Goal: Task Accomplishment & Management: Manage account settings

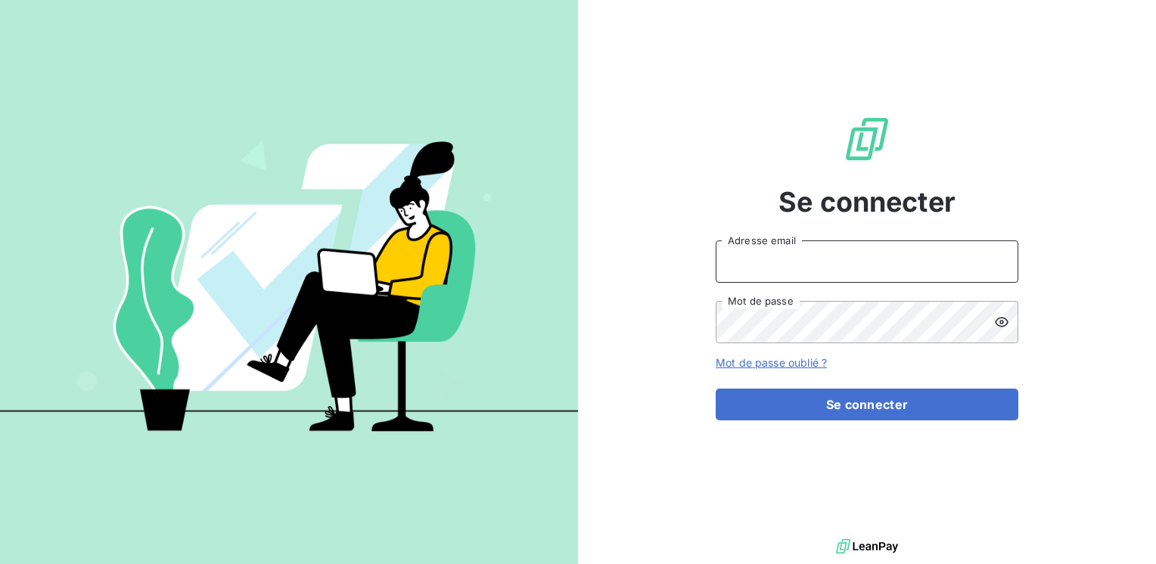
click at [747, 254] on input "Adresse email" at bounding box center [867, 262] width 303 height 42
type input "[EMAIL_ADDRESS][PERSON_NAME][DOMAIN_NAME]"
click at [716, 389] on button "Se connecter" at bounding box center [867, 405] width 303 height 32
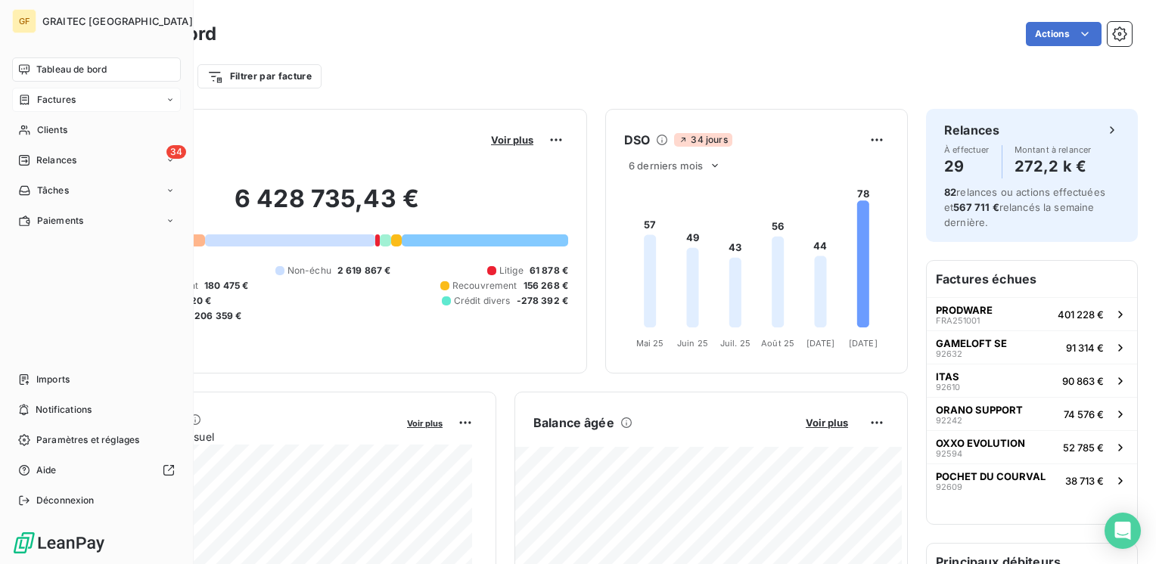
click at [51, 101] on span "Factures" at bounding box center [56, 100] width 39 height 14
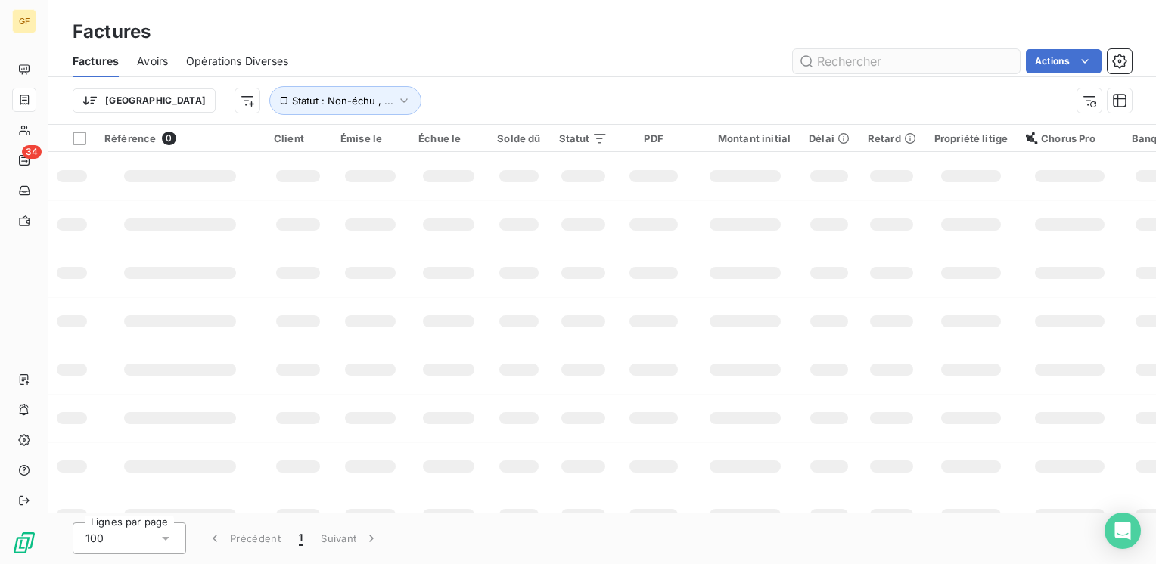
click at [860, 64] on input "text" at bounding box center [906, 61] width 227 height 24
click at [869, 65] on input "92205" at bounding box center [906, 61] width 227 height 24
click at [865, 64] on input "92205" at bounding box center [906, 61] width 227 height 24
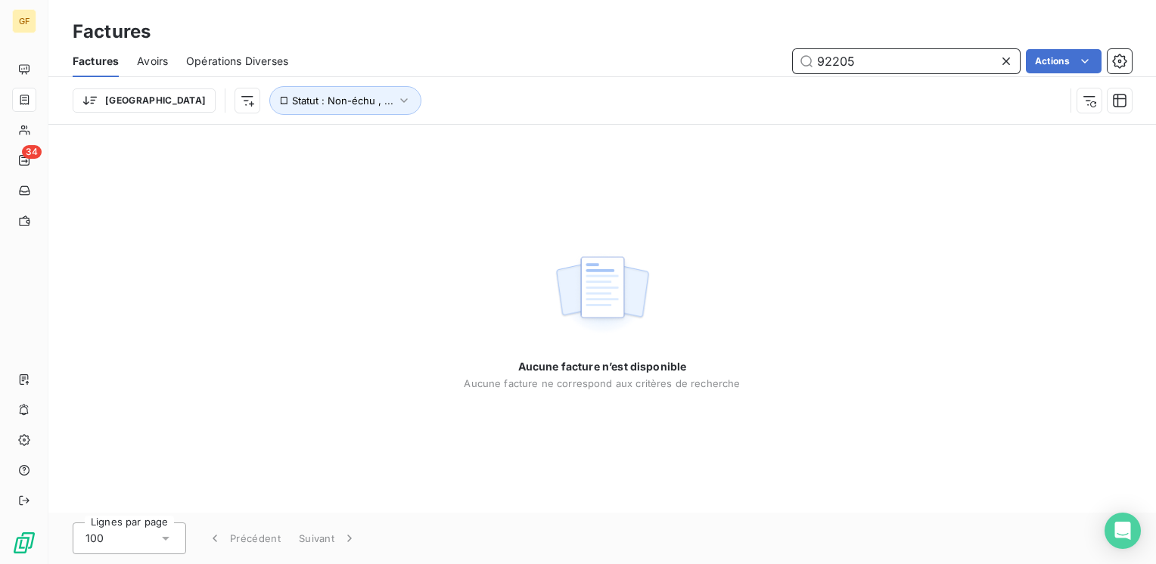
click at [834, 56] on input "92205" at bounding box center [906, 61] width 227 height 24
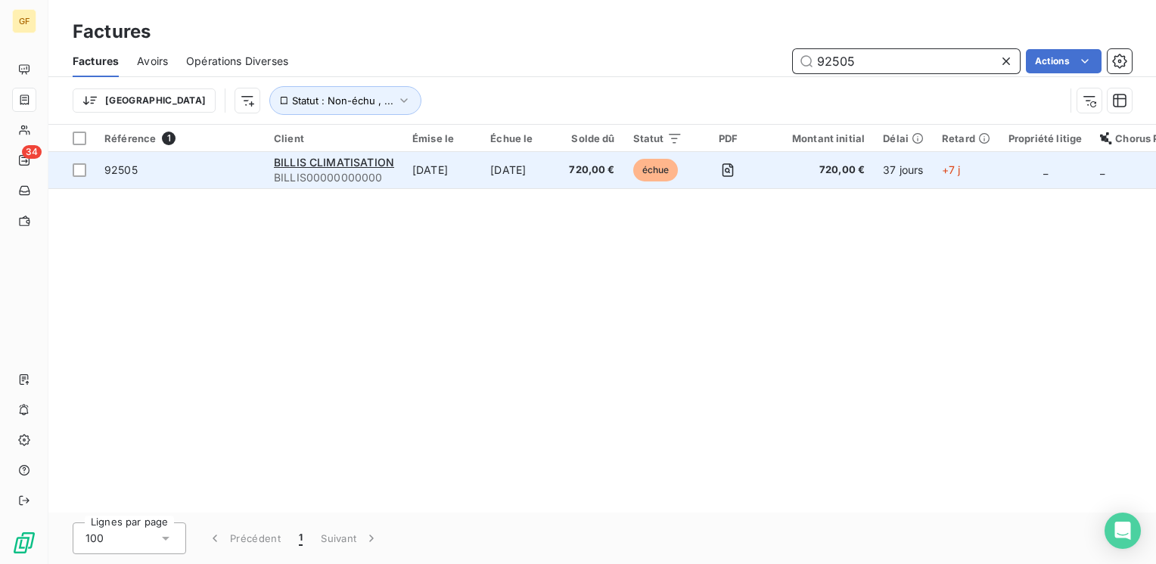
type input "92505"
click at [331, 174] on span "BILLIS00000000000" at bounding box center [334, 177] width 120 height 15
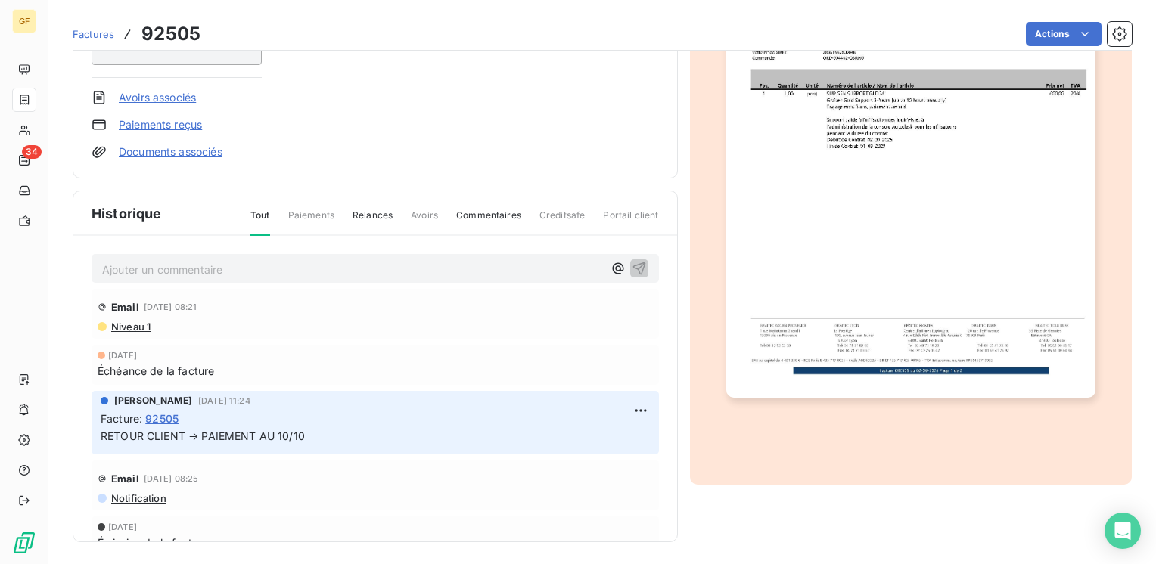
scroll to position [272, 0]
click at [200, 262] on p "Ajouter un commentaire ﻿" at bounding box center [352, 268] width 501 height 19
click at [632, 259] on icon "button" at bounding box center [639, 266] width 15 height 15
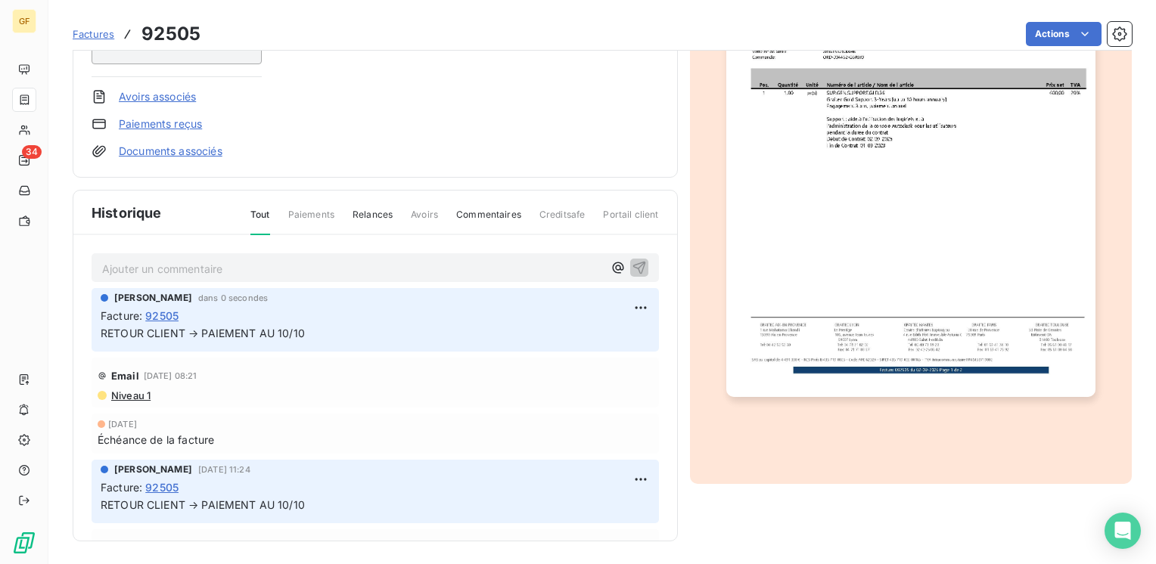
scroll to position [0, 0]
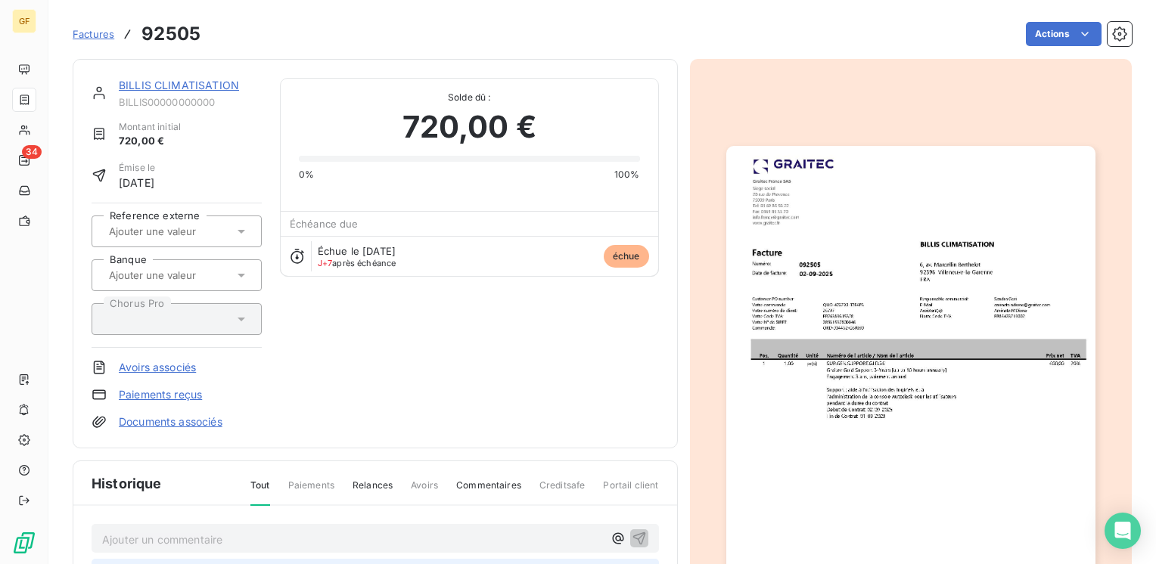
click at [182, 84] on link "BILLIS CLIMATISATION" at bounding box center [179, 85] width 120 height 13
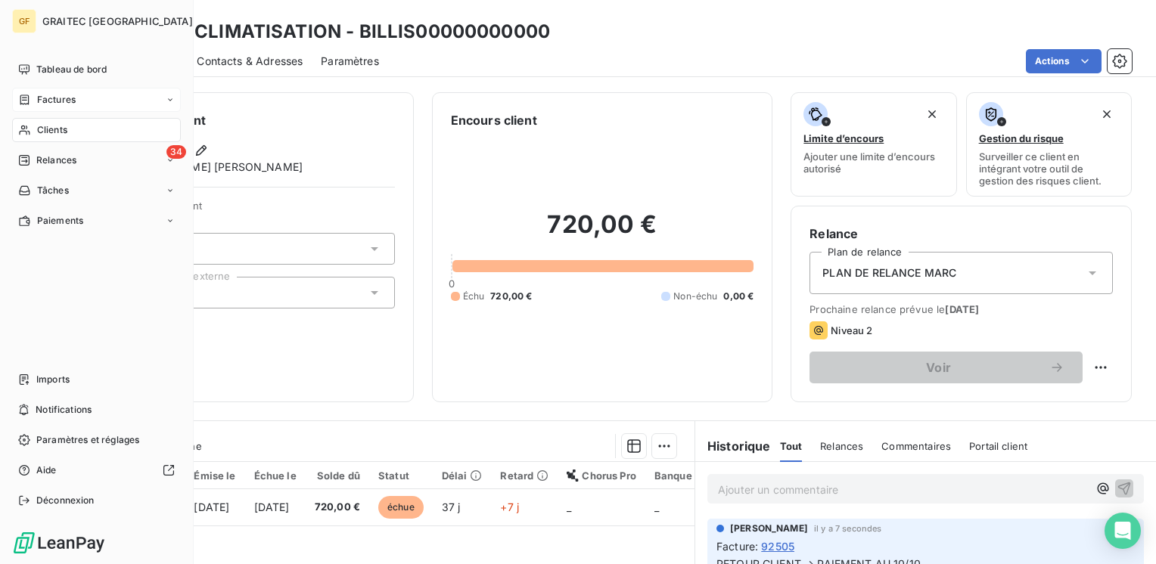
click at [47, 94] on span "Factures" at bounding box center [56, 100] width 39 height 14
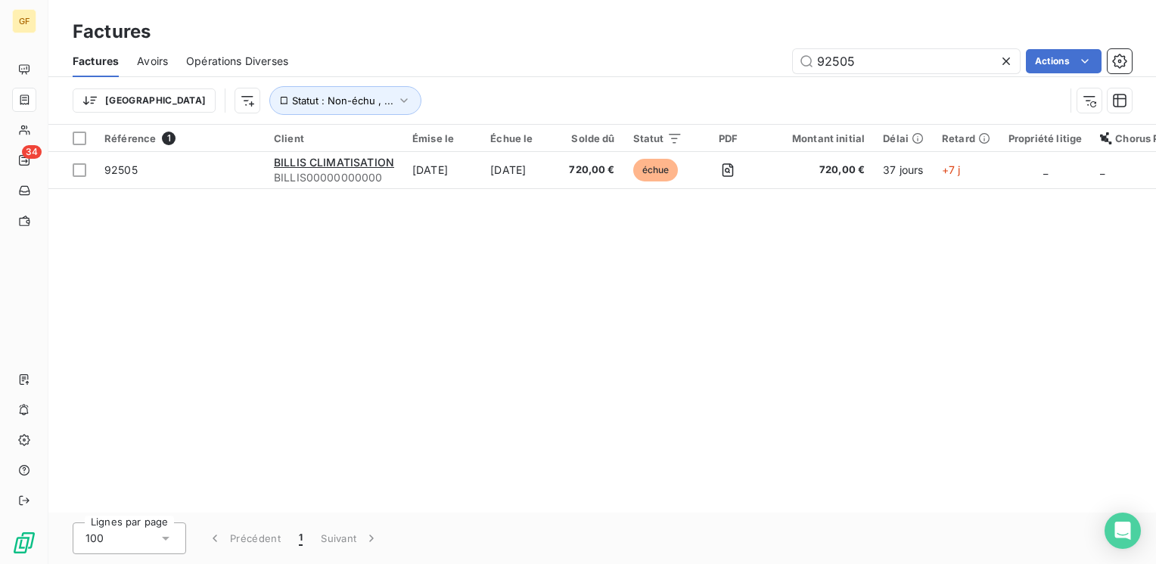
drag, startPoint x: 868, startPoint y: 64, endPoint x: 724, endPoint y: 79, distance: 144.5
click at [723, 89] on div "Factures Avoirs Opérations Diverses 92505 Actions Trier Statut : Non-échu , ..." at bounding box center [601, 84] width 1107 height 79
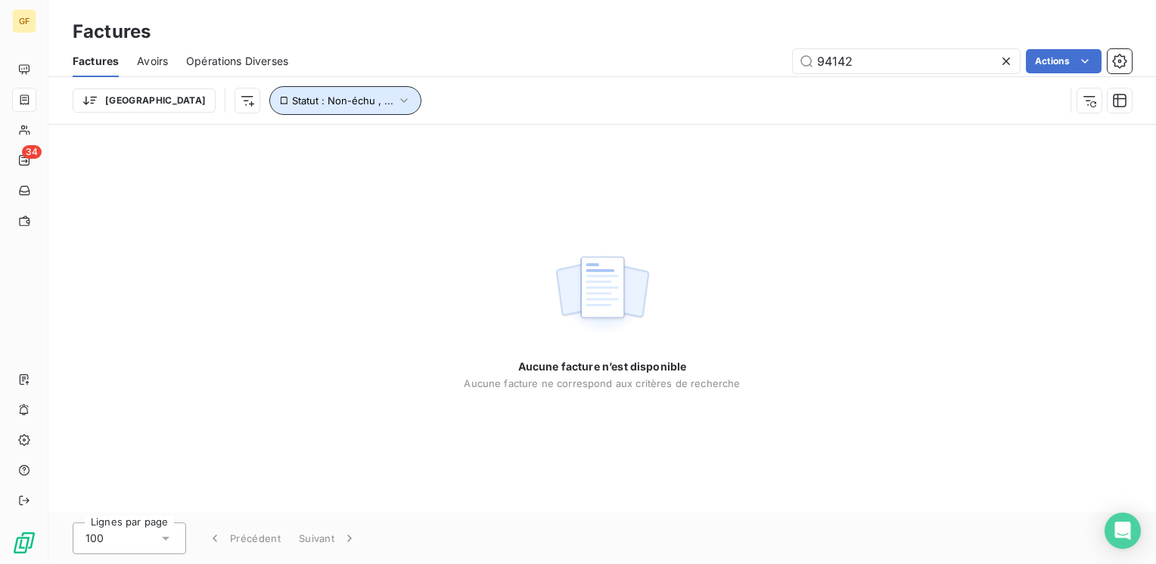
click at [308, 108] on button "Statut : Non-échu , ..." at bounding box center [345, 100] width 152 height 29
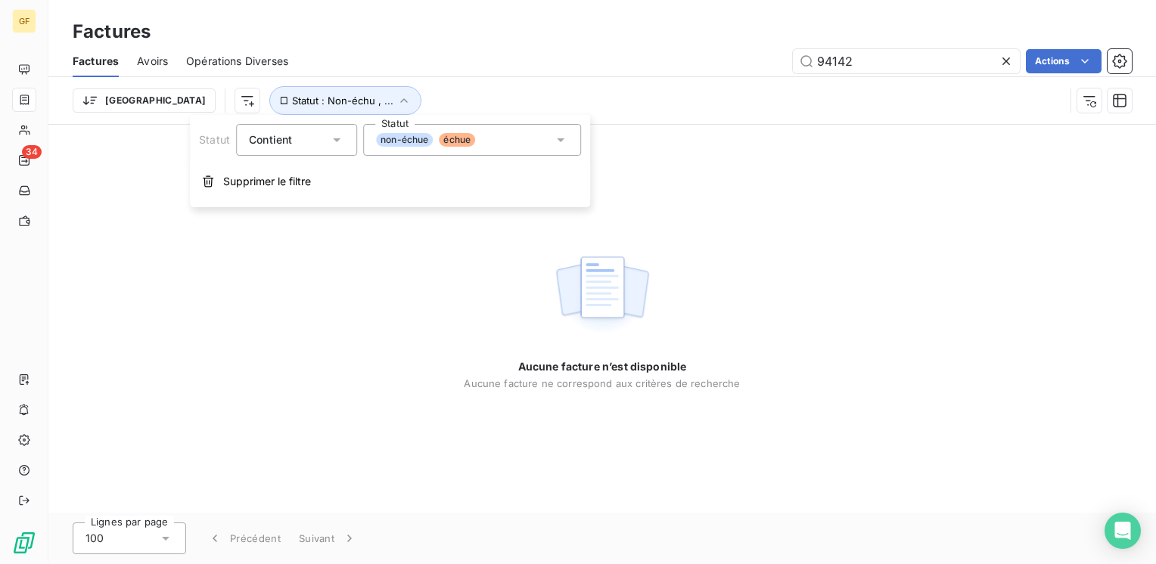
click at [517, 146] on div "non-échue échue" at bounding box center [472, 140] width 218 height 32
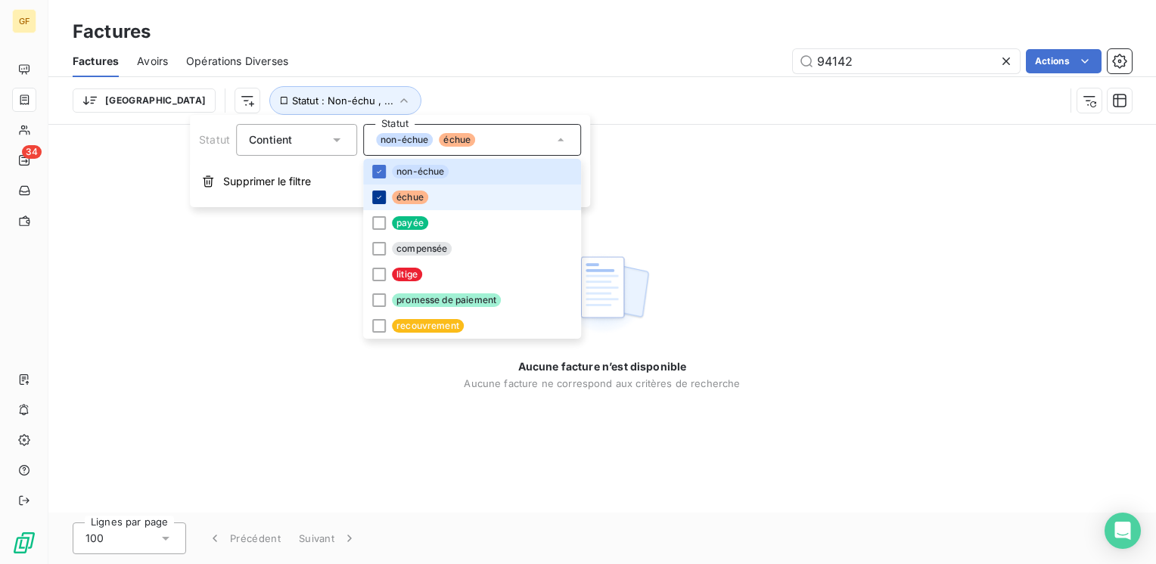
click at [380, 198] on icon at bounding box center [378, 197] width 9 height 9
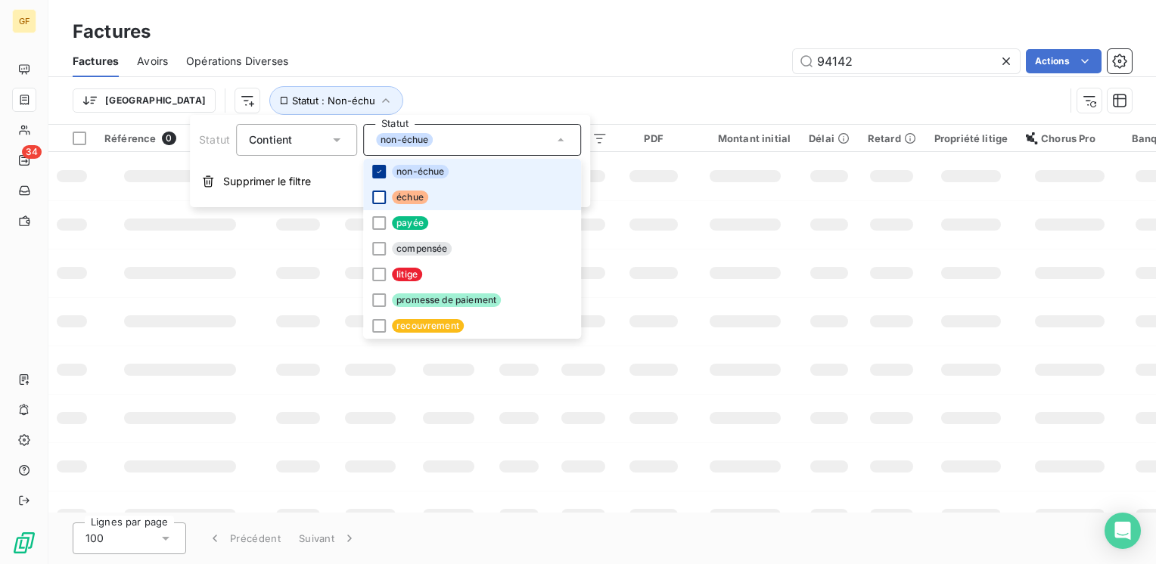
click at [379, 174] on icon at bounding box center [378, 171] width 9 height 9
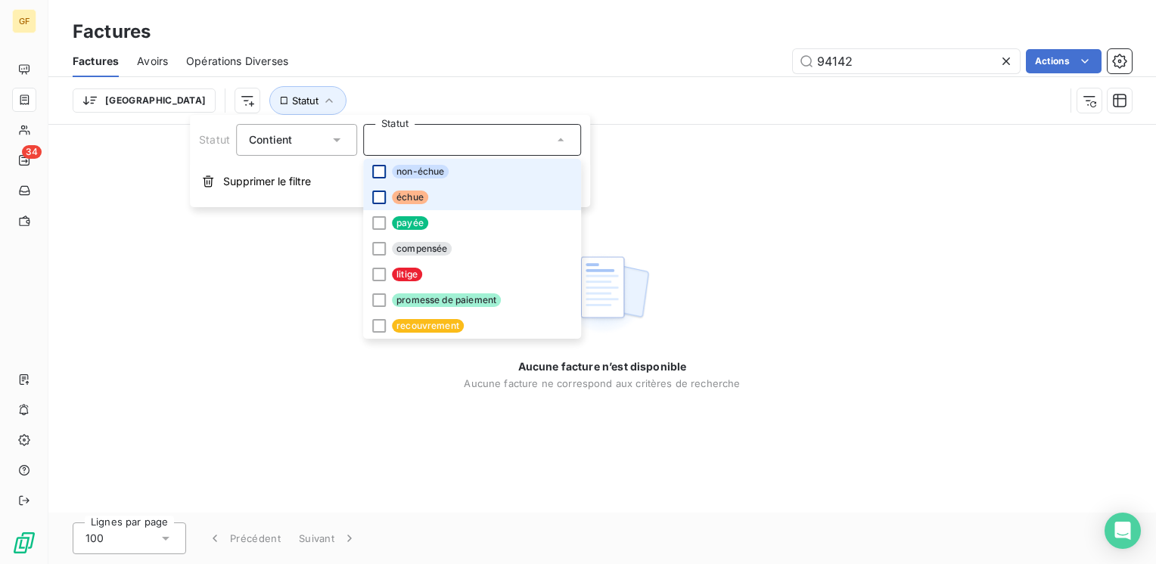
click at [905, 292] on div "Aucune facture n’est disponible Aucune facture ne correspond aux critères de re…" at bounding box center [601, 319] width 1107 height 388
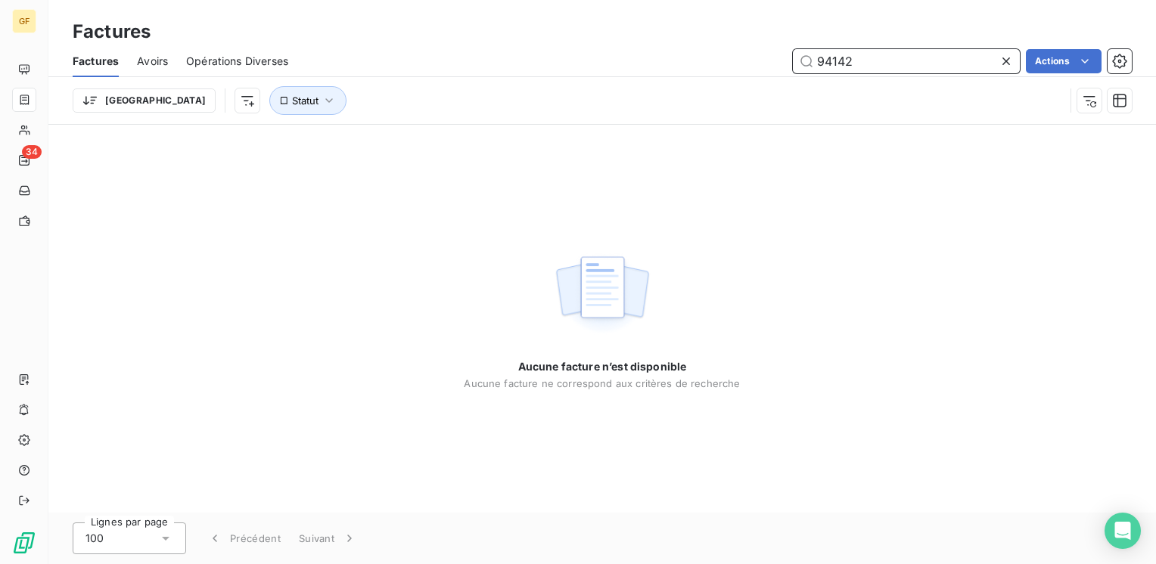
drag, startPoint x: 911, startPoint y: 54, endPoint x: 657, endPoint y: 80, distance: 254.8
click at [657, 80] on div "Factures Avoirs Opérations Diverses 94142 Actions Trier Statut" at bounding box center [601, 84] width 1107 height 79
type input "94142"
click at [364, 175] on div "Aucune facture n’est disponible Aucune facture ne correspond aux critères de re…" at bounding box center [601, 319] width 1107 height 388
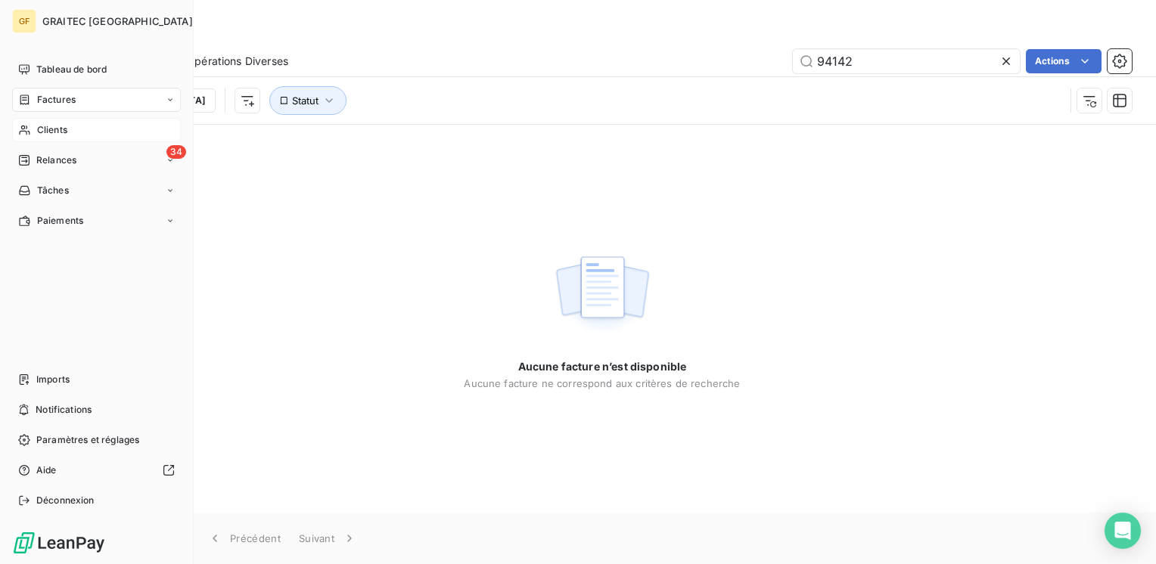
click at [49, 124] on span "Clients" at bounding box center [52, 130] width 30 height 14
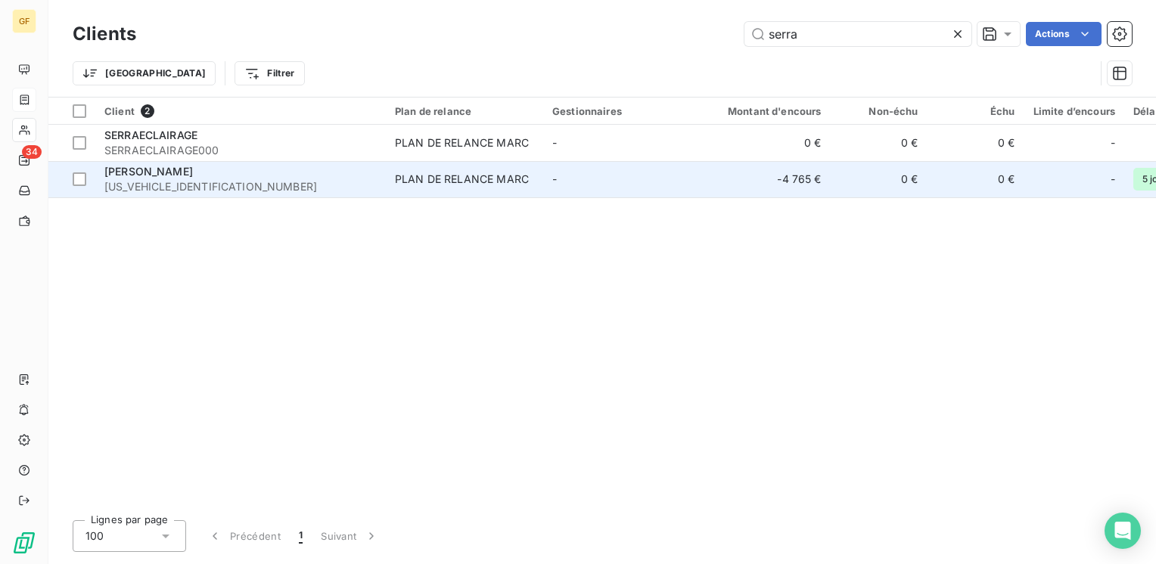
type input "serra"
click at [207, 177] on div "[PERSON_NAME]" at bounding box center [240, 171] width 272 height 15
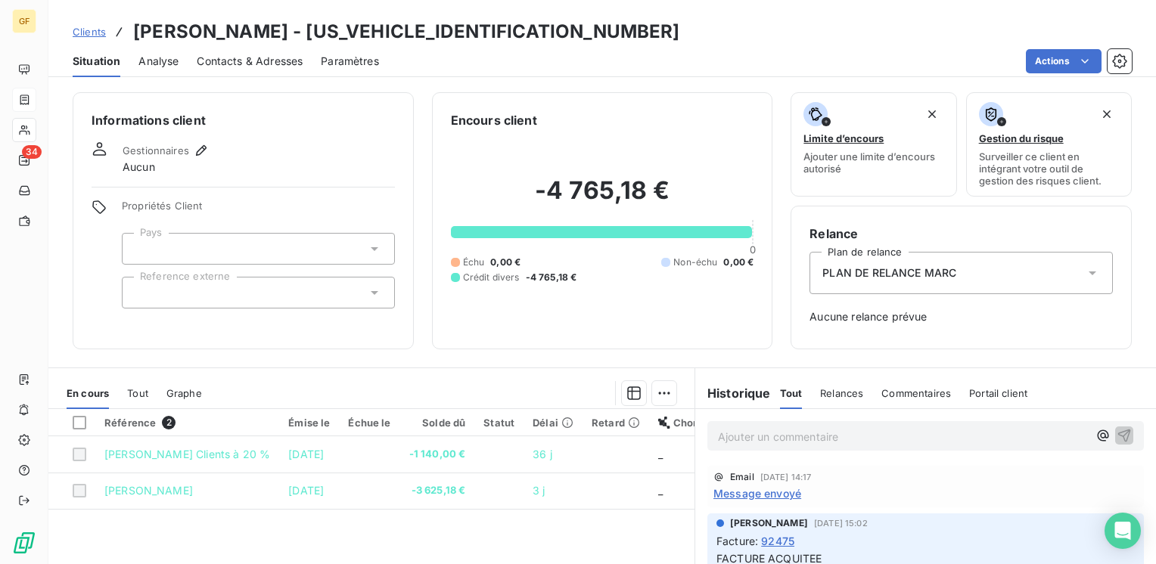
scroll to position [76, 0]
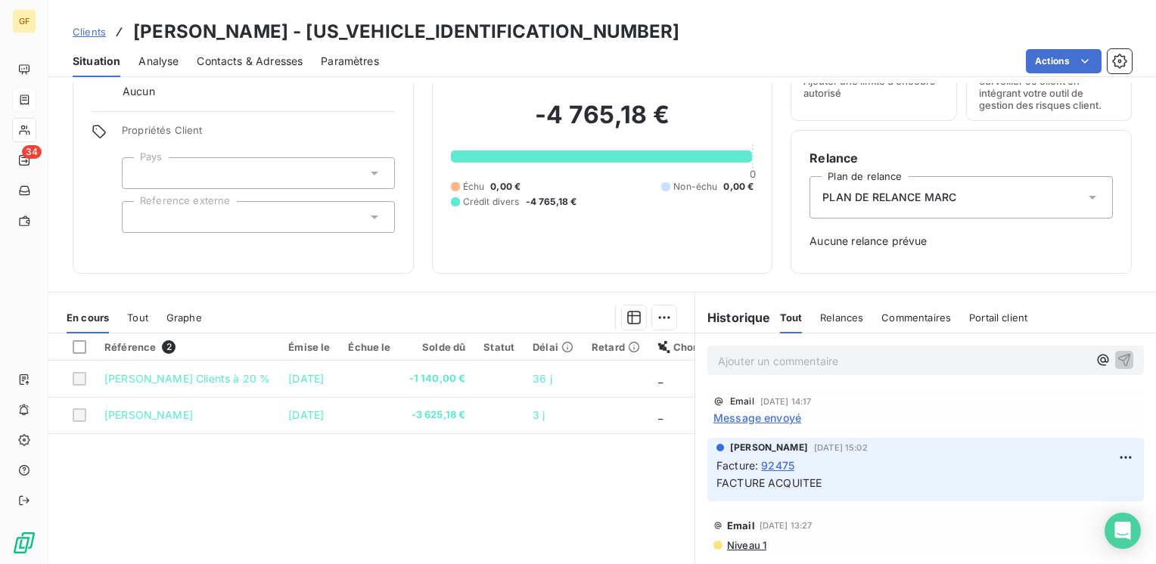
click at [762, 413] on span "Message envoyé" at bounding box center [757, 418] width 88 height 16
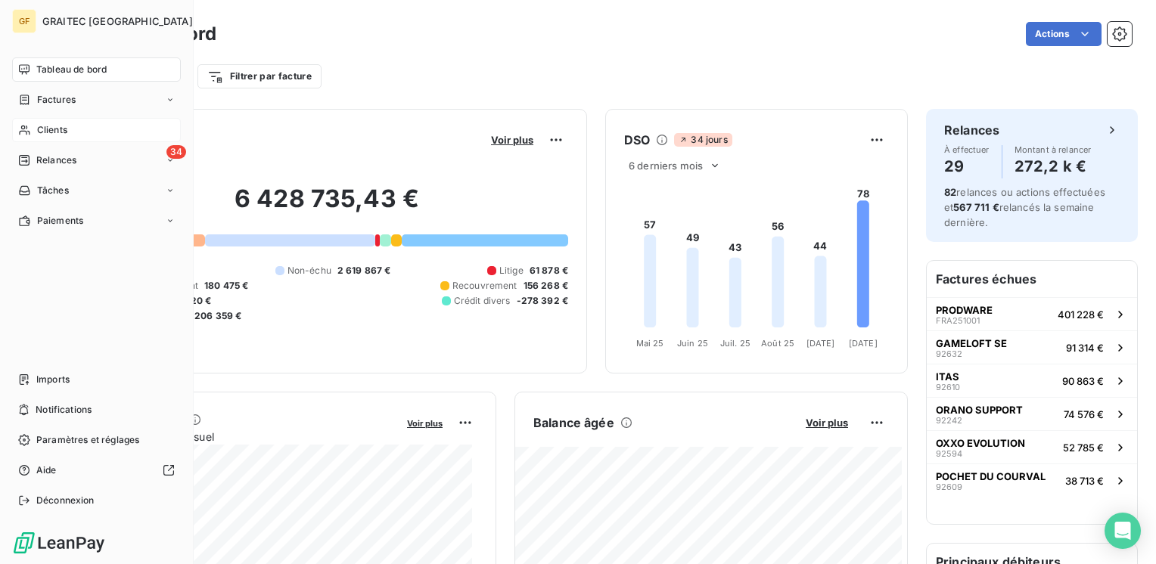
click at [39, 126] on span "Clients" at bounding box center [52, 130] width 30 height 14
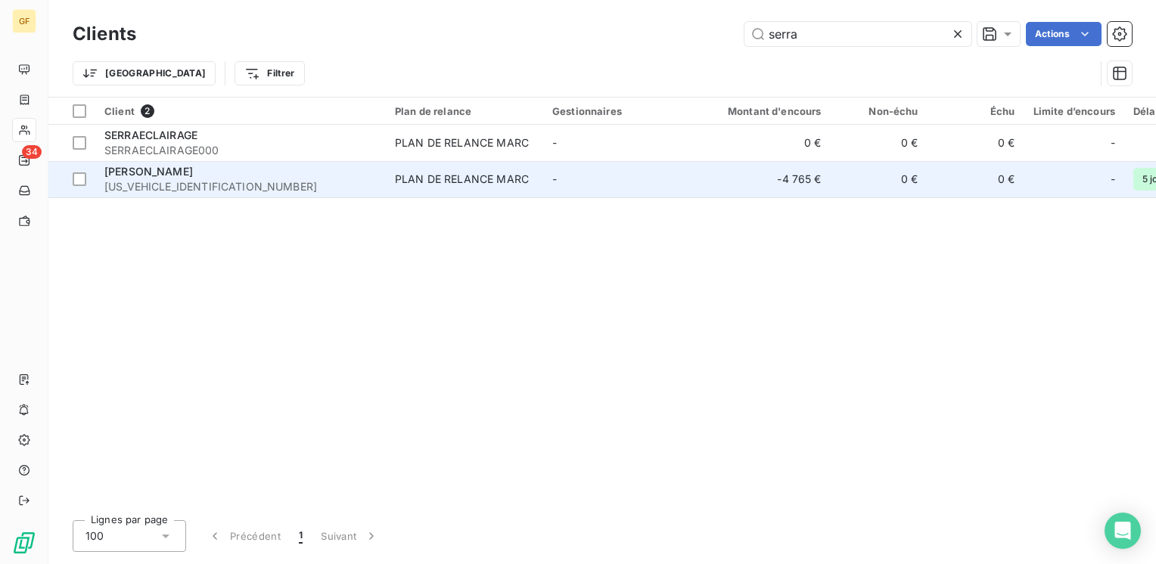
type input "serra"
click at [165, 173] on span "[PERSON_NAME]" at bounding box center [148, 171] width 89 height 13
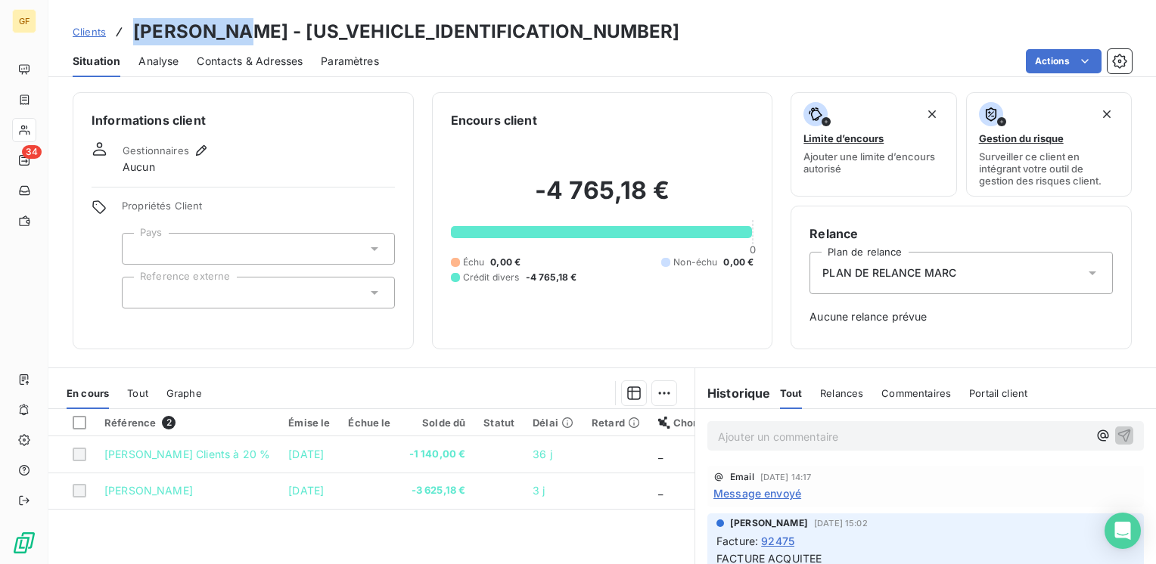
drag, startPoint x: 254, startPoint y: 31, endPoint x: 134, endPoint y: 37, distance: 120.4
click at [134, 37] on h3 "[PERSON_NAME] - [US_VEHICLE_IDENTIFICATION_NUMBER]" at bounding box center [406, 31] width 547 height 27
copy h3 "[PERSON_NAME]"
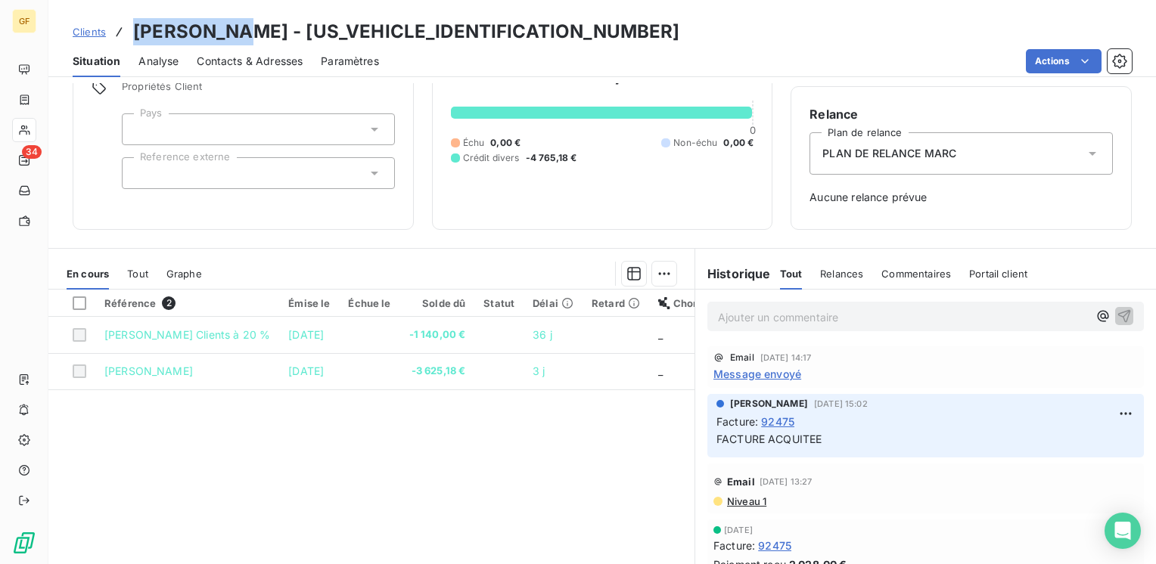
scroll to position [151, 0]
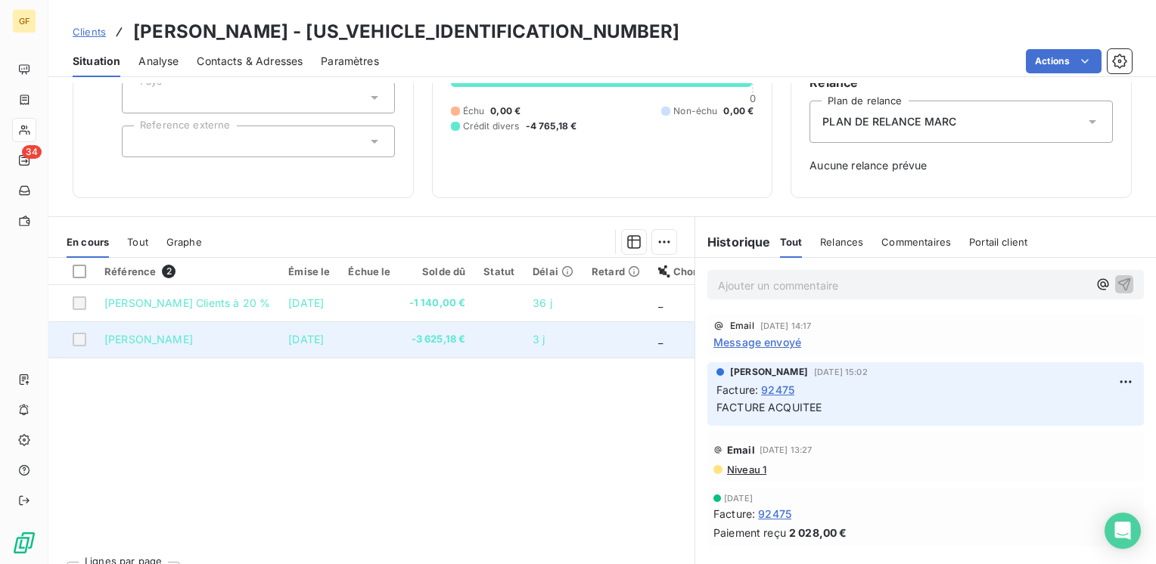
click at [421, 349] on td "-3 625,18 €" at bounding box center [437, 339] width 75 height 36
click at [422, 349] on td "-3 625,18 €" at bounding box center [437, 339] width 75 height 36
click at [423, 349] on td "-3 625,18 €" at bounding box center [437, 339] width 75 height 36
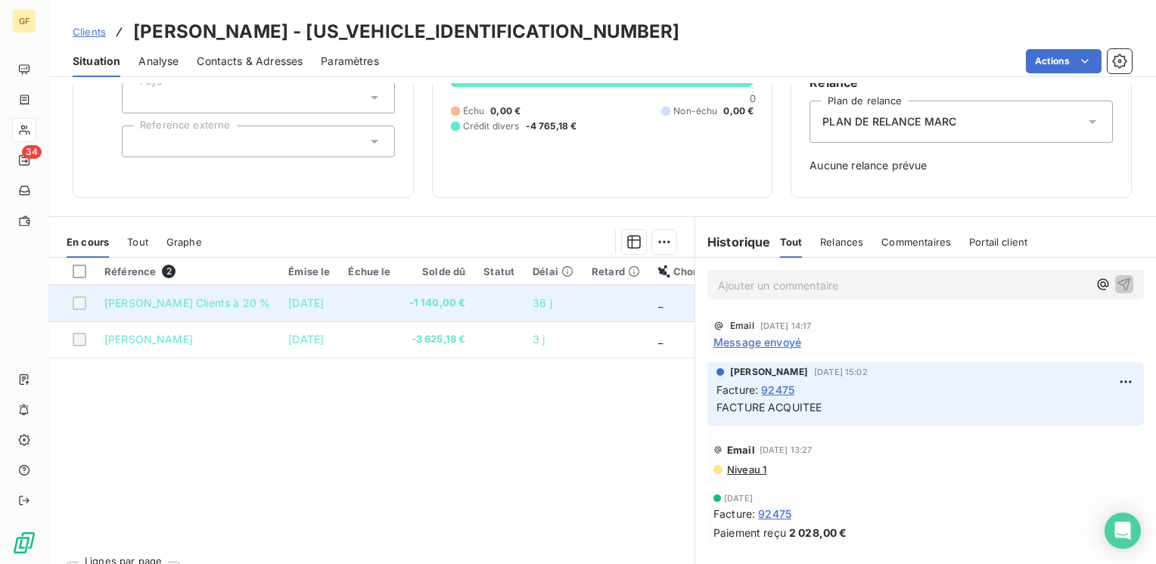
click at [427, 299] on span "-1 140,00 €" at bounding box center [437, 303] width 57 height 15
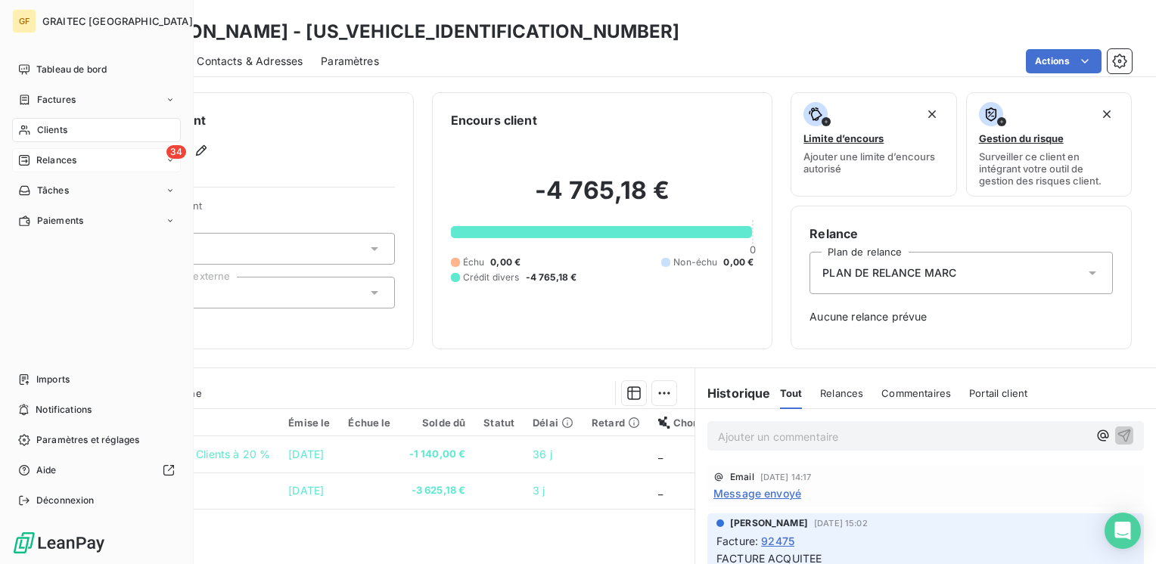
click at [52, 161] on span "Relances" at bounding box center [56, 161] width 40 height 14
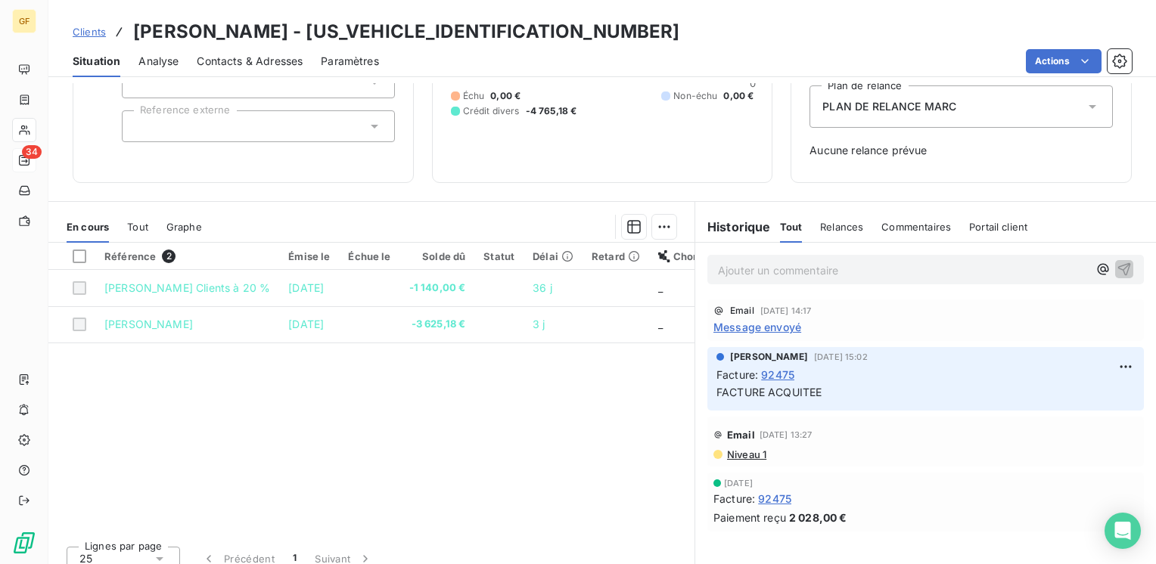
scroll to position [180, 0]
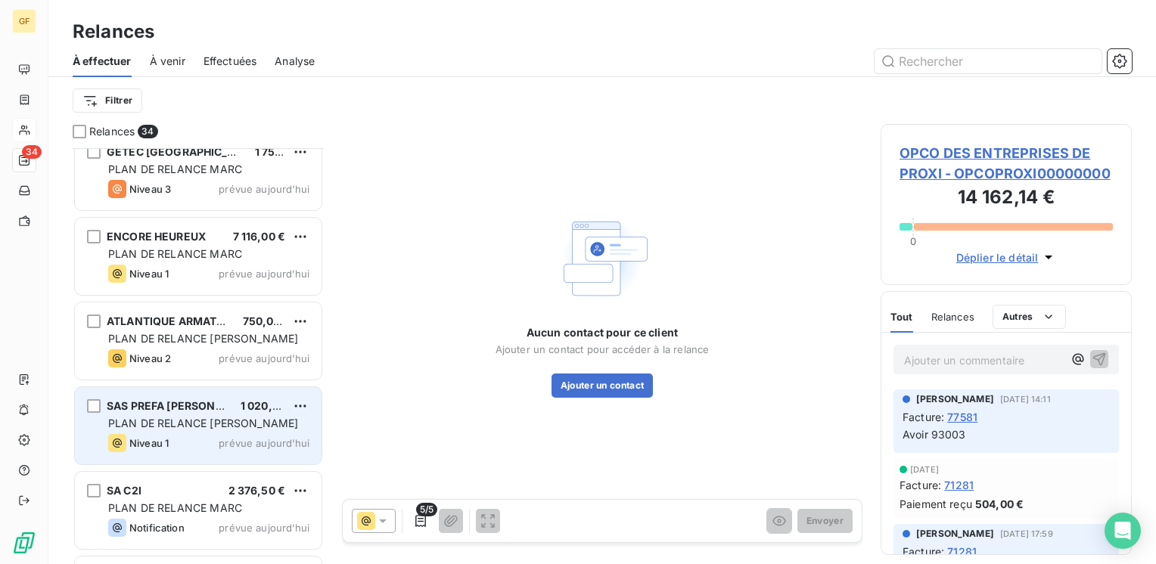
scroll to position [2465, 0]
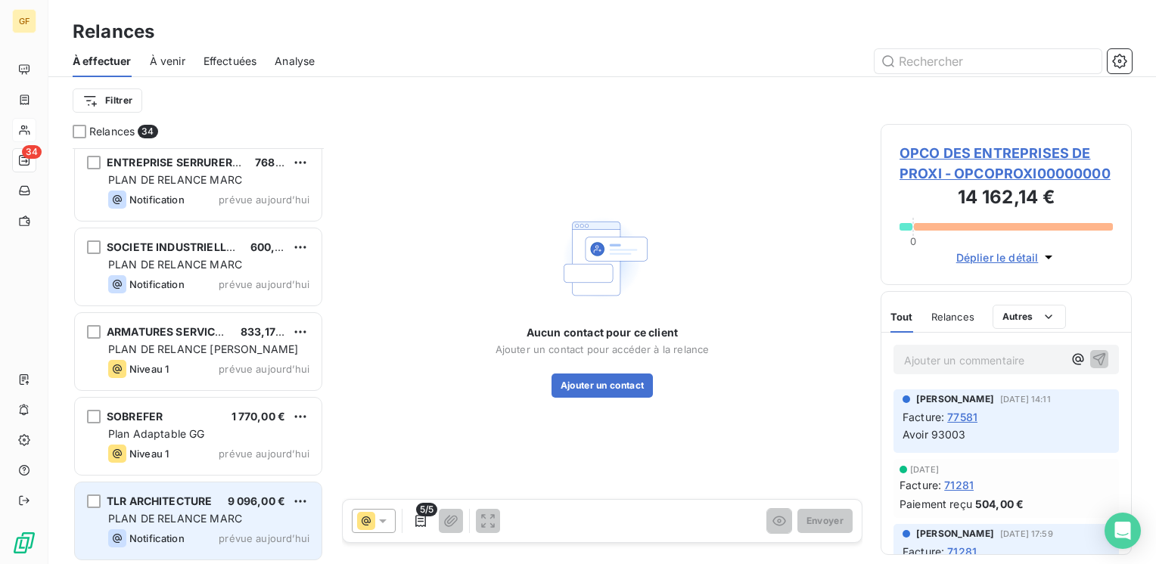
click at [194, 517] on span "PLAN DE RELANCE MARC" at bounding box center [175, 518] width 134 height 13
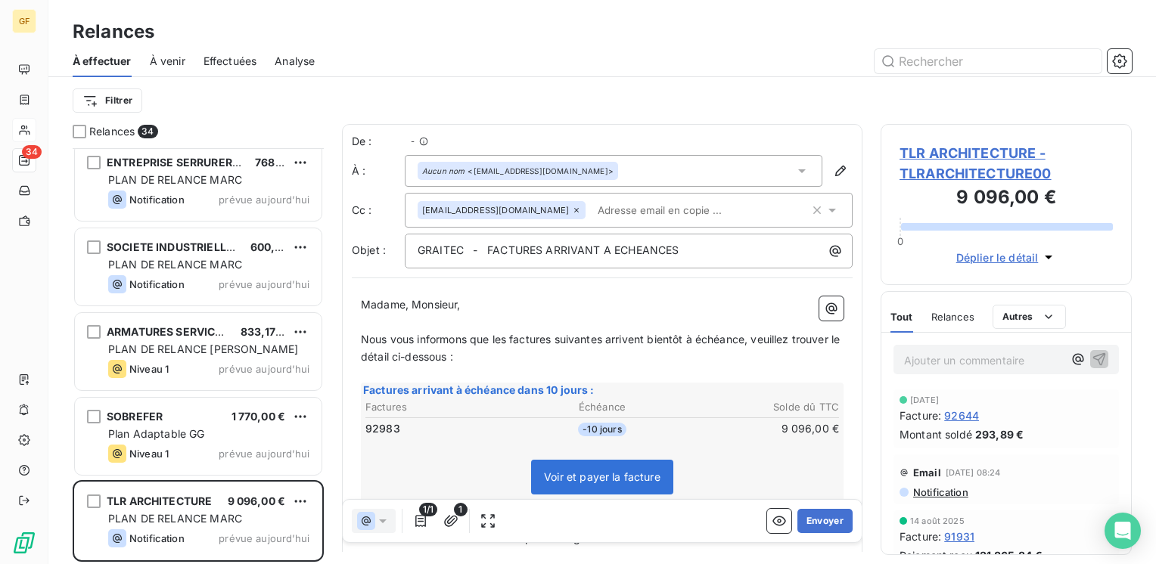
scroll to position [405, 239]
click at [817, 513] on button "Envoyer" at bounding box center [824, 521] width 55 height 24
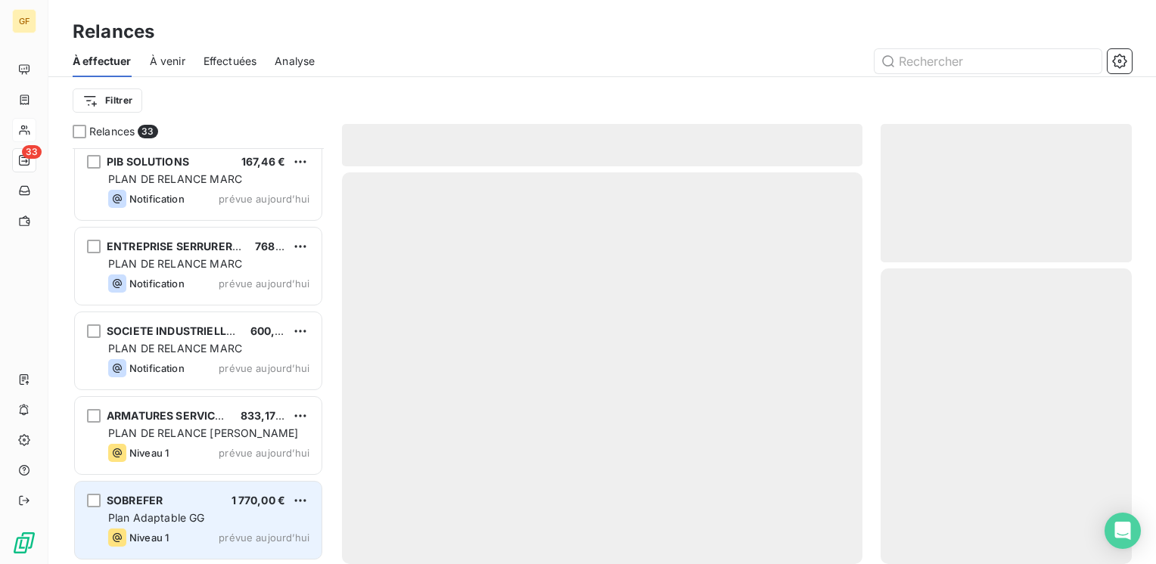
scroll to position [2380, 0]
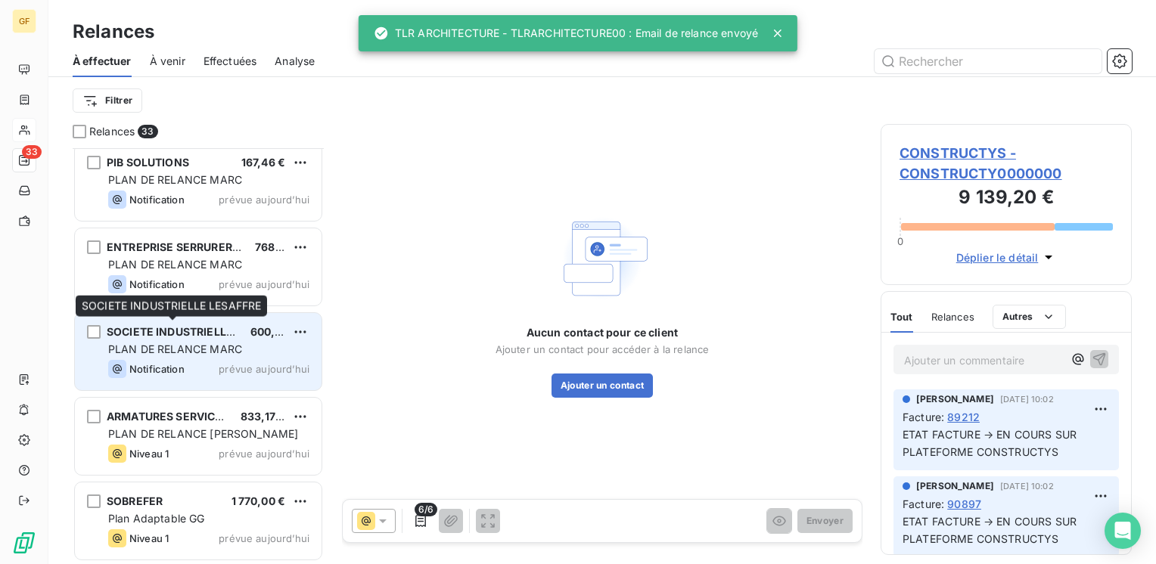
click at [236, 334] on span "SOCIETE INDUSTRIELLE LESAFFRE" at bounding box center [198, 331] width 182 height 13
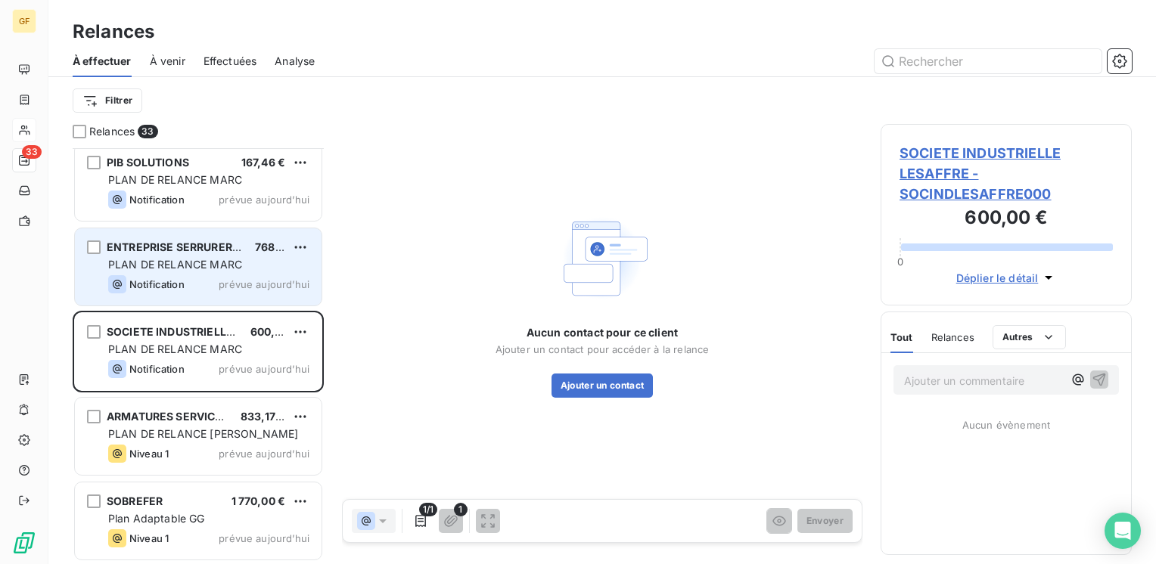
click at [226, 266] on span "PLAN DE RELANCE MARC" at bounding box center [175, 264] width 134 height 13
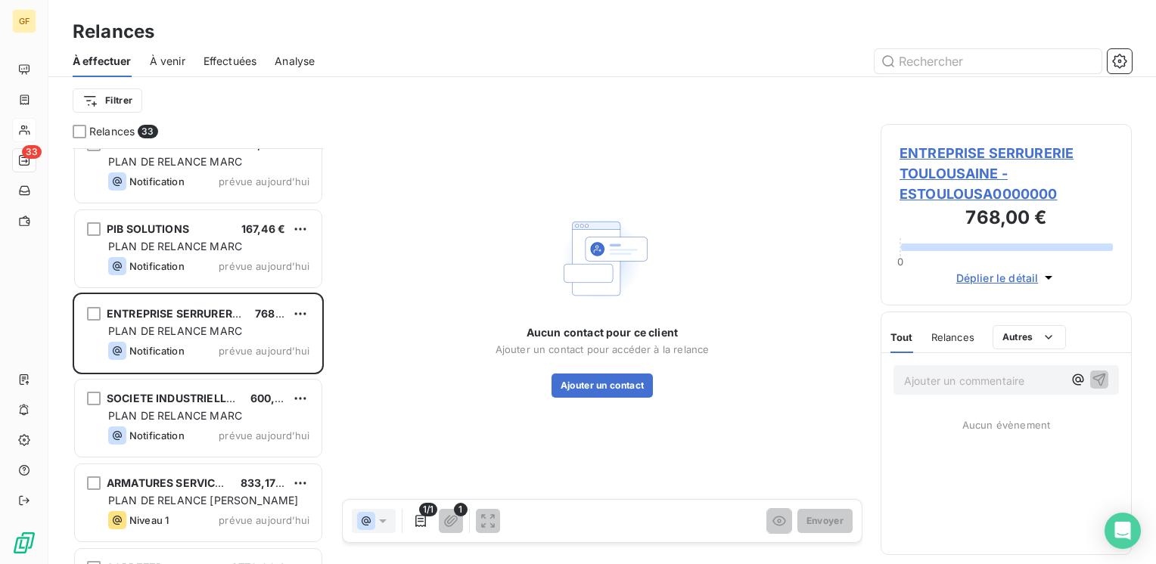
scroll to position [2304, 0]
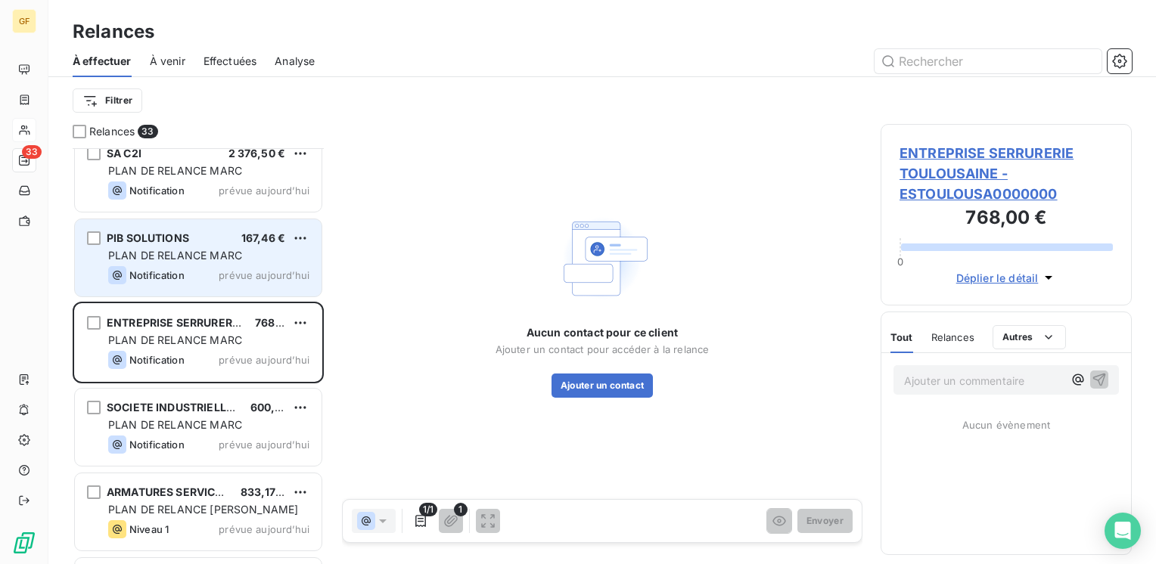
click at [217, 257] on span "PLAN DE RELANCE MARC" at bounding box center [175, 255] width 134 height 13
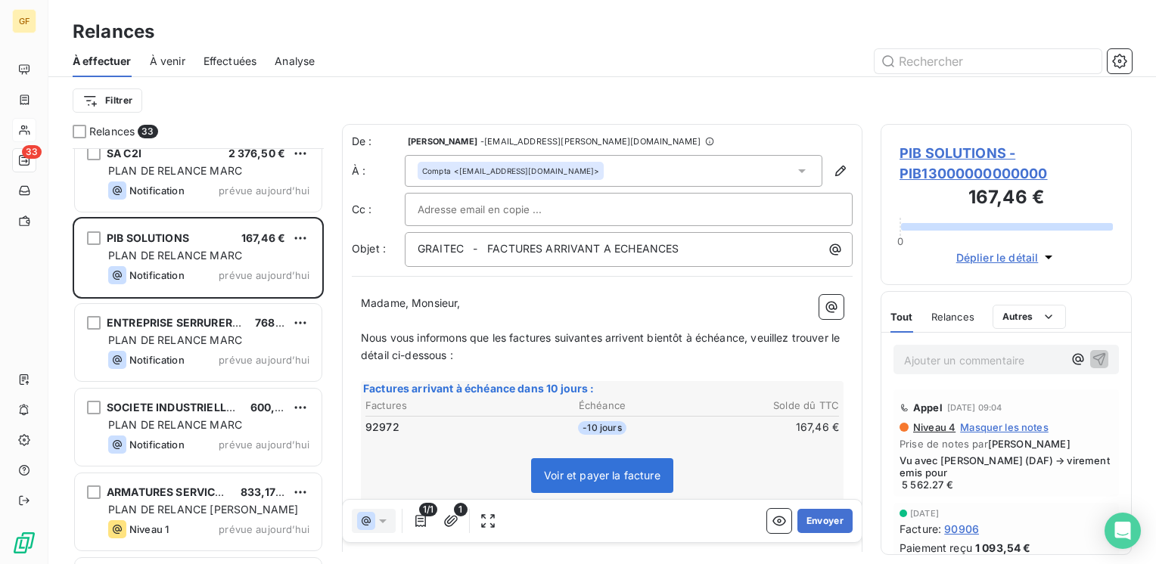
click at [924, 153] on span "PIB SOLUTIONS - PIB13000000000000" at bounding box center [1005, 163] width 213 height 41
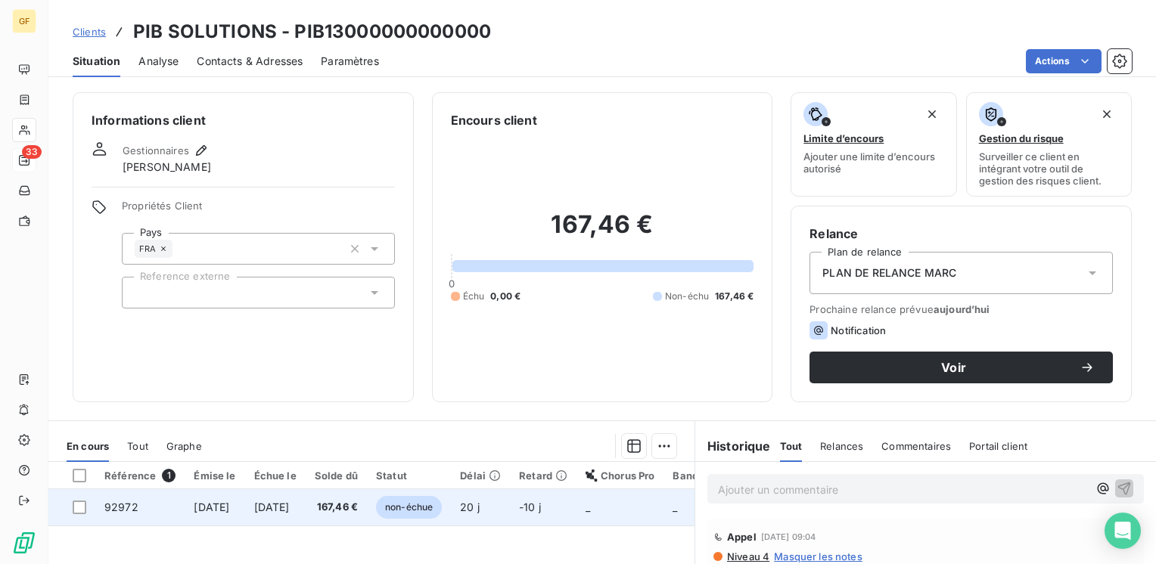
click at [358, 504] on span "167,46 €" at bounding box center [336, 507] width 43 height 15
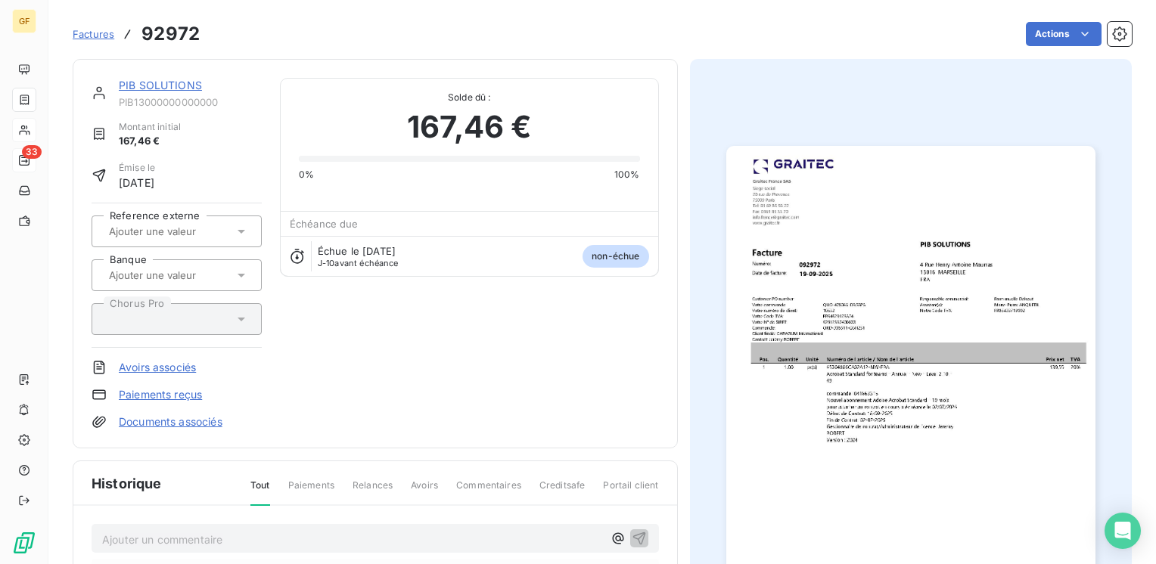
click at [844, 364] on img "button" at bounding box center [910, 406] width 369 height 521
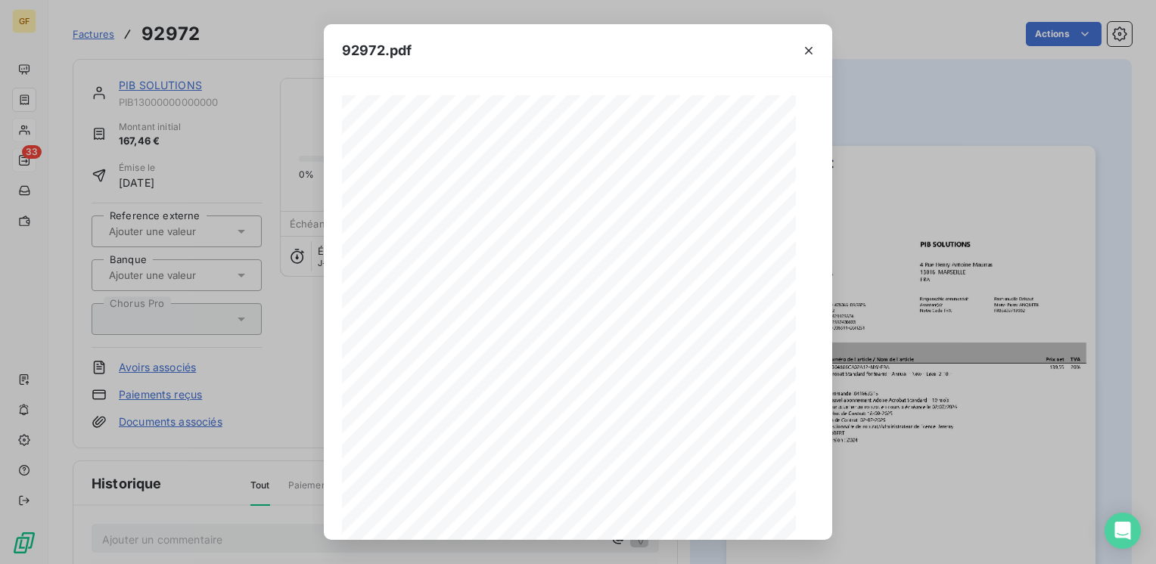
scroll to position [214, 0]
click at [613, 522] on icon "button" at bounding box center [609, 521] width 15 height 15
click at [803, 52] on icon "button" at bounding box center [808, 50] width 15 height 15
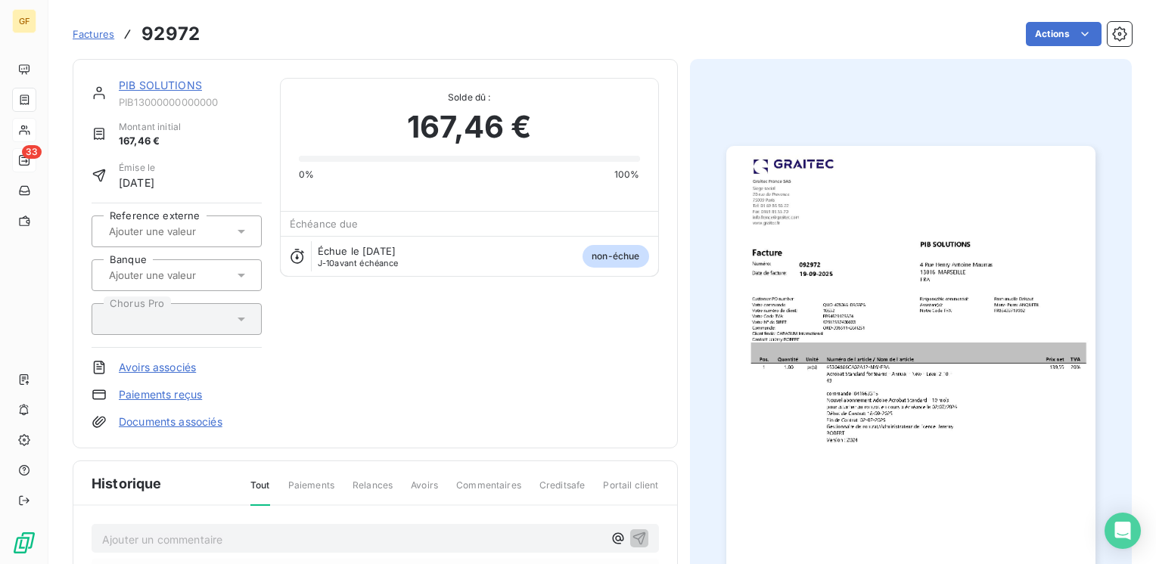
click at [194, 86] on link "PIB SOLUTIONS" at bounding box center [160, 85] width 83 height 13
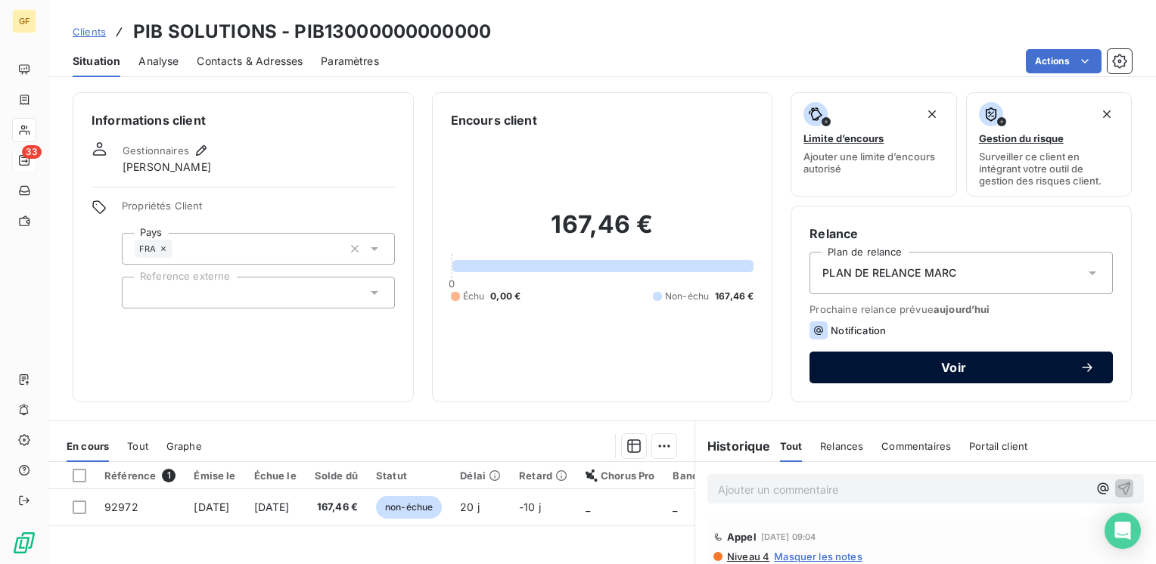
click at [909, 354] on button "Voir" at bounding box center [960, 368] width 303 height 32
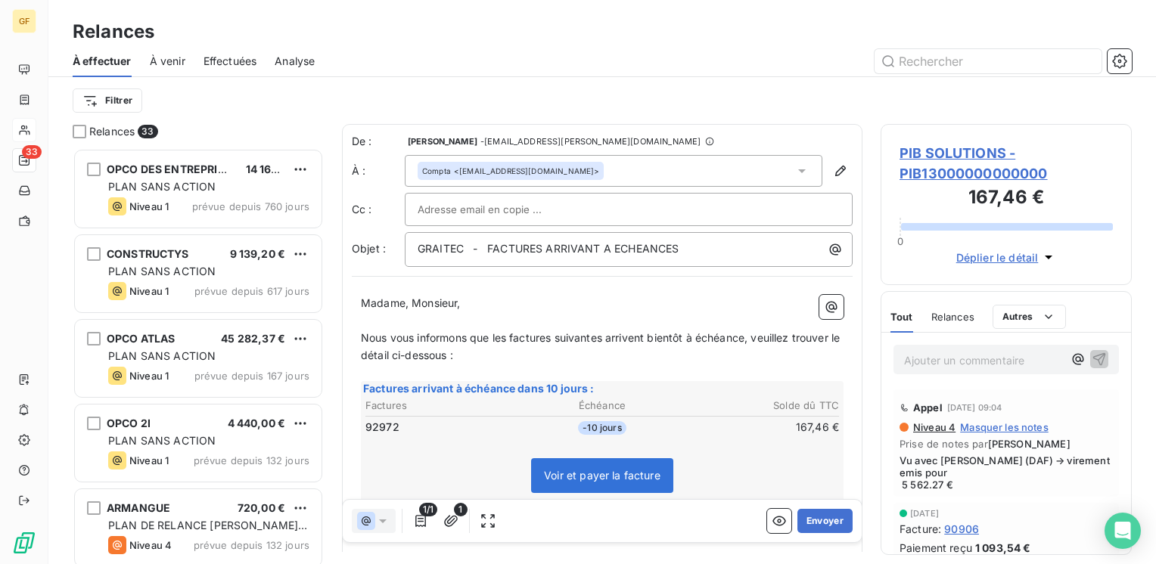
scroll to position [405, 239]
click at [814, 517] on button "Envoyer" at bounding box center [824, 521] width 55 height 24
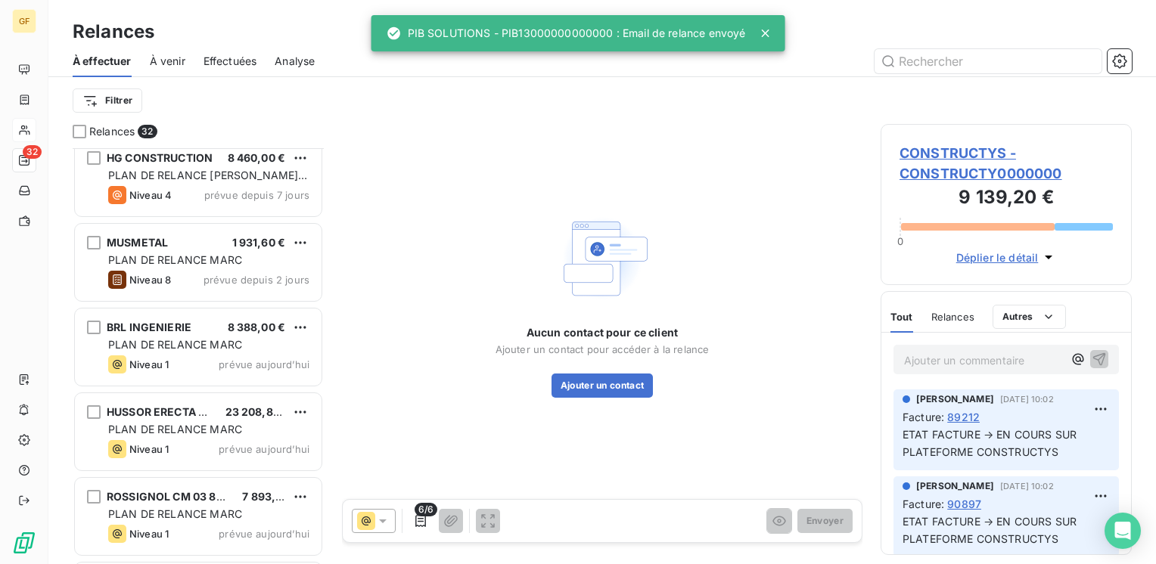
scroll to position [681, 0]
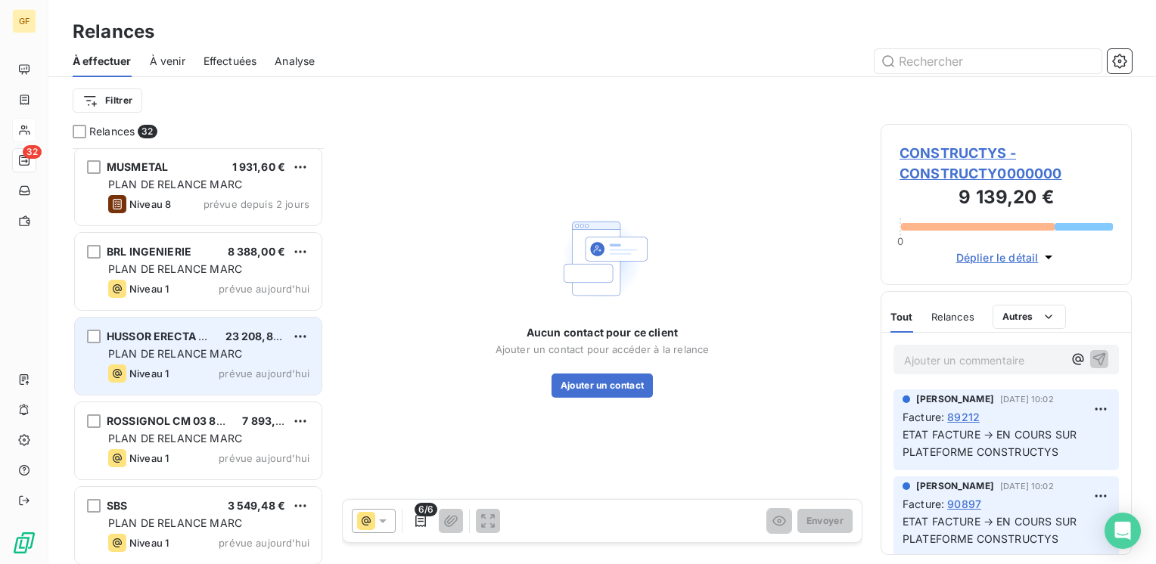
click at [207, 366] on div "Niveau 1 prévue aujourd’hui" at bounding box center [208, 374] width 201 height 18
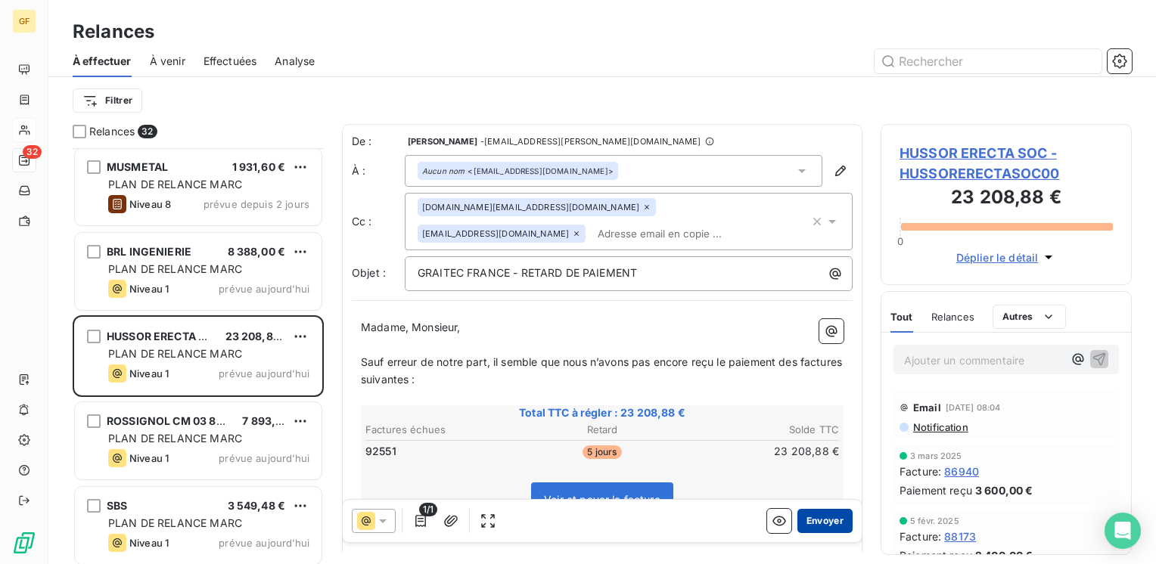
click at [818, 521] on button "Envoyer" at bounding box center [824, 521] width 55 height 24
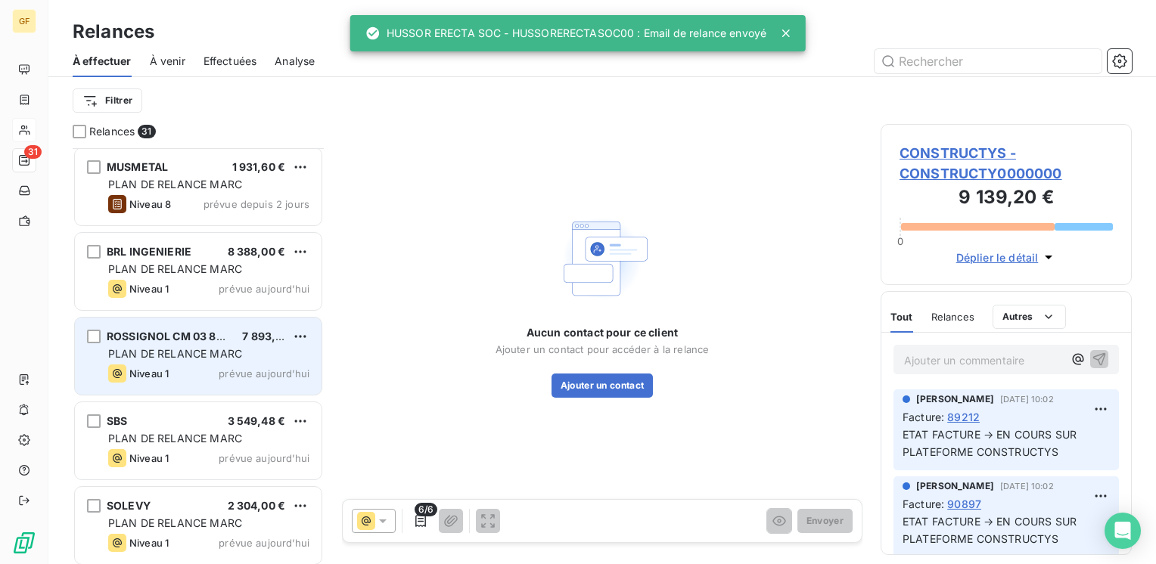
click at [210, 359] on span "PLAN DE RELANCE MARC" at bounding box center [175, 353] width 134 height 13
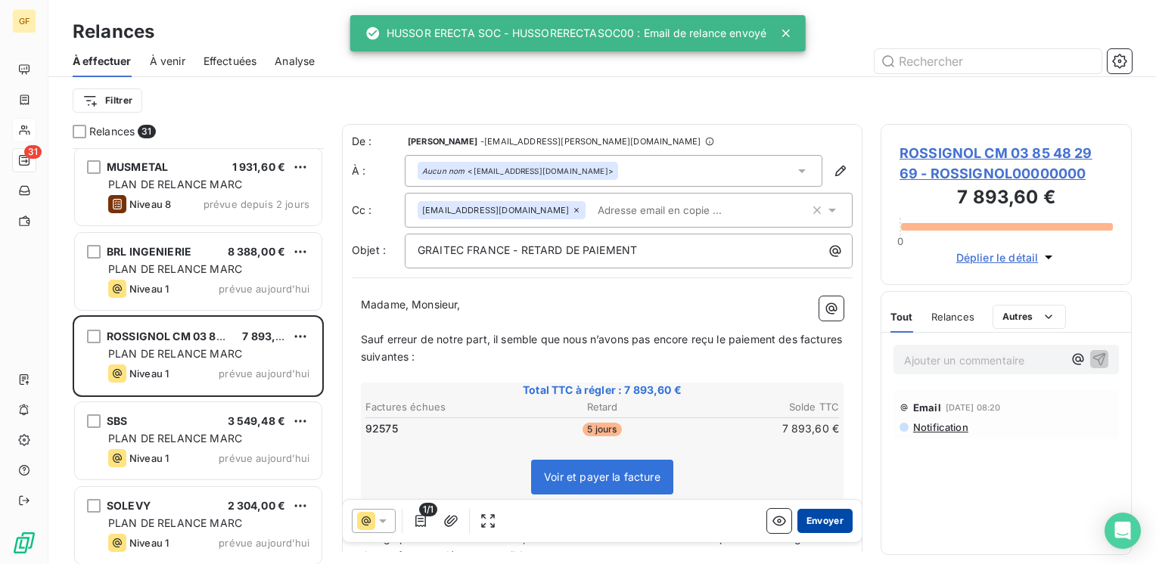
click at [822, 528] on button "Envoyer" at bounding box center [824, 521] width 55 height 24
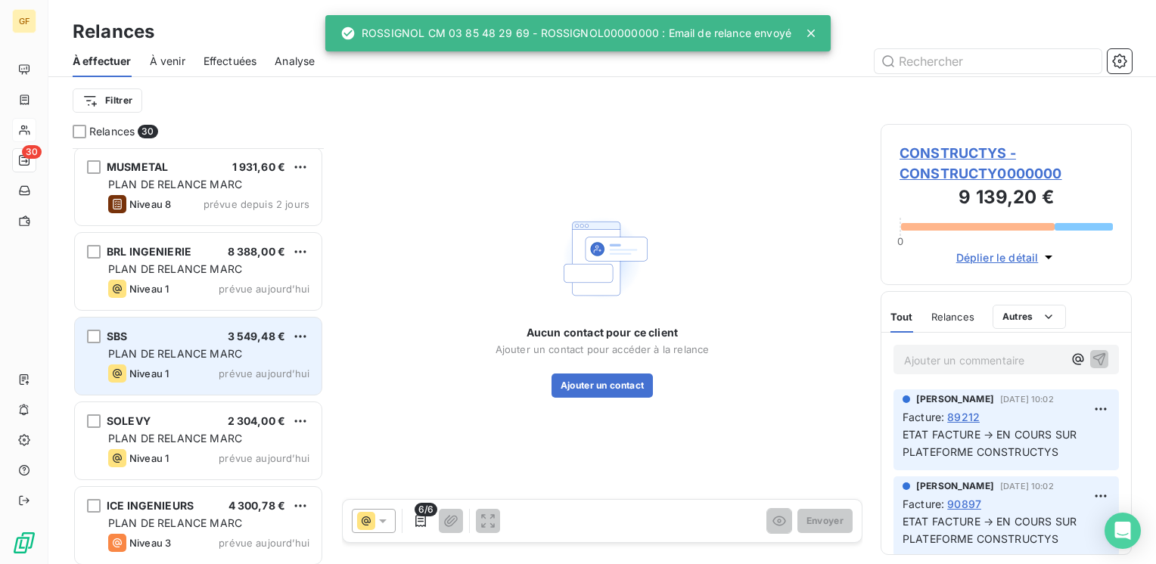
click at [245, 368] on span "prévue aujourd’hui" at bounding box center [264, 374] width 91 height 12
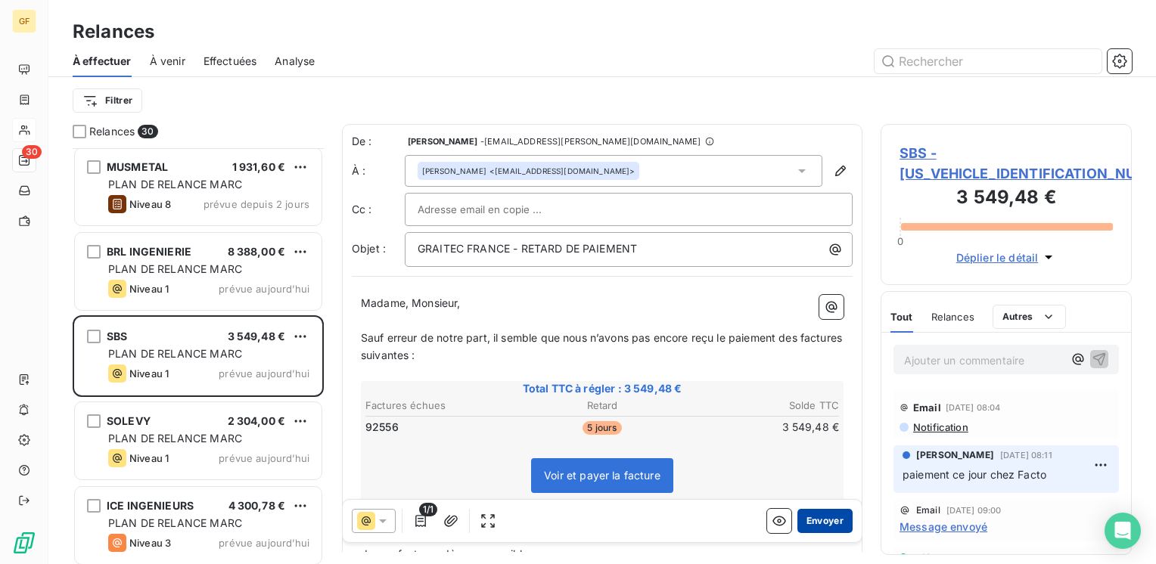
click at [809, 525] on button "Envoyer" at bounding box center [824, 521] width 55 height 24
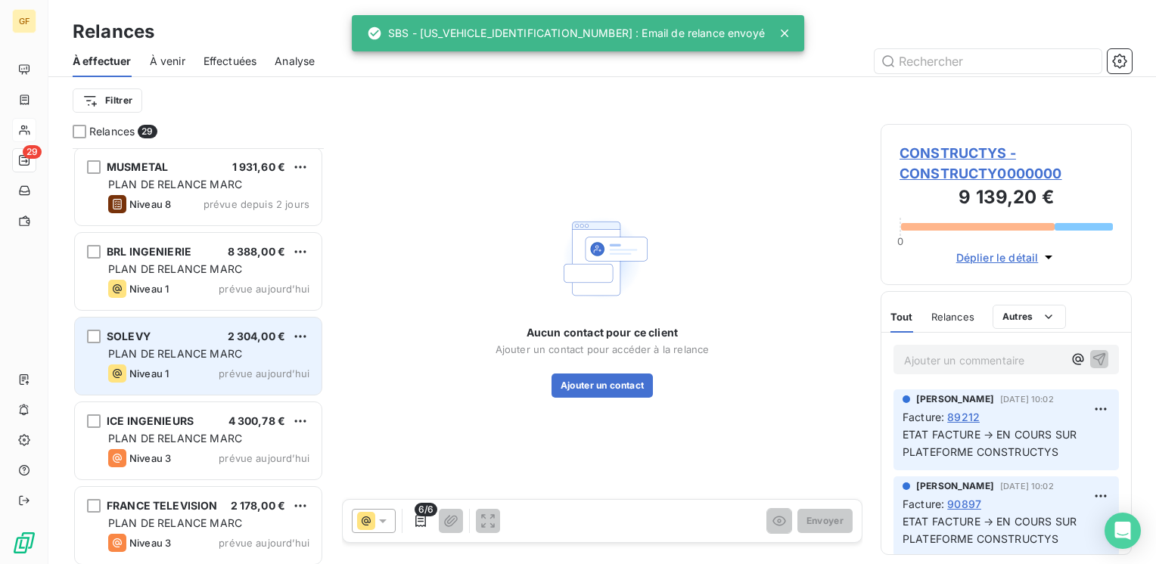
click at [237, 362] on div "SOLEVY 2 304,00 € PLAN DE RELANCE MARC Niveau 1 prévue aujourd’hui" at bounding box center [198, 356] width 247 height 77
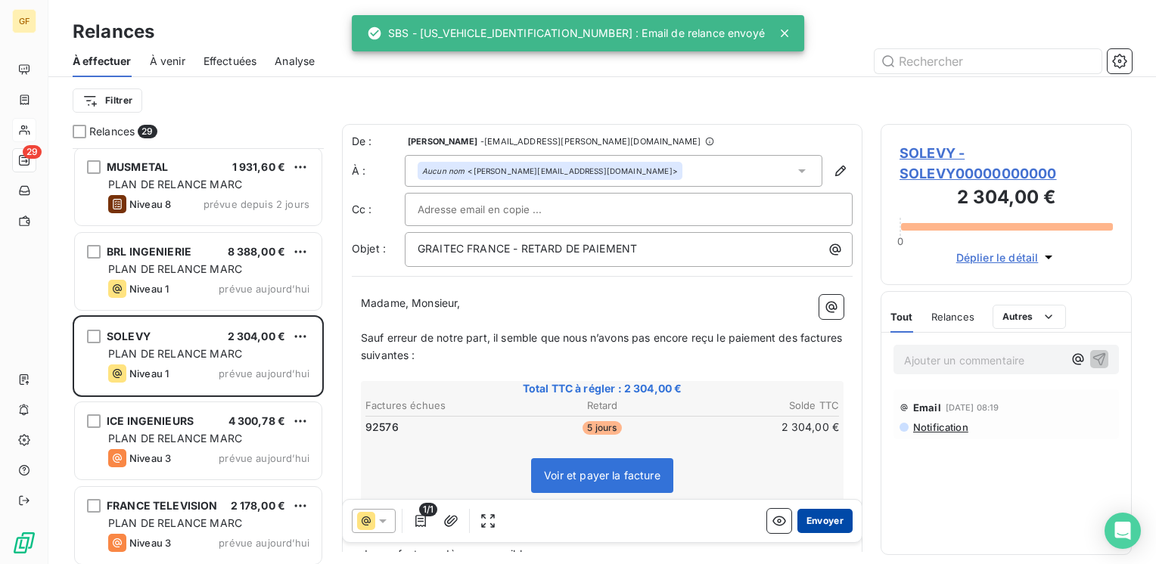
click at [817, 515] on button "Envoyer" at bounding box center [824, 521] width 55 height 24
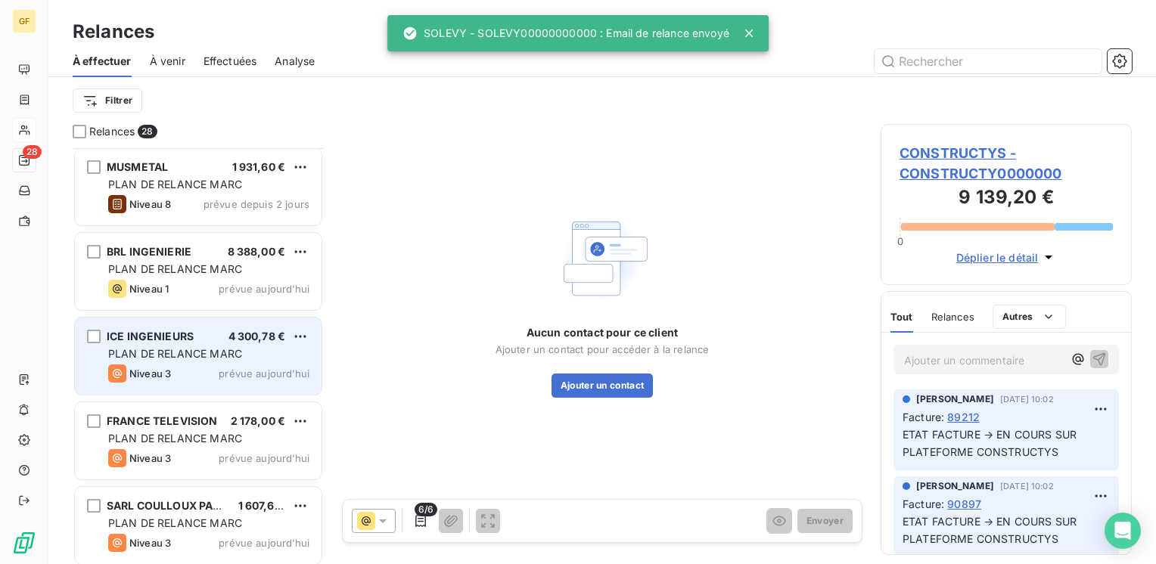
click at [216, 365] on div "Niveau 3 prévue aujourd’hui" at bounding box center [208, 374] width 201 height 18
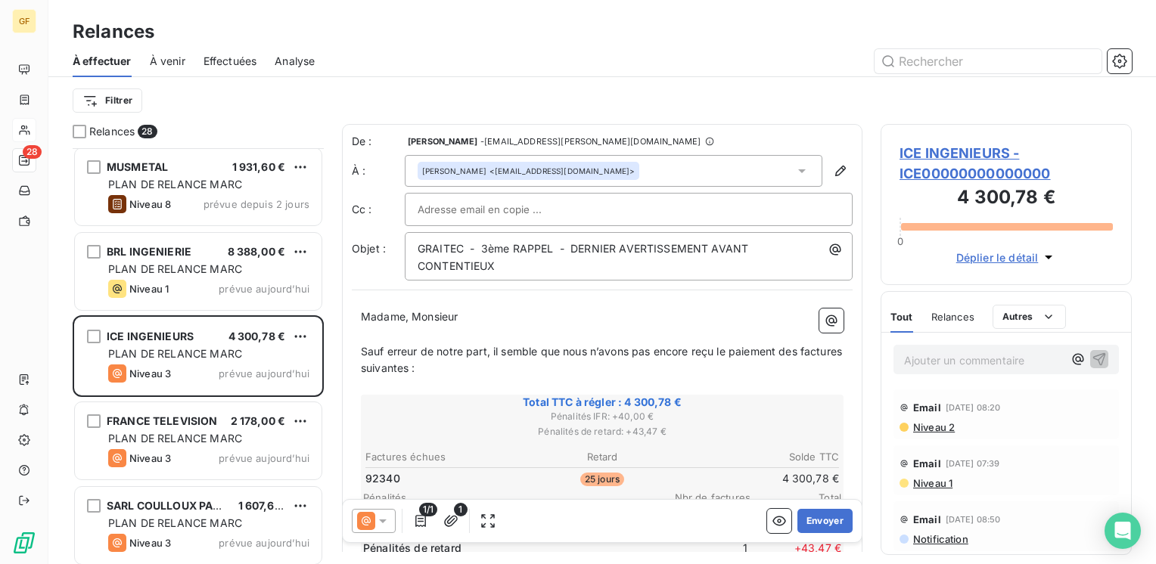
click at [711, 207] on div at bounding box center [629, 209] width 422 height 23
click at [711, 207] on input "text" at bounding box center [629, 209] width 422 height 23
click at [964, 147] on span "ICE INGENIEURS - ICE00000000000000" at bounding box center [1005, 163] width 213 height 41
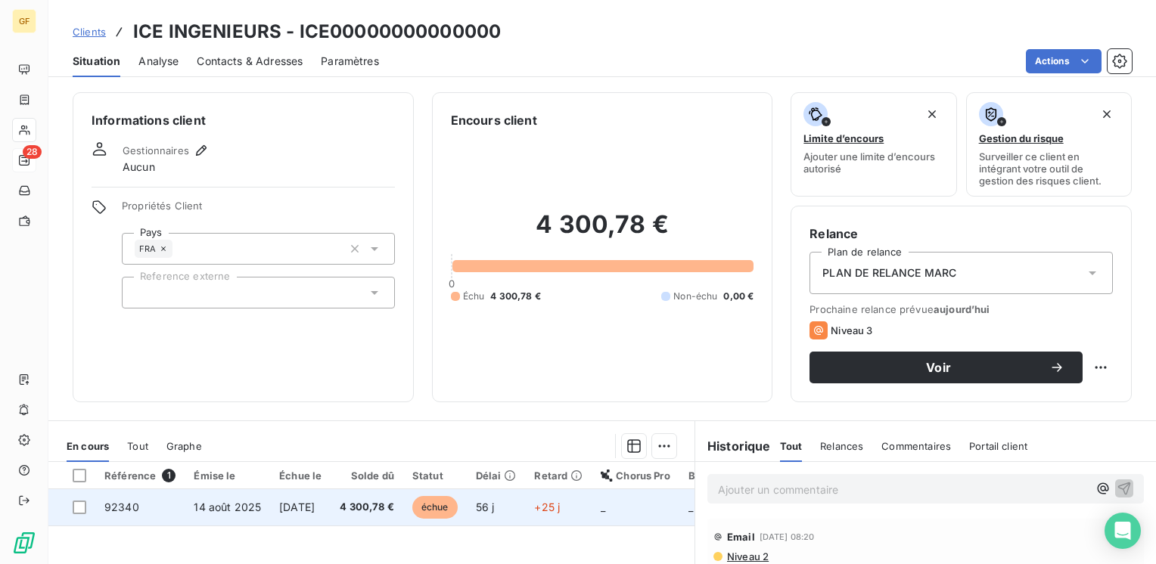
click at [390, 511] on span "4 300,78 €" at bounding box center [367, 507] width 54 height 15
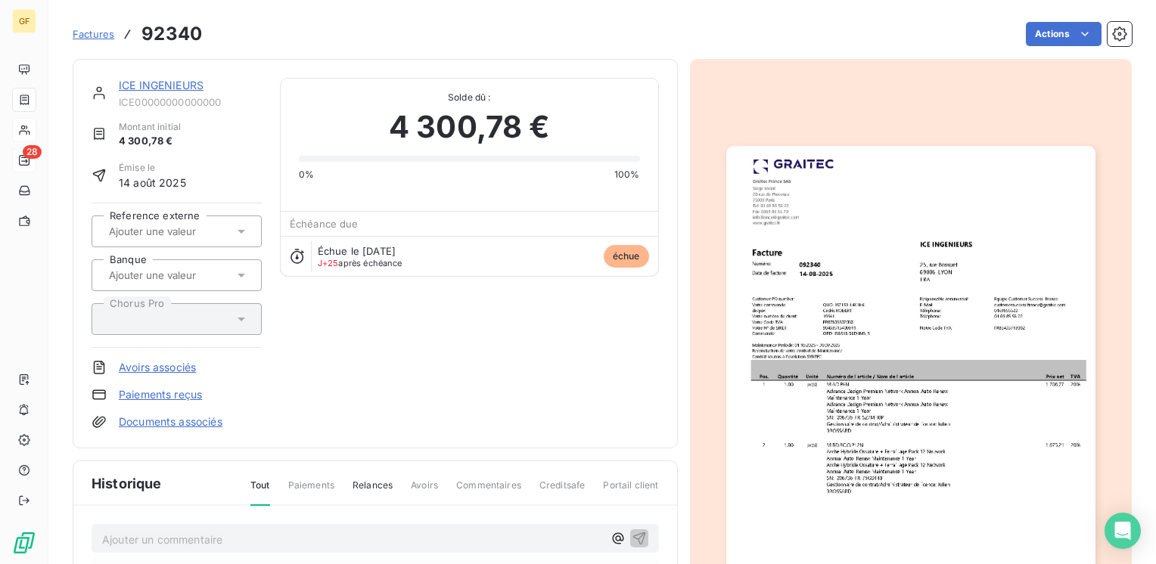
click at [905, 368] on img "button" at bounding box center [910, 406] width 369 height 521
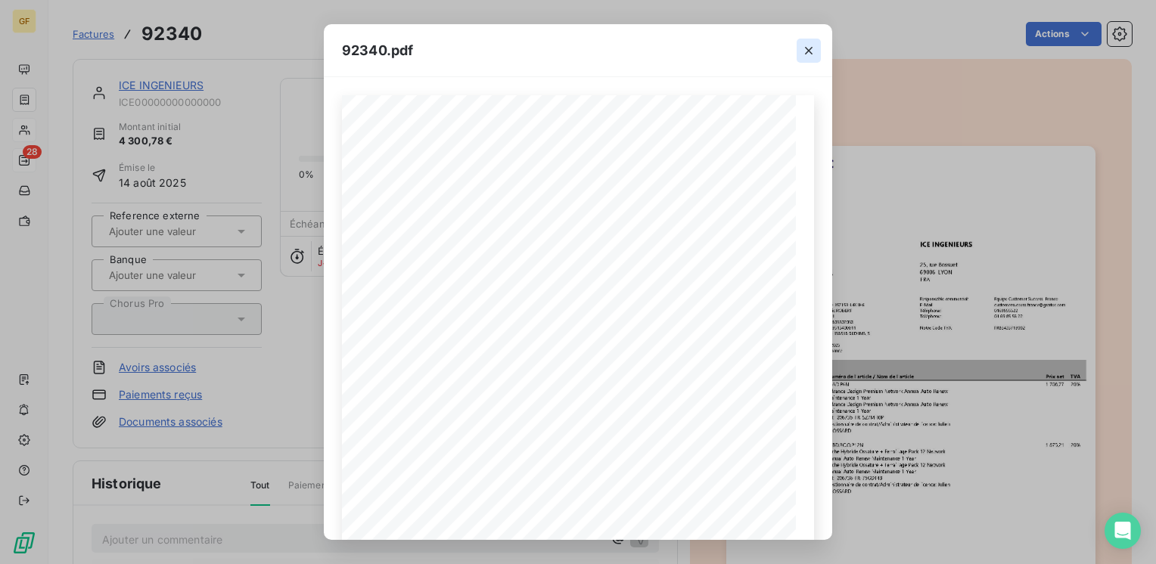
click at [809, 45] on icon "button" at bounding box center [808, 50] width 15 height 15
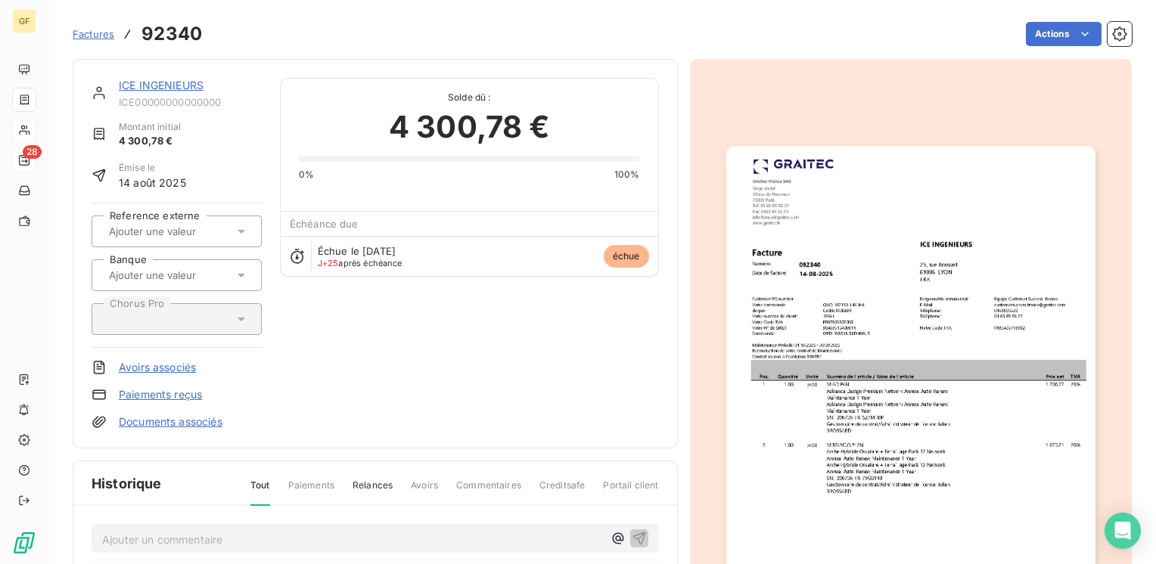
click at [133, 84] on link "ICE INGENIEURS" at bounding box center [161, 85] width 85 height 13
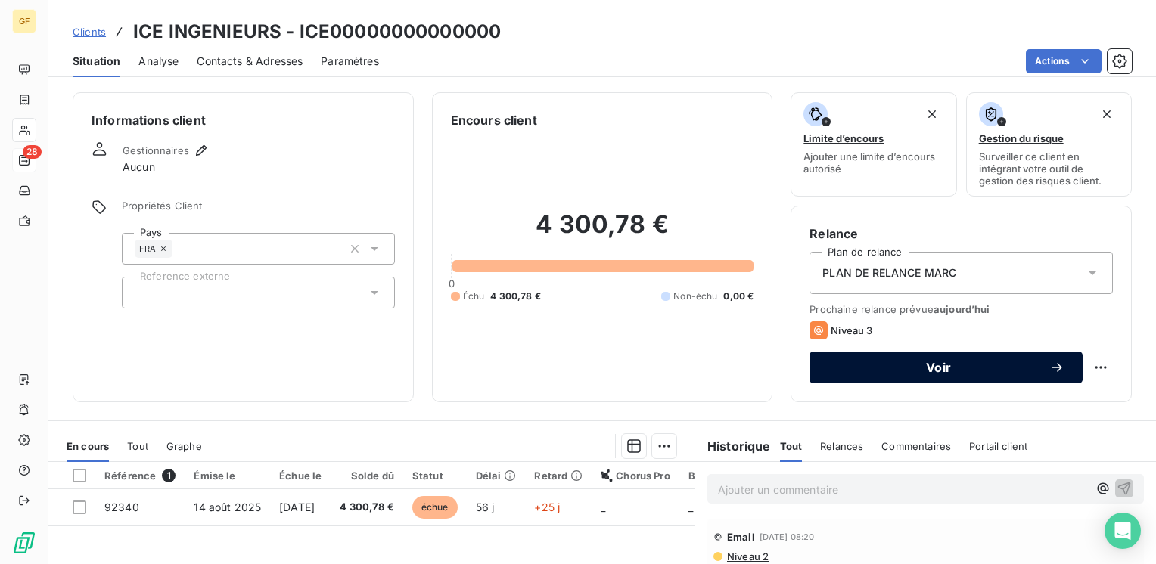
click at [877, 360] on div "Voir" at bounding box center [946, 367] width 237 height 15
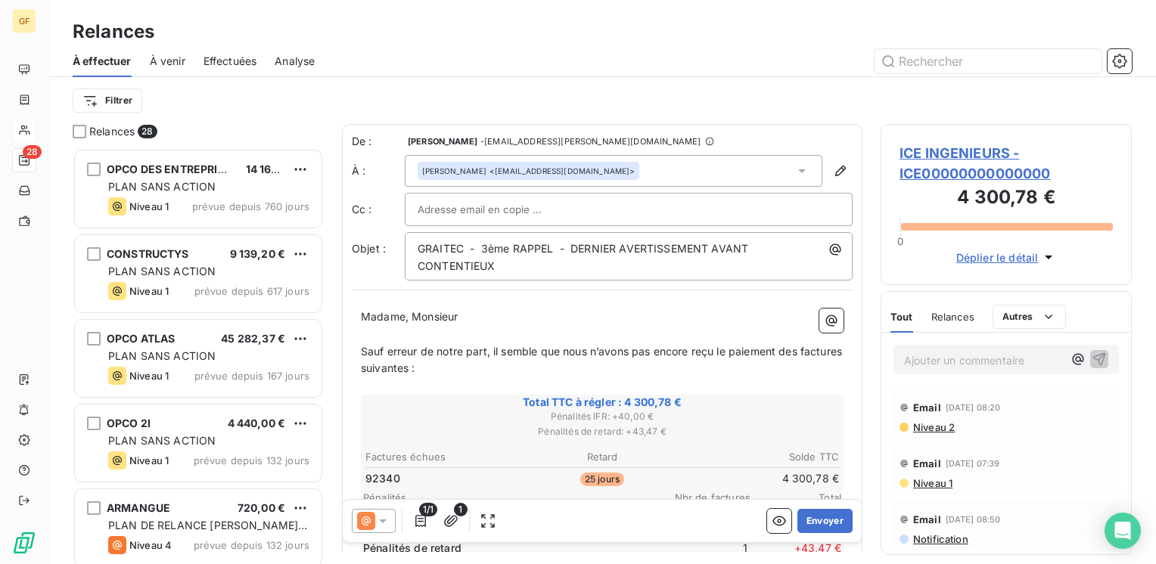
scroll to position [405, 239]
click at [811, 519] on button "Envoyer" at bounding box center [824, 521] width 55 height 24
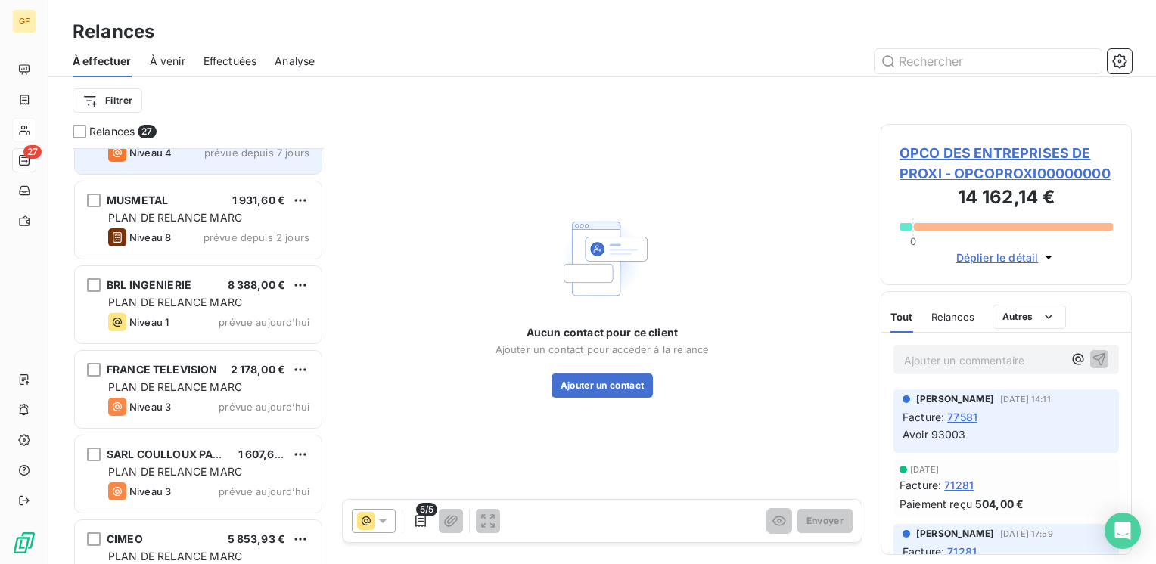
scroll to position [681, 0]
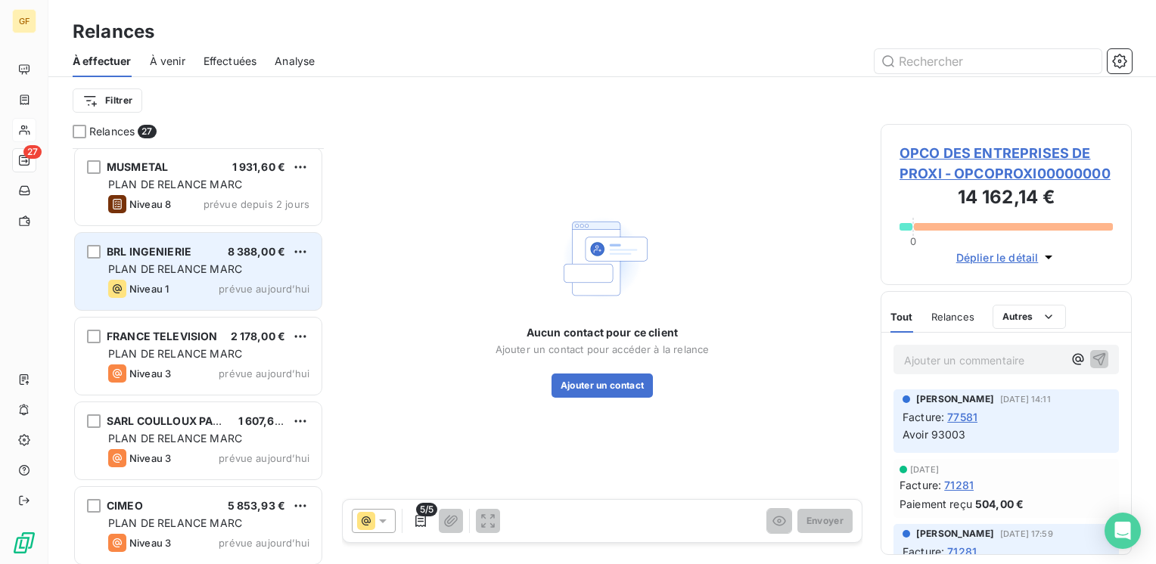
click at [210, 293] on div "Niveau 1 prévue aujourd’hui" at bounding box center [208, 289] width 201 height 18
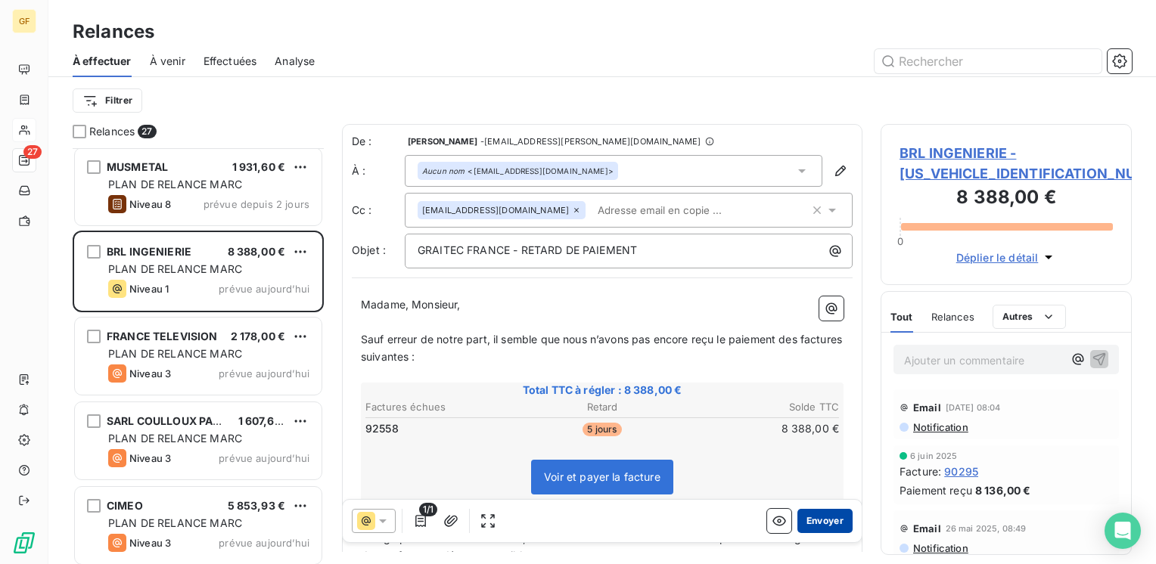
click at [802, 517] on button "Envoyer" at bounding box center [824, 521] width 55 height 24
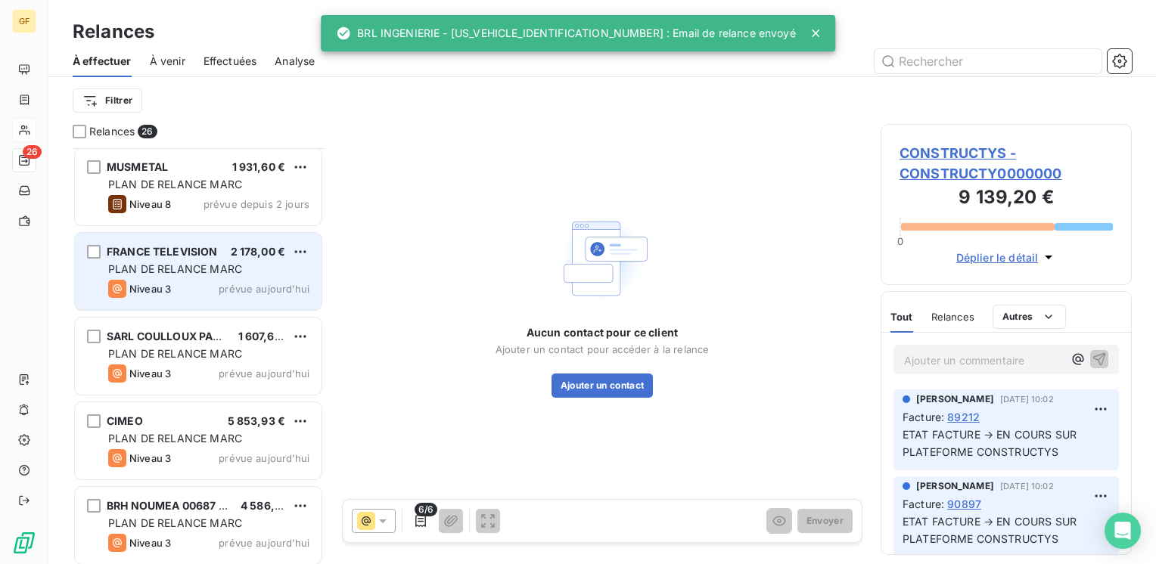
click at [213, 272] on span "PLAN DE RELANCE MARC" at bounding box center [175, 268] width 134 height 13
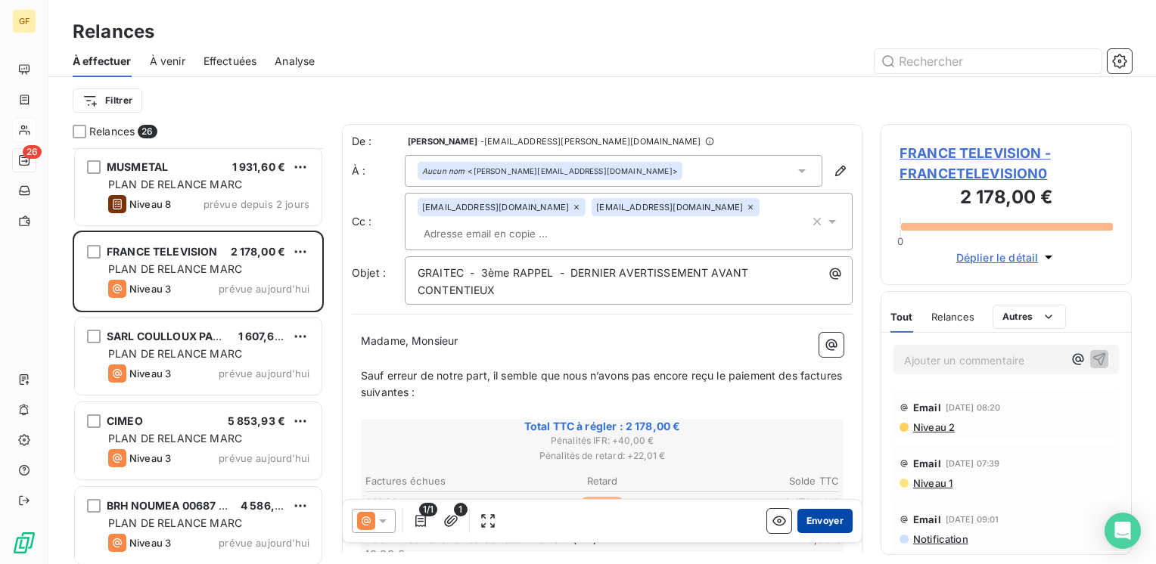
click at [815, 517] on button "Envoyer" at bounding box center [824, 521] width 55 height 24
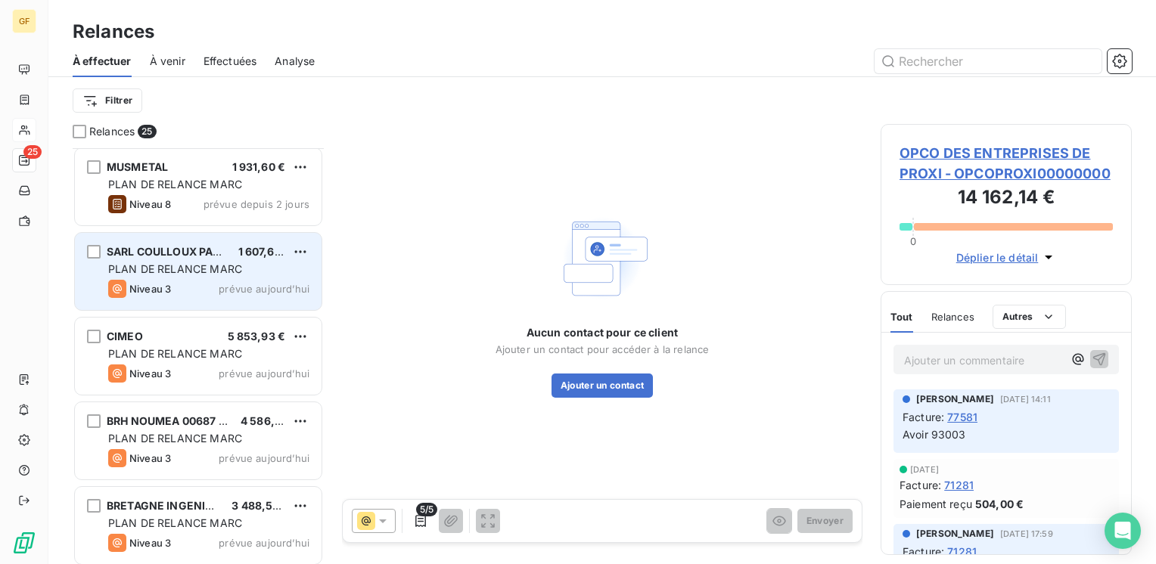
click at [221, 259] on div "SARL COULLOUX PASCAL 1 607,62 € PLAN DE RELANCE MARC Niveau 3 prévue aujourd’hui" at bounding box center [198, 271] width 247 height 77
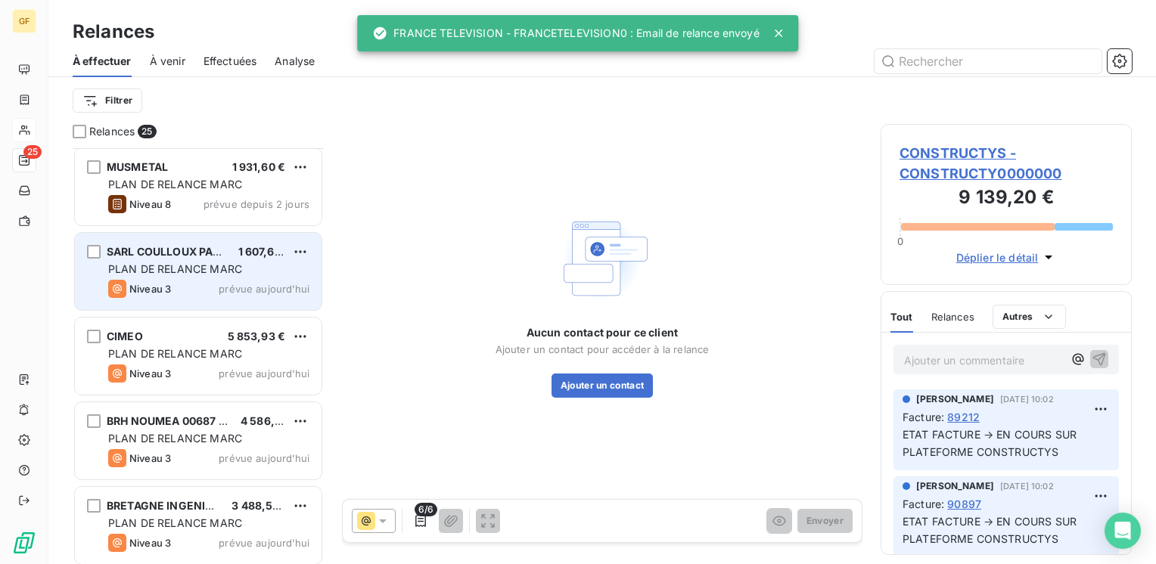
click at [227, 271] on span "PLAN DE RELANCE MARC" at bounding box center [175, 268] width 134 height 13
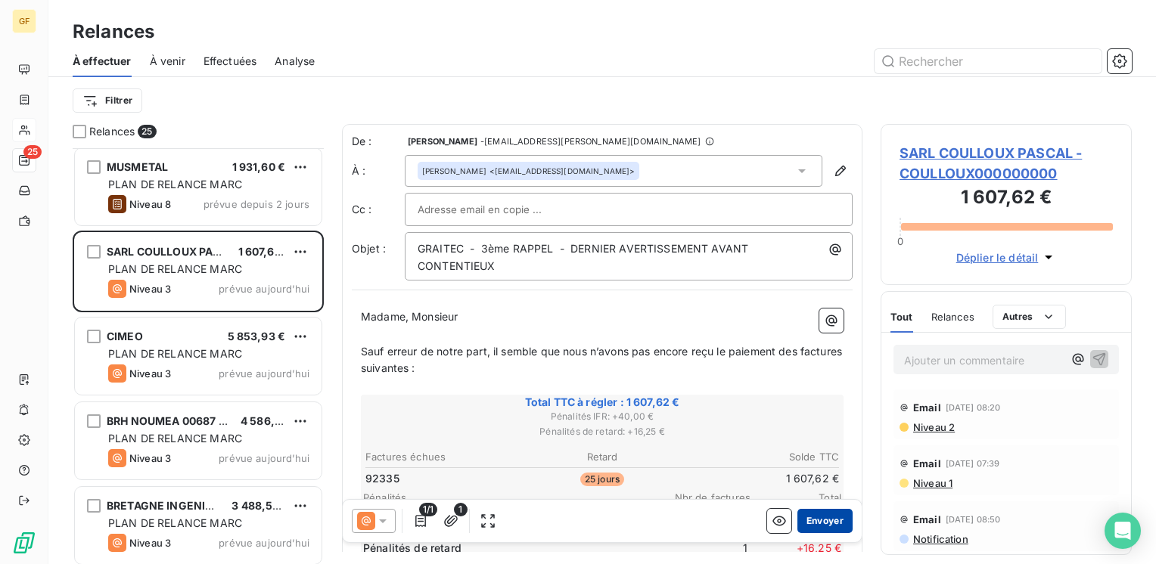
click at [815, 519] on button "Envoyer" at bounding box center [824, 521] width 55 height 24
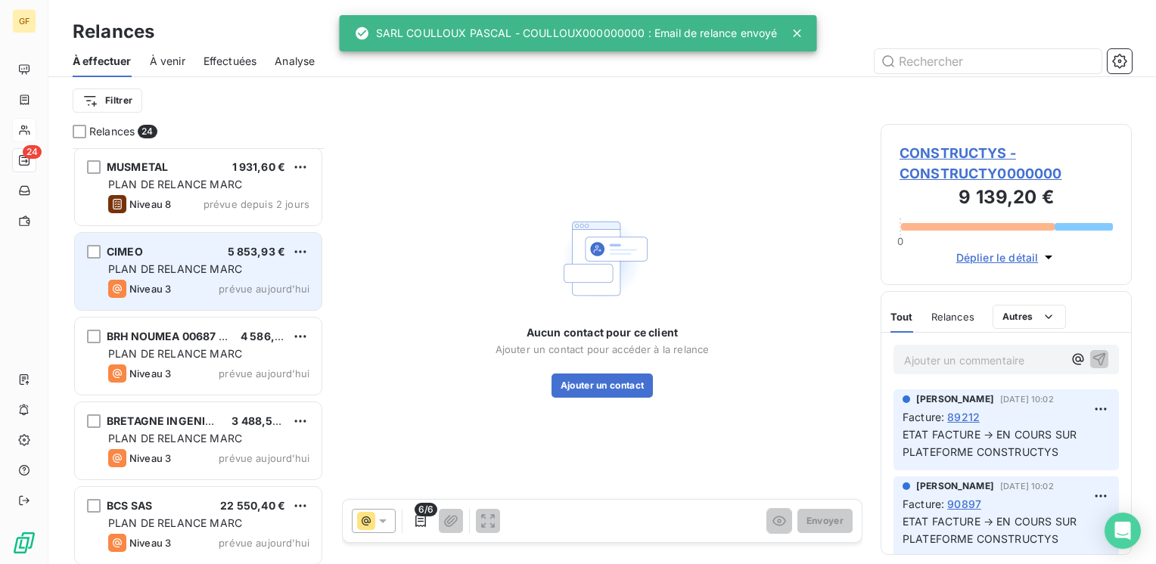
click at [236, 267] on span "PLAN DE RELANCE MARC" at bounding box center [175, 268] width 134 height 13
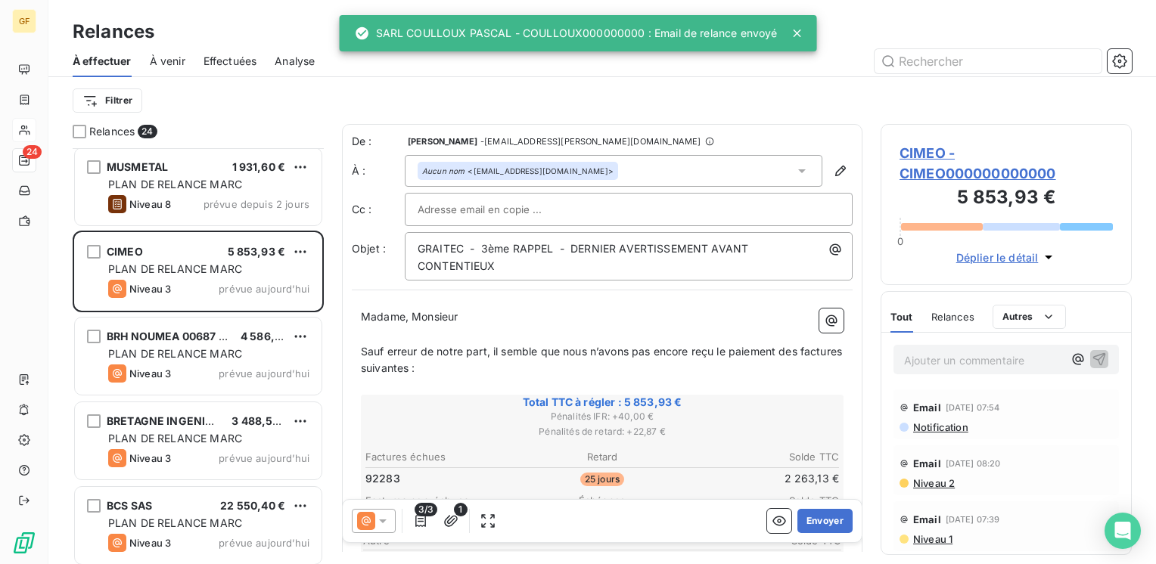
click at [676, 216] on div at bounding box center [629, 209] width 422 height 23
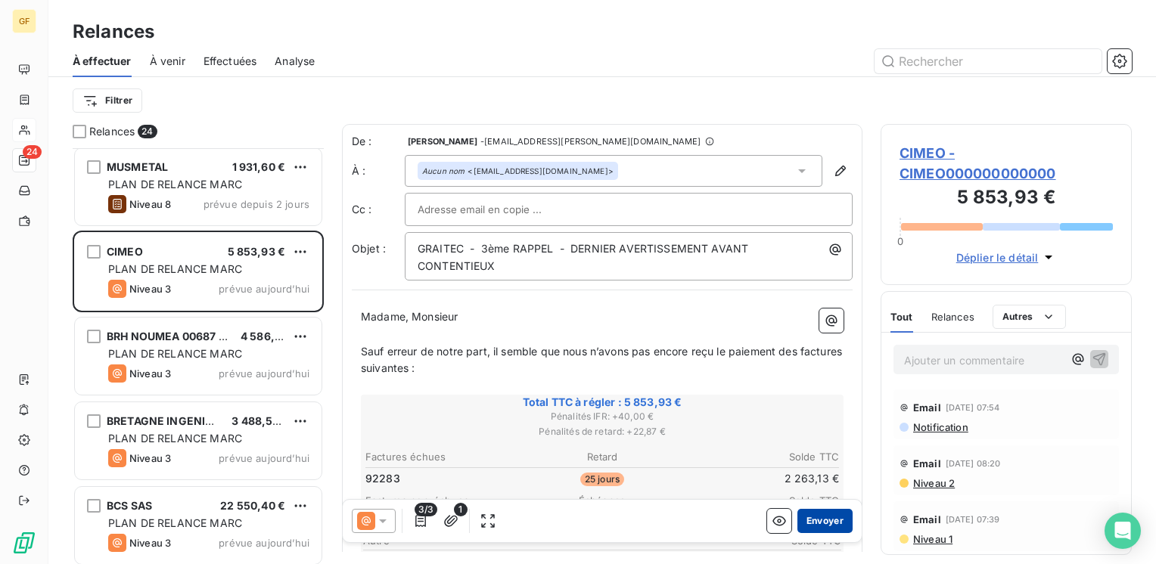
click at [815, 519] on button "Envoyer" at bounding box center [824, 521] width 55 height 24
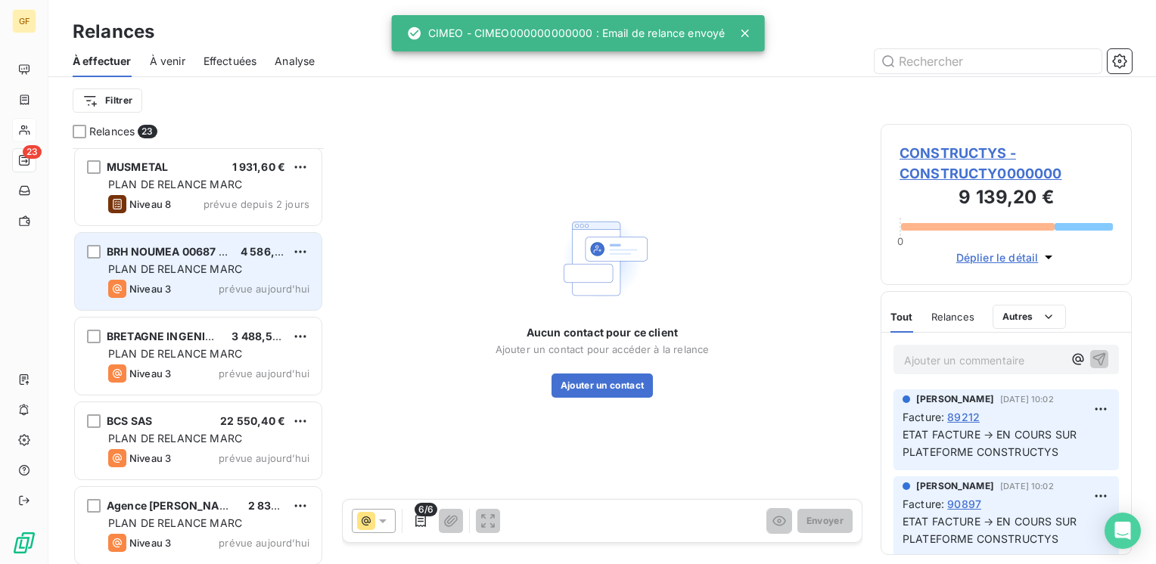
click at [241, 268] on span "PLAN DE RELANCE MARC" at bounding box center [175, 268] width 134 height 13
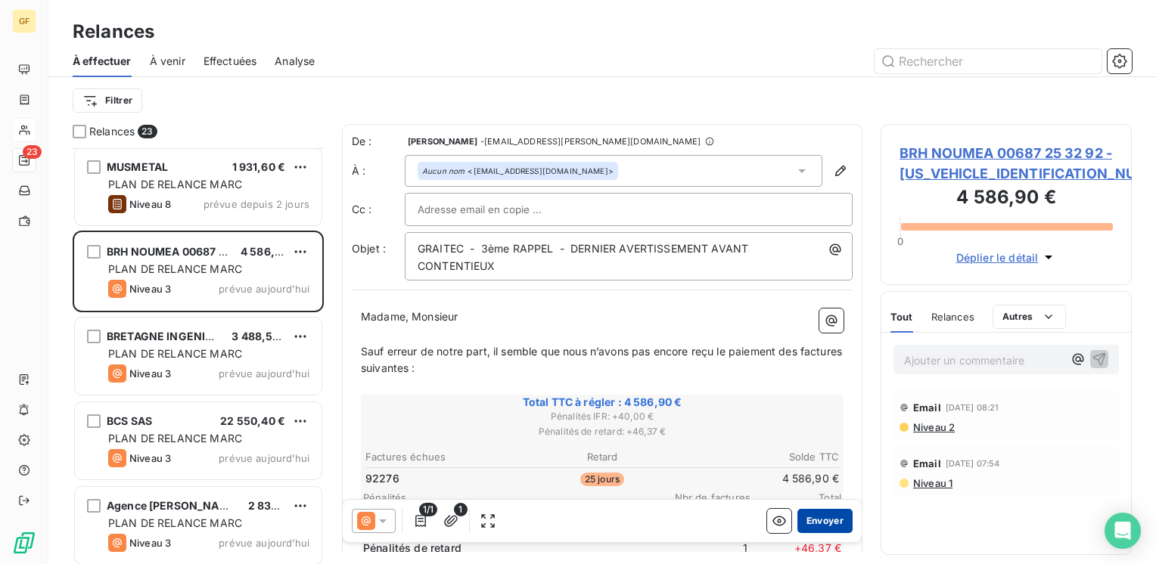
click at [805, 517] on button "Envoyer" at bounding box center [824, 521] width 55 height 24
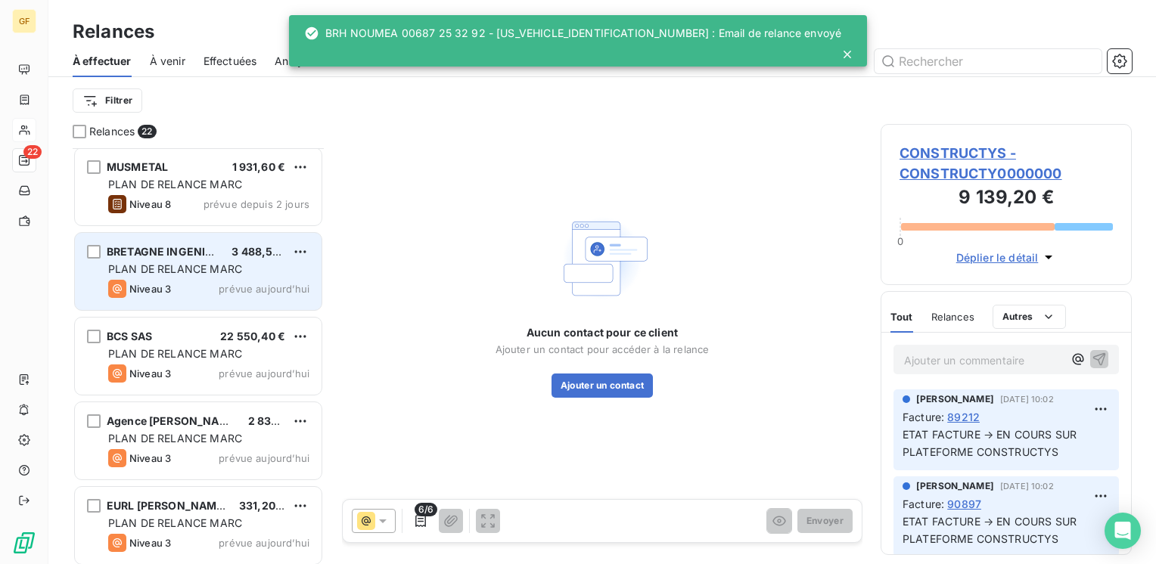
click at [219, 272] on span "PLAN DE RELANCE MARC" at bounding box center [175, 268] width 134 height 13
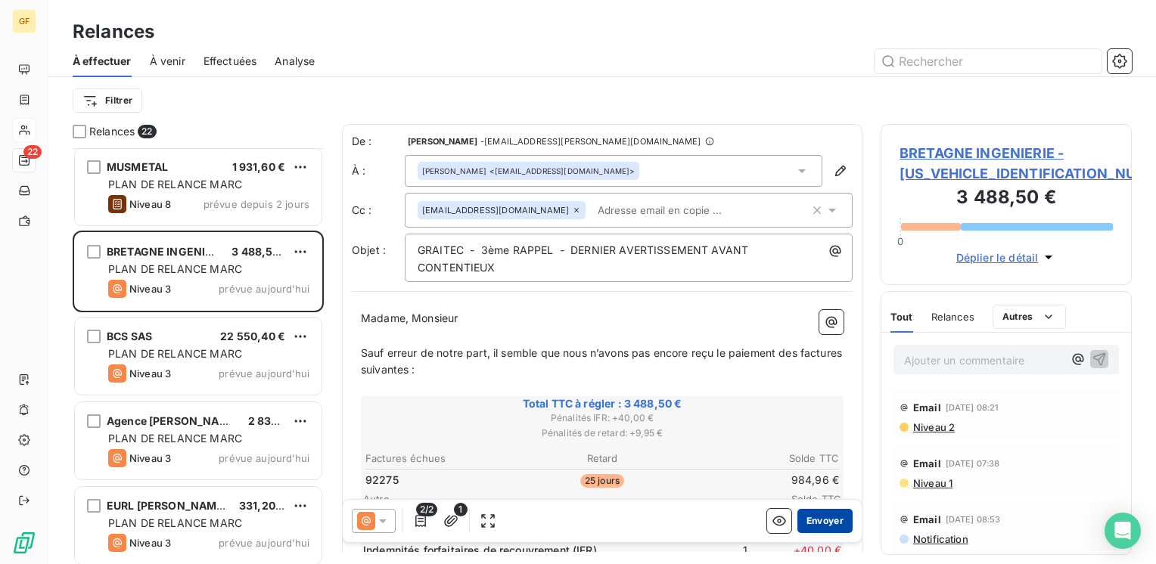
click at [803, 517] on button "Envoyer" at bounding box center [824, 521] width 55 height 24
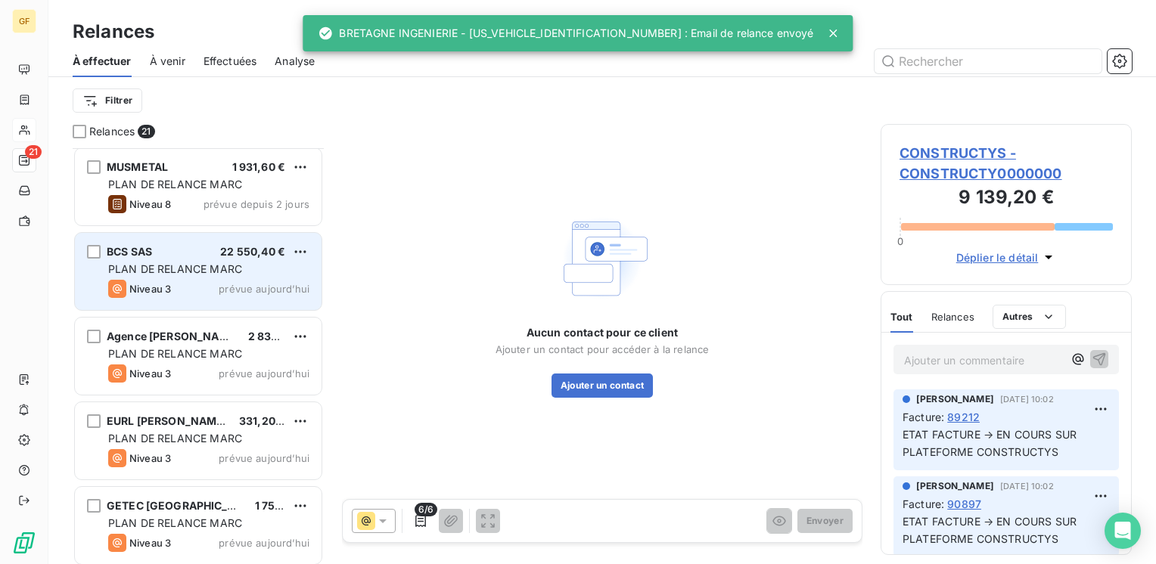
click at [253, 280] on div "Niveau 3 prévue aujourd’hui" at bounding box center [208, 289] width 201 height 18
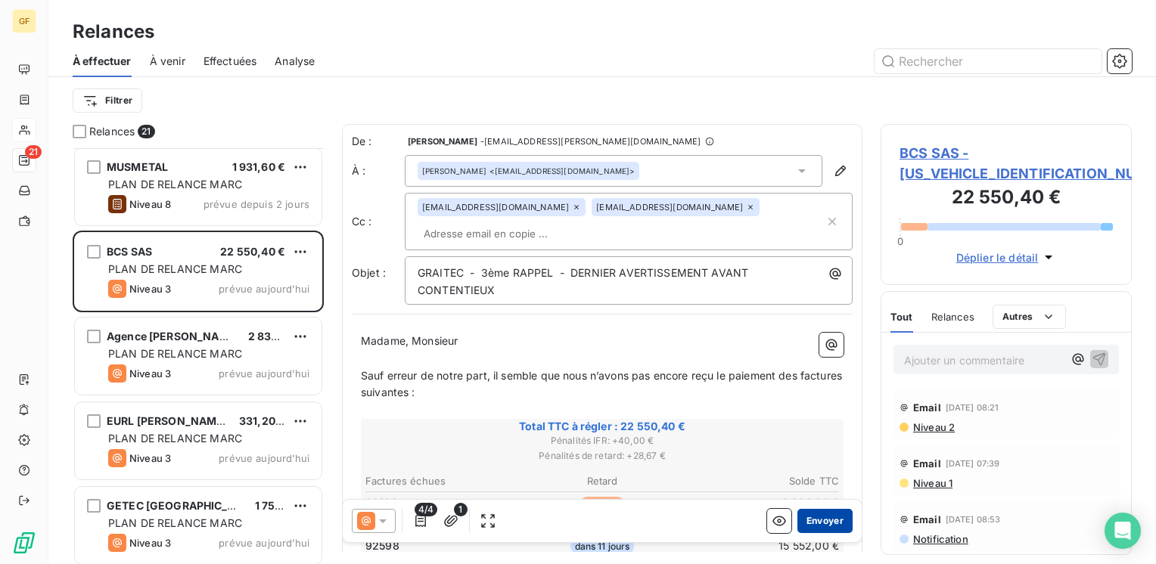
click at [812, 519] on button "Envoyer" at bounding box center [824, 521] width 55 height 24
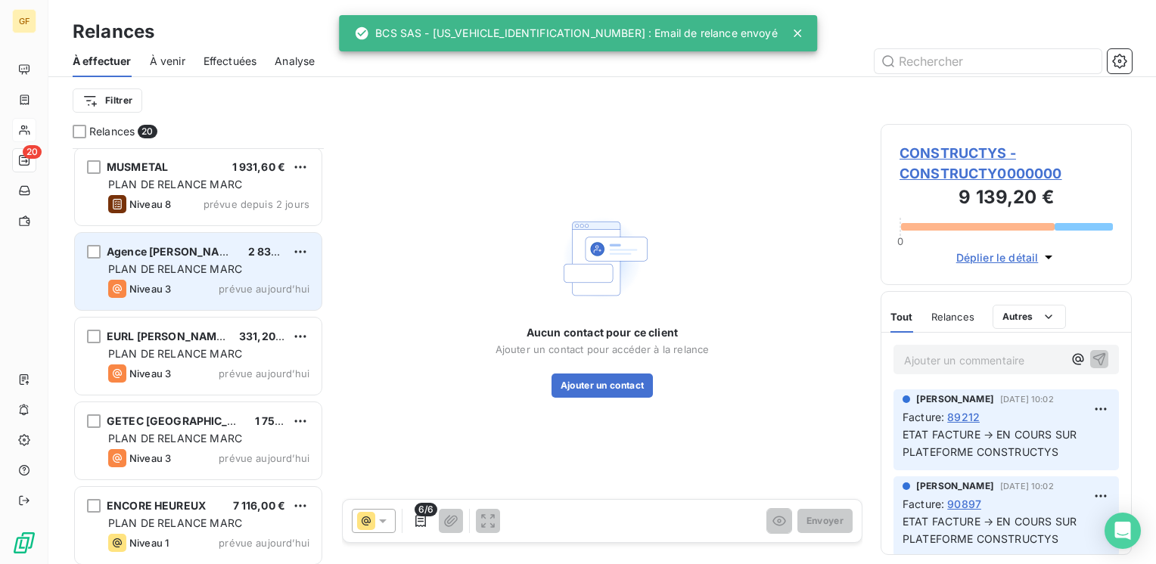
click at [248, 284] on span "prévue aujourd’hui" at bounding box center [264, 289] width 91 height 12
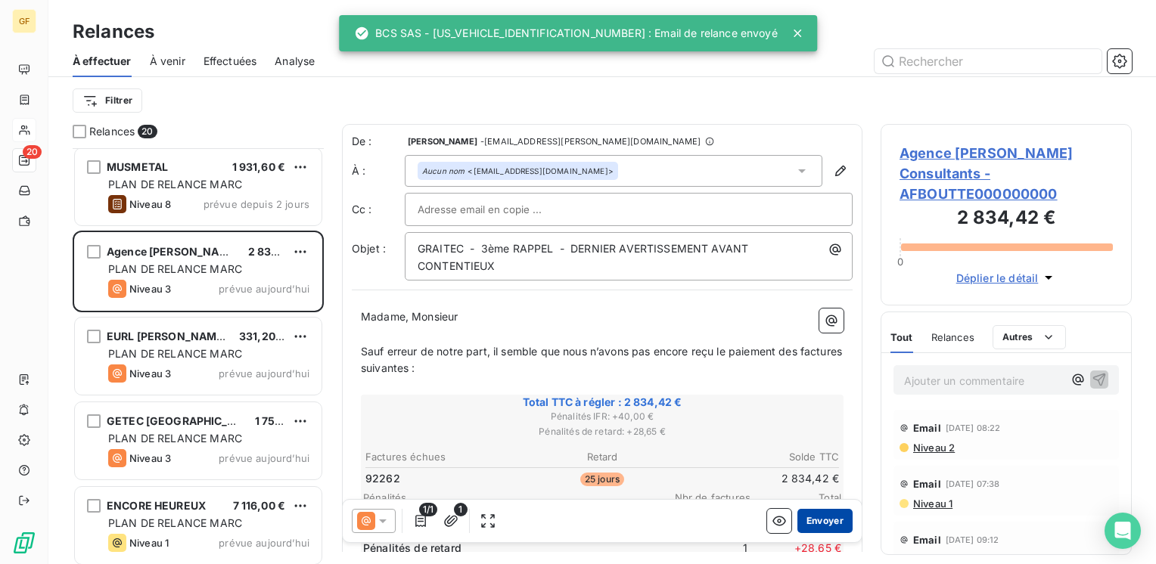
click at [815, 517] on button "Envoyer" at bounding box center [824, 521] width 55 height 24
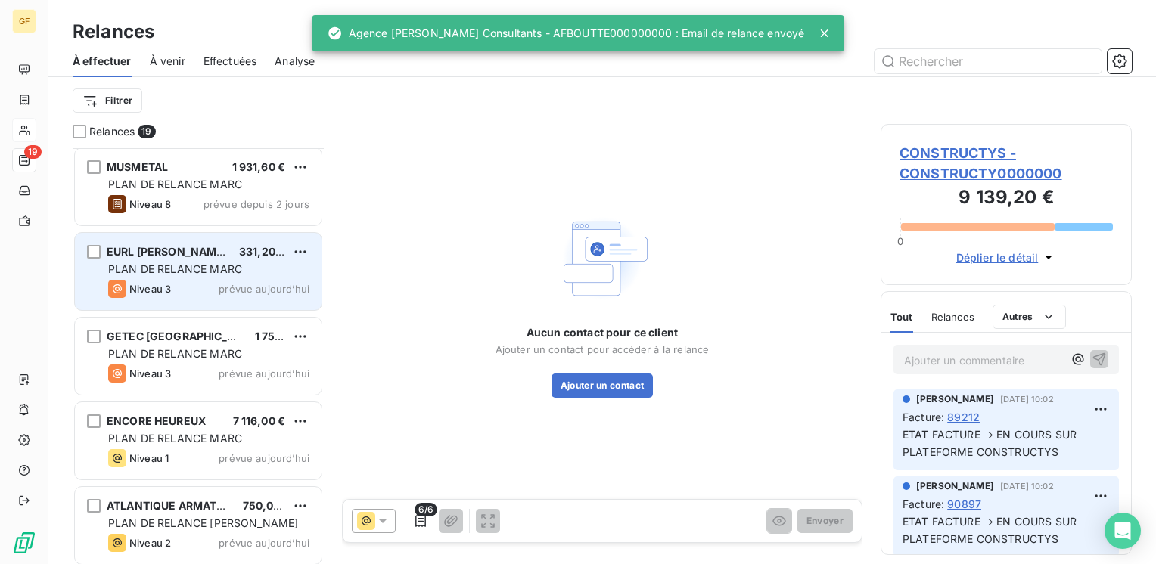
click at [261, 265] on div "PLAN DE RELANCE MARC" at bounding box center [208, 269] width 201 height 15
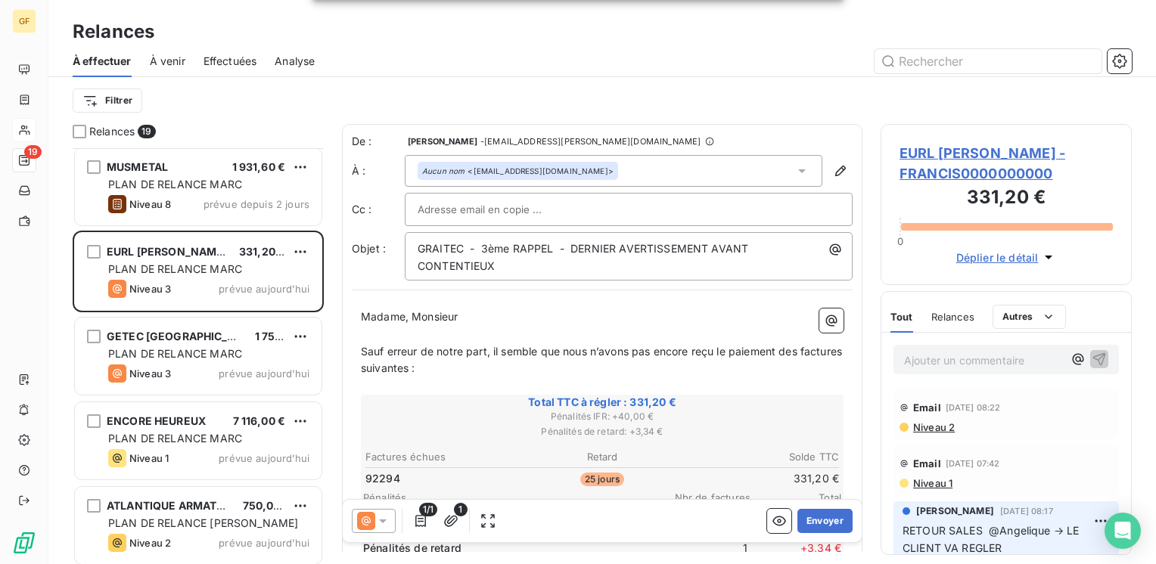
click at [661, 208] on div at bounding box center [629, 209] width 422 height 23
click at [811, 521] on button "Envoyer" at bounding box center [824, 521] width 55 height 24
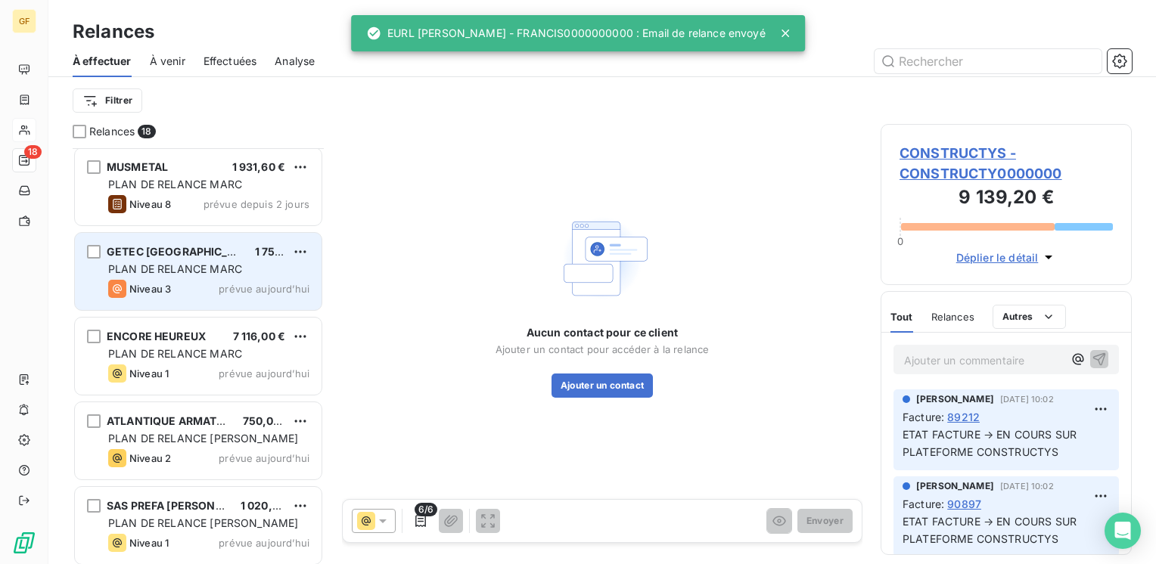
click at [251, 275] on div "PLAN DE RELANCE MARC" at bounding box center [208, 269] width 201 height 15
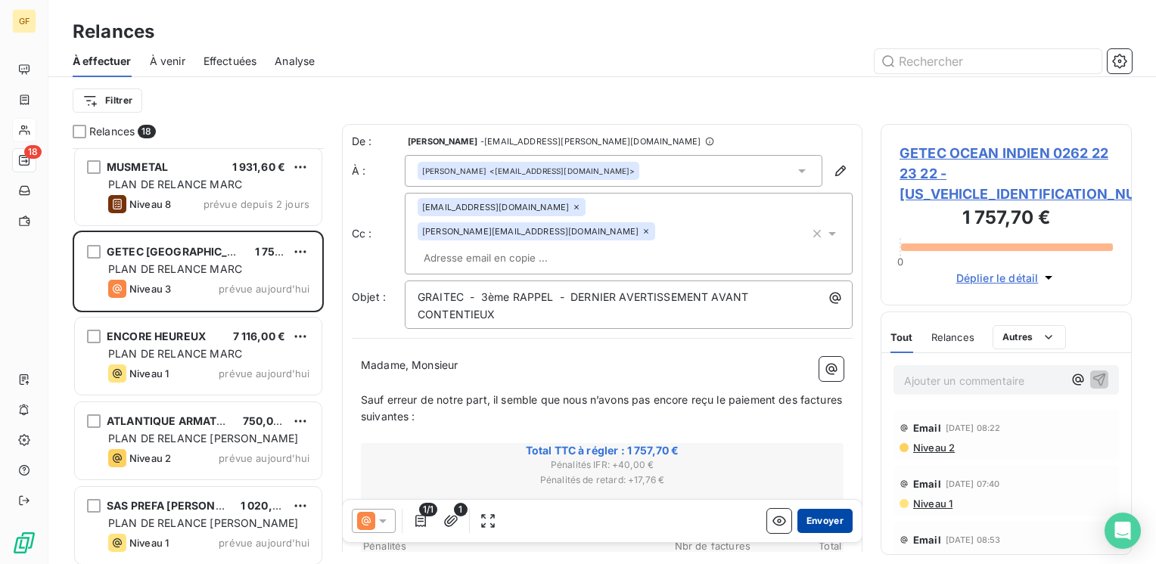
click at [814, 519] on button "Envoyer" at bounding box center [824, 521] width 55 height 24
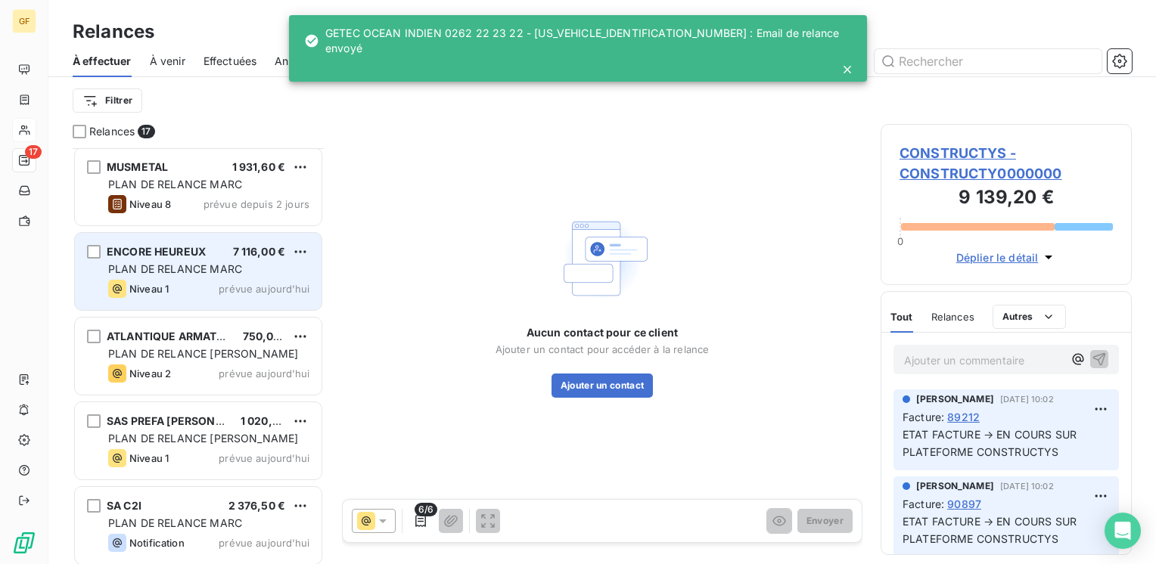
click at [253, 275] on div "PLAN DE RELANCE MARC" at bounding box center [208, 269] width 201 height 15
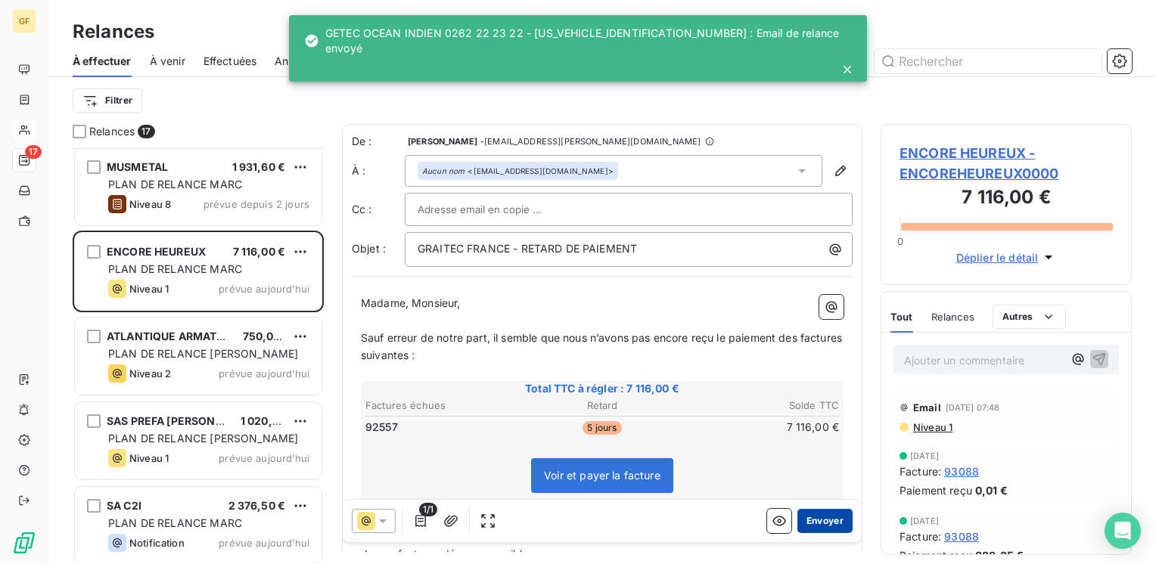
click at [816, 517] on button "Envoyer" at bounding box center [824, 521] width 55 height 24
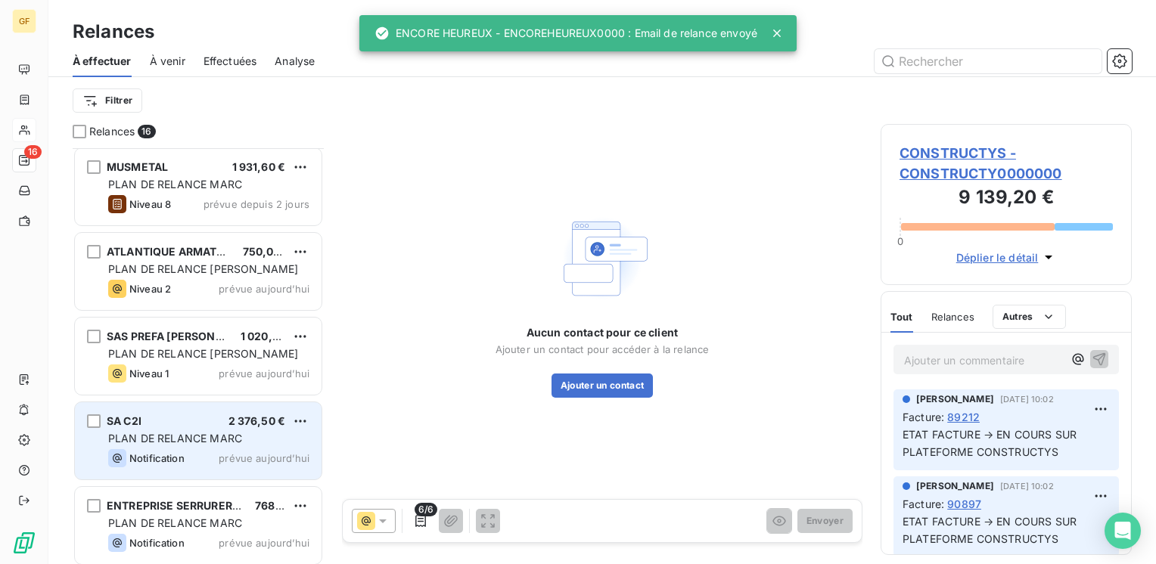
click at [213, 431] on div "PLAN DE RELANCE MARC" at bounding box center [208, 438] width 201 height 15
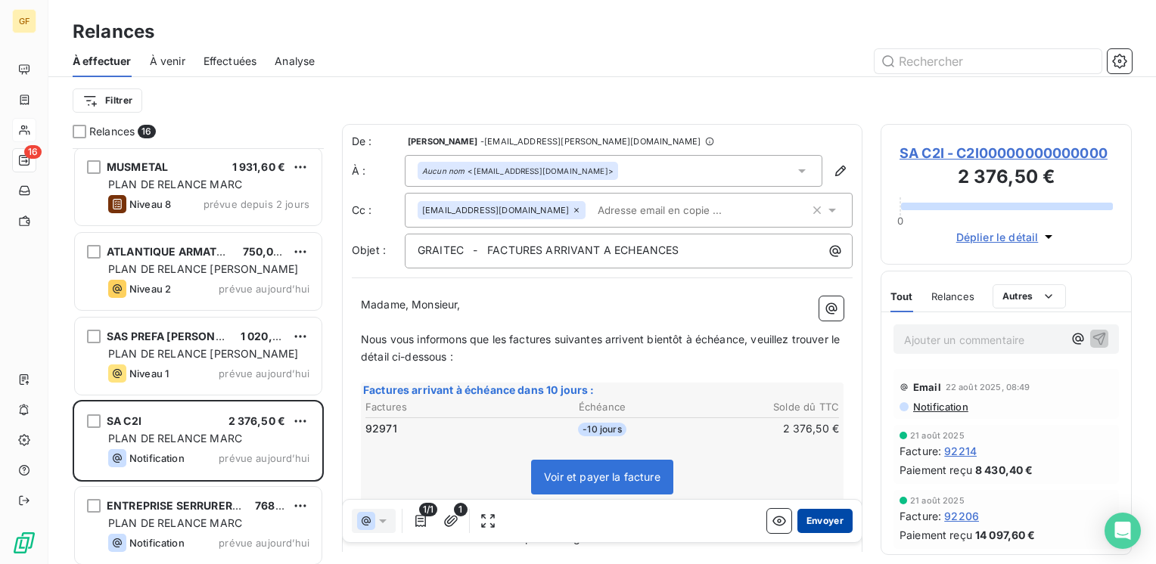
click at [821, 518] on button "Envoyer" at bounding box center [824, 521] width 55 height 24
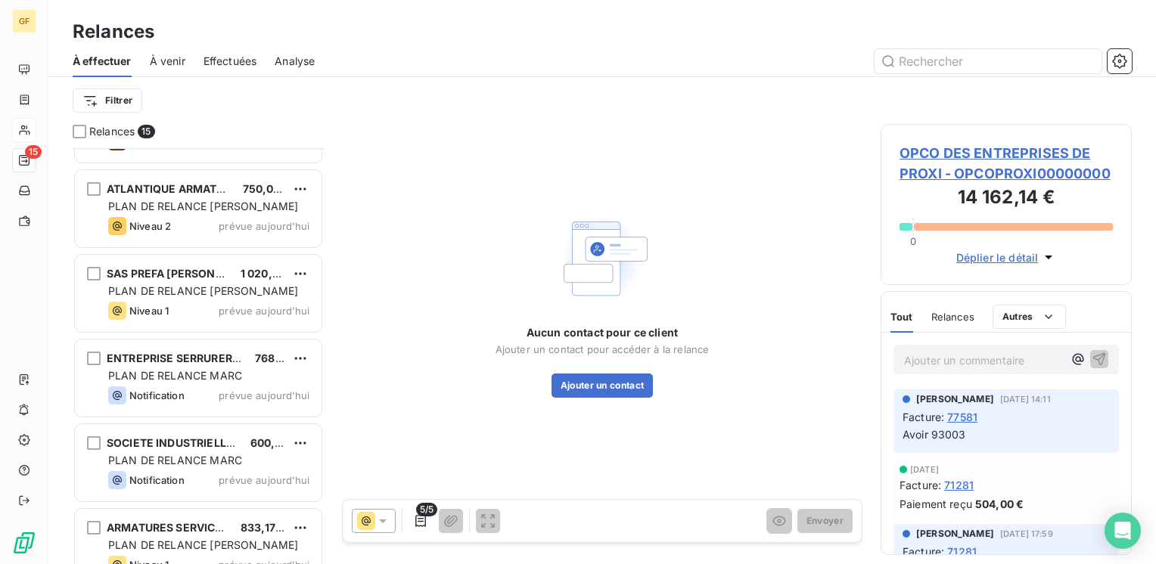
scroll to position [832, 0]
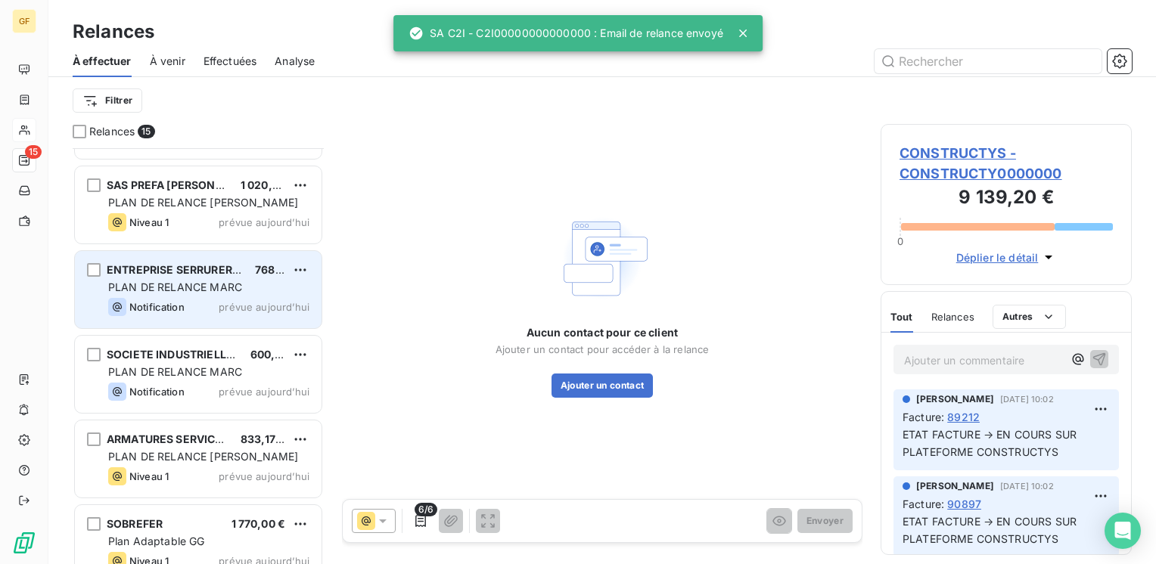
click at [211, 296] on div "ENTREPRISE SERRURERIE TOULOUSAINE 768,00 € PLAN DE RELANCE MARC Notification pr…" at bounding box center [198, 289] width 247 height 77
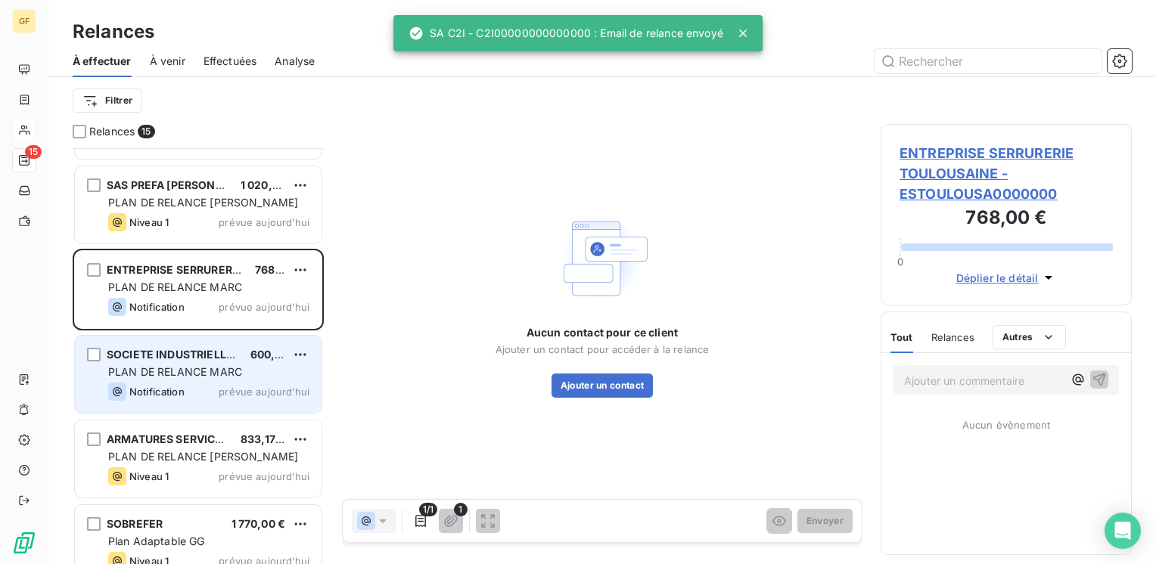
click at [169, 377] on div "PLAN DE RELANCE MARC" at bounding box center [208, 372] width 201 height 15
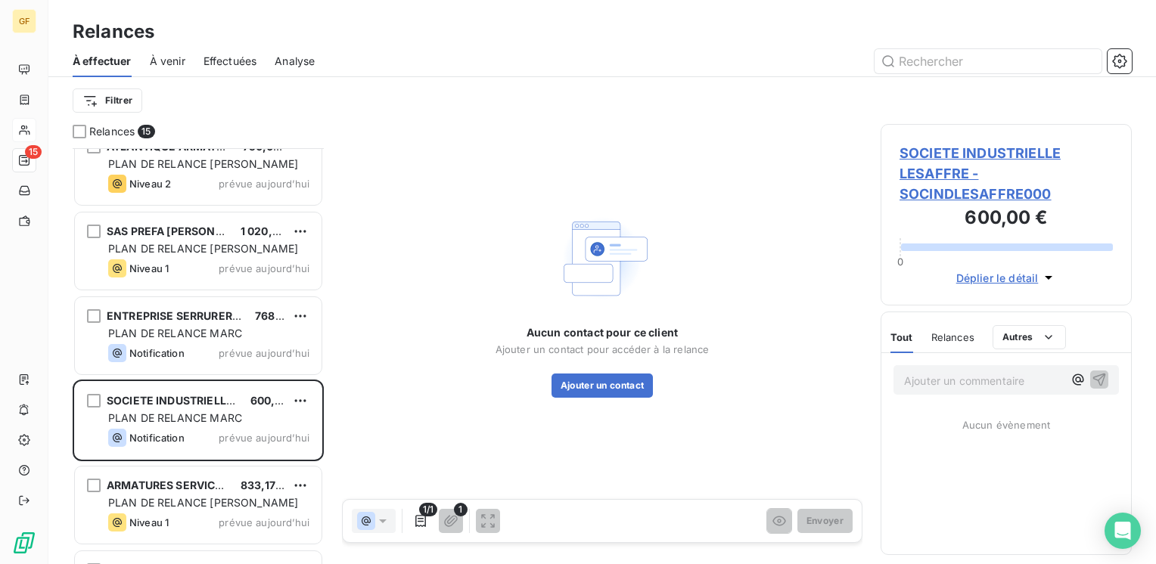
scroll to position [855, 0]
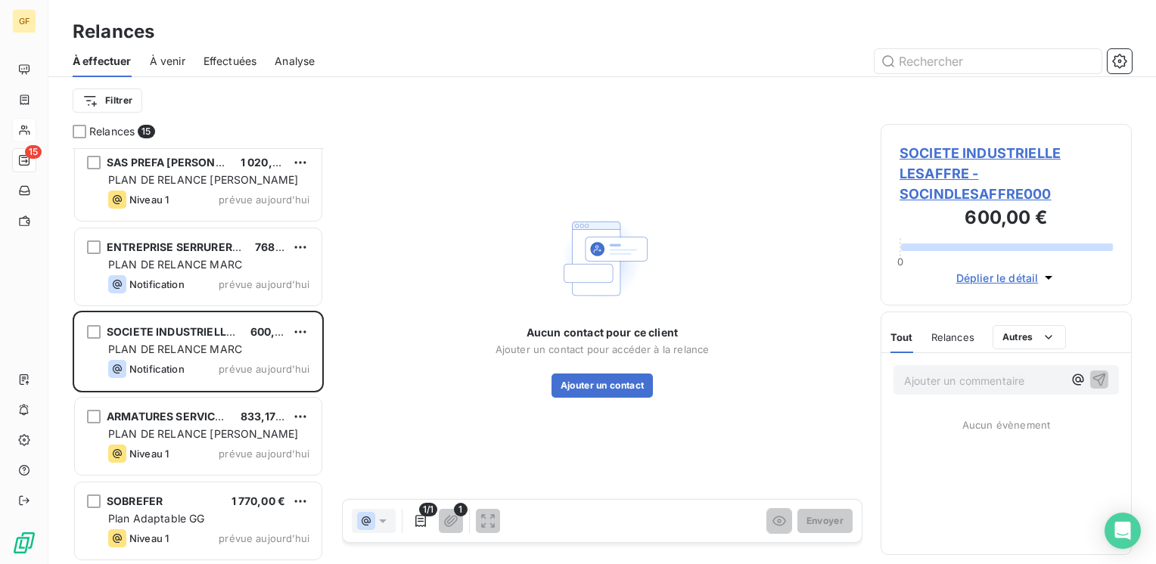
click at [928, 150] on span "SOCIETE INDUSTRIELLE LESAFFRE - SOCINDLESAFFRE000" at bounding box center [1005, 173] width 213 height 61
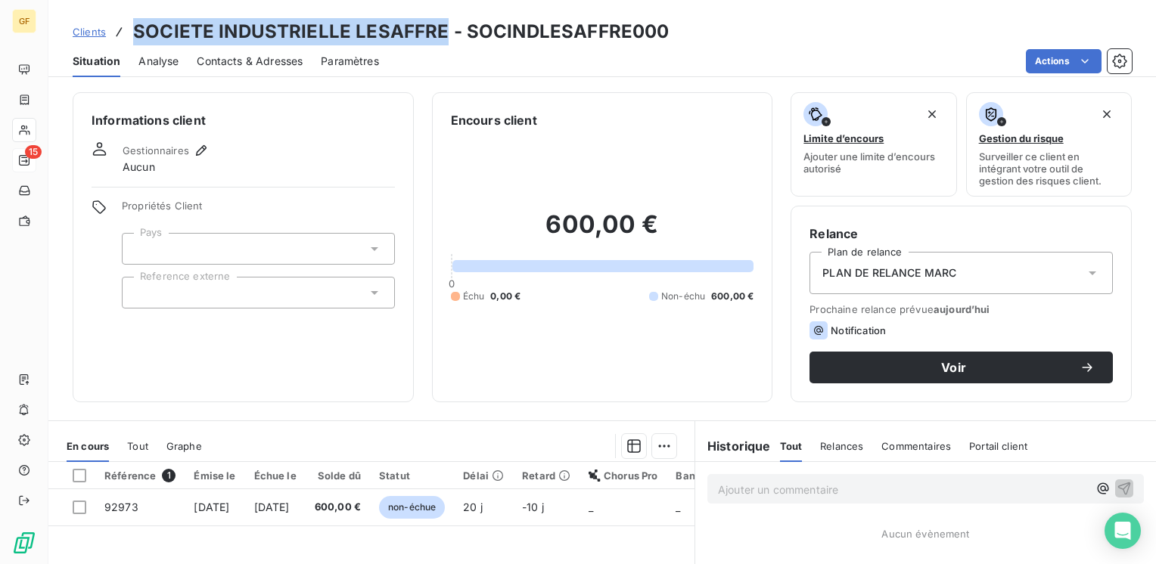
drag, startPoint x: 442, startPoint y: 29, endPoint x: 135, endPoint y: 12, distance: 306.8
click at [135, 12] on div "Clients SOCIETE INDUSTRIELLE LESAFFRE - SOCINDLESAFFRE000 Situation Analyse Con…" at bounding box center [601, 38] width 1107 height 77
copy h3 "SOCIETE INDUSTRIELLE LESAFFRE"
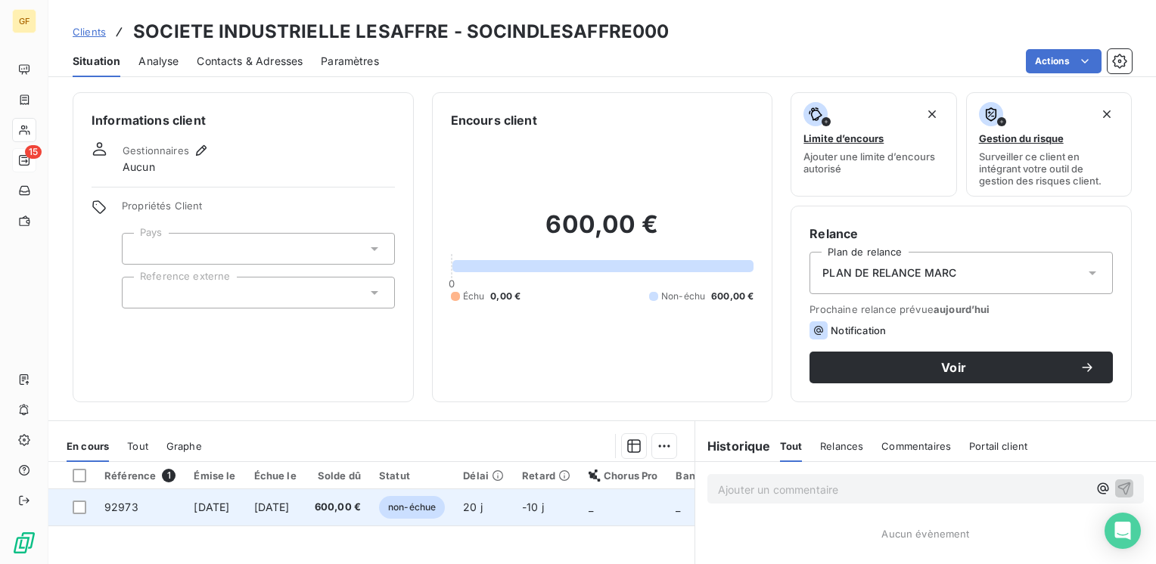
click at [370, 500] on td "600,00 €" at bounding box center [338, 507] width 64 height 36
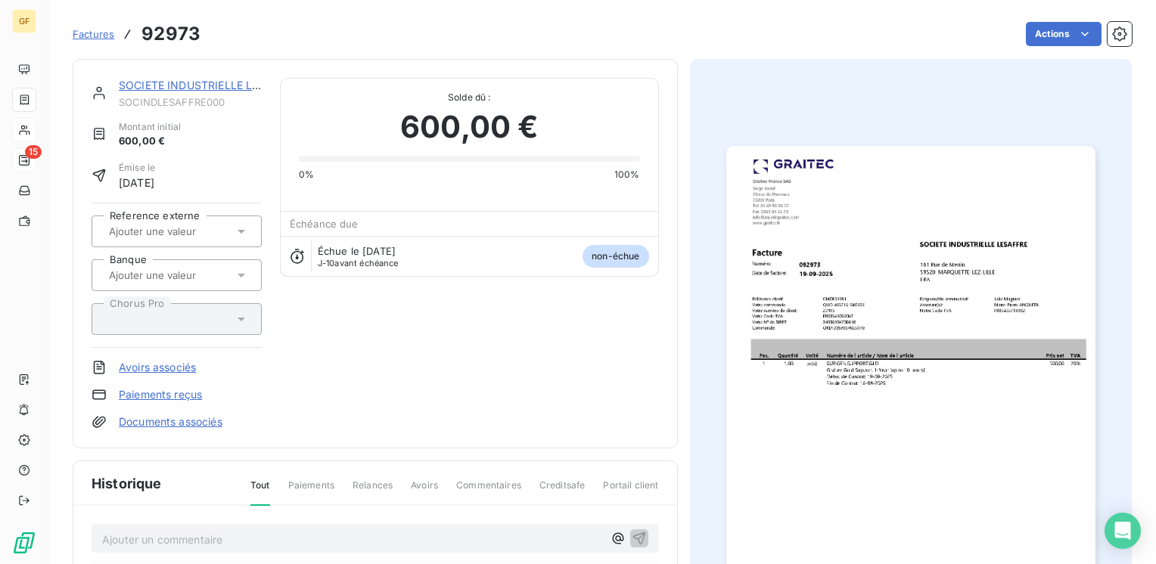
click at [937, 347] on img "button" at bounding box center [910, 406] width 369 height 521
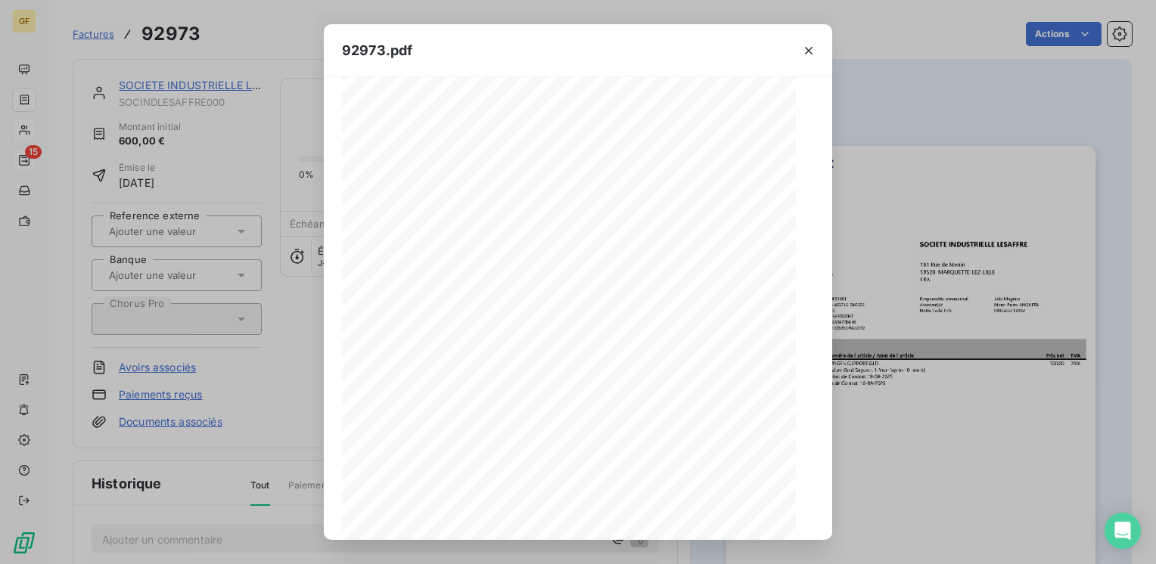
scroll to position [214, 0]
click at [613, 517] on icon "button" at bounding box center [609, 521] width 15 height 15
click at [807, 49] on icon "button" at bounding box center [809, 51] width 8 height 8
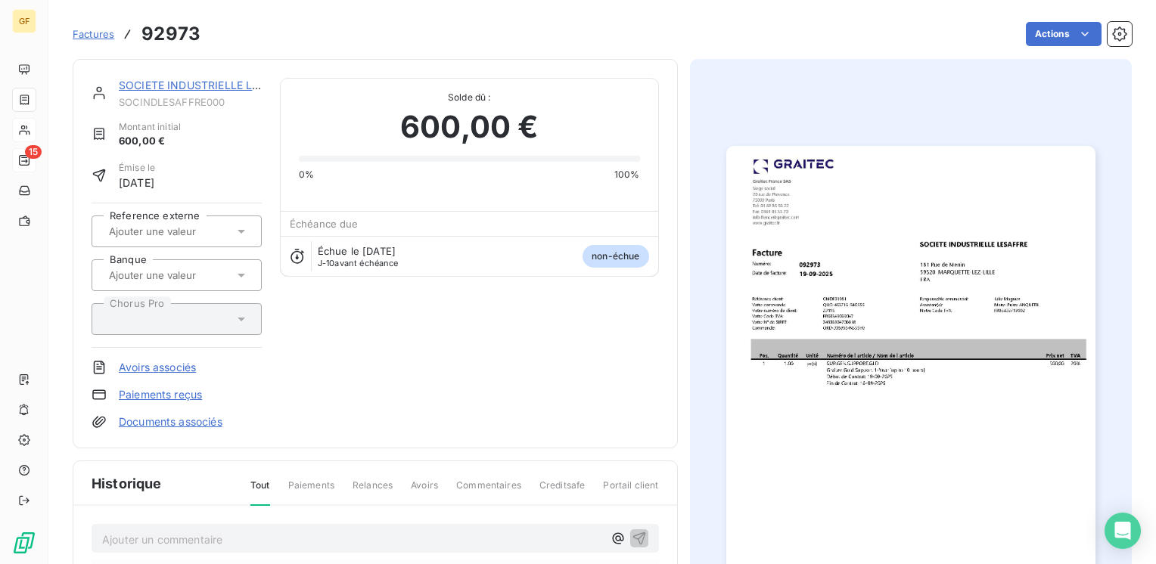
click at [204, 89] on link "SOCIETE INDUSTRIELLE LESAFFRE" at bounding box center [208, 85] width 179 height 13
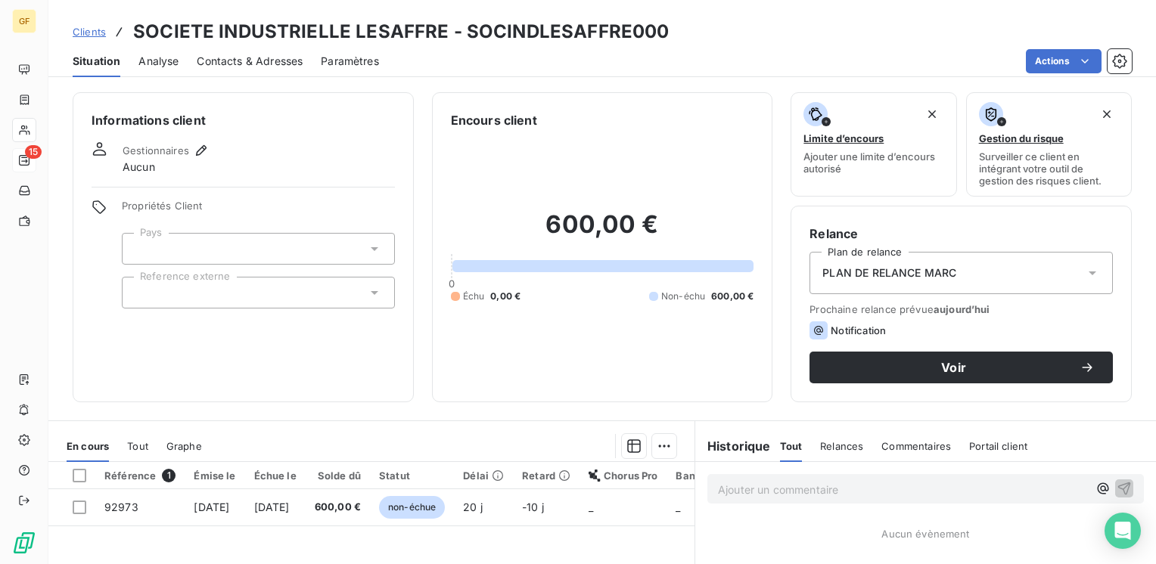
click at [274, 59] on span "Contacts & Adresses" at bounding box center [250, 61] width 106 height 15
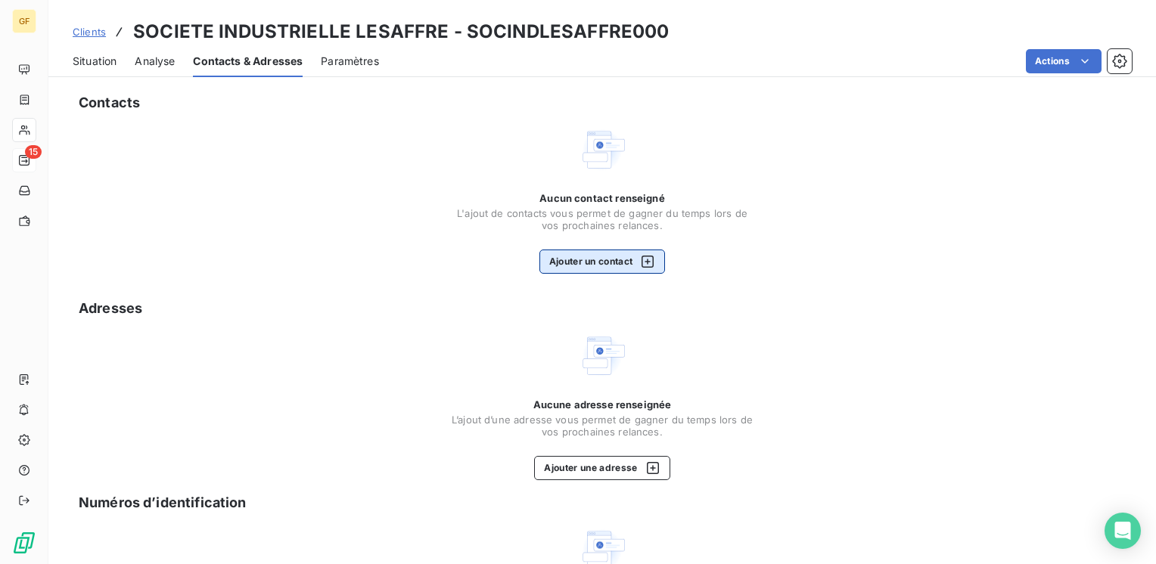
click at [582, 259] on button "Ajouter un contact" at bounding box center [602, 262] width 126 height 24
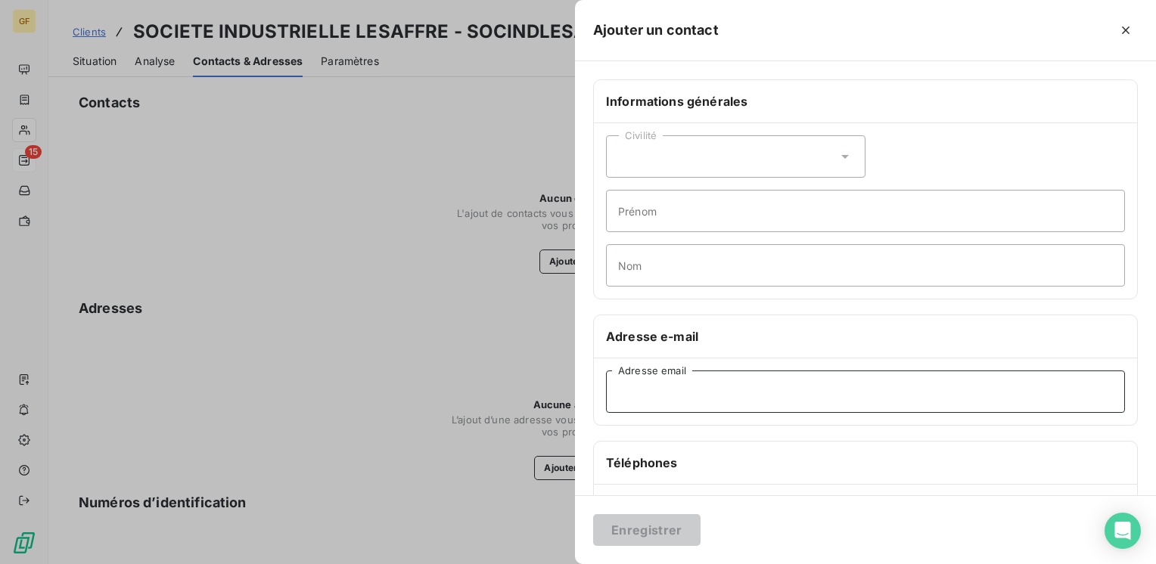
click at [666, 398] on input "Adresse email" at bounding box center [865, 392] width 519 height 42
paste input "facturesfourn@lesaffre.com"
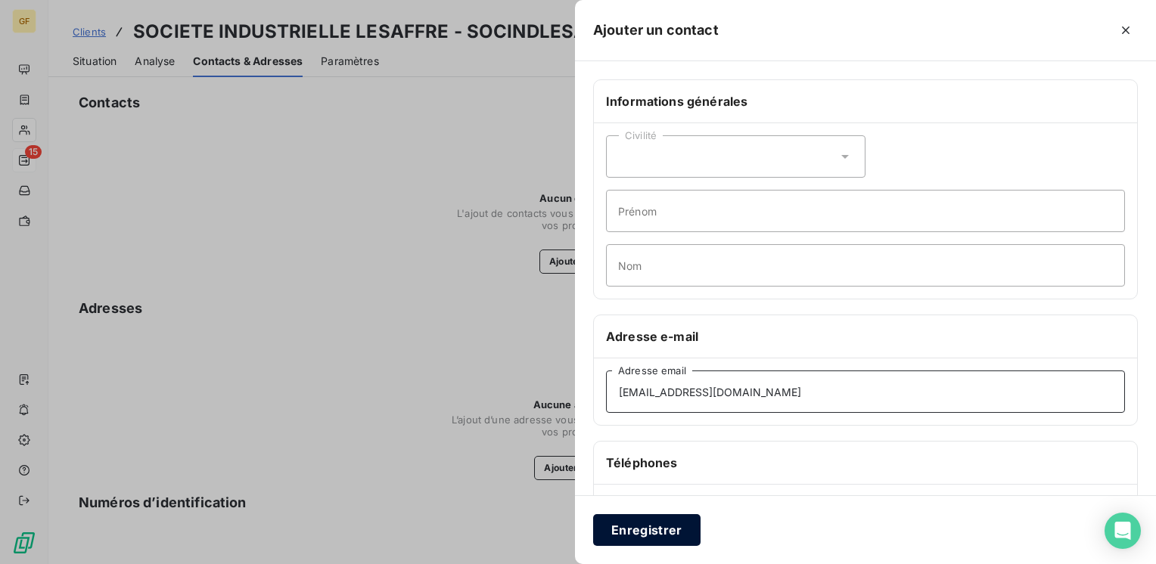
type input "facturesfourn@lesaffre.com"
click at [629, 527] on button "Enregistrer" at bounding box center [646, 530] width 107 height 32
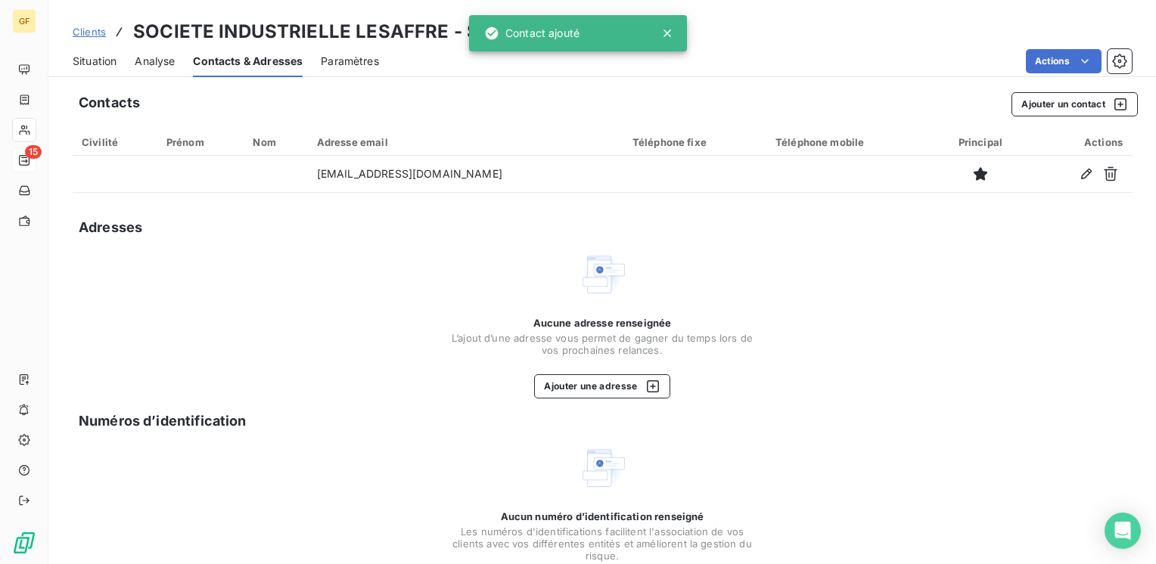
click at [82, 58] on span "Situation" at bounding box center [95, 61] width 44 height 15
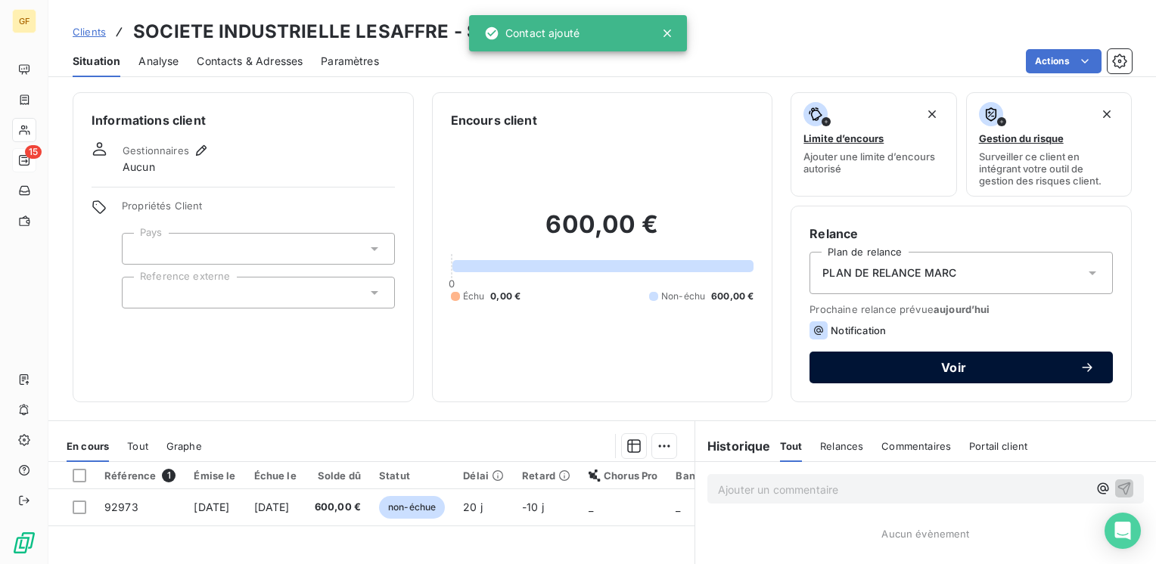
click at [989, 362] on span "Voir" at bounding box center [954, 368] width 252 height 12
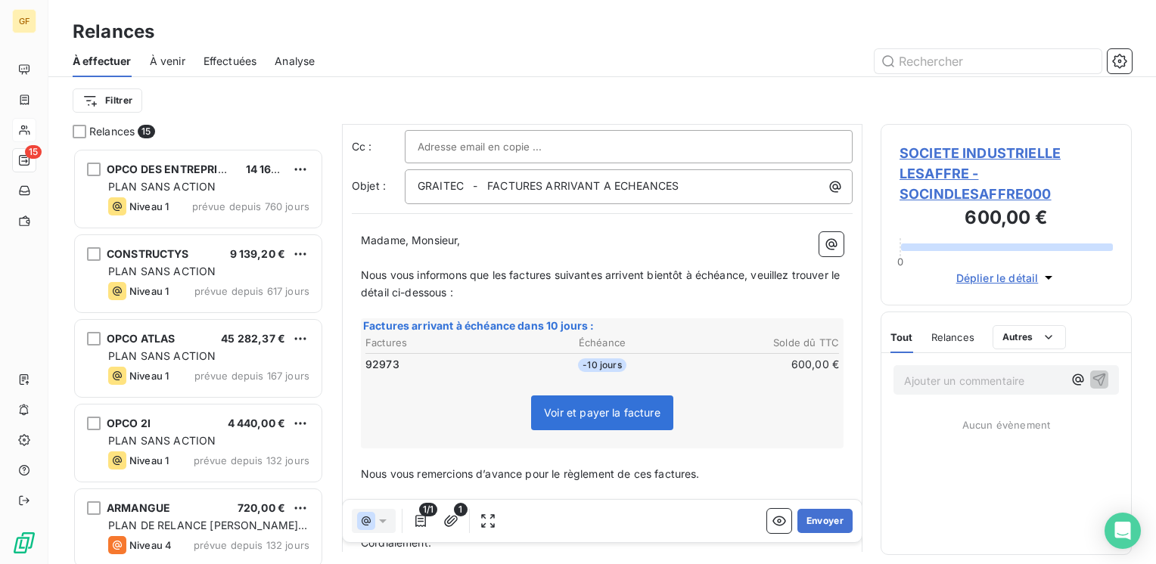
scroll to position [194, 0]
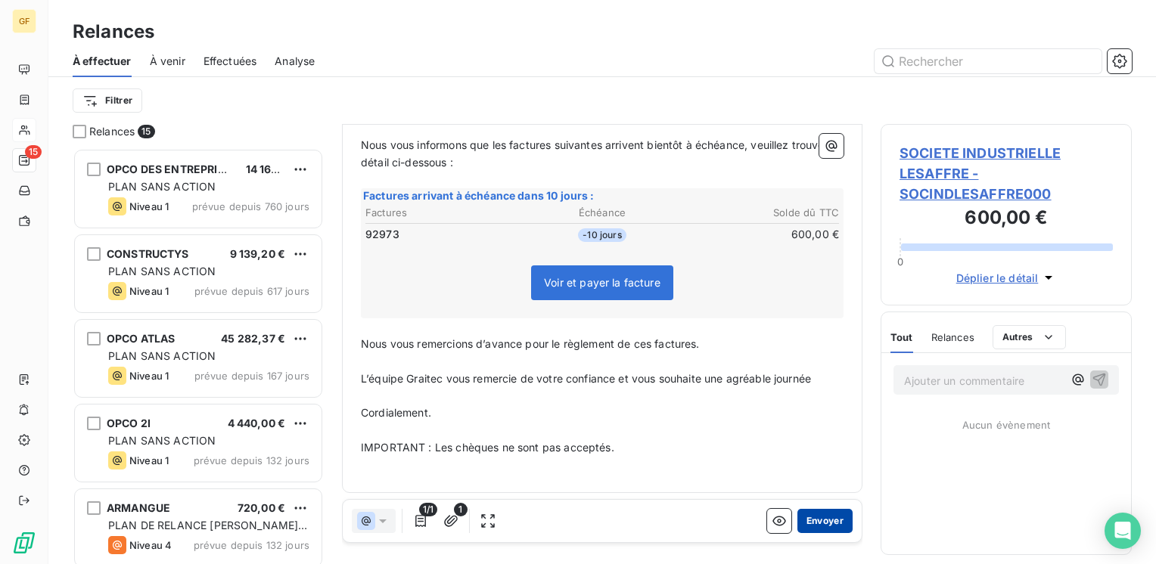
click at [809, 516] on button "Envoyer" at bounding box center [824, 521] width 55 height 24
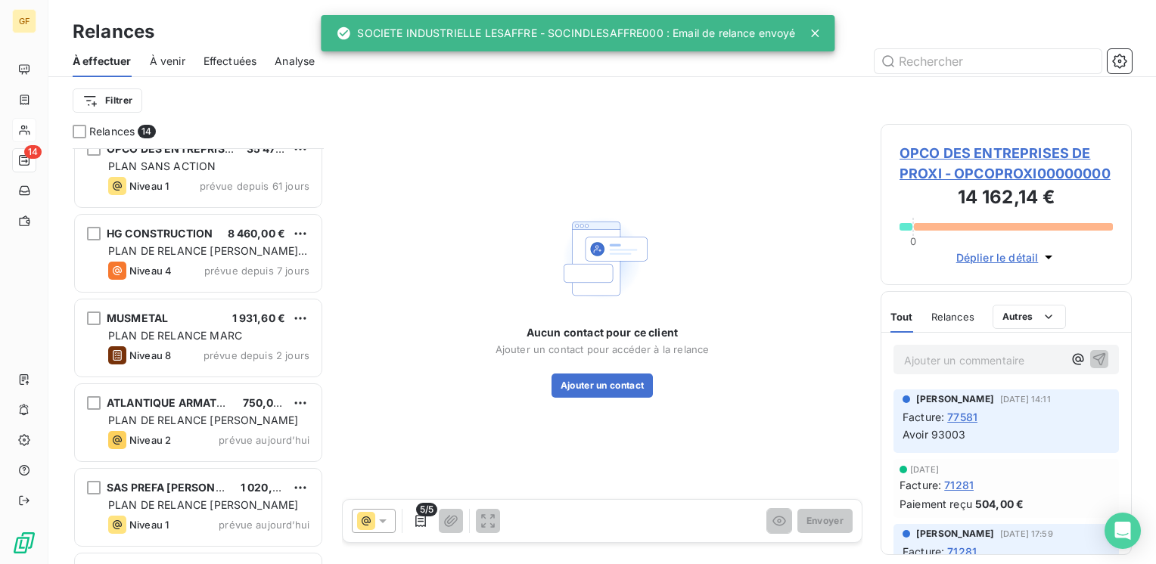
scroll to position [770, 0]
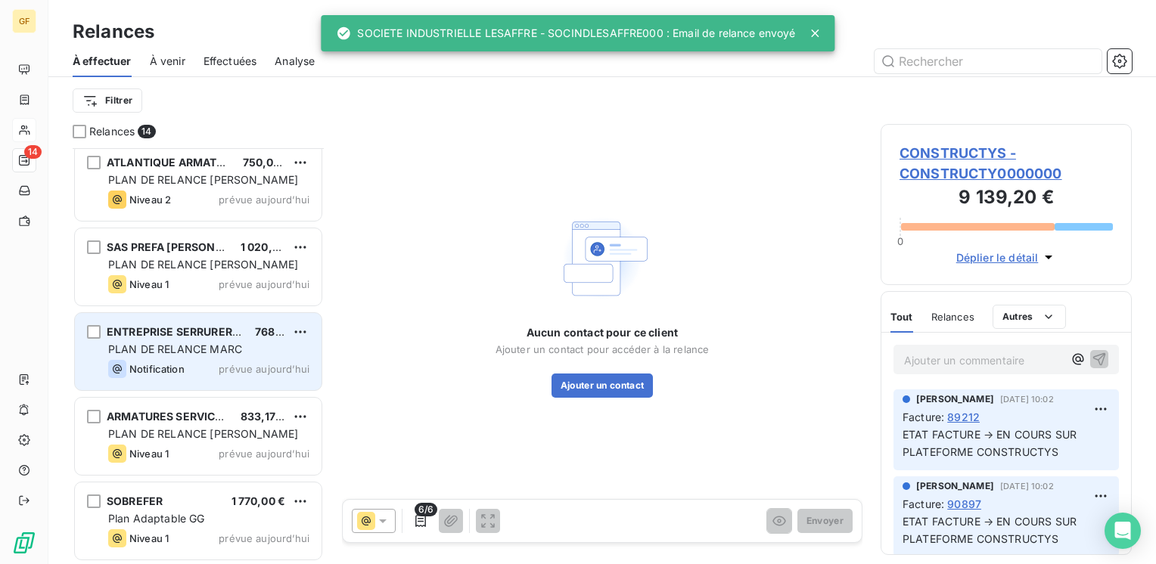
click at [254, 365] on span "prévue aujourd’hui" at bounding box center [264, 369] width 91 height 12
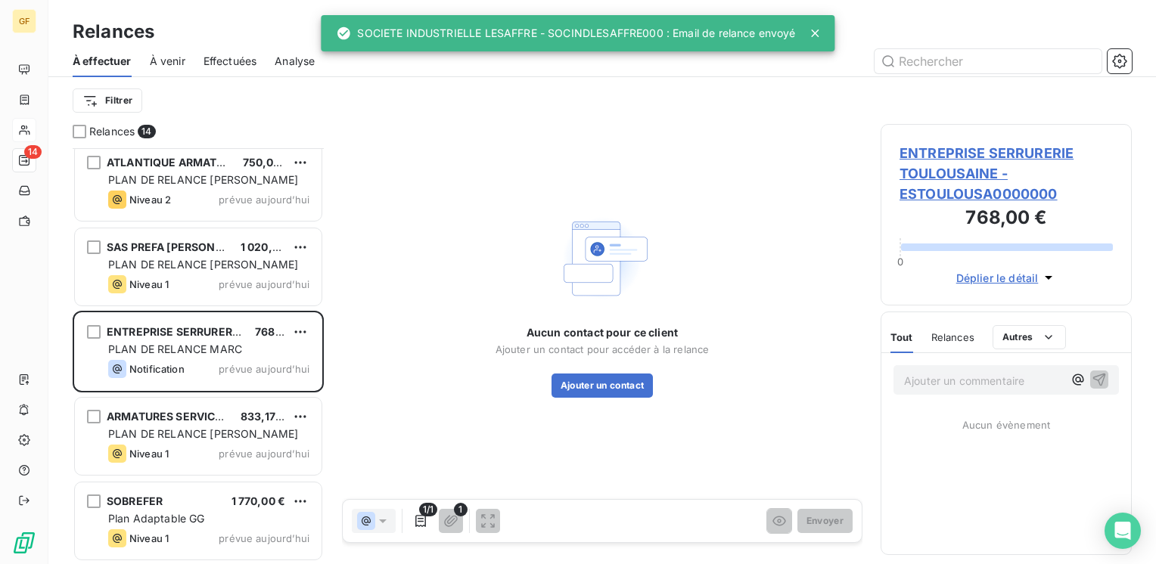
click at [952, 156] on span "ENTREPRISE SERRURERIE TOULOUSAINE - ESTOULOUSA0000000" at bounding box center [1005, 173] width 213 height 61
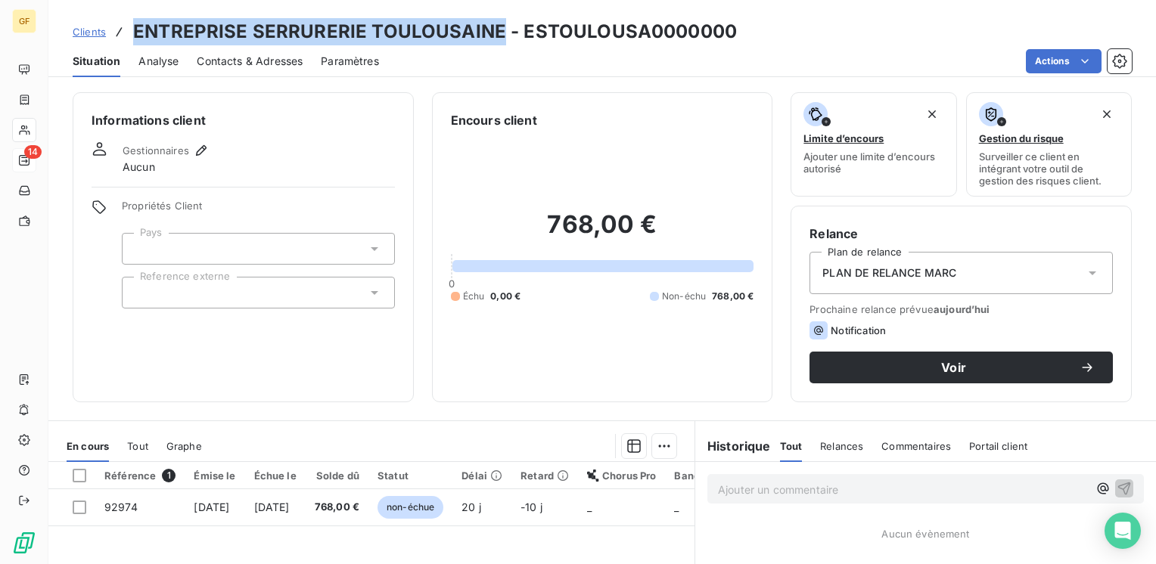
drag, startPoint x: 499, startPoint y: 28, endPoint x: 123, endPoint y: 30, distance: 376.0
click at [123, 30] on div "Clients ENTREPRISE SERRURERIE TOULOUSAINE - ESTOULOUSA0000000" at bounding box center [405, 31] width 664 height 27
copy h3 "ENTREPRISE SERRURERIE TOULOUSAINE"
click at [271, 59] on span "Contacts & Adresses" at bounding box center [250, 61] width 106 height 15
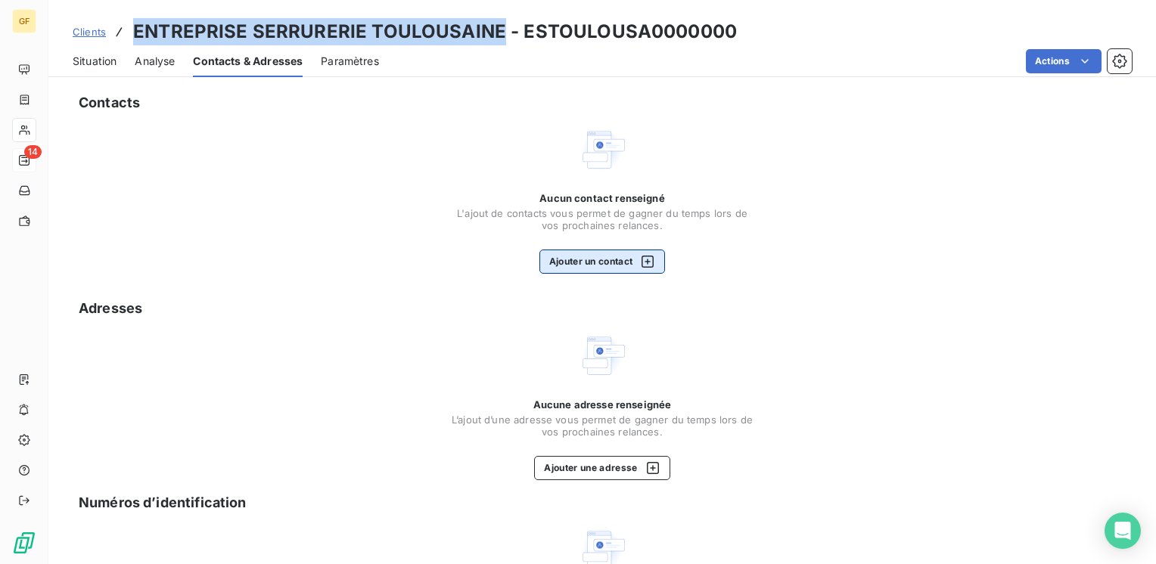
click at [571, 266] on button "Ajouter un contact" at bounding box center [602, 262] width 126 height 24
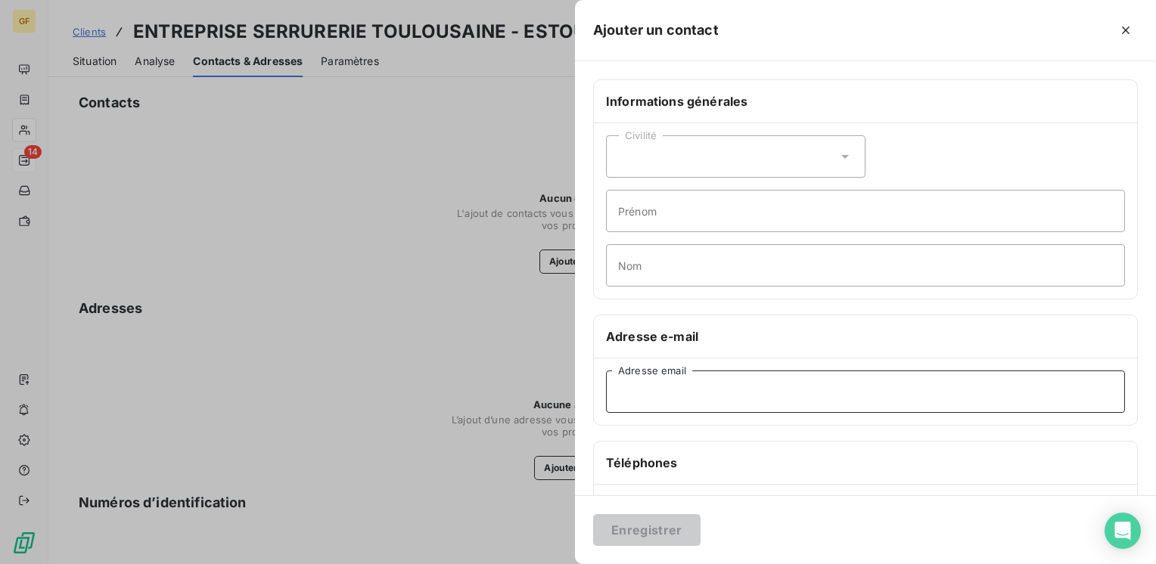
click at [619, 404] on input "Adresse email" at bounding box center [865, 392] width 519 height 42
paste input "contact@est31.com"
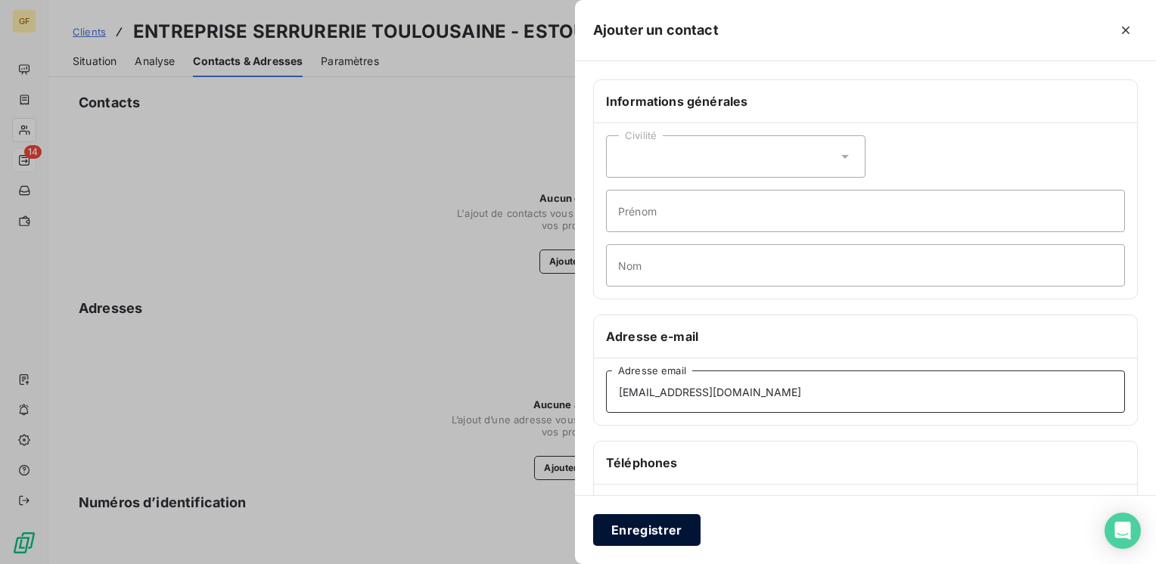
type input "contact@est31.com"
click at [649, 530] on button "Enregistrer" at bounding box center [646, 530] width 107 height 32
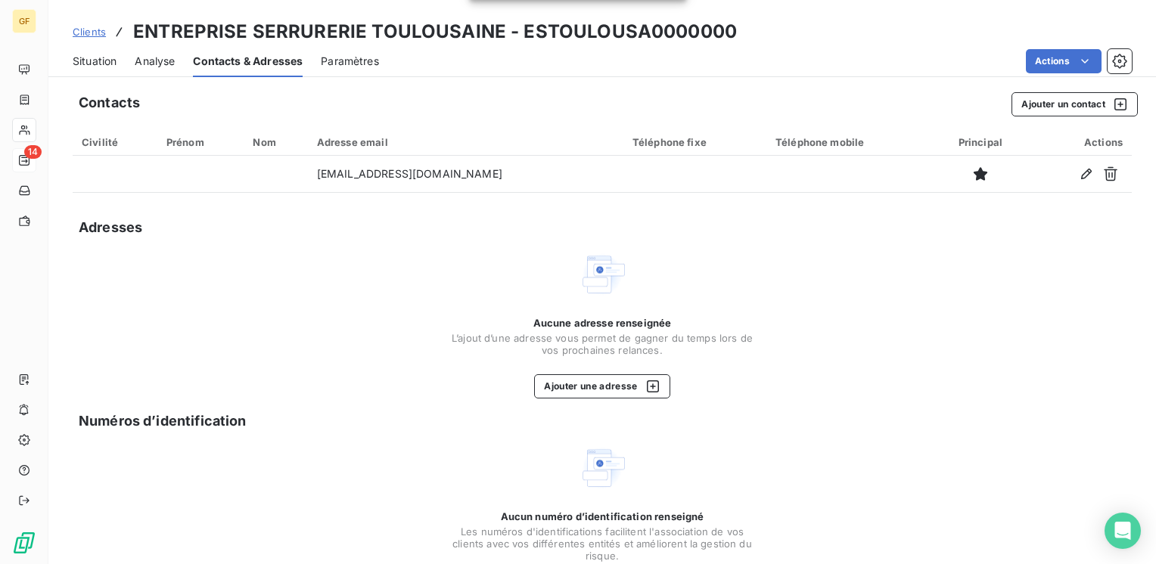
click at [107, 57] on span "Situation" at bounding box center [95, 61] width 44 height 15
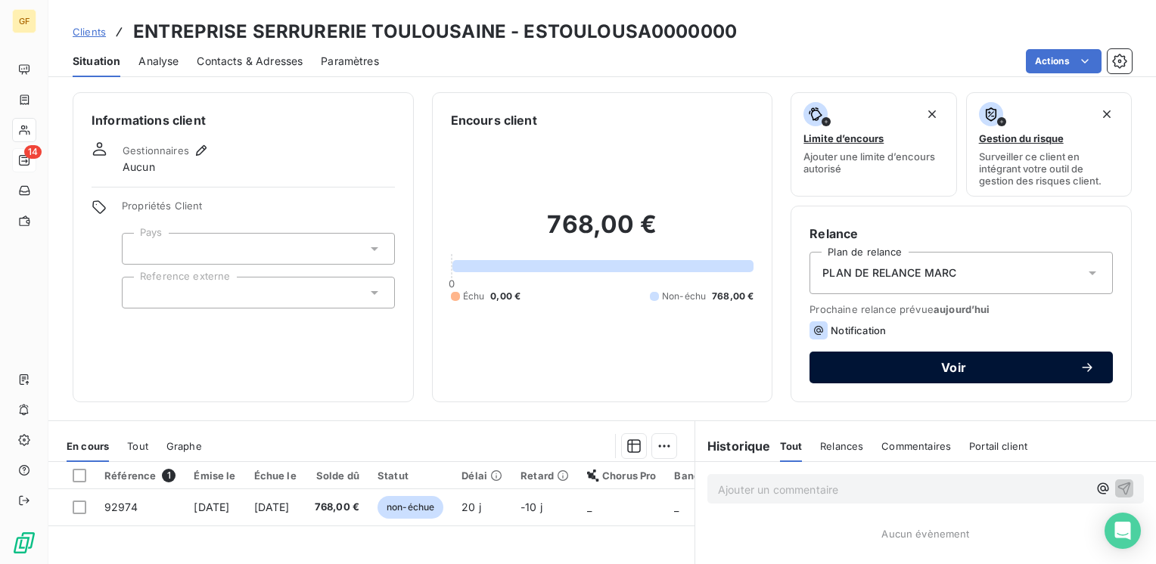
click at [968, 363] on span "Voir" at bounding box center [954, 368] width 252 height 12
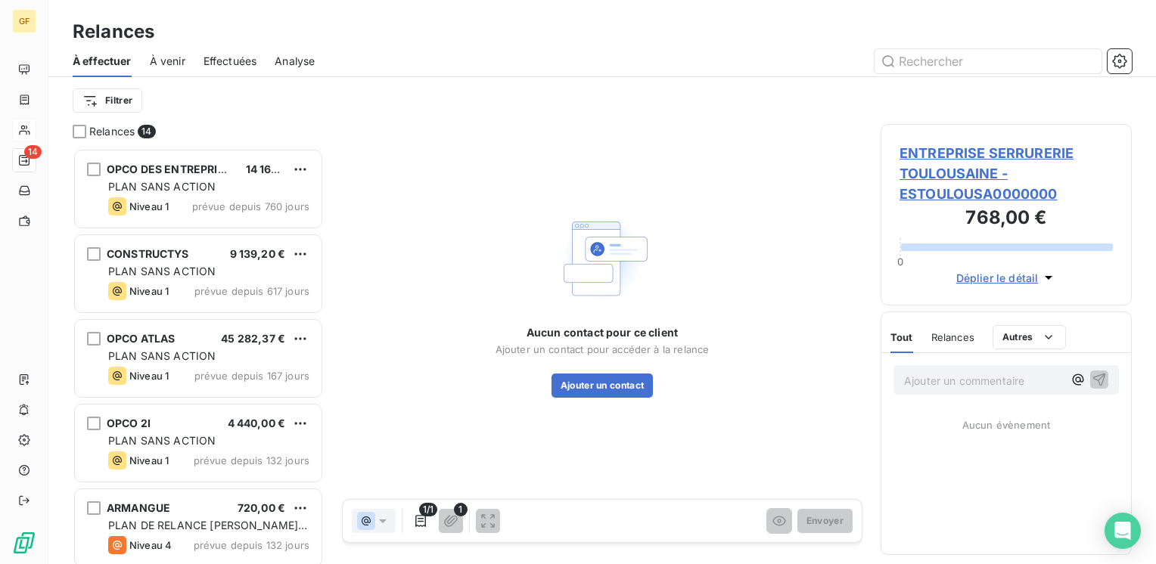
scroll to position [405, 239]
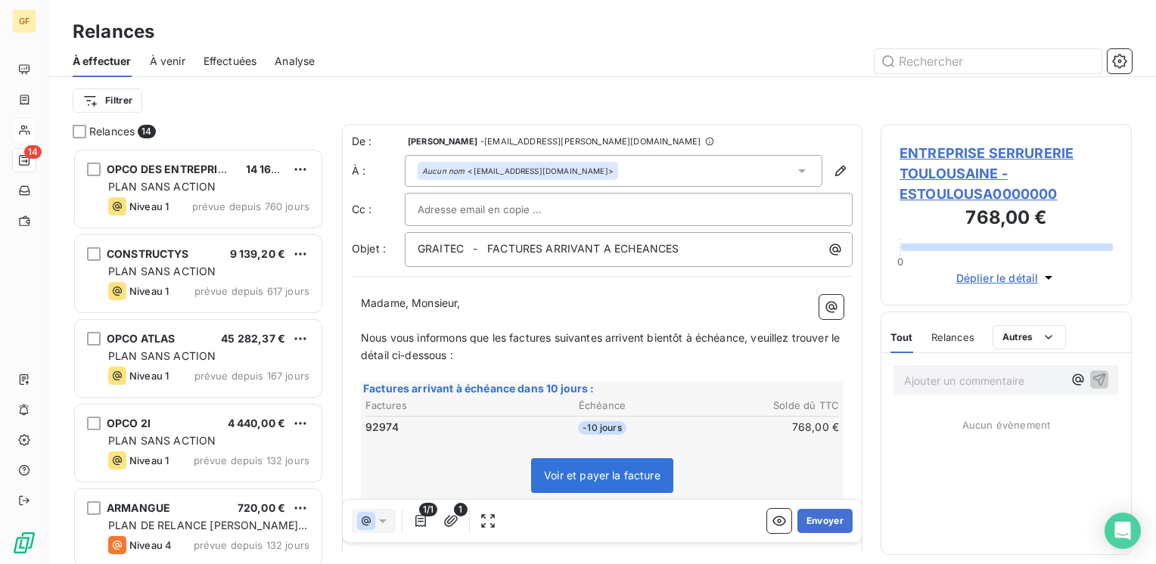
click at [965, 147] on span "ENTREPRISE SERRURERIE TOULOUSAINE - ESTOULOUSA0000000" at bounding box center [1005, 173] width 213 height 61
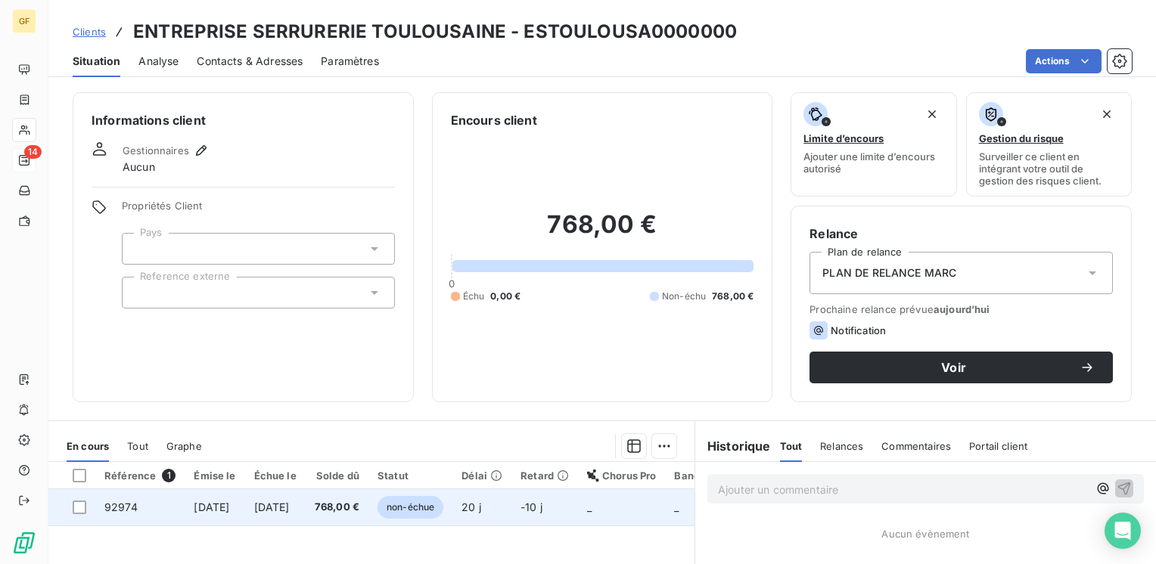
click at [290, 507] on span "[DATE]" at bounding box center [272, 507] width 36 height 13
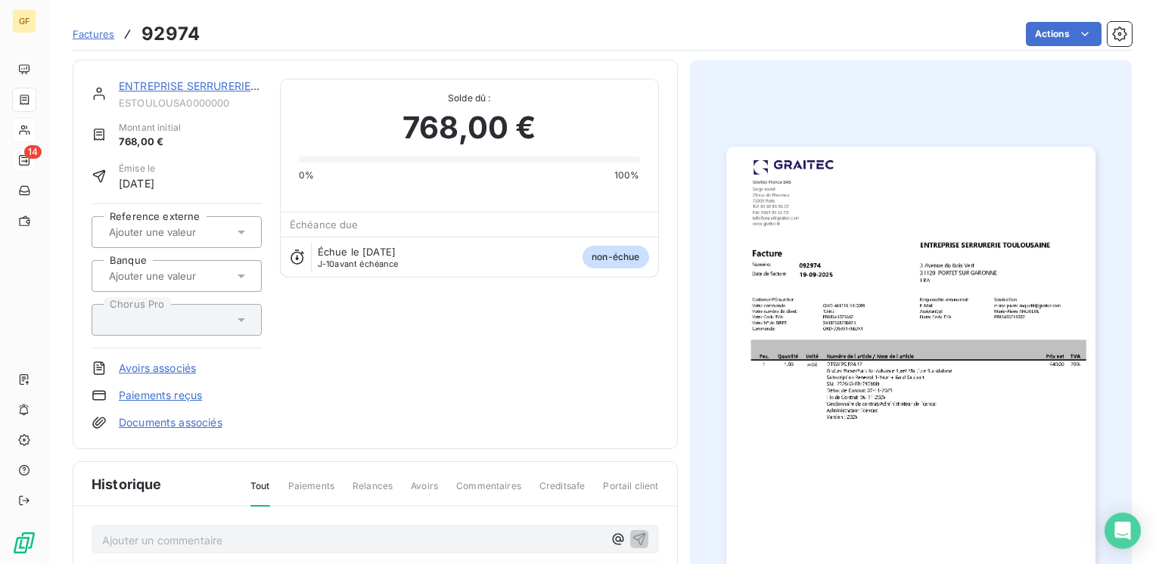
scroll to position [4, 0]
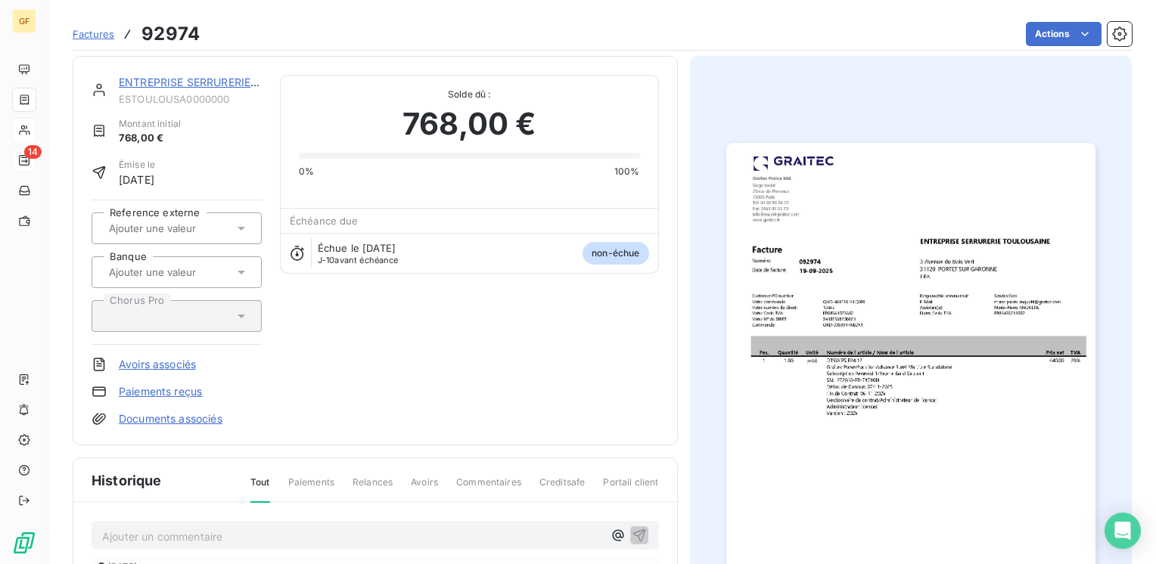
click at [815, 349] on img "button" at bounding box center [910, 403] width 369 height 521
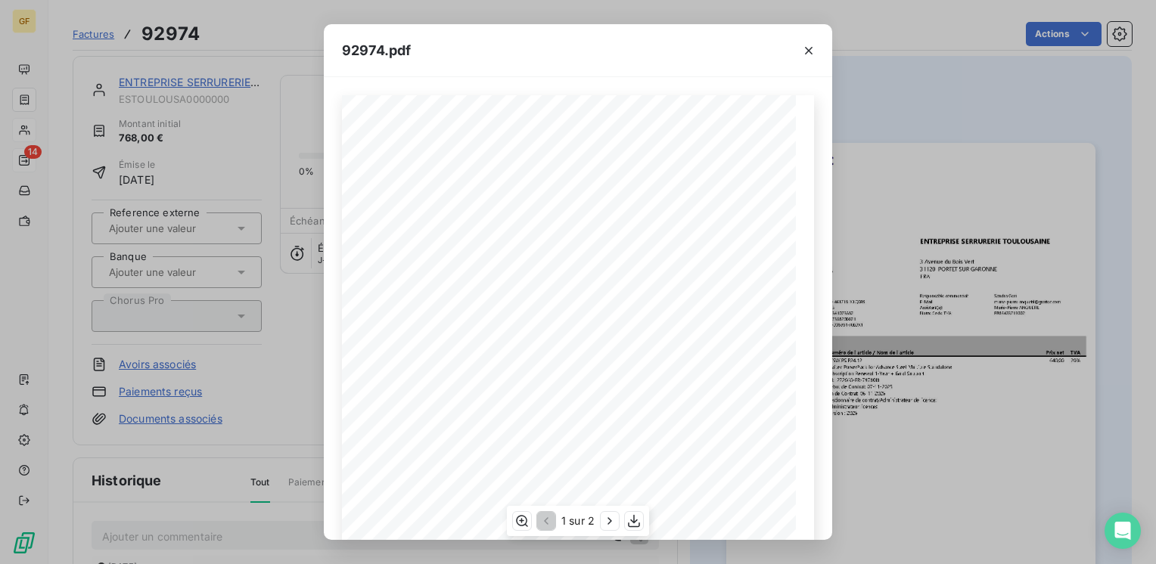
scroll to position [214, 0]
click at [614, 517] on icon "button" at bounding box center [609, 521] width 15 height 15
click at [811, 48] on icon "button" at bounding box center [808, 50] width 15 height 15
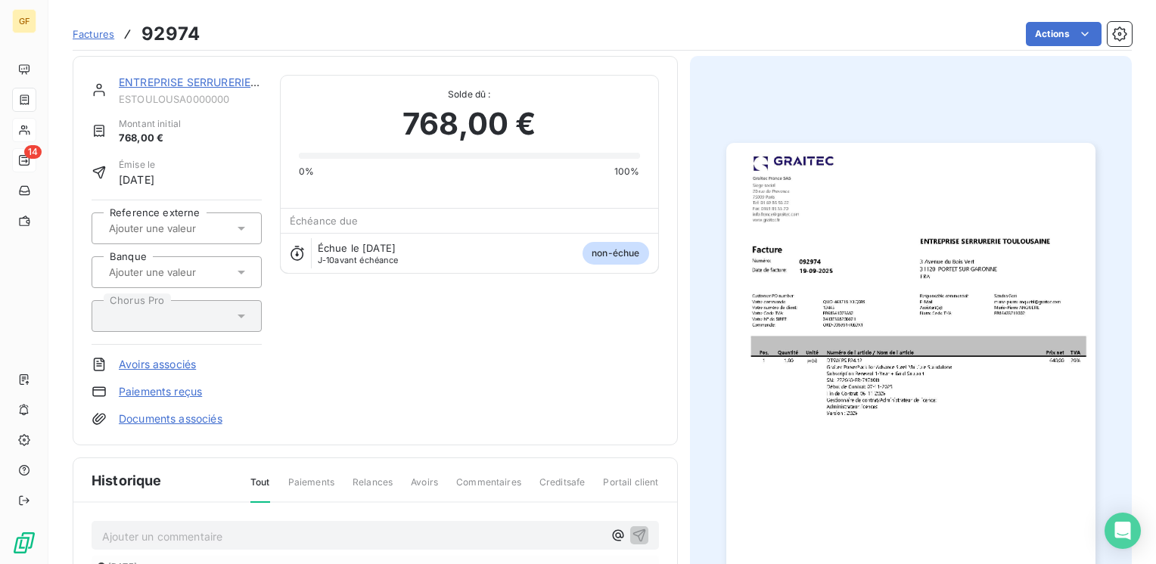
click at [148, 76] on link "ENTREPRISE SERRURERIE TOULOUSAINE" at bounding box center [225, 82] width 213 height 13
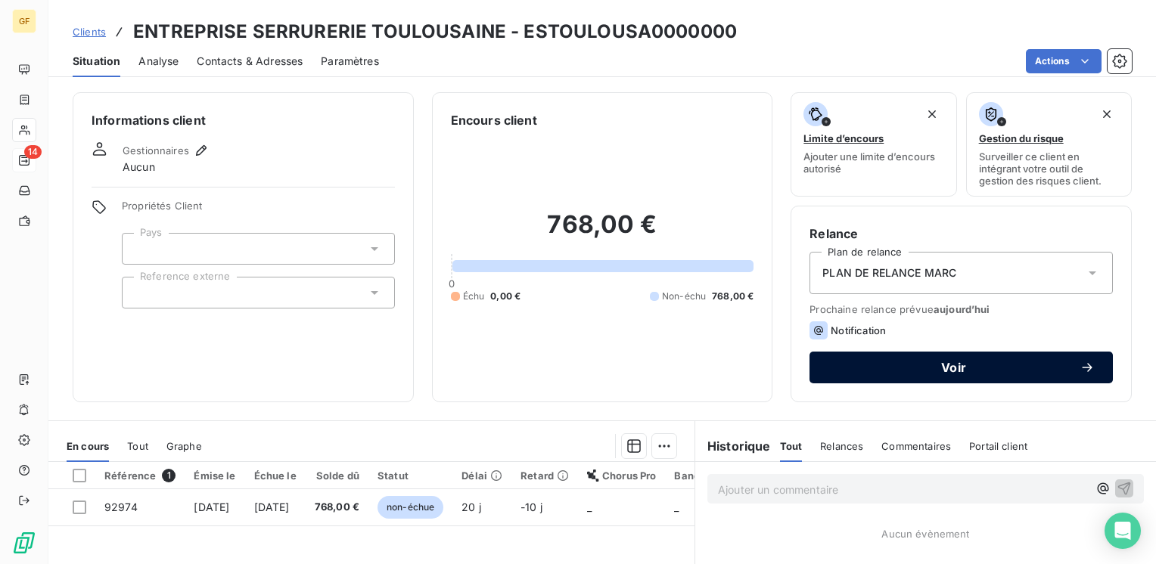
click at [900, 368] on span "Voir" at bounding box center [954, 368] width 252 height 12
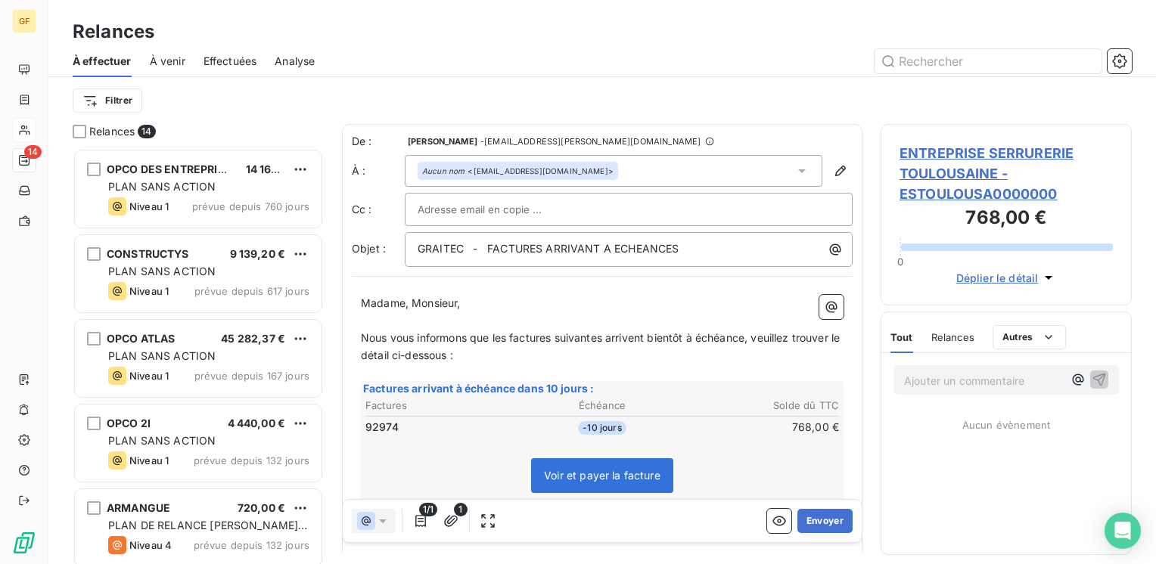
scroll to position [405, 239]
click at [810, 516] on button "Envoyer" at bounding box center [824, 521] width 55 height 24
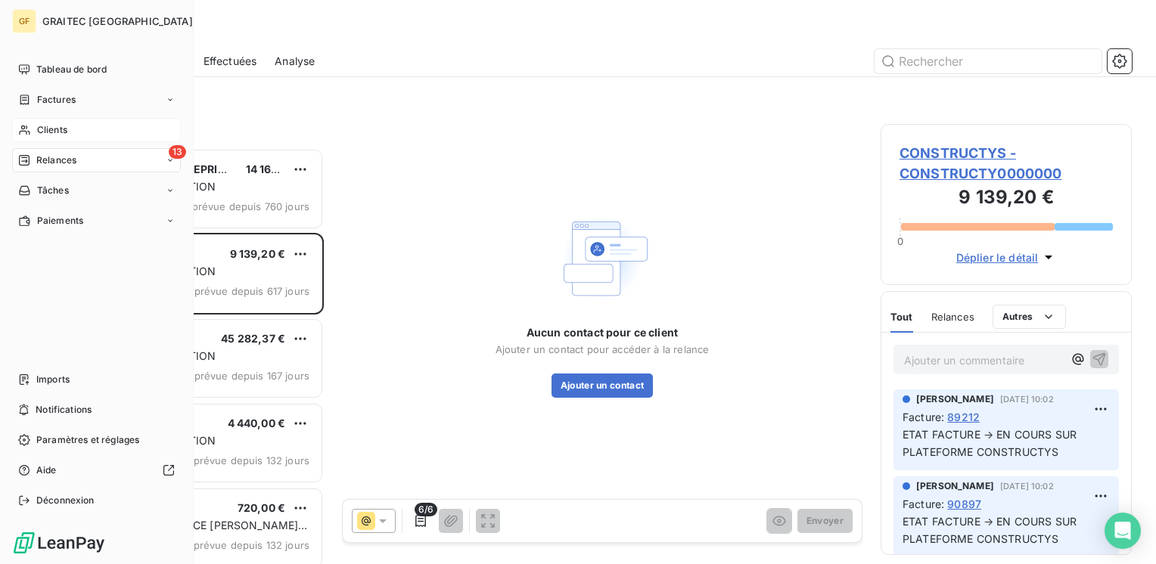
click at [54, 130] on span "Clients" at bounding box center [52, 130] width 30 height 14
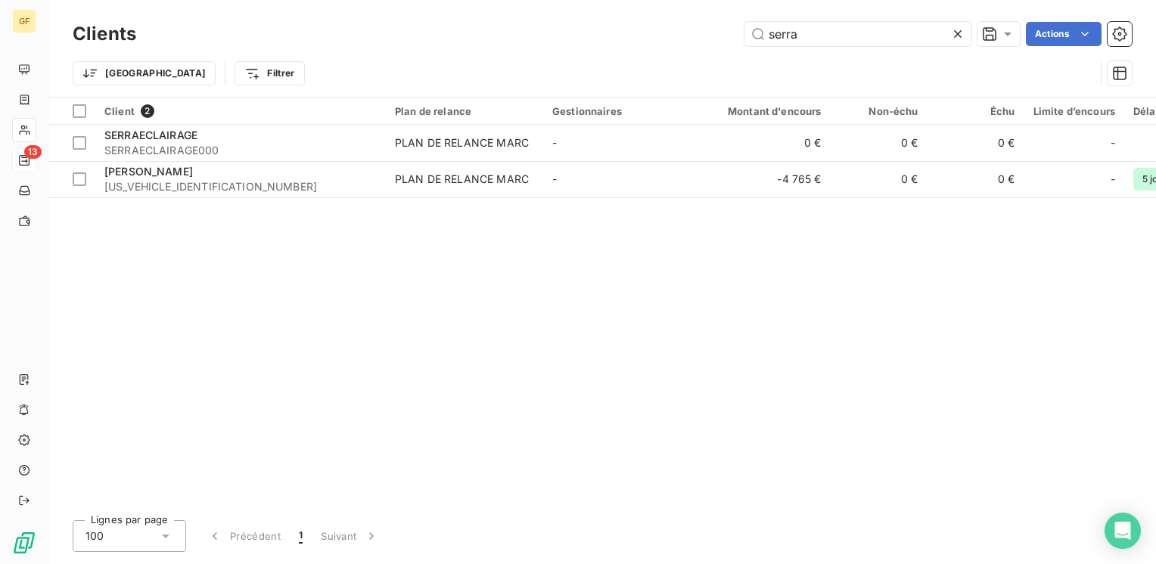
drag, startPoint x: 826, startPoint y: 28, endPoint x: 508, endPoint y: 61, distance: 320.1
click at [511, 65] on div "Clients serra Actions Trier Filtrer" at bounding box center [602, 57] width 1059 height 79
click at [508, 61] on div "Trier Filtrer" at bounding box center [584, 73] width 1022 height 29
drag, startPoint x: 811, startPoint y: 27, endPoint x: 635, endPoint y: 45, distance: 176.4
click at [635, 45] on div "serra Actions" at bounding box center [642, 34] width 977 height 24
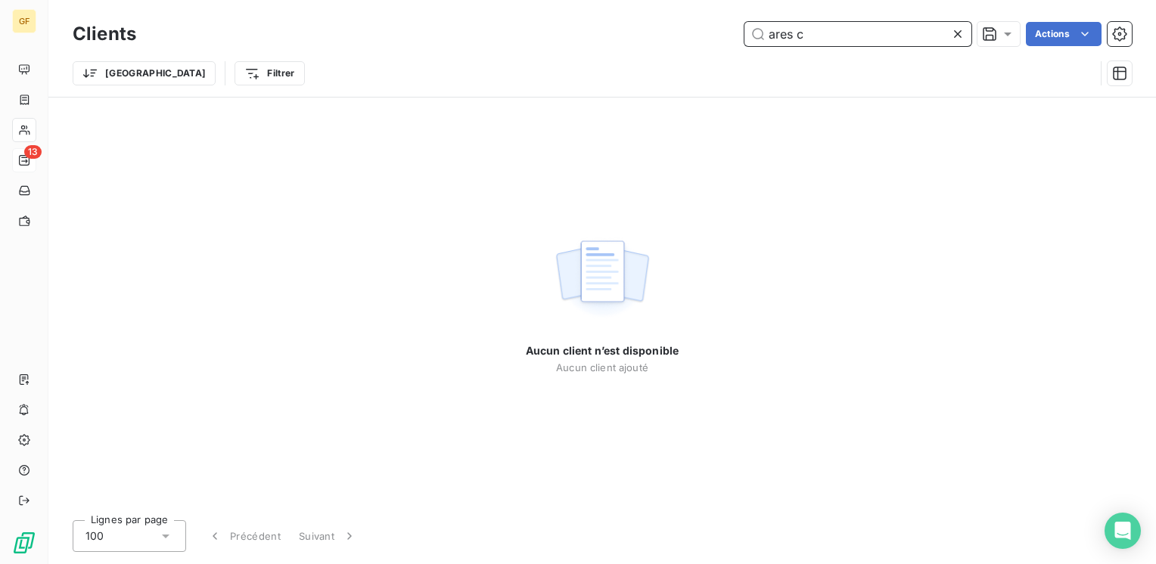
type input "ares c"
click at [954, 34] on icon at bounding box center [957, 33] width 15 height 15
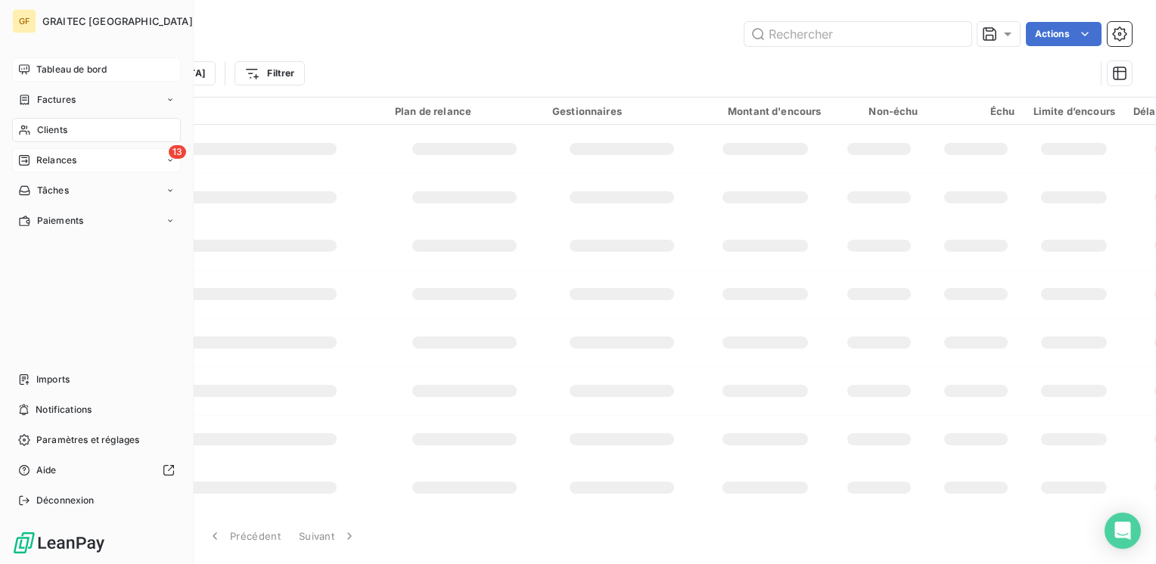
click at [64, 65] on span "Tableau de bord" at bounding box center [71, 70] width 70 height 14
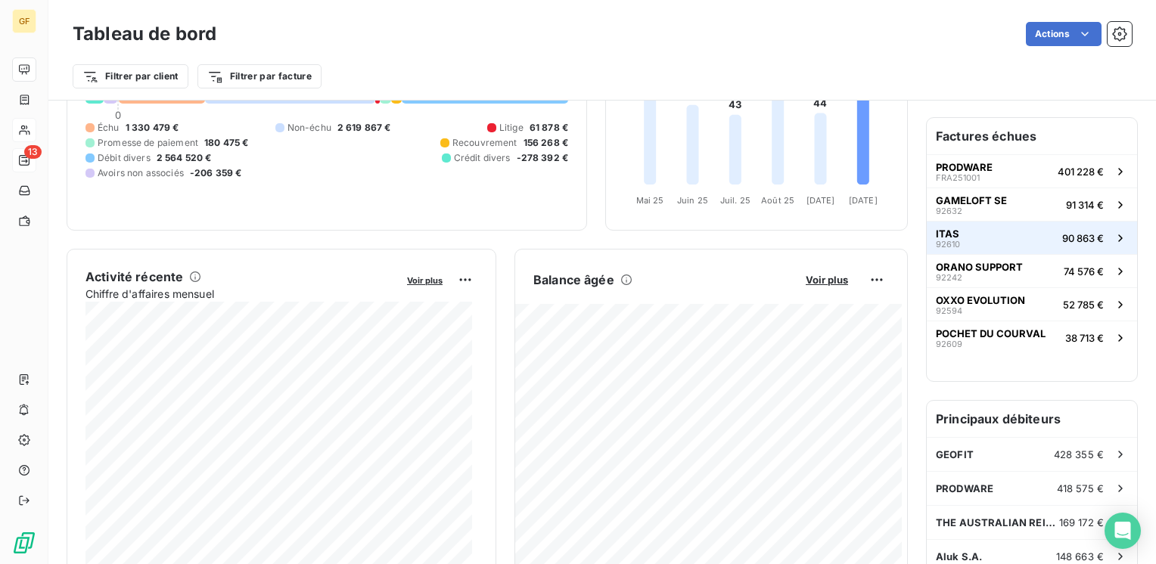
scroll to position [151, 0]
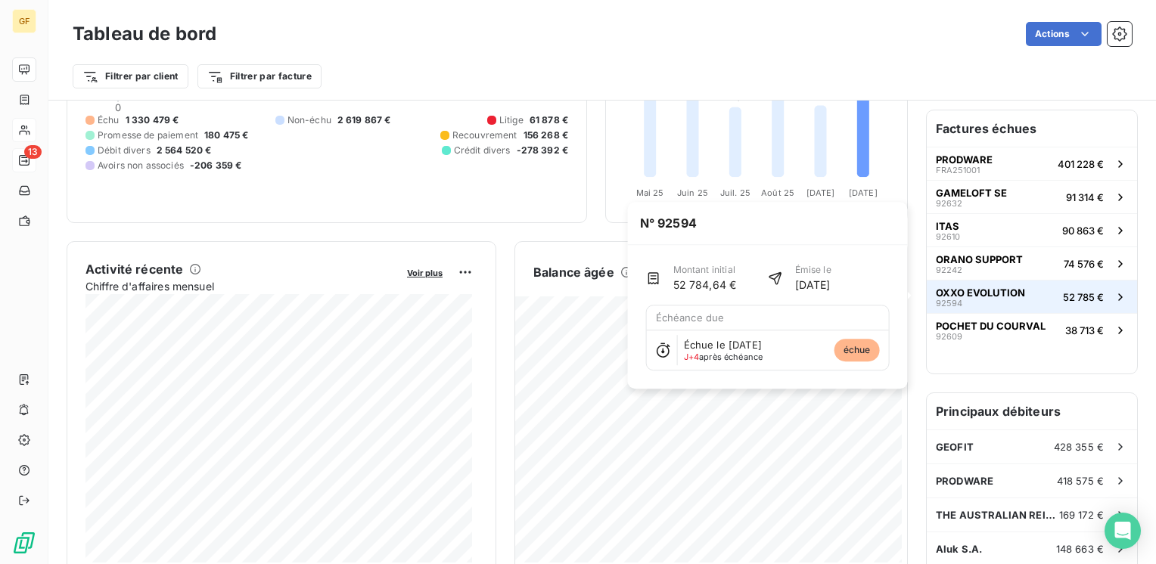
click at [952, 288] on span "OXXO EVOLUTION" at bounding box center [980, 293] width 89 height 12
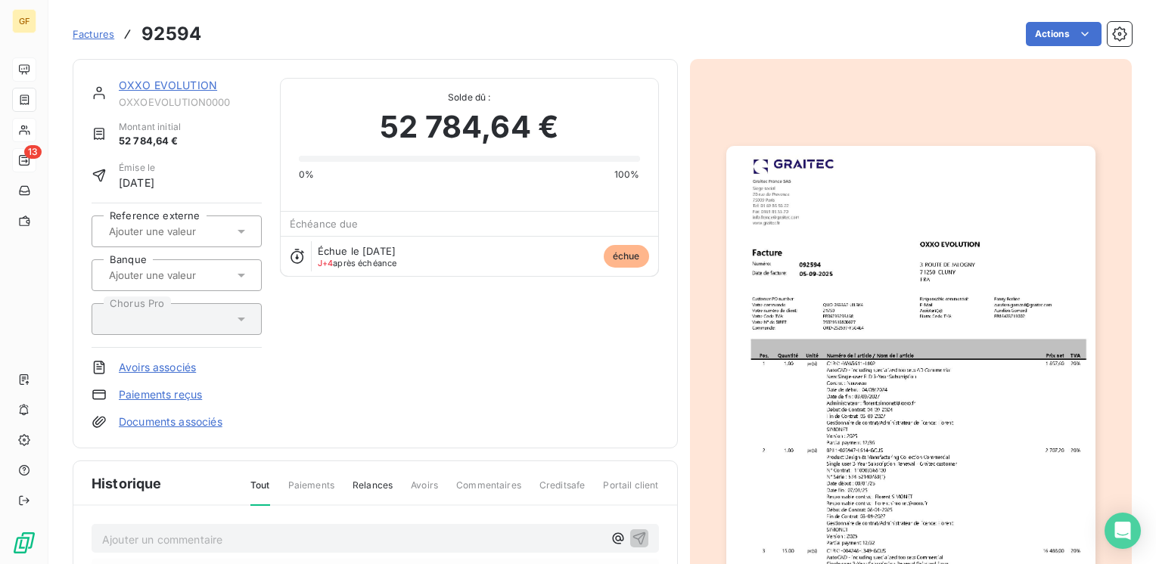
click at [179, 81] on link "OXXO EVOLUTION" at bounding box center [168, 85] width 98 height 13
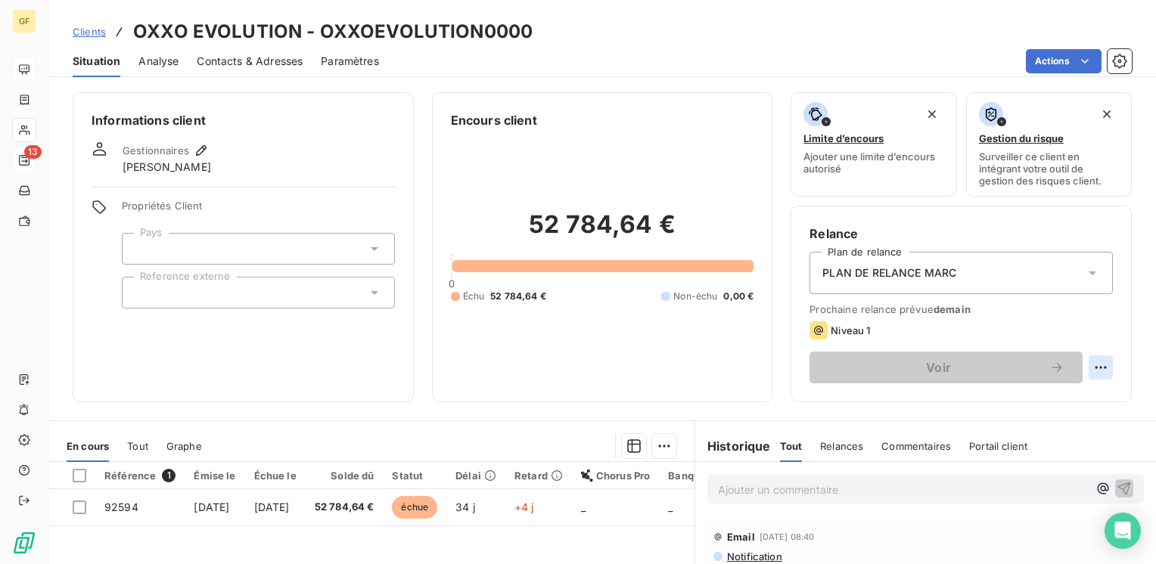
click at [1089, 365] on html "GF 13 Clients OXXO EVOLUTION - OXXOEVOLUTION0000 Situation Analyse Contacts & A…" at bounding box center [578, 282] width 1156 height 564
click at [1048, 397] on div "Replanifier cette action" at bounding box center [1026, 401] width 135 height 24
select select "9"
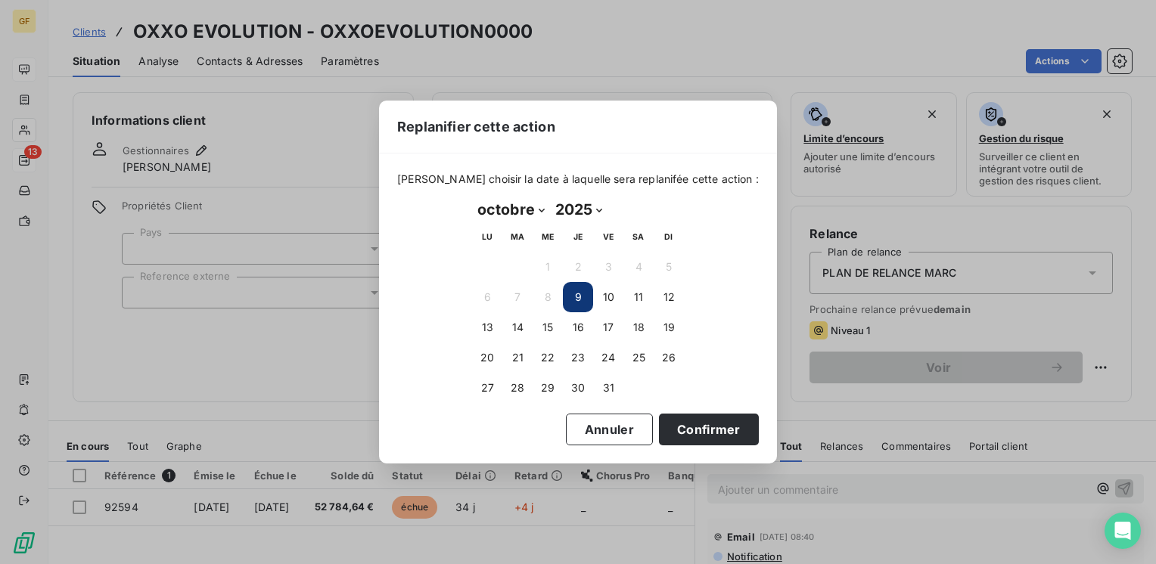
click at [583, 299] on button "9" at bounding box center [578, 297] width 30 height 30
click at [581, 297] on button "9" at bounding box center [578, 297] width 30 height 30
click at [675, 421] on button "Confirmer" at bounding box center [709, 430] width 100 height 32
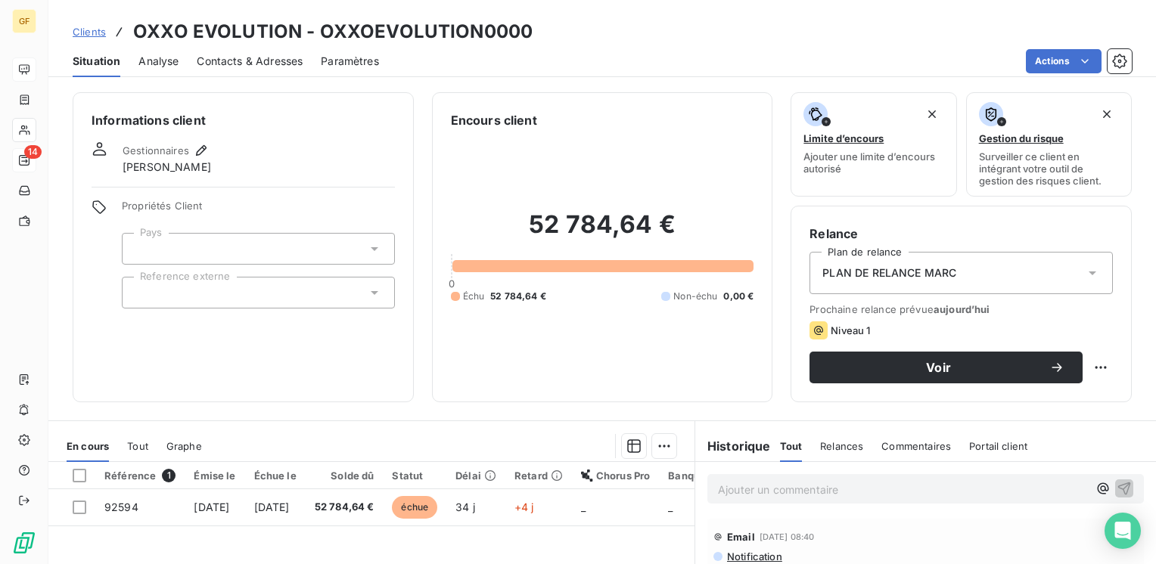
click at [255, 60] on span "Contacts & Adresses" at bounding box center [250, 61] width 106 height 15
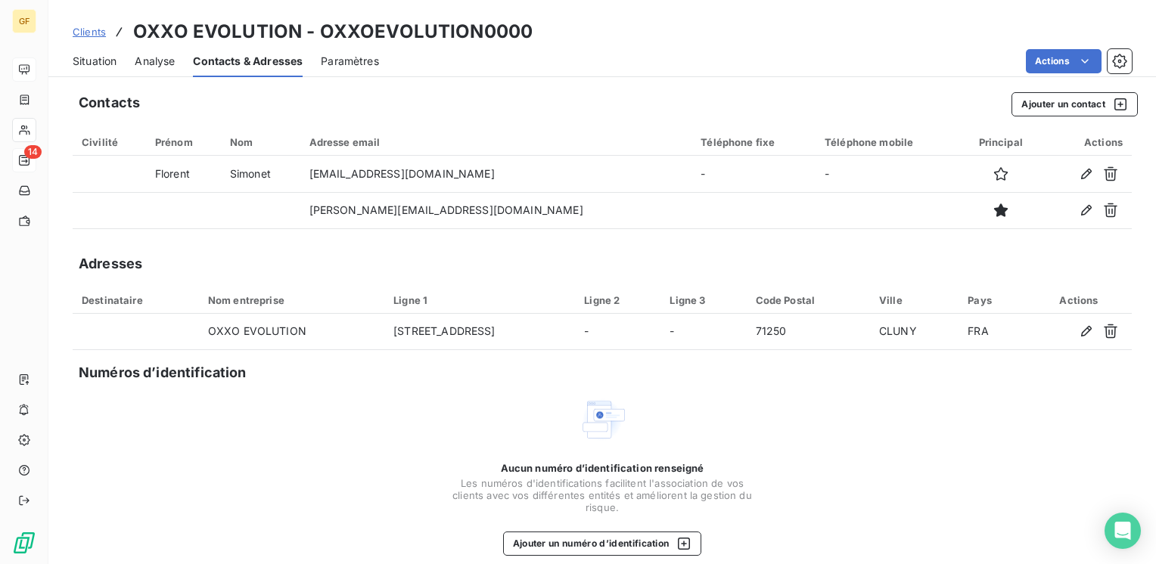
click at [111, 55] on span "Situation" at bounding box center [95, 61] width 44 height 15
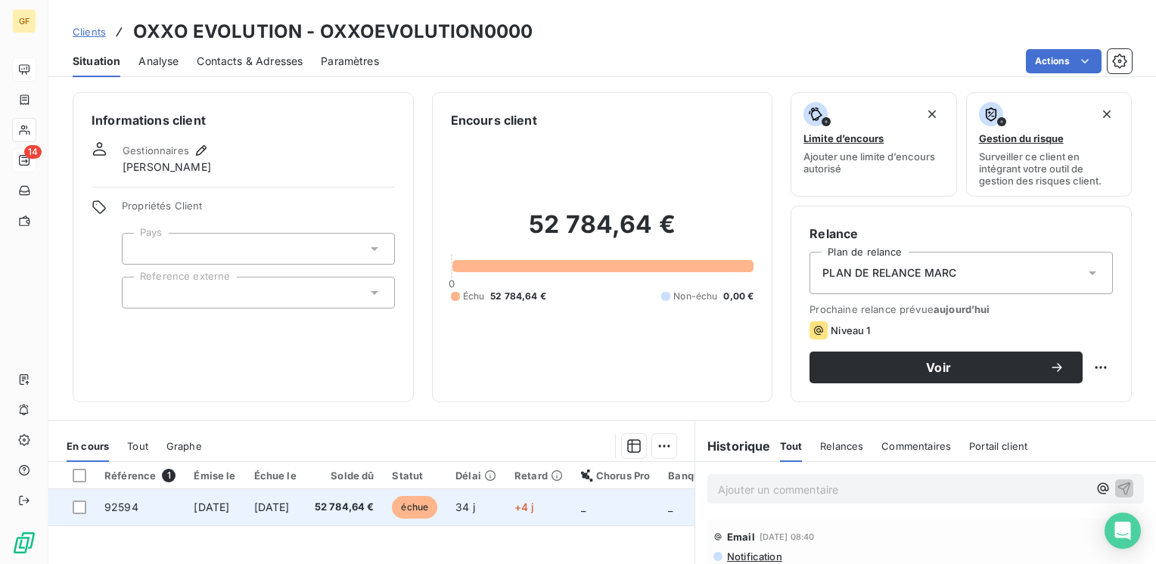
click at [348, 507] on td "52 784,64 €" at bounding box center [345, 507] width 78 height 36
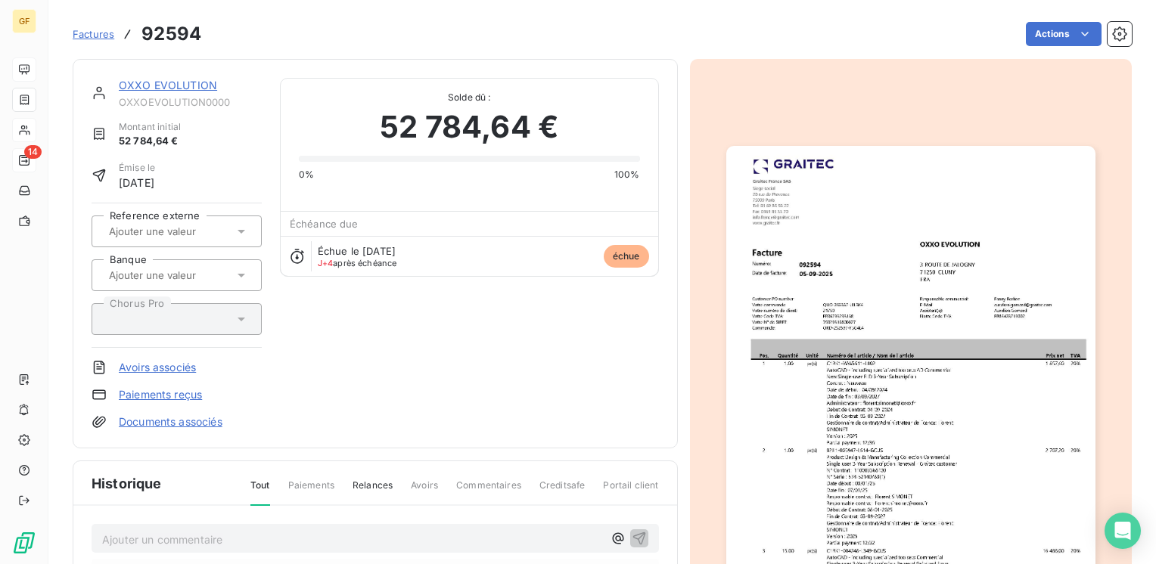
click at [838, 293] on img "button" at bounding box center [910, 406] width 369 height 521
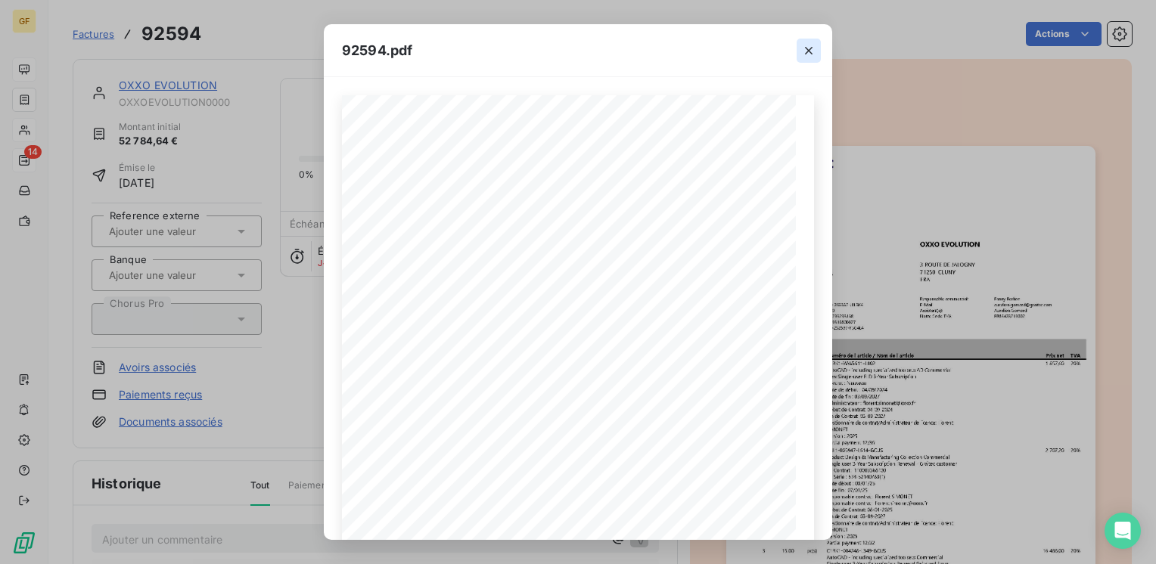
click at [804, 48] on icon "button" at bounding box center [808, 50] width 15 height 15
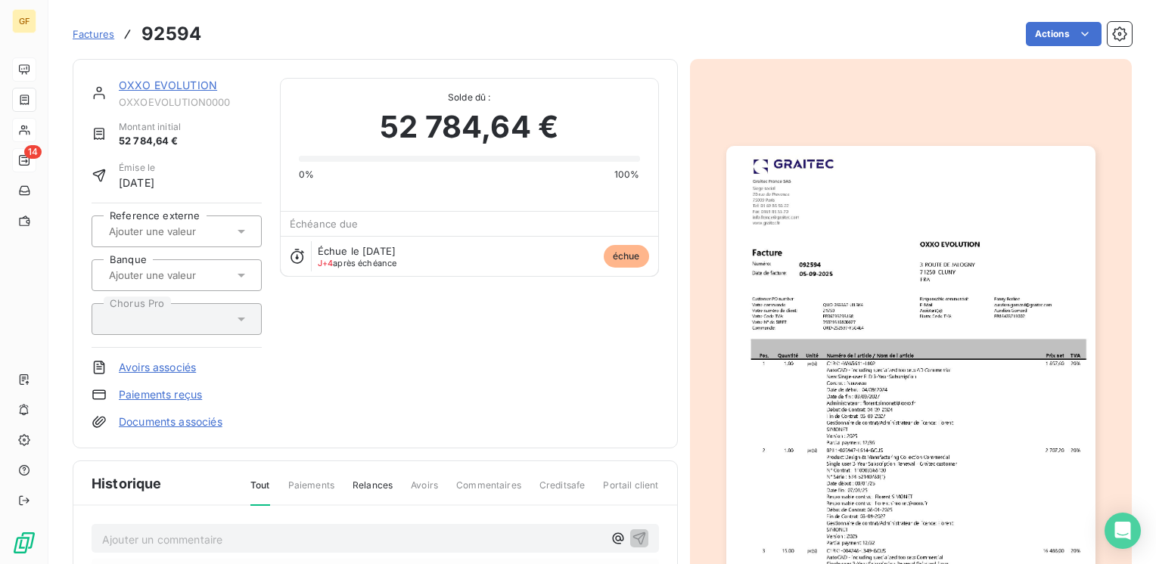
click at [152, 80] on link "OXXO EVOLUTION" at bounding box center [168, 85] width 98 height 13
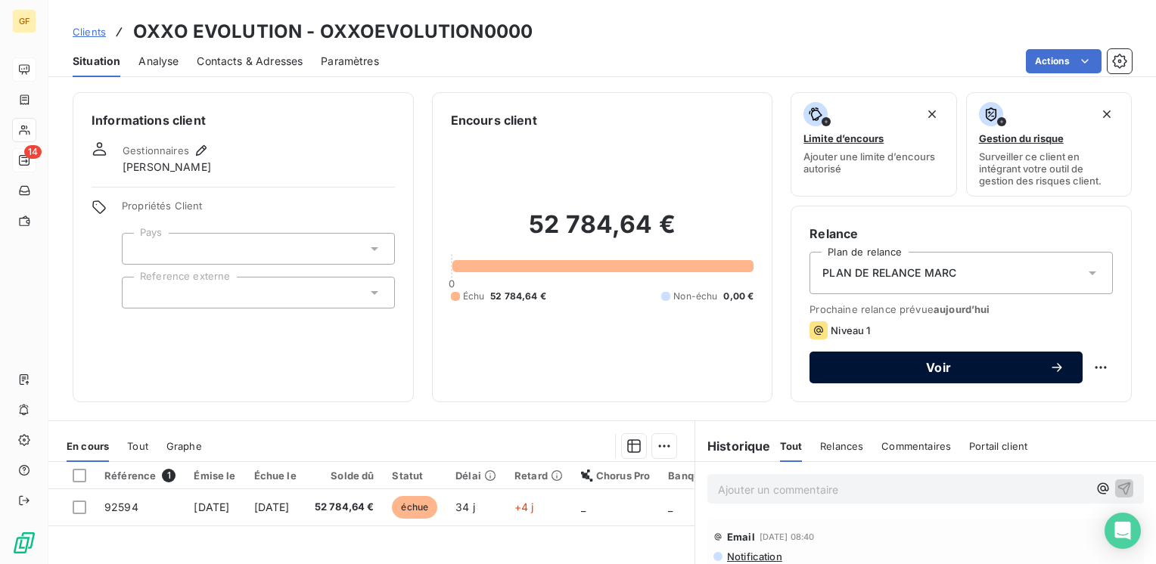
click at [887, 371] on span "Voir" at bounding box center [939, 368] width 222 height 12
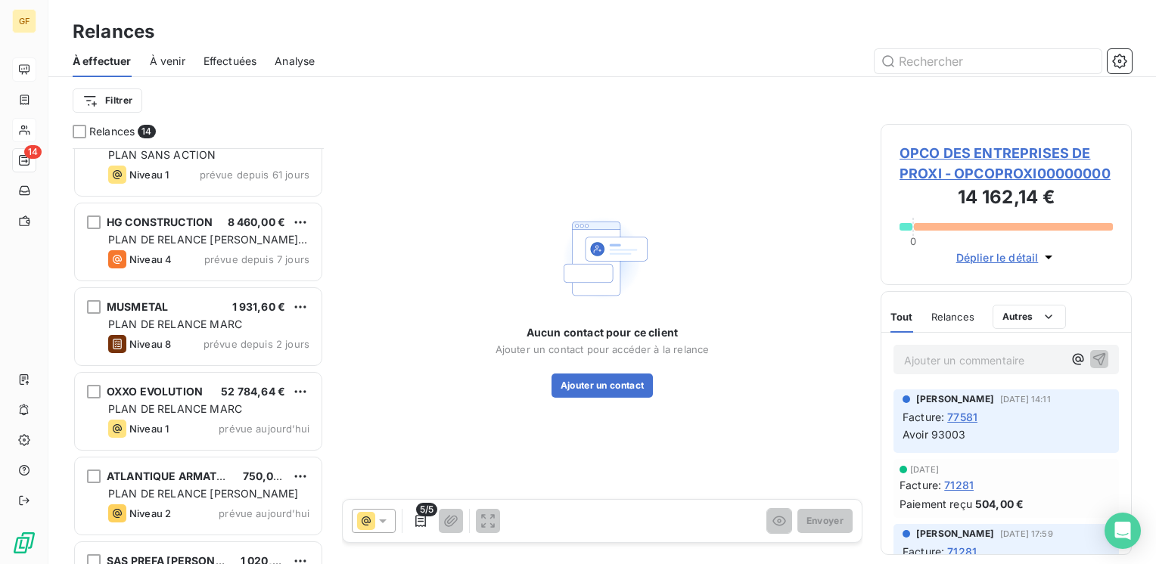
scroll to position [543, 0]
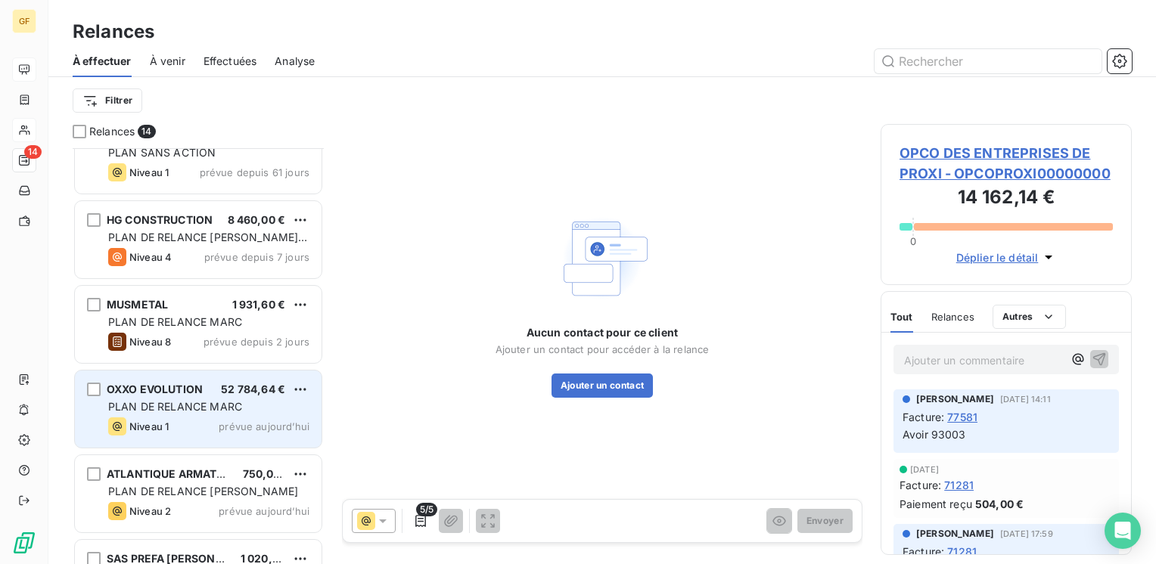
click at [210, 412] on span "PLAN DE RELANCE MARC" at bounding box center [175, 406] width 134 height 13
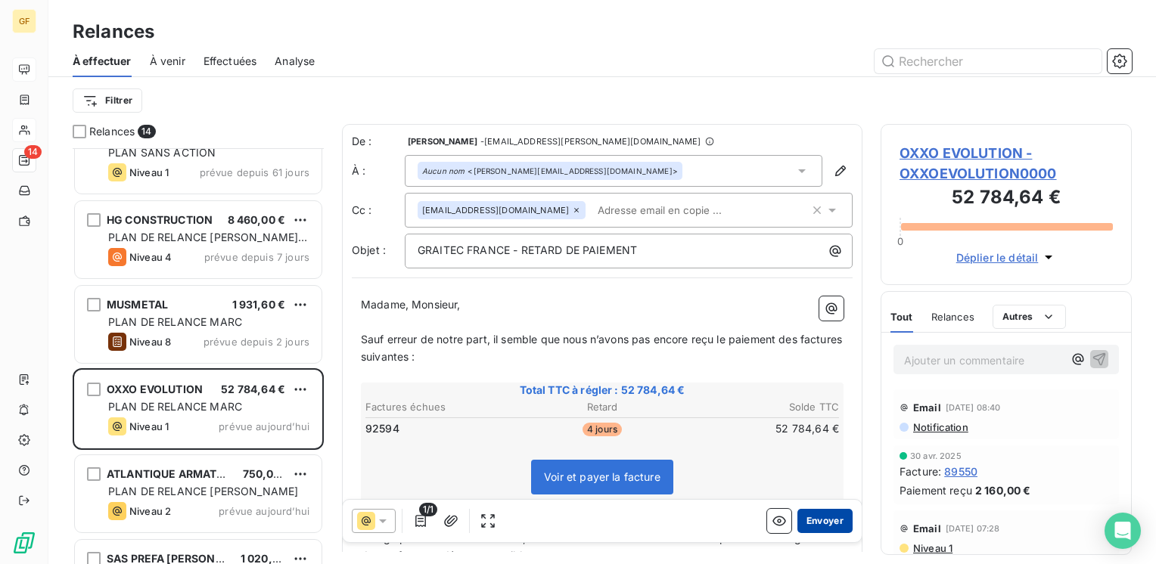
click at [823, 524] on button "Envoyer" at bounding box center [824, 521] width 55 height 24
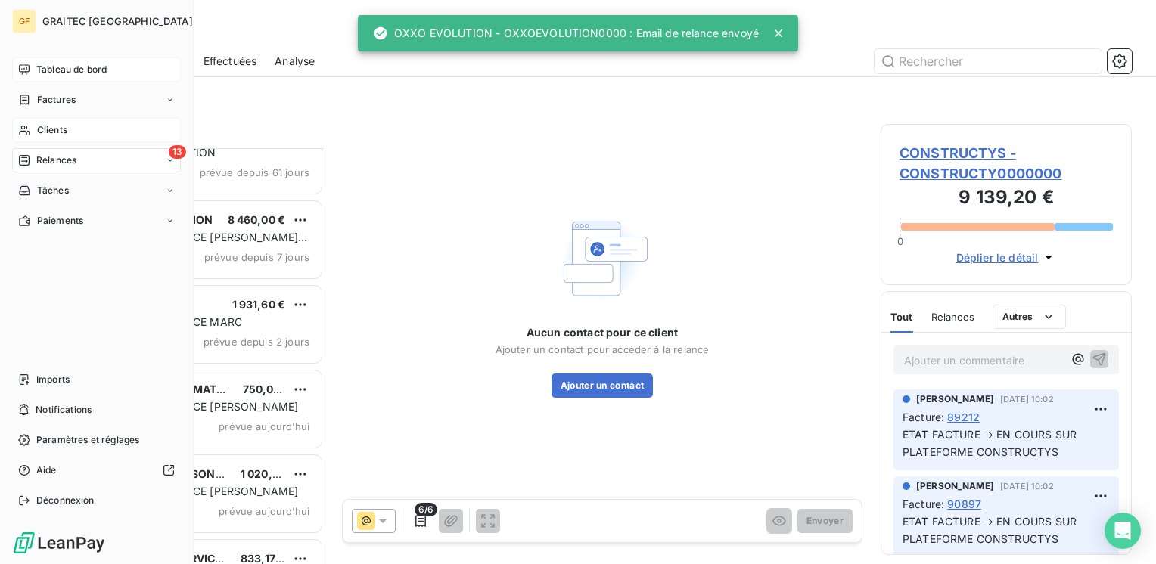
click at [70, 67] on span "Tableau de bord" at bounding box center [71, 70] width 70 height 14
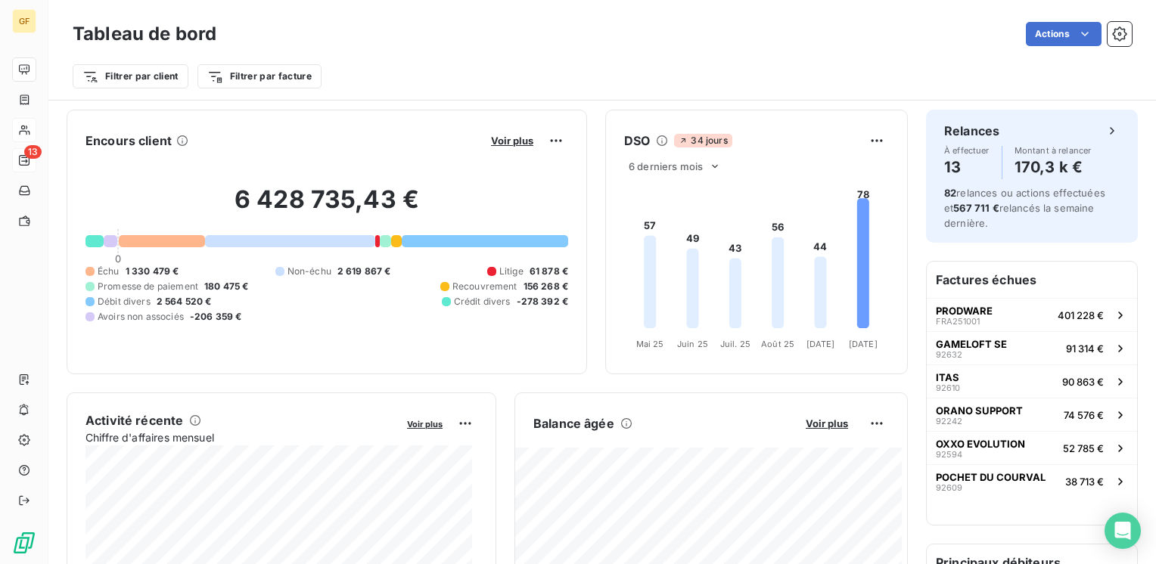
scroll to position [76, 0]
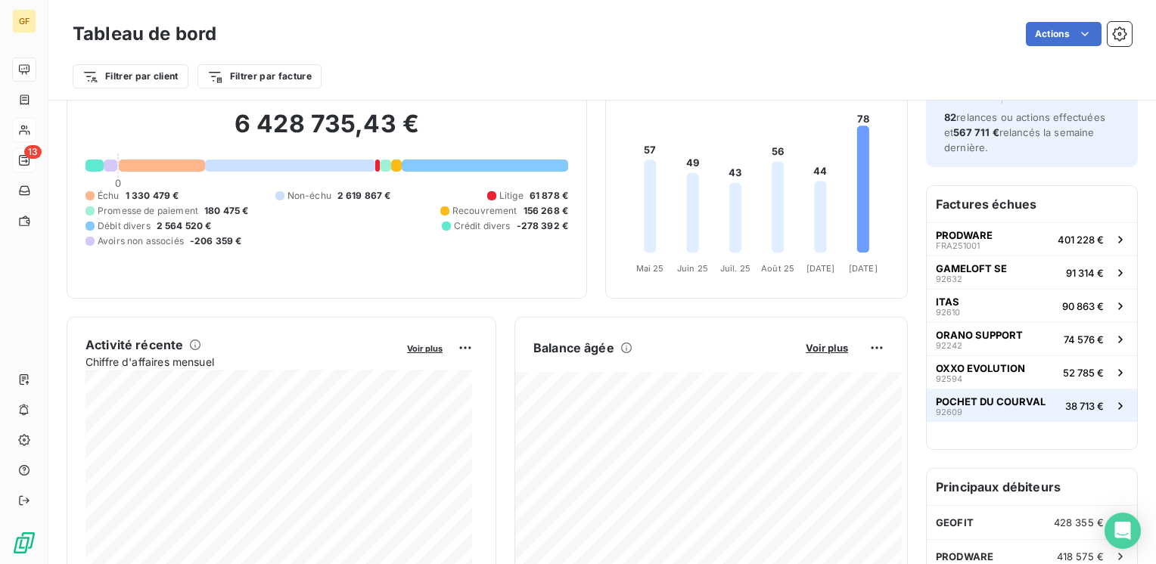
click at [977, 397] on span "POCHET DU COURVAL" at bounding box center [991, 402] width 110 height 12
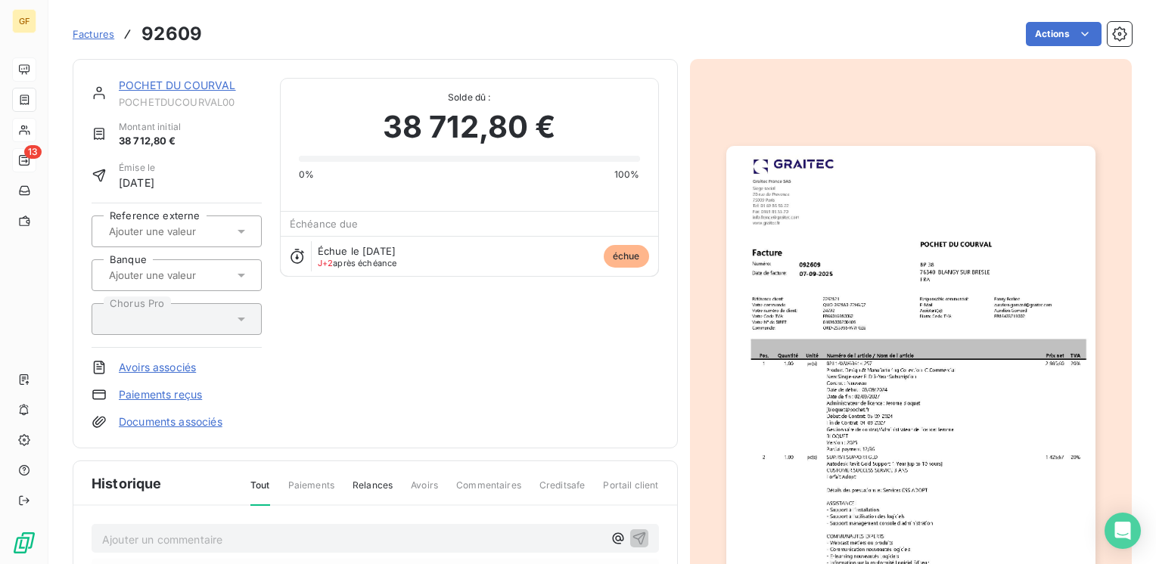
click at [176, 82] on link "POCHET DU COURVAL" at bounding box center [177, 85] width 117 height 13
click at [150, 83] on link "POCHET DU COURVAL" at bounding box center [177, 85] width 117 height 13
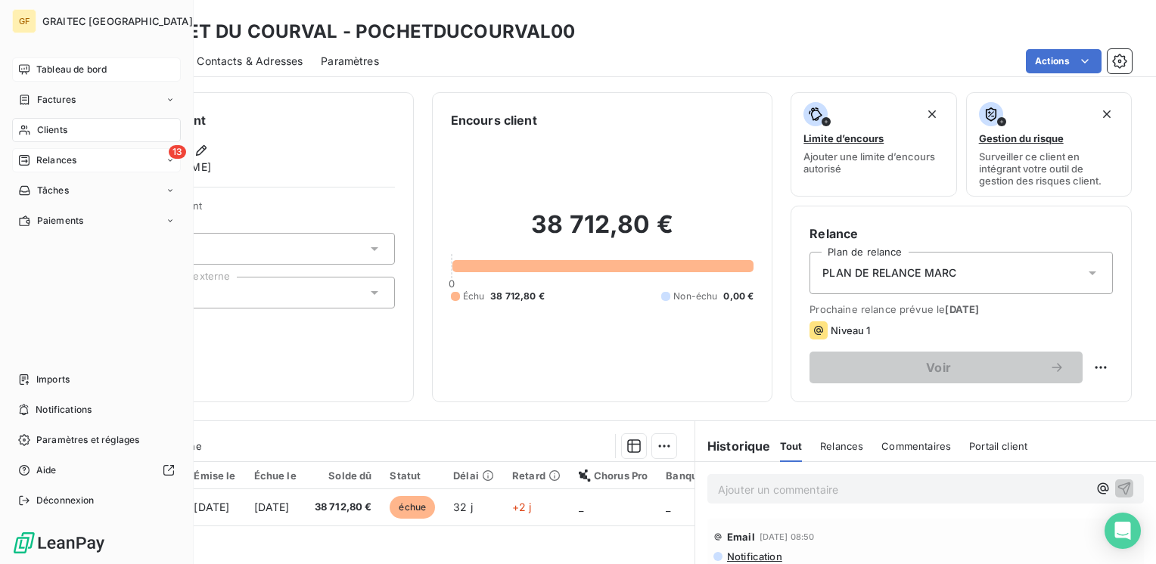
click at [48, 70] on span "Tableau de bord" at bounding box center [71, 70] width 70 height 14
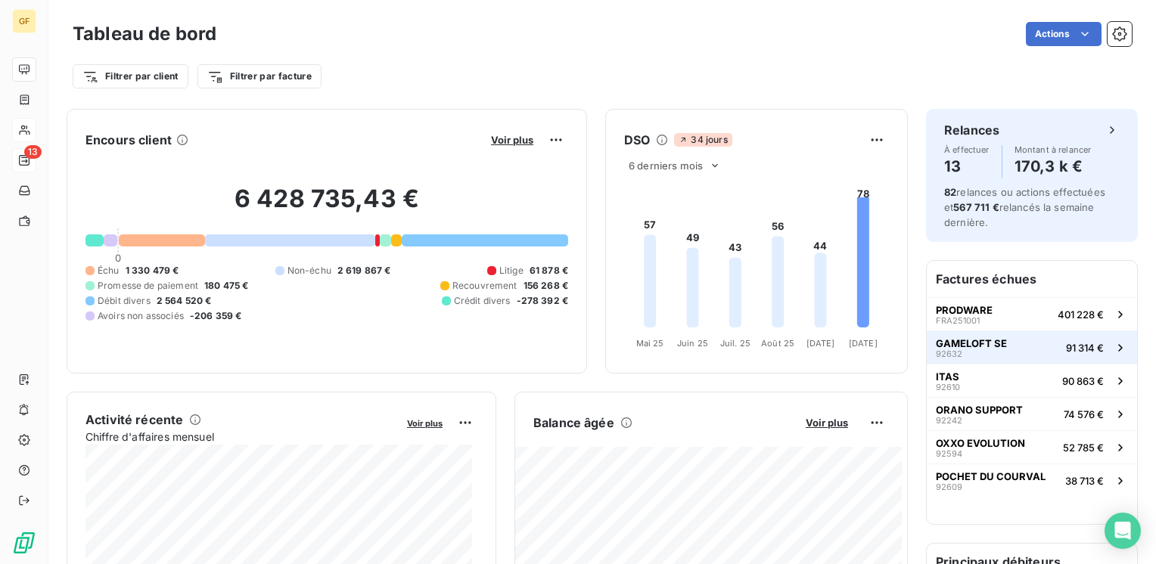
click at [983, 353] on div "GAMELOFT SE 92632" at bounding box center [971, 347] width 71 height 21
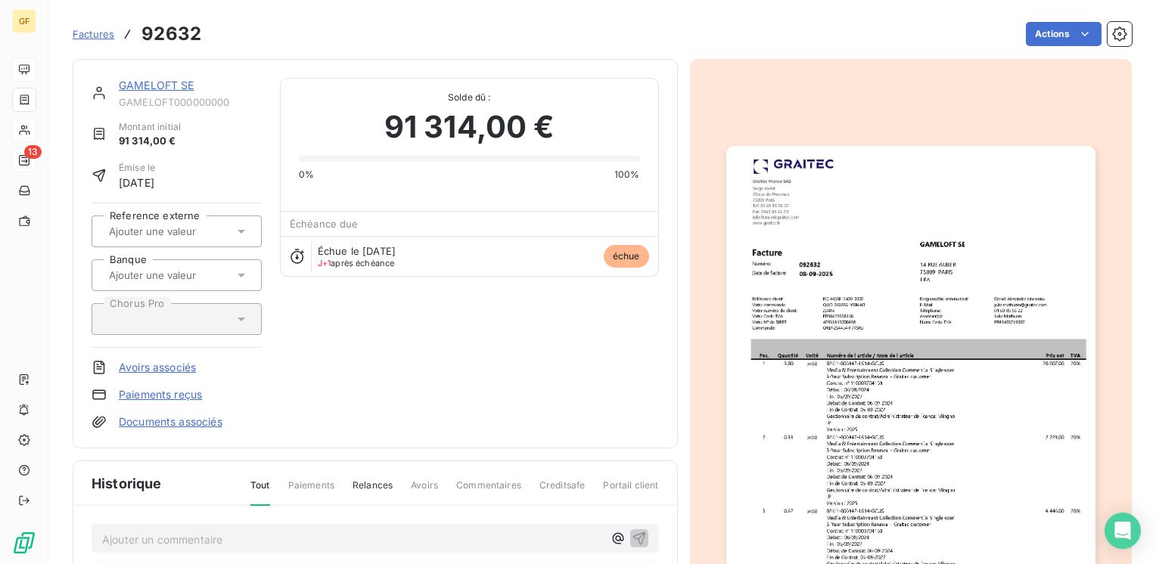
click at [155, 80] on link "GAMELOFT SE" at bounding box center [157, 85] width 76 height 13
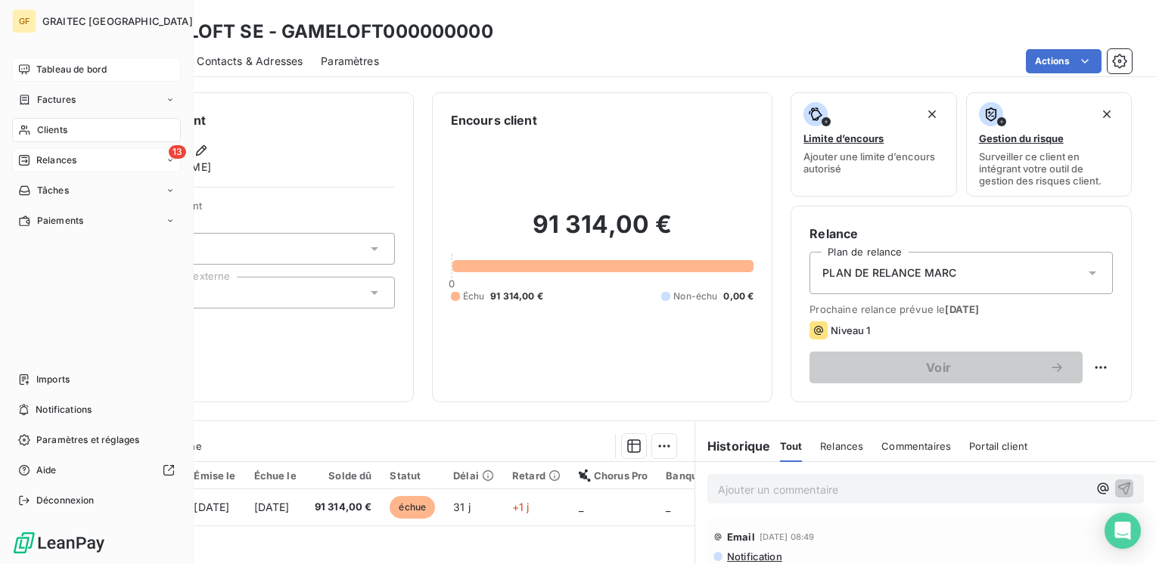
click at [61, 73] on span "Tableau de bord" at bounding box center [71, 70] width 70 height 14
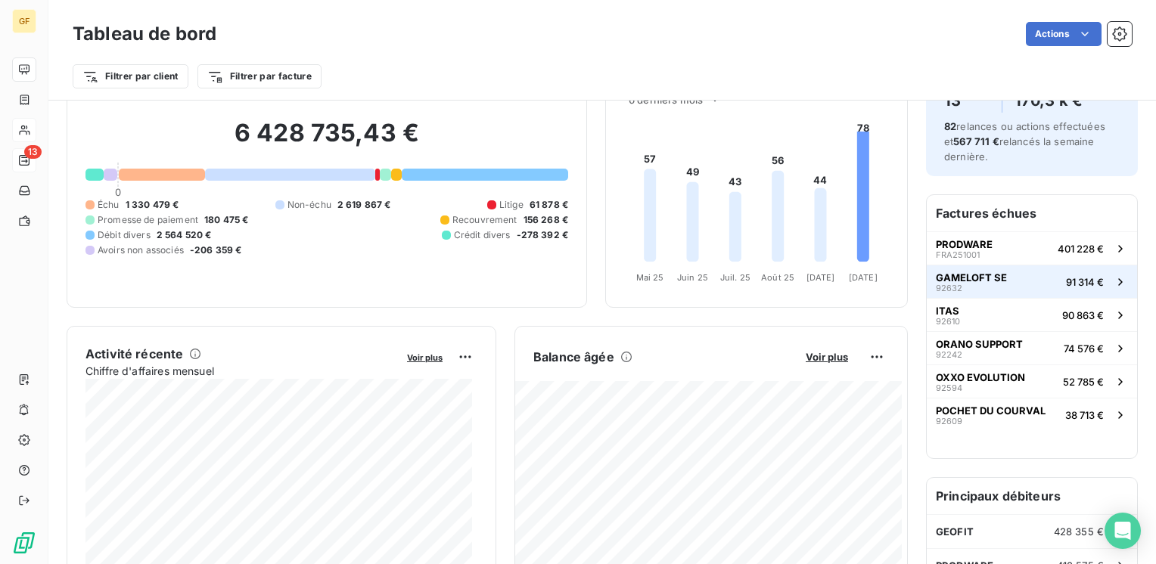
scroll to position [76, 0]
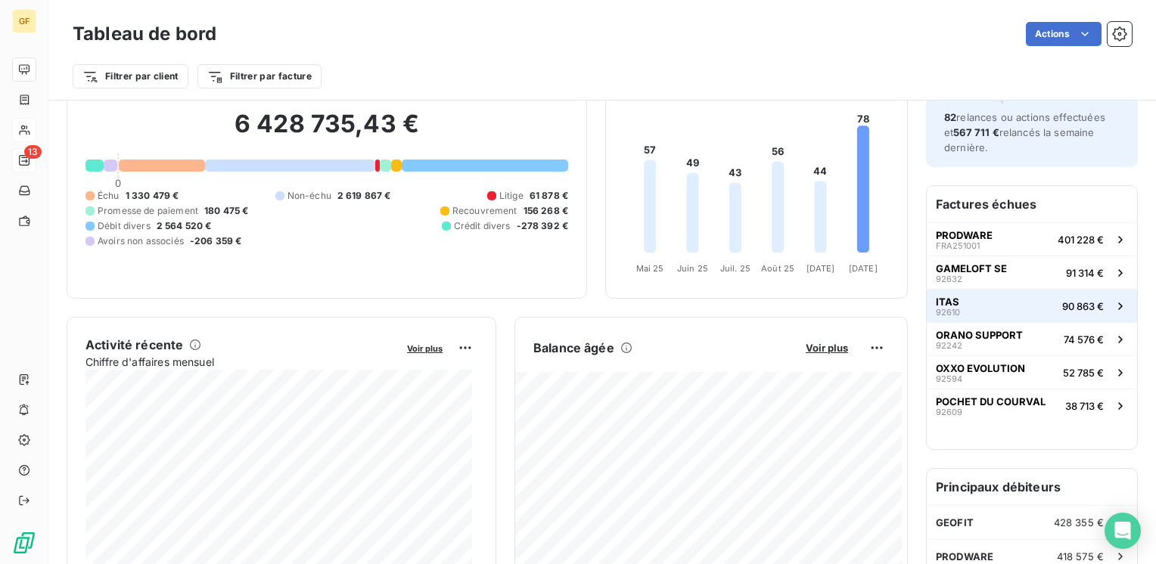
click at [980, 313] on button "ITAS 92610 90 863 €" at bounding box center [1032, 305] width 210 height 33
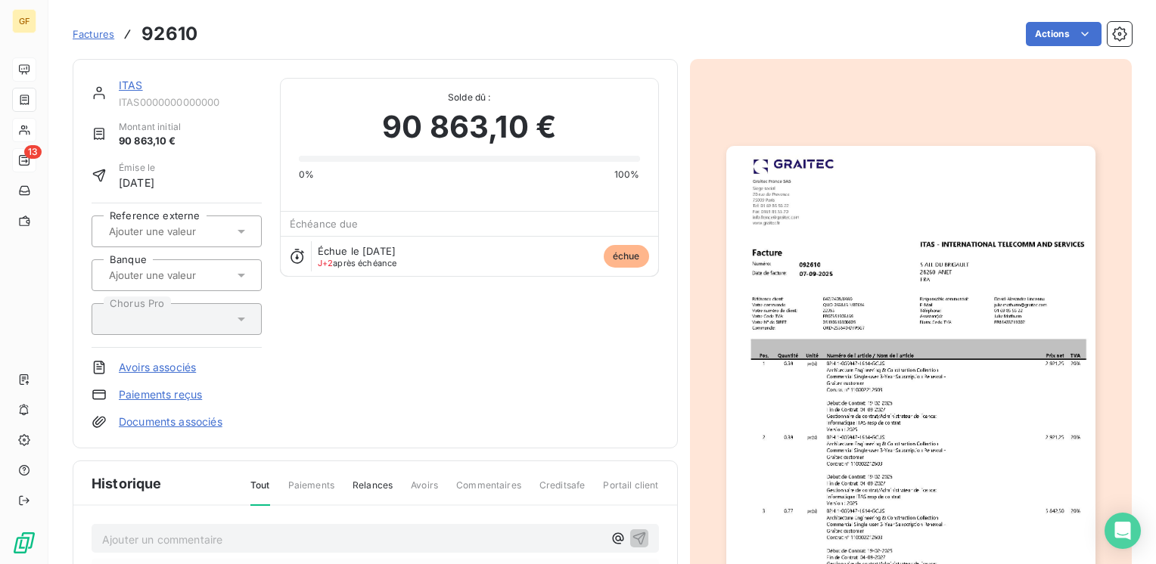
click at [132, 82] on link "ITAS" at bounding box center [131, 85] width 24 height 13
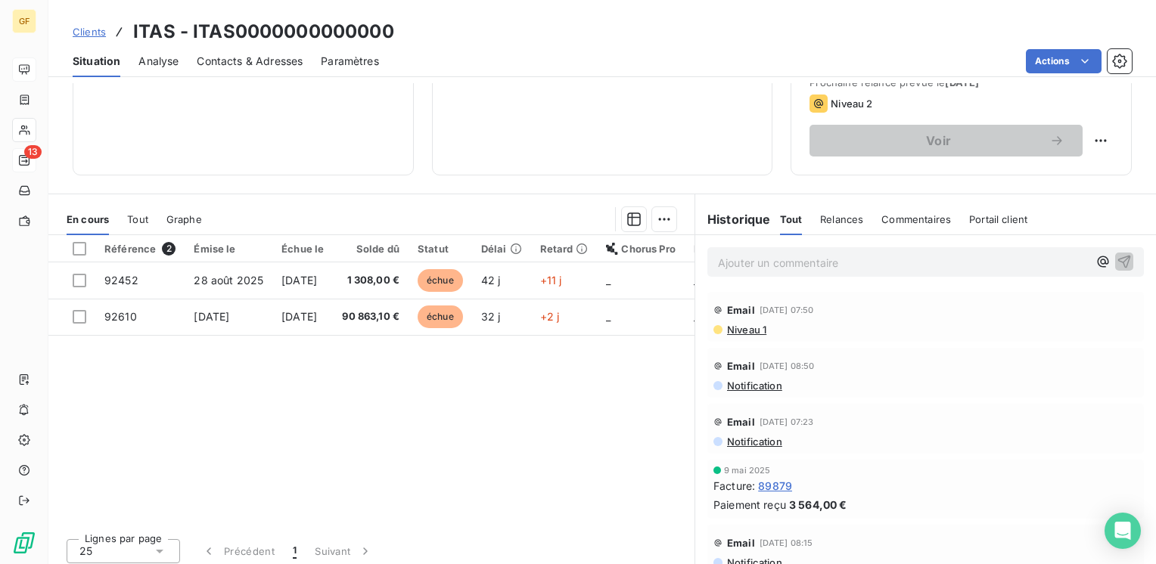
scroll to position [151, 0]
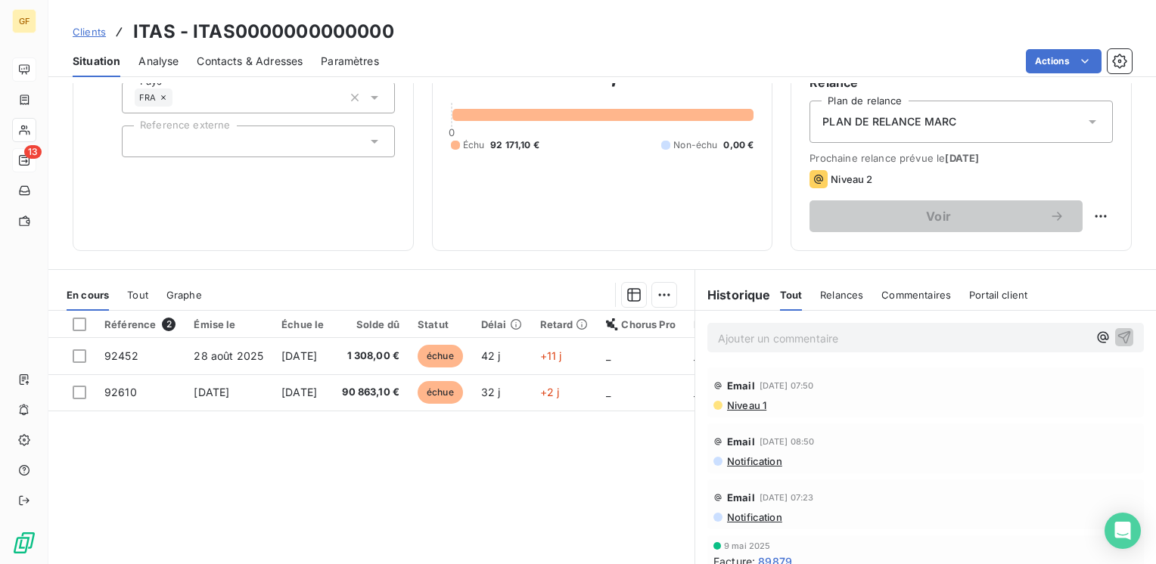
click at [753, 402] on span "Niveau 1" at bounding box center [745, 405] width 41 height 12
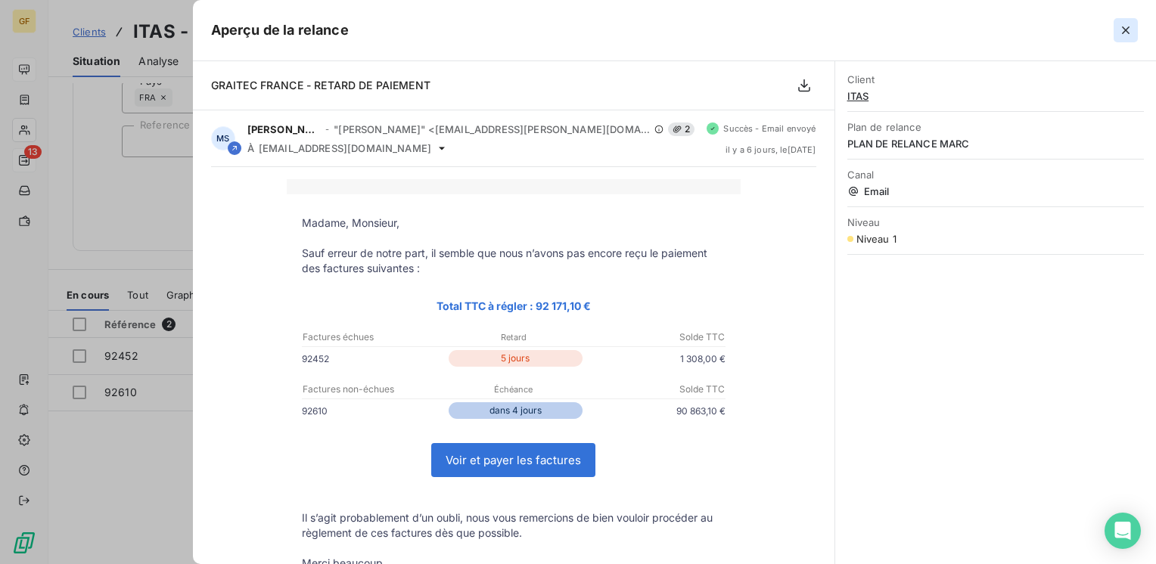
click at [1126, 26] on icon "button" at bounding box center [1125, 30] width 15 height 15
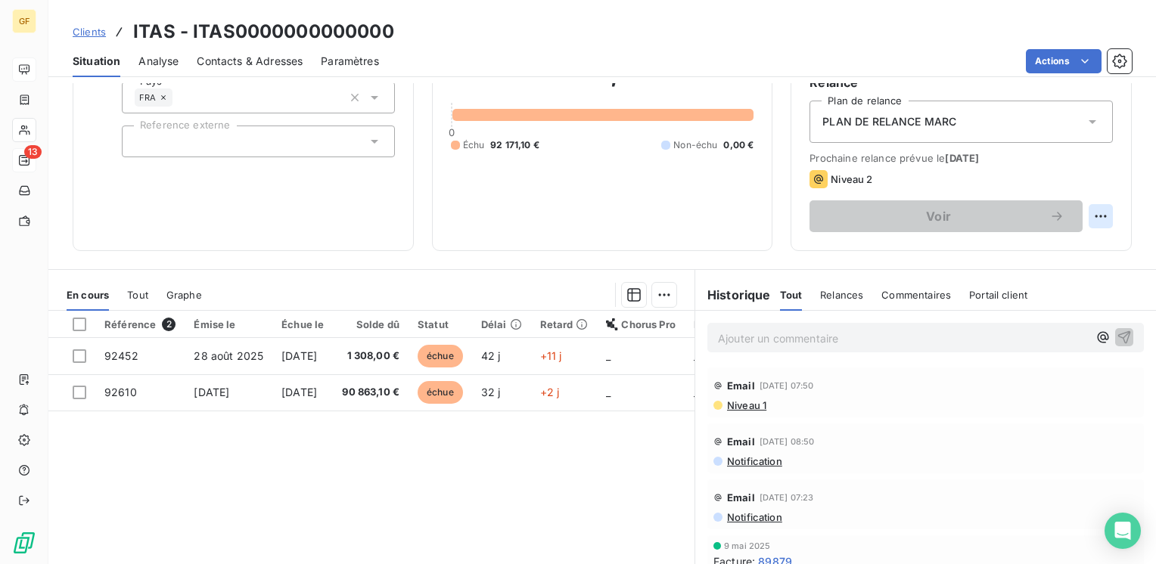
click at [1089, 214] on html "GF 13 Clients ITAS - ITAS0000000000000 Situation Analyse Contacts & Adresses Pa…" at bounding box center [578, 282] width 1156 height 564
click at [1050, 255] on div "Replanifier cette action" at bounding box center [1026, 250] width 135 height 24
select select "9"
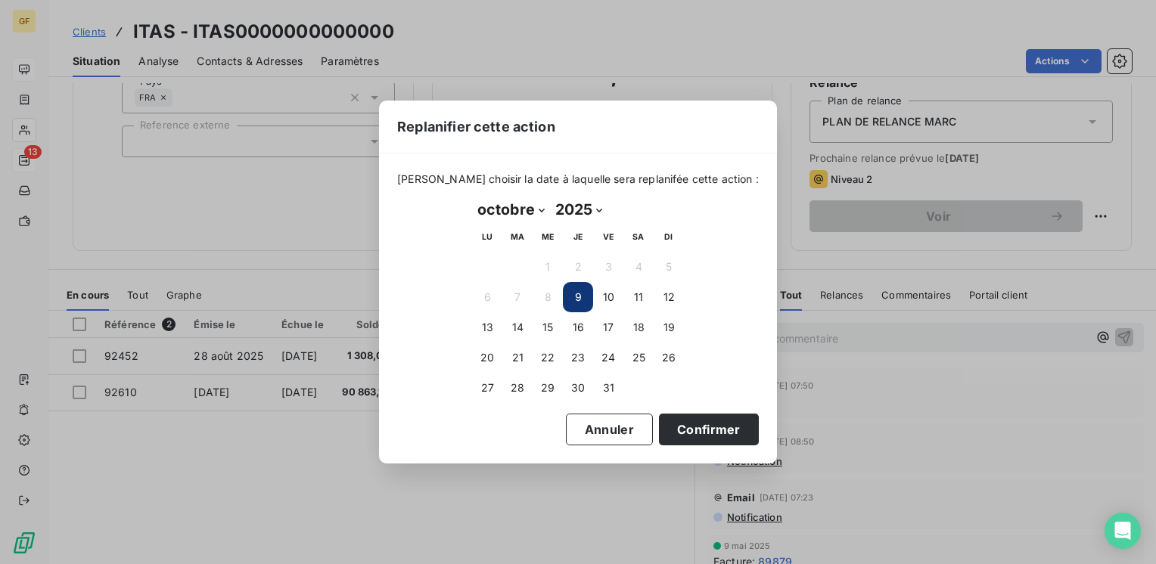
click at [569, 292] on button "9" at bounding box center [578, 297] width 30 height 30
click at [577, 293] on button "9" at bounding box center [578, 297] width 30 height 30
drag, startPoint x: 702, startPoint y: 428, endPoint x: 712, endPoint y: 412, distance: 18.7
click at [703, 428] on button "Confirmer" at bounding box center [709, 430] width 100 height 32
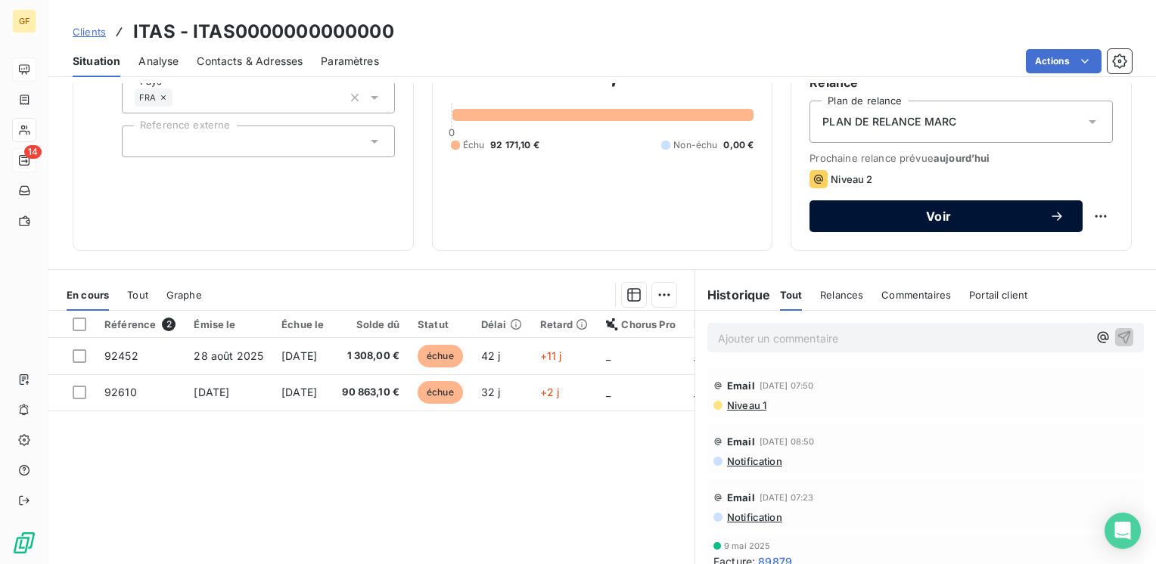
click at [962, 209] on div "Voir" at bounding box center [946, 216] width 237 height 15
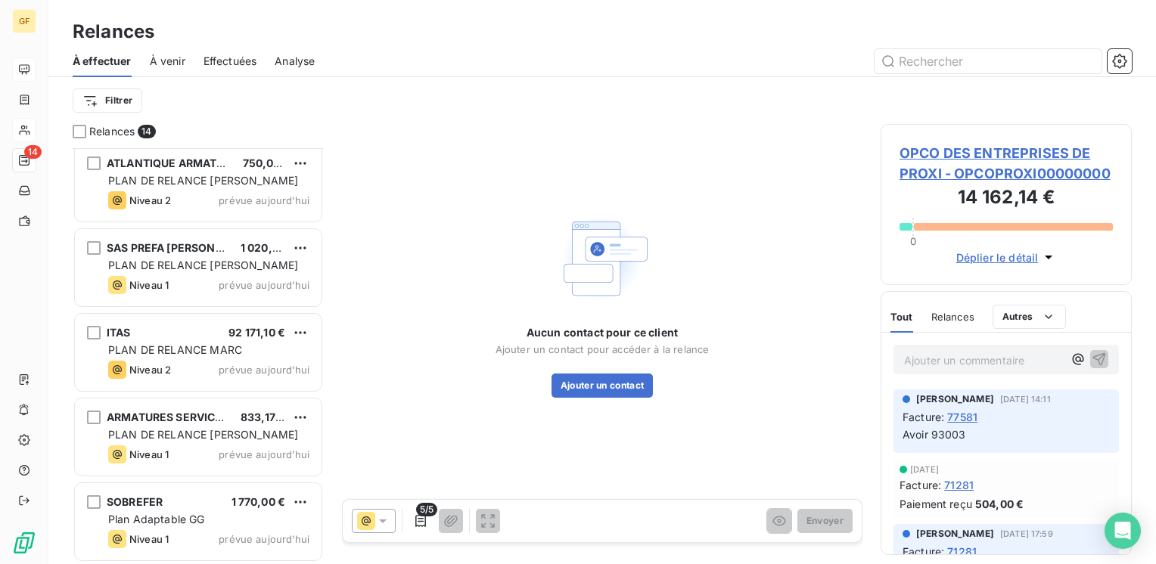
scroll to position [770, 0]
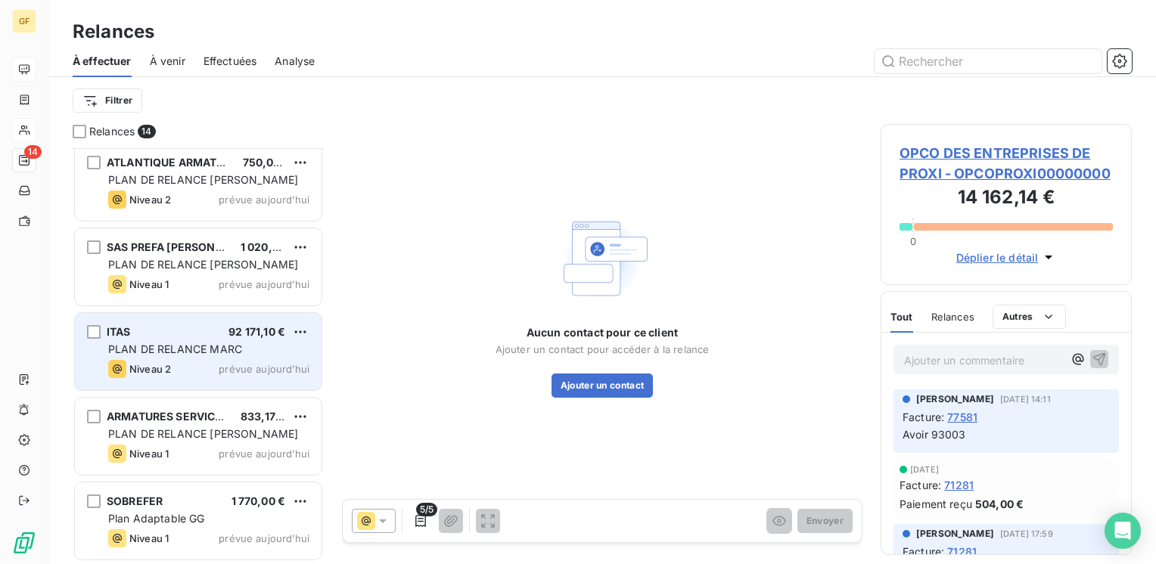
click at [197, 343] on span "PLAN DE RELANCE MARC" at bounding box center [175, 349] width 134 height 13
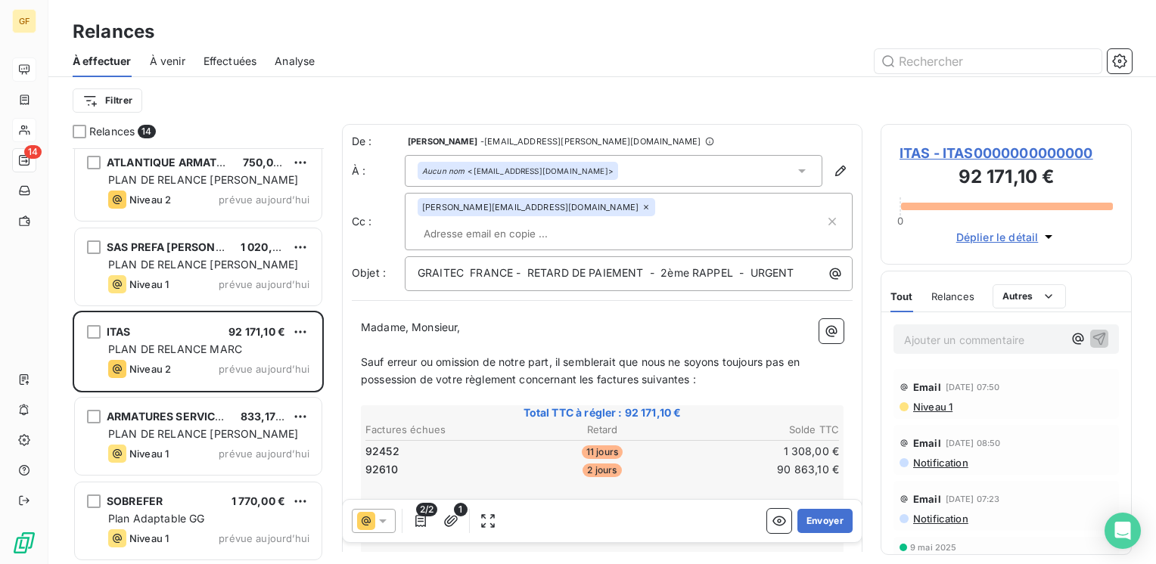
click at [948, 147] on span "ITAS - ITAS0000000000000" at bounding box center [1005, 153] width 213 height 20
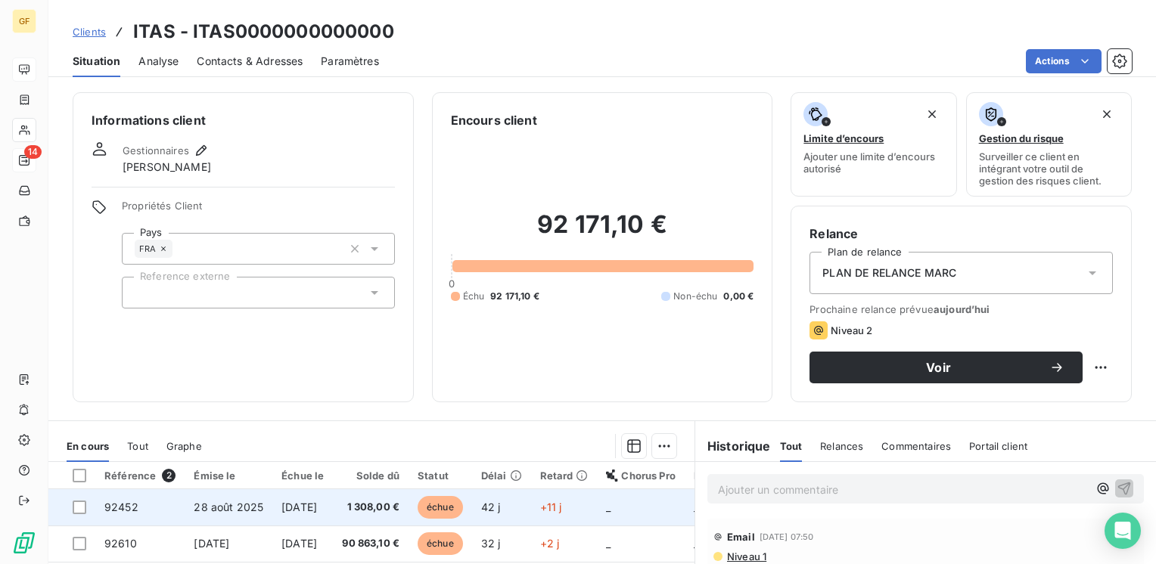
click at [378, 510] on span "1 308,00 €" at bounding box center [370, 507] width 57 height 15
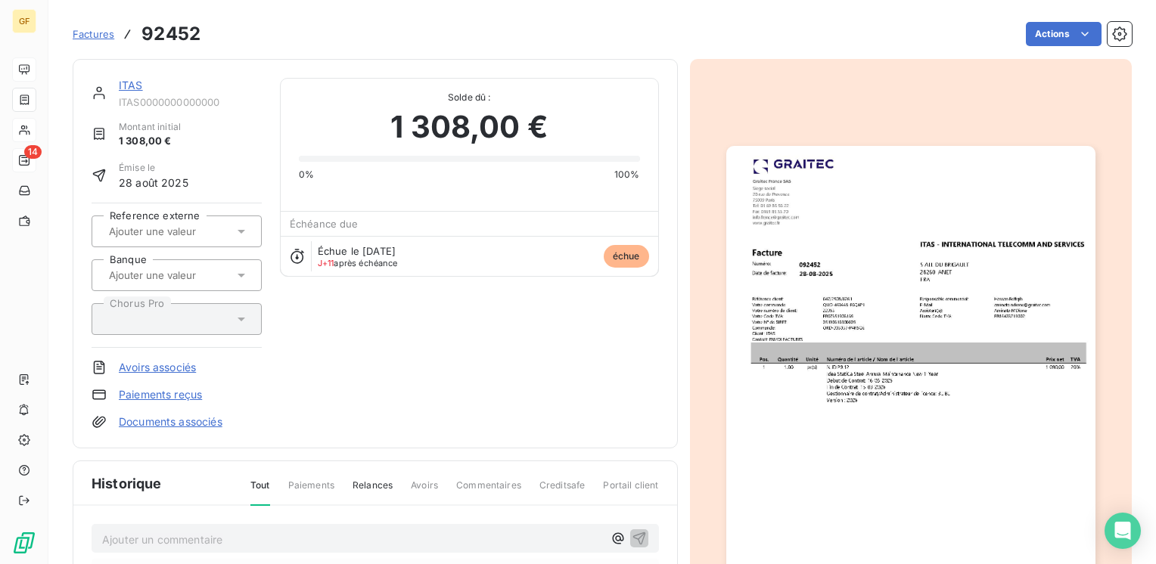
click at [917, 345] on img "button" at bounding box center [910, 406] width 369 height 521
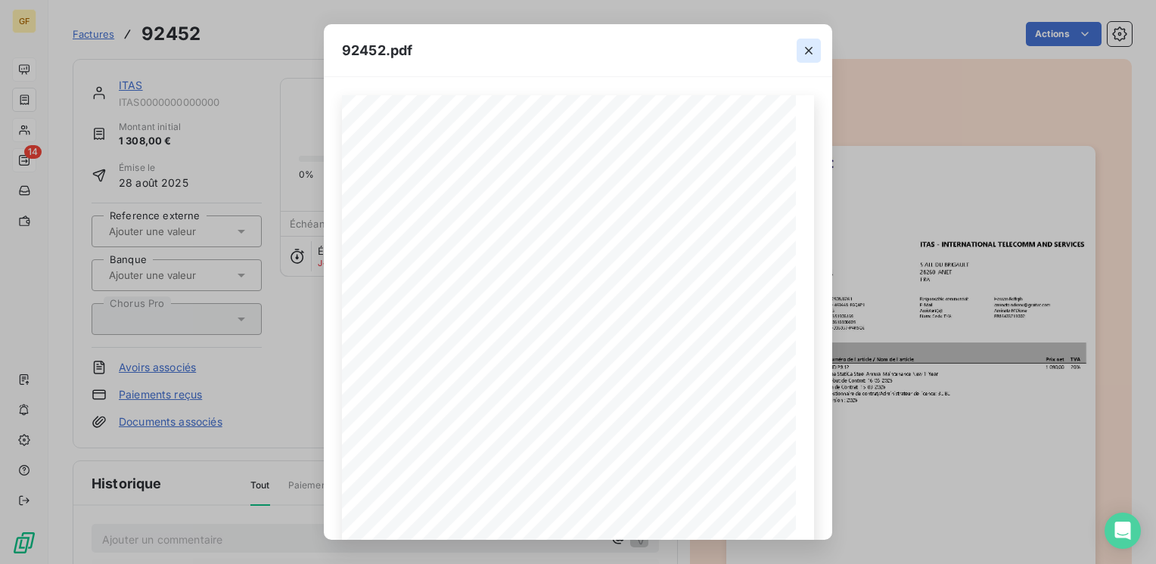
click at [811, 50] on icon "button" at bounding box center [808, 50] width 15 height 15
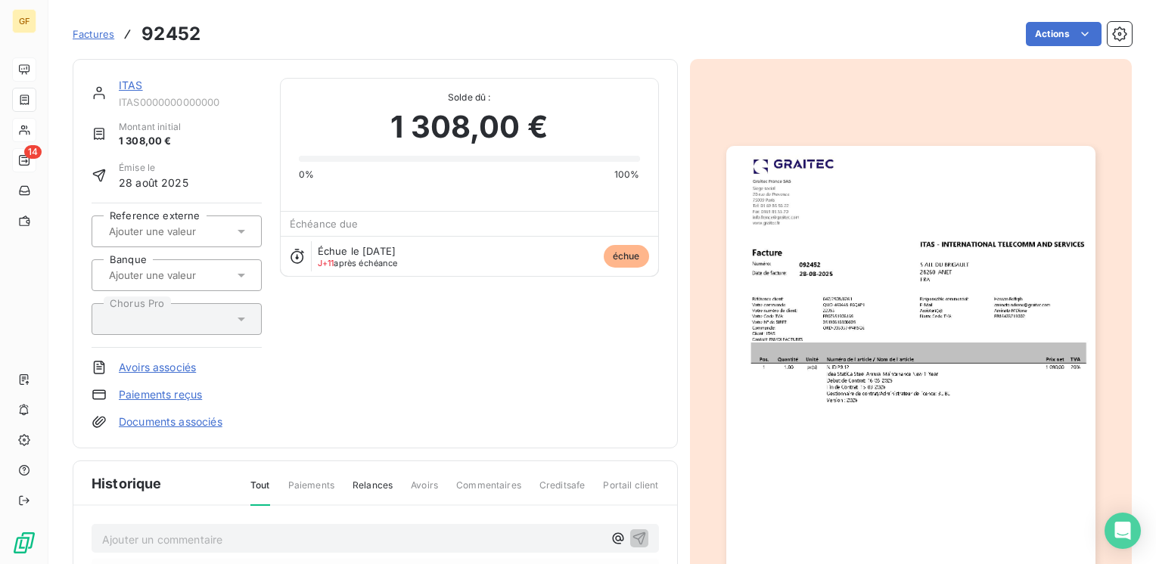
click at [129, 82] on link "ITAS" at bounding box center [131, 85] width 24 height 13
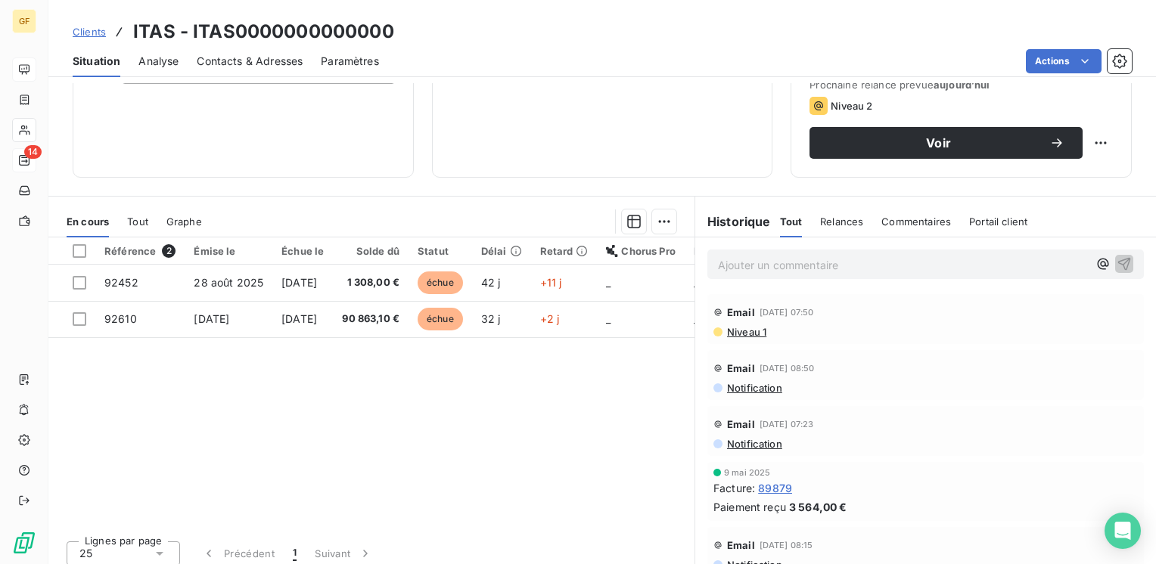
scroll to position [227, 0]
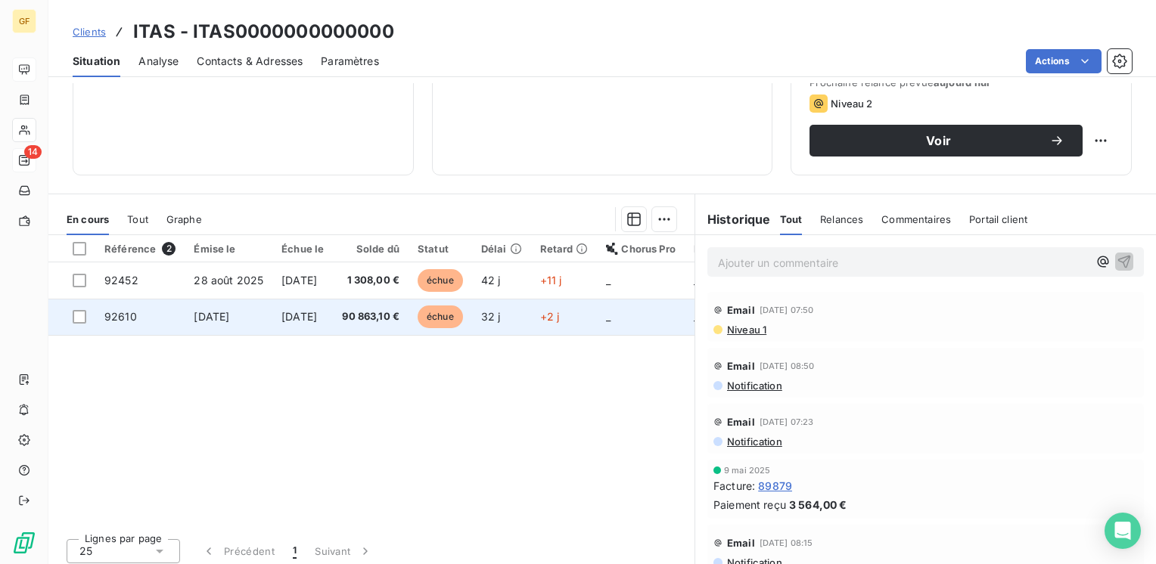
click at [389, 319] on span "90 863,10 €" at bounding box center [370, 316] width 57 height 15
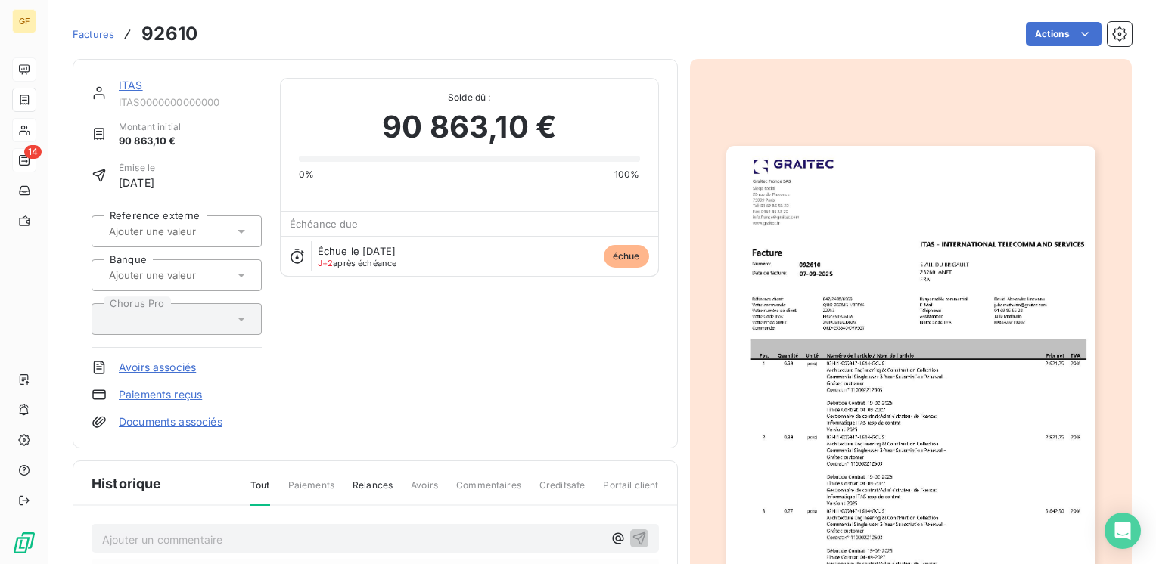
click at [927, 294] on img "button" at bounding box center [910, 406] width 369 height 521
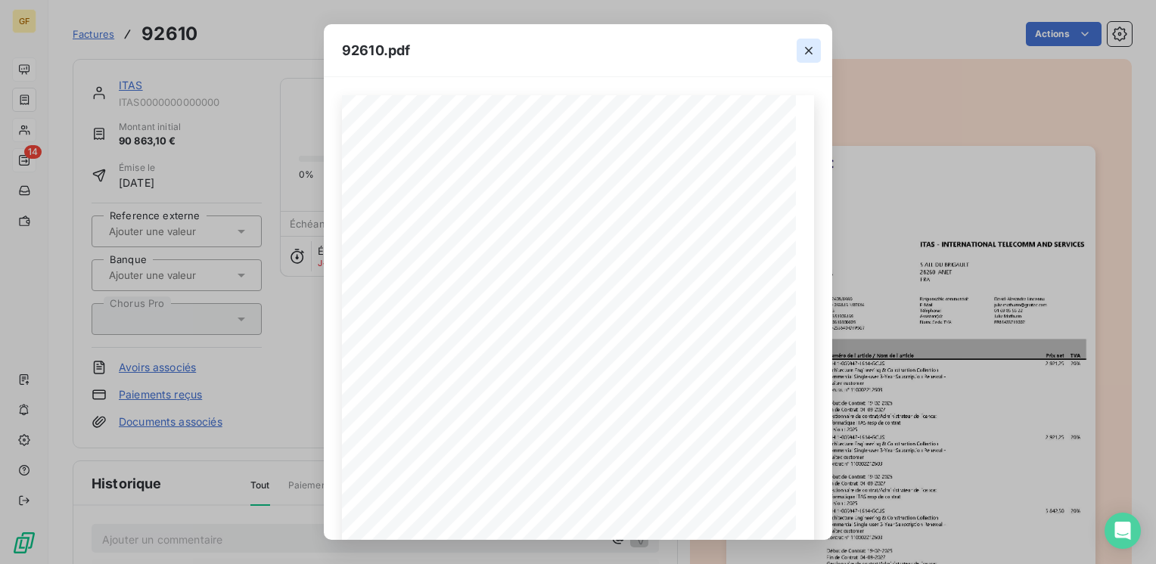
click at [803, 44] on icon "button" at bounding box center [808, 50] width 15 height 15
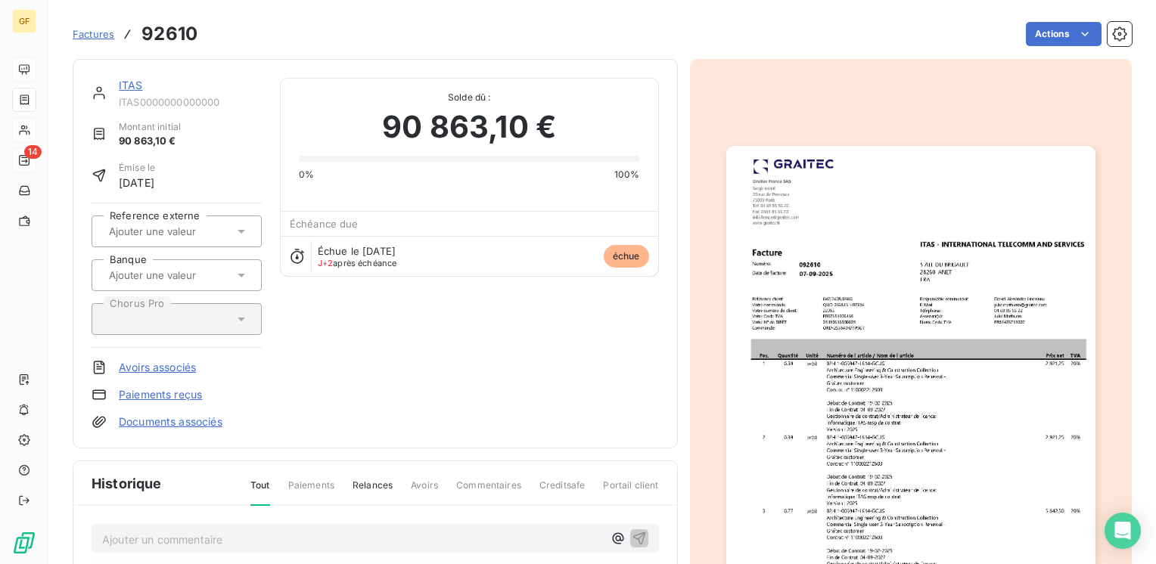
click at [124, 86] on link "ITAS" at bounding box center [131, 85] width 24 height 13
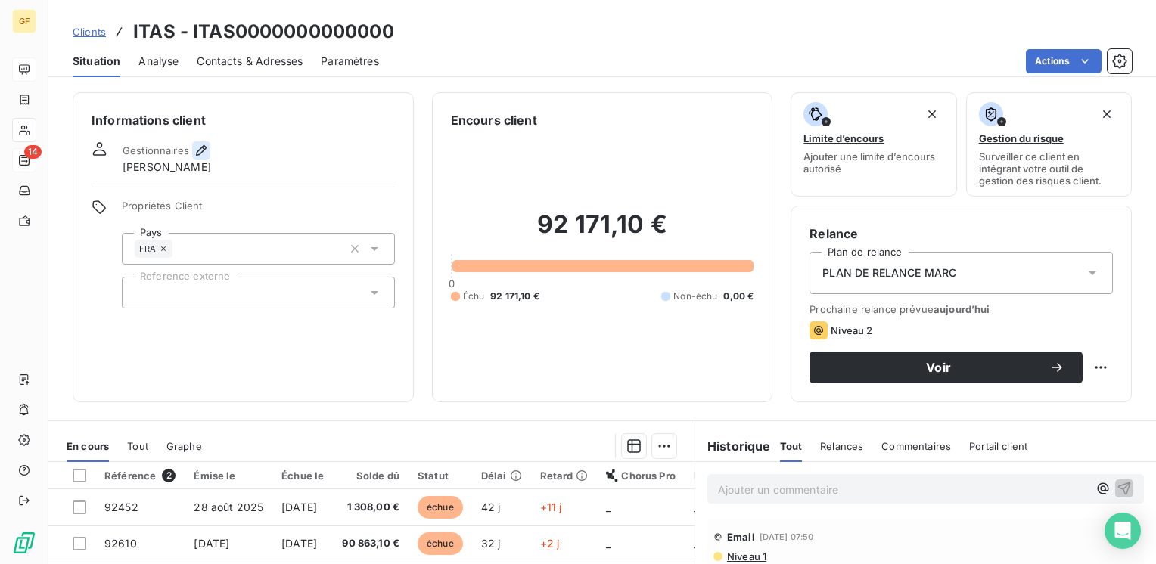
click at [200, 147] on icon "button" at bounding box center [201, 150] width 11 height 11
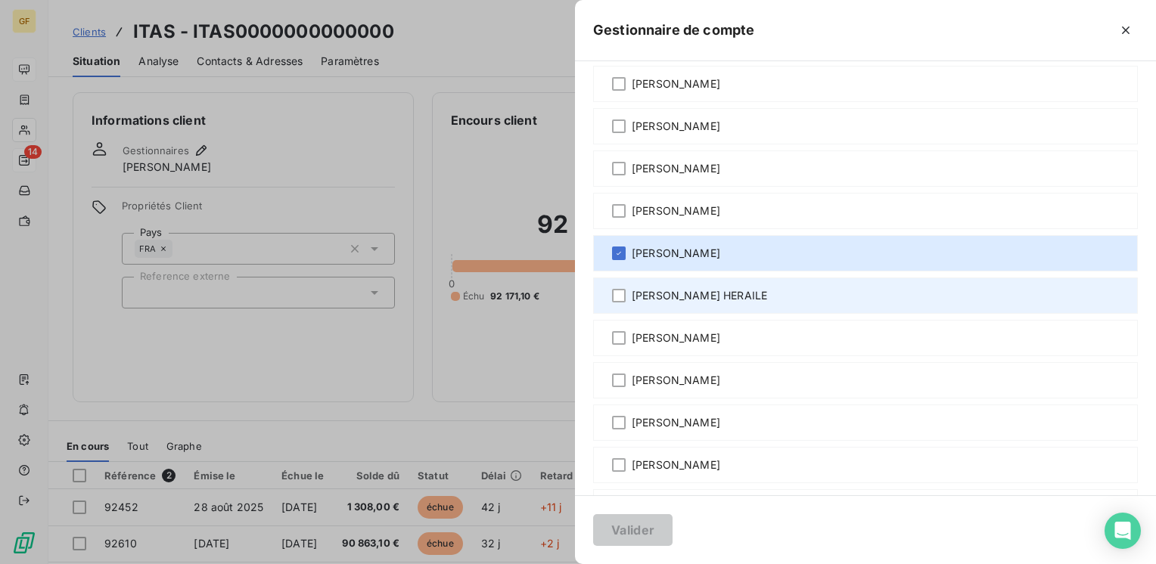
scroll to position [151, 0]
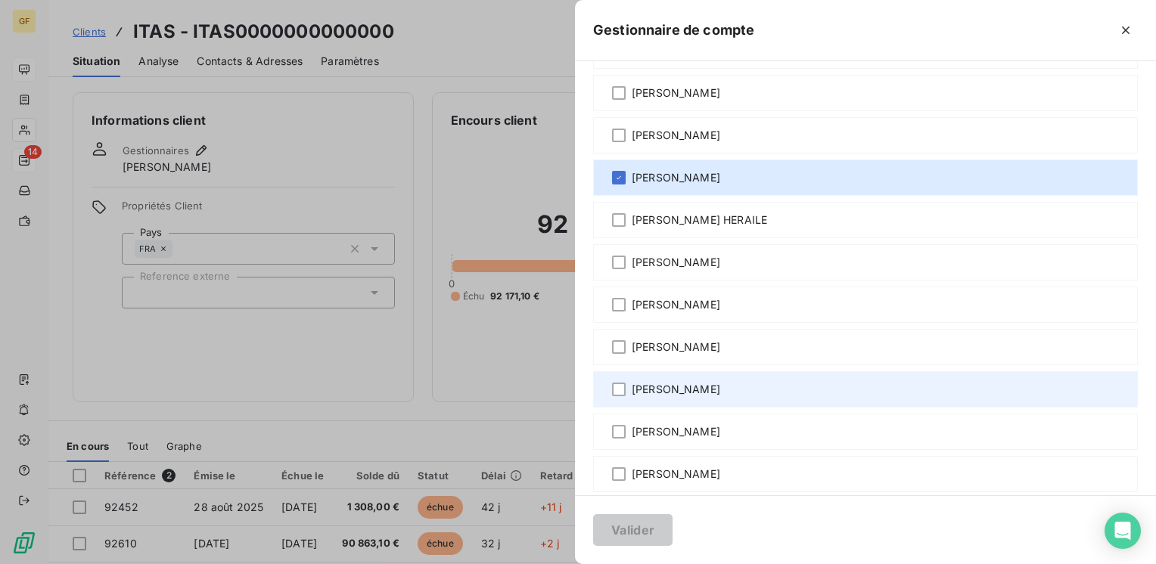
click at [675, 380] on div "Hassan BELFQIH" at bounding box center [865, 389] width 545 height 36
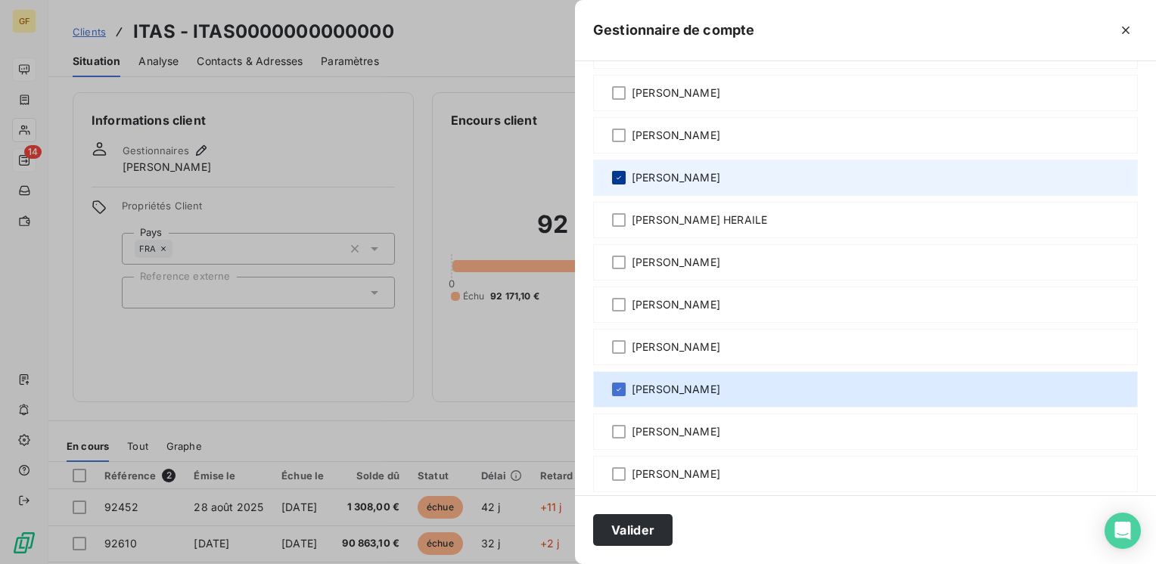
click at [615, 177] on icon at bounding box center [618, 177] width 9 height 9
click at [626, 527] on button "Valider" at bounding box center [632, 530] width 79 height 32
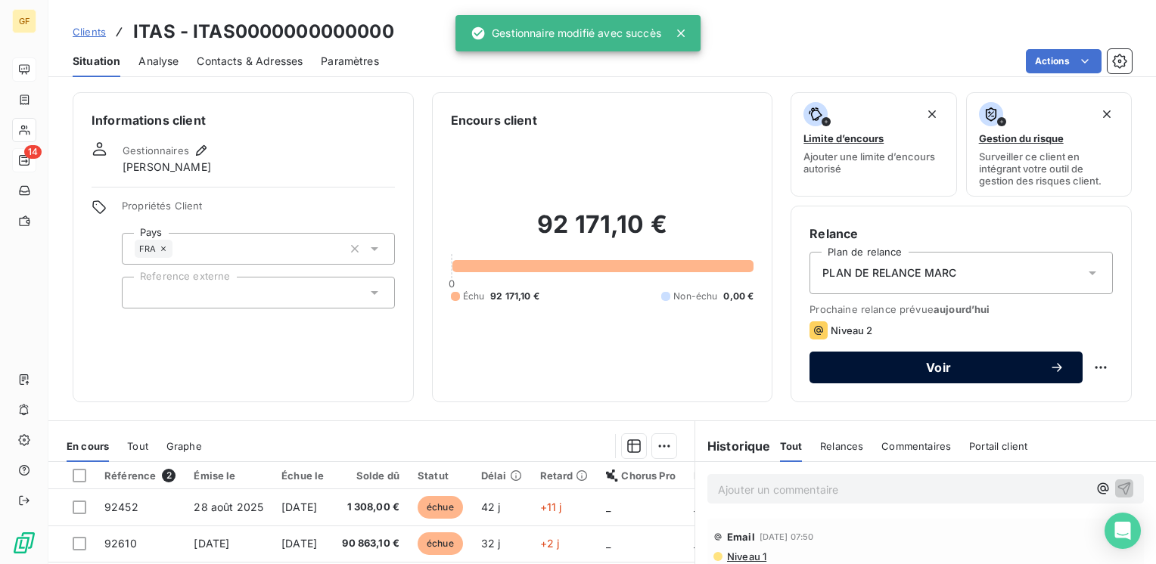
click at [874, 353] on button "Voir" at bounding box center [945, 368] width 273 height 32
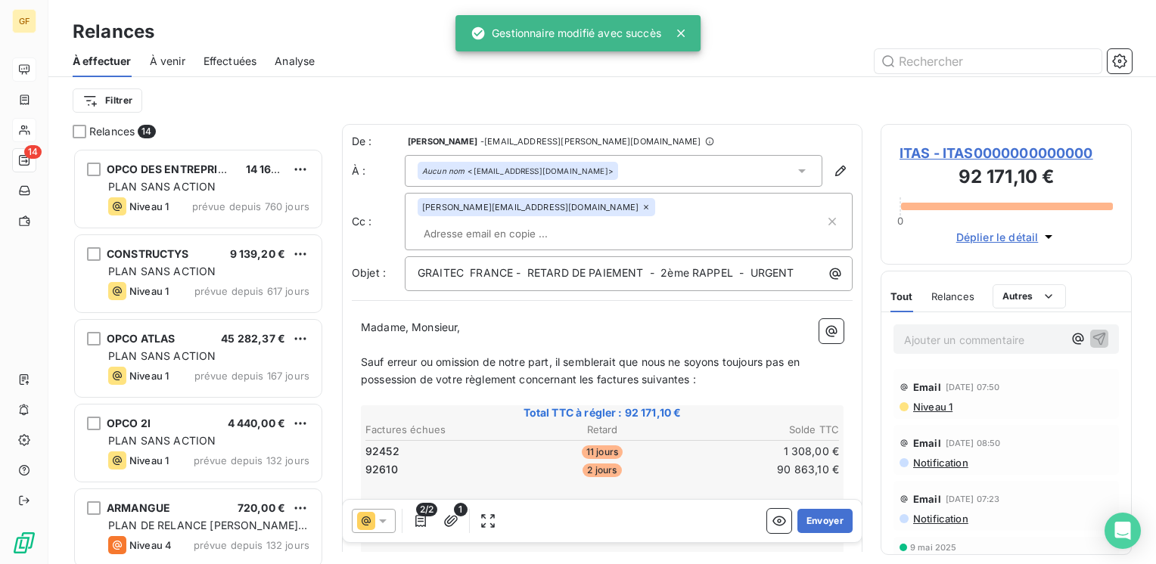
scroll to position [405, 239]
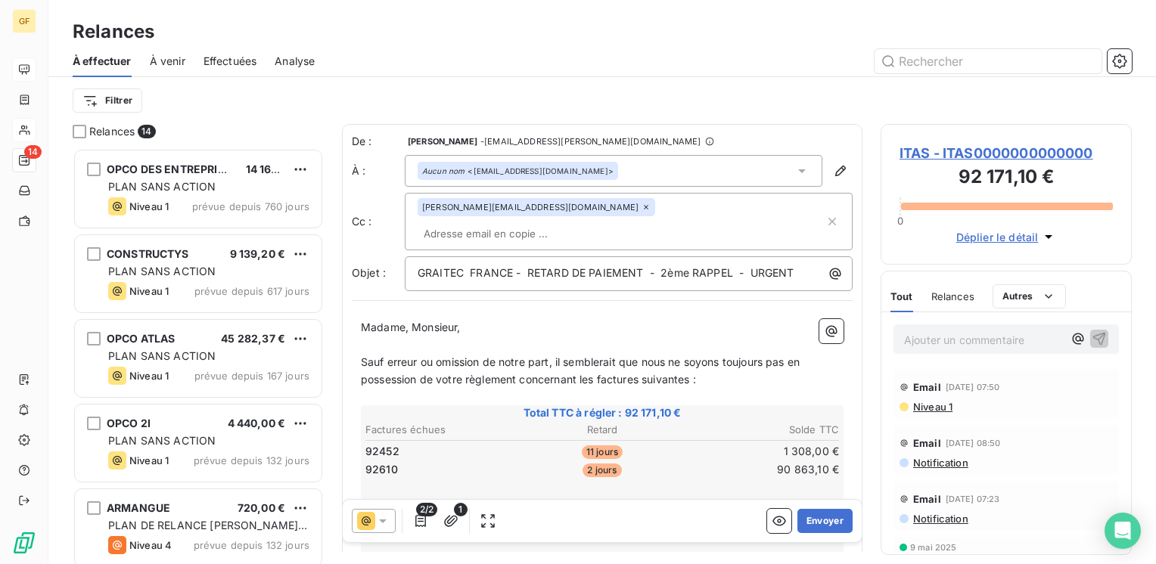
drag, startPoint x: 999, startPoint y: 149, endPoint x: 867, endPoint y: 148, distance: 131.6
click at [999, 149] on span "ITAS - ITAS0000000000000" at bounding box center [1005, 153] width 213 height 20
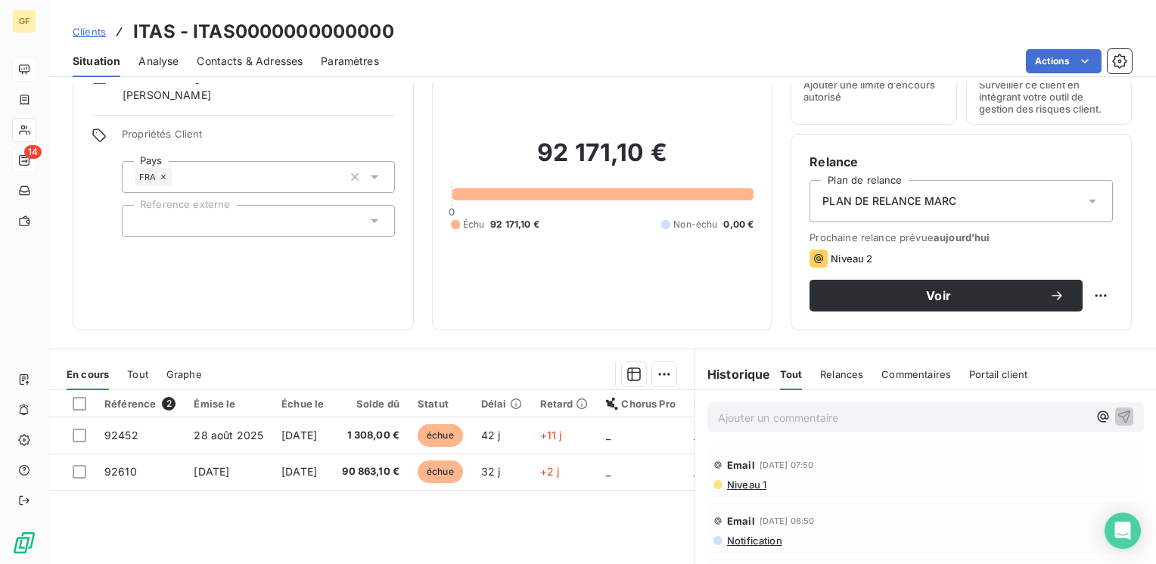
scroll to position [151, 0]
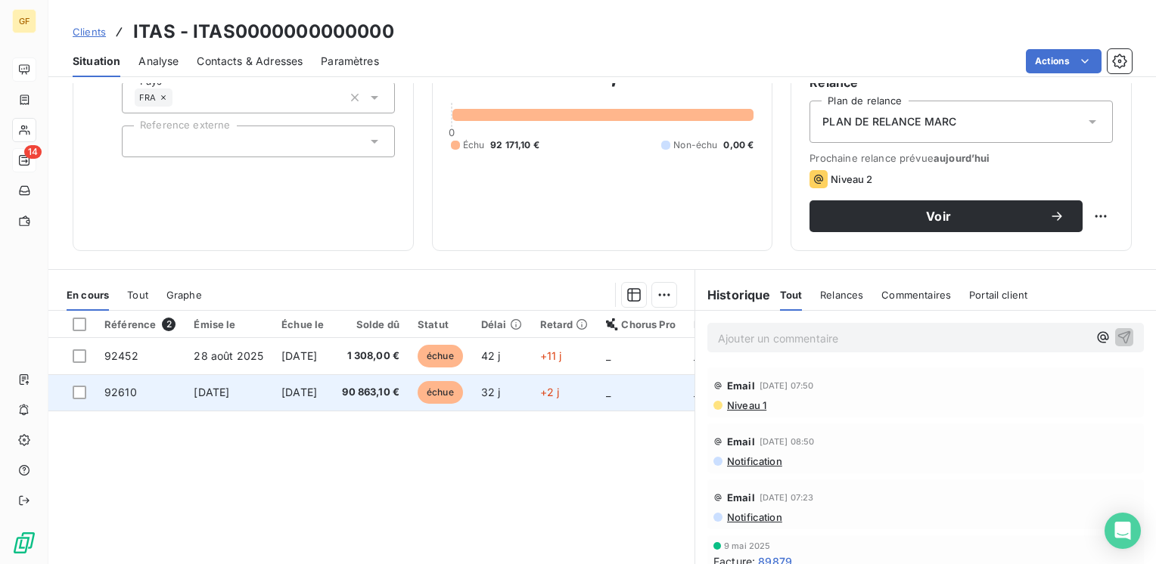
click at [333, 384] on td "[DATE]" at bounding box center [302, 392] width 61 height 36
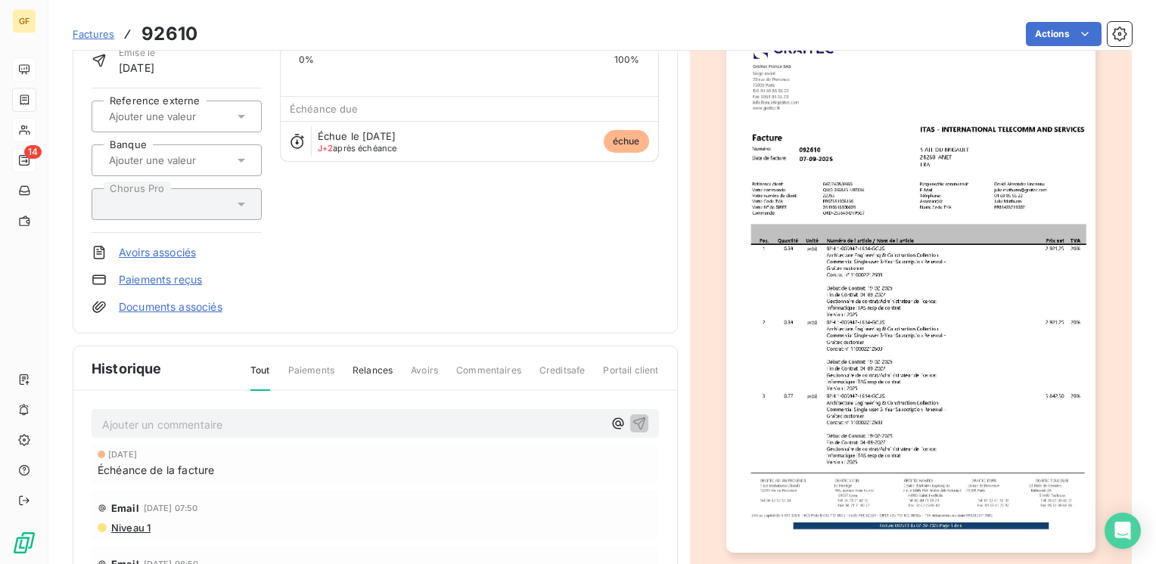
scroll to position [151, 0]
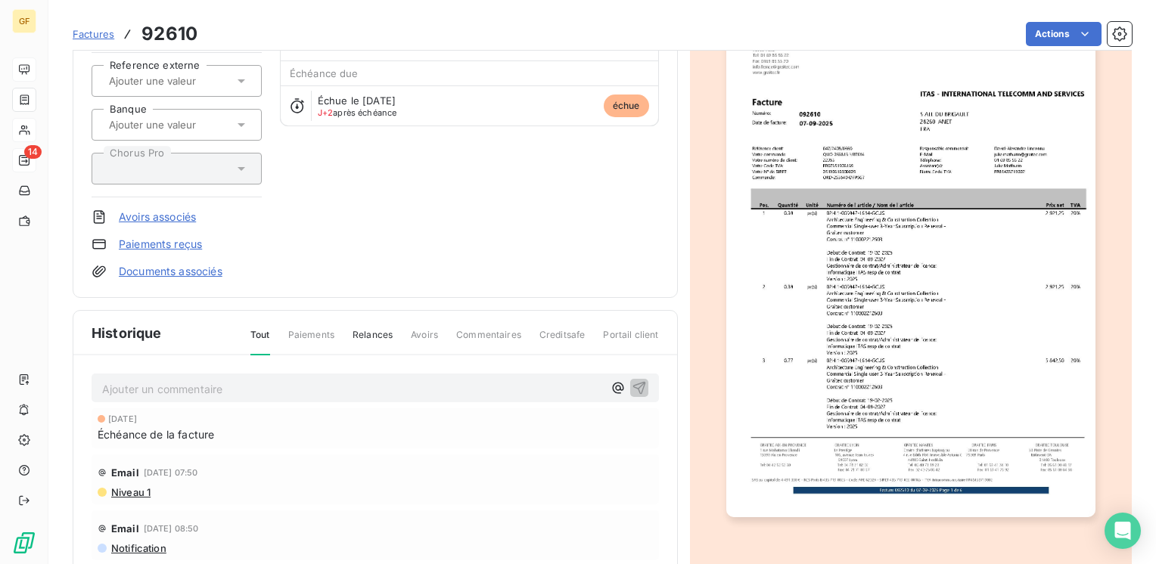
click at [789, 321] on img "button" at bounding box center [910, 255] width 369 height 521
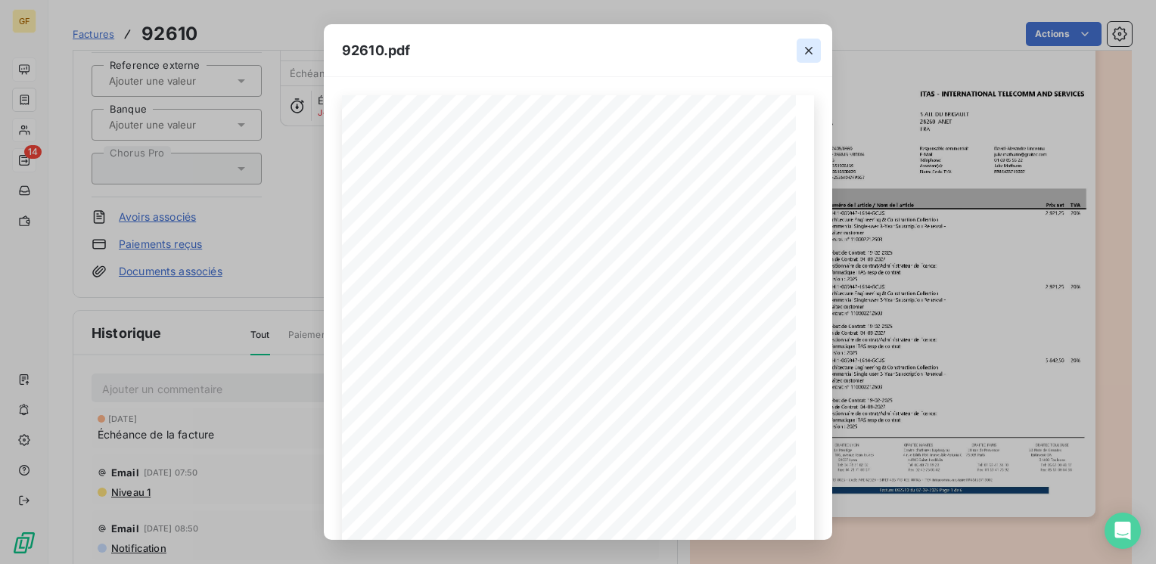
click at [805, 48] on icon "button" at bounding box center [808, 50] width 15 height 15
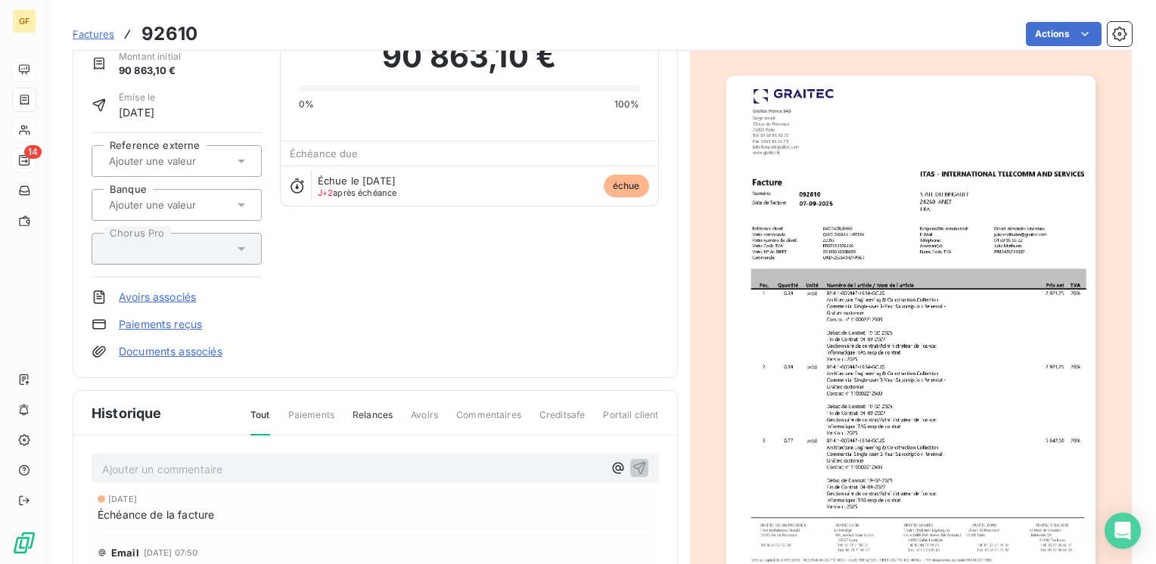
scroll to position [0, 0]
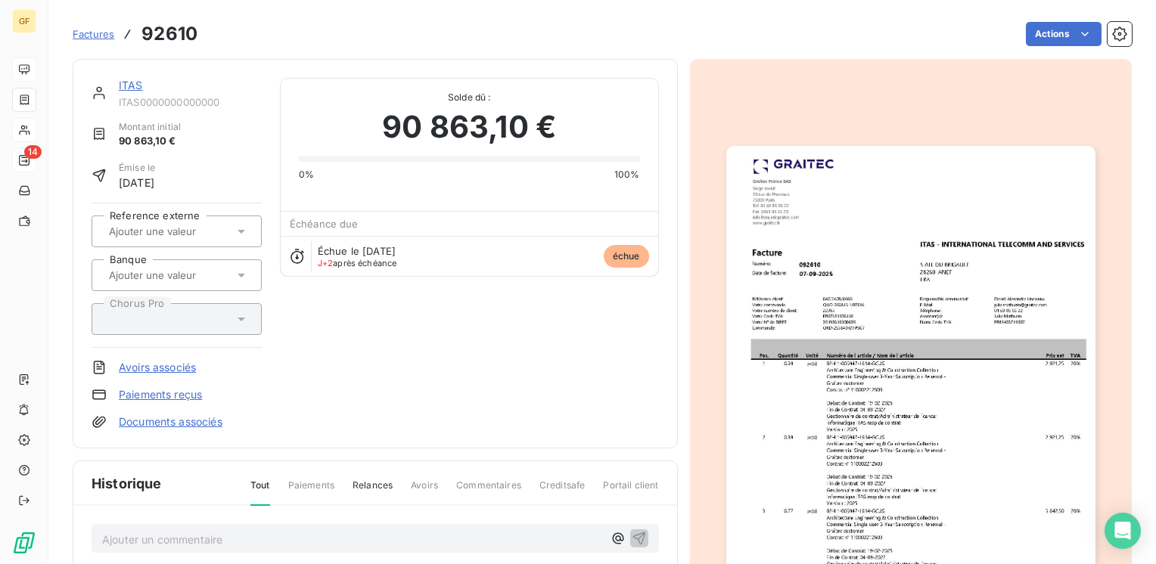
click at [126, 82] on link "ITAS" at bounding box center [131, 85] width 24 height 13
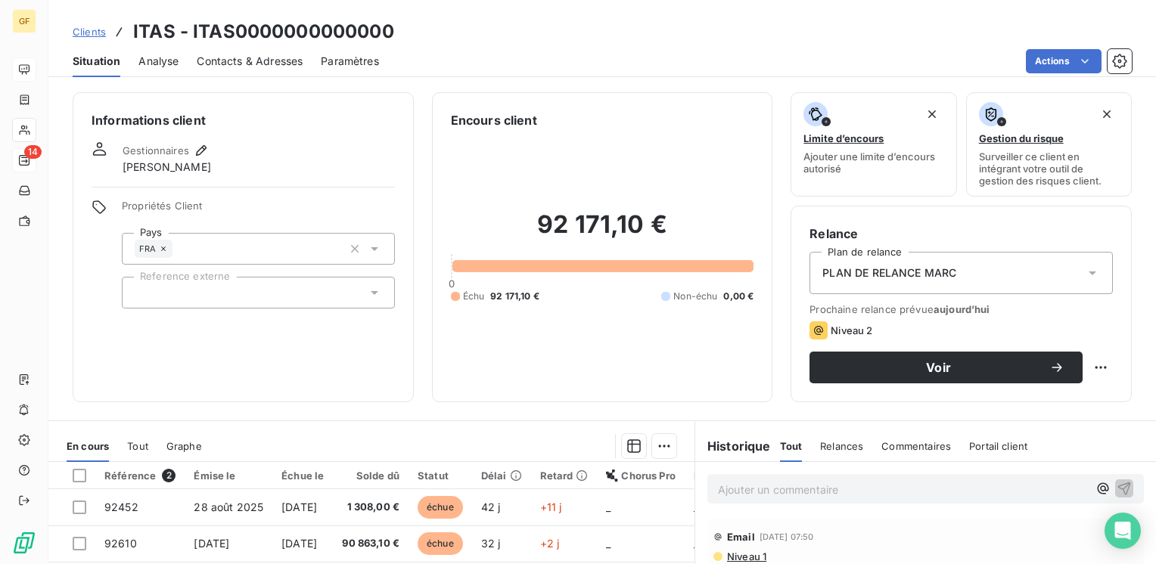
click at [242, 61] on span "Contacts & Adresses" at bounding box center [250, 61] width 106 height 15
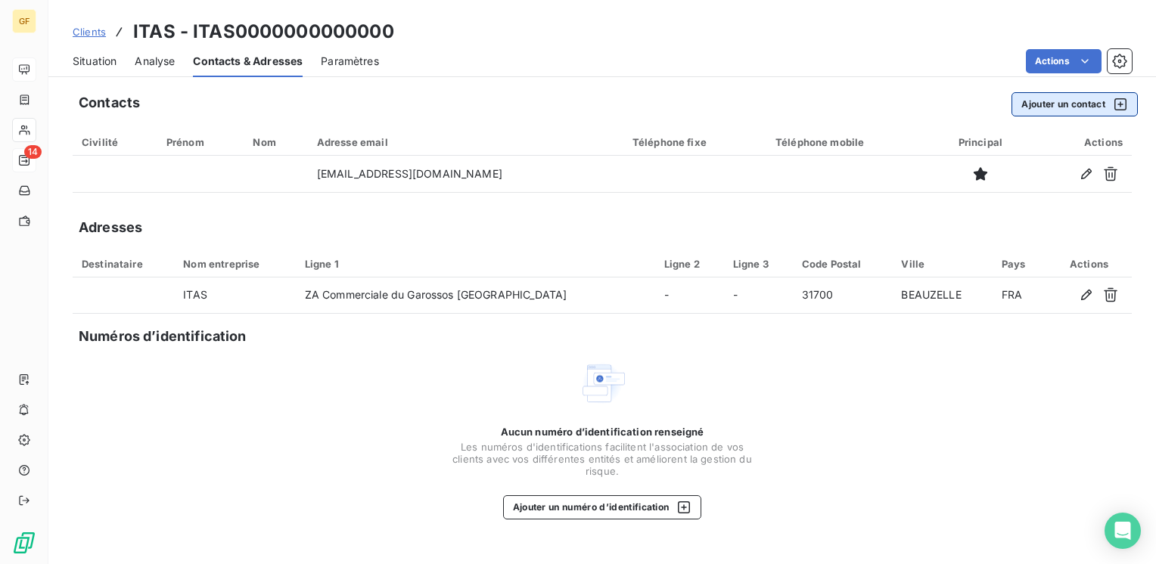
click at [1083, 97] on button "Ajouter un contact" at bounding box center [1074, 104] width 126 height 24
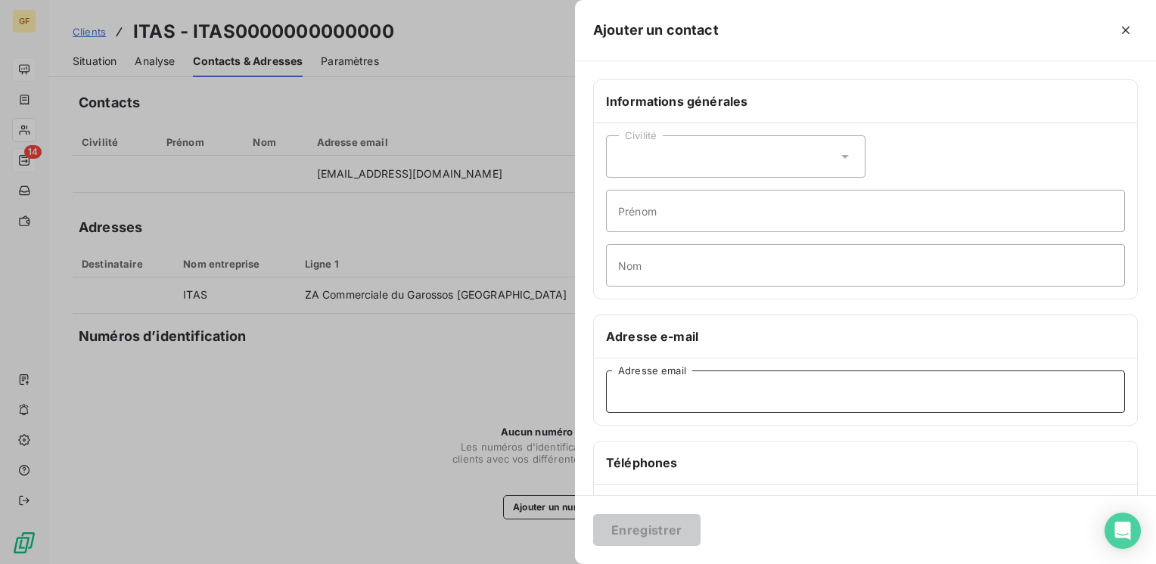
click at [617, 394] on input "Adresse email" at bounding box center [865, 392] width 519 height 42
paste input "caroline.bereau@itas.fr"
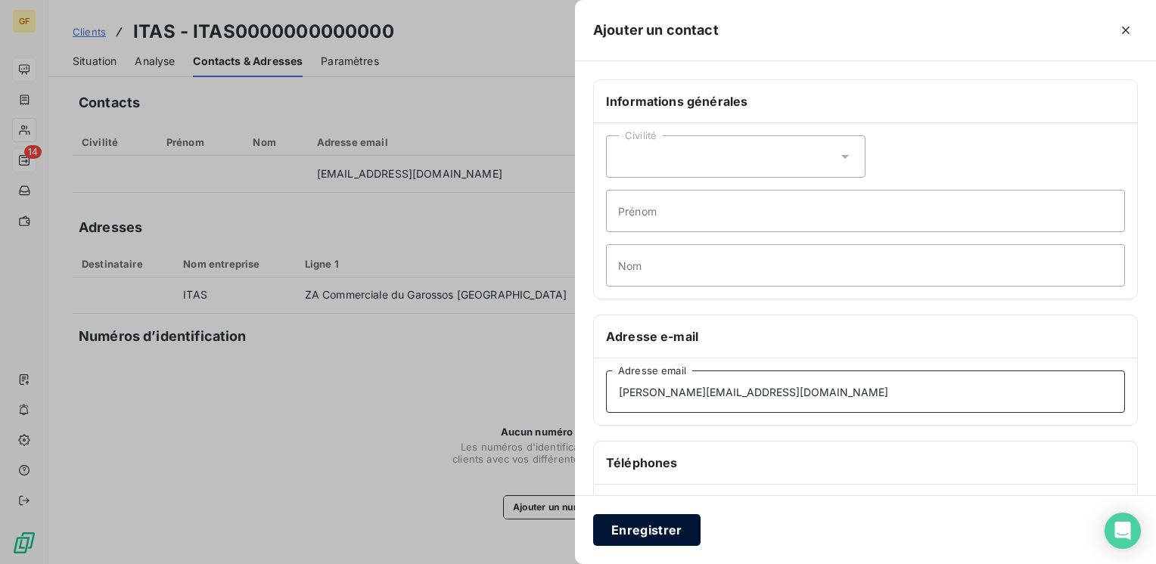
type input "caroline.bereau@itas.fr"
click at [665, 529] on button "Enregistrer" at bounding box center [646, 530] width 107 height 32
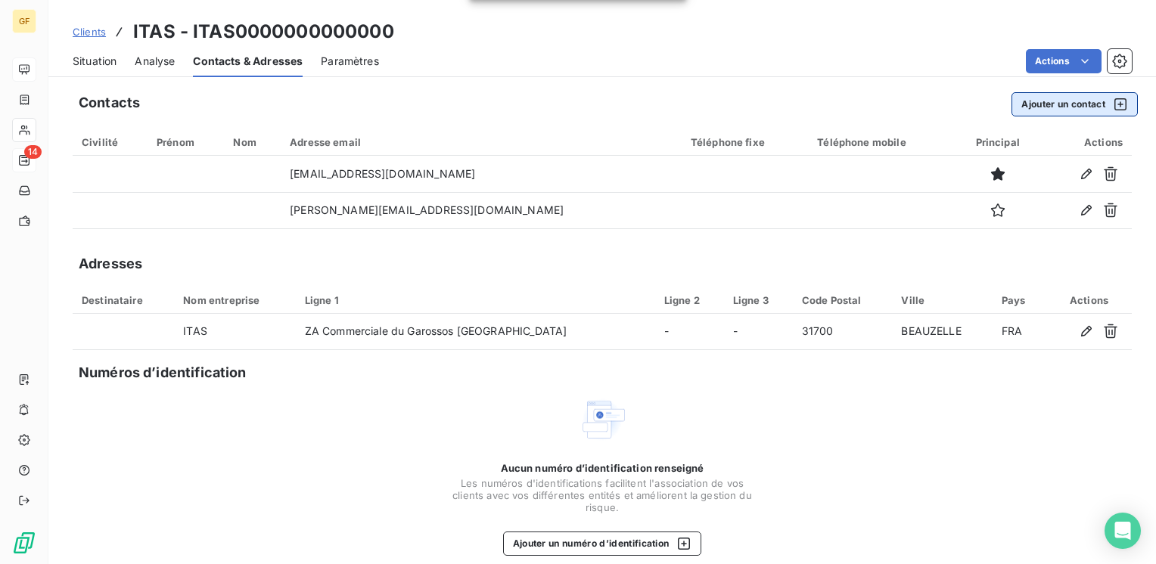
click at [1041, 102] on button "Ajouter un contact" at bounding box center [1074, 104] width 126 height 24
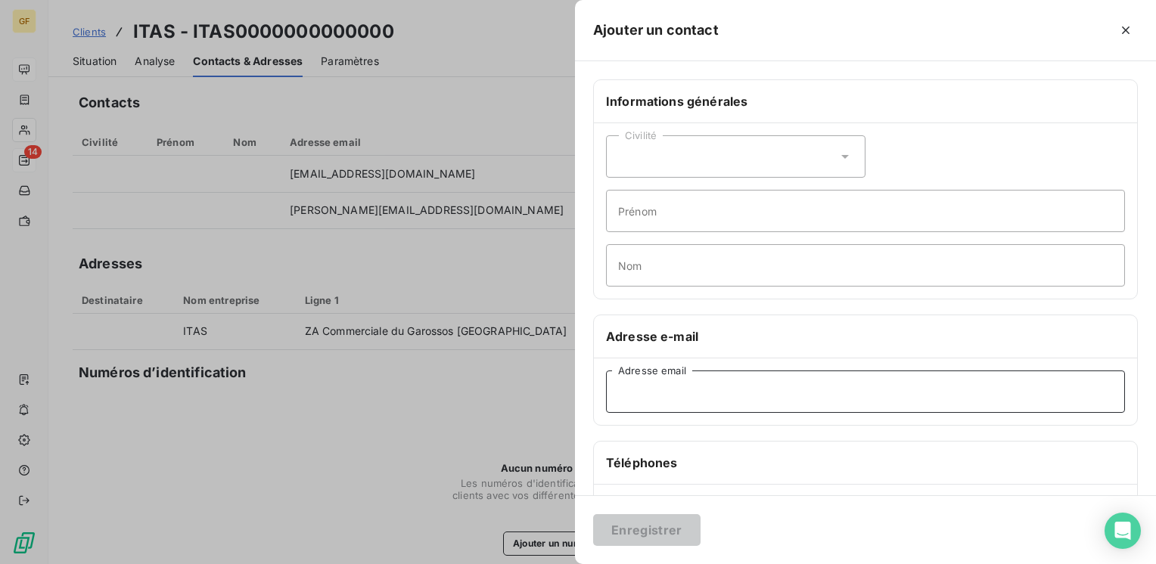
click at [672, 384] on input "Adresse email" at bounding box center [865, 392] width 519 height 42
paste input "anne.bitzenhofer@itas.fr"
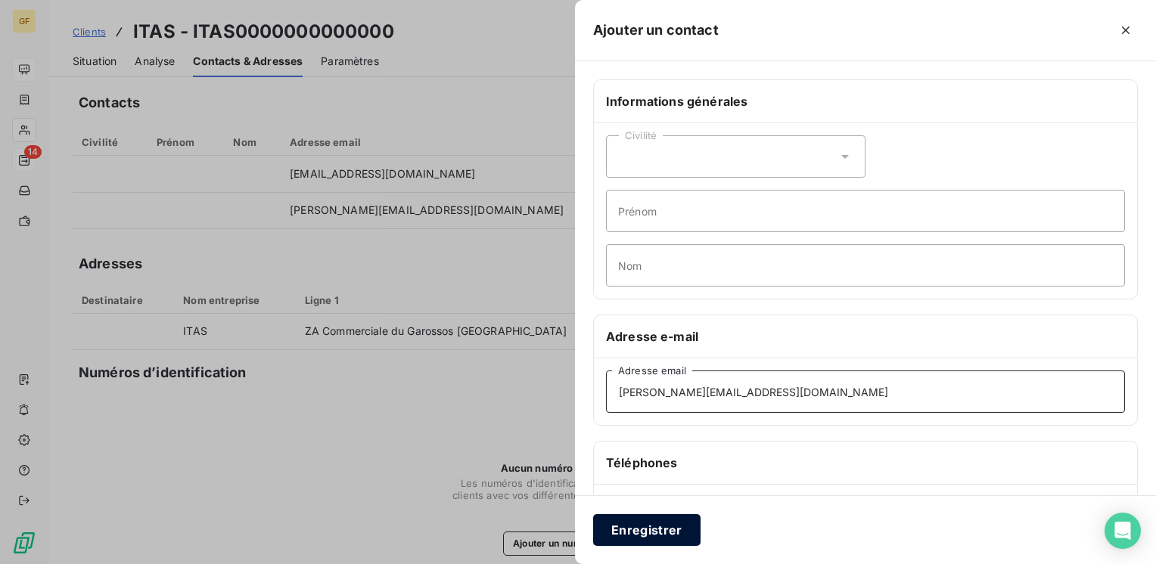
type input "anne.bitzenhofer@itas.fr"
click at [641, 534] on button "Enregistrer" at bounding box center [646, 530] width 107 height 32
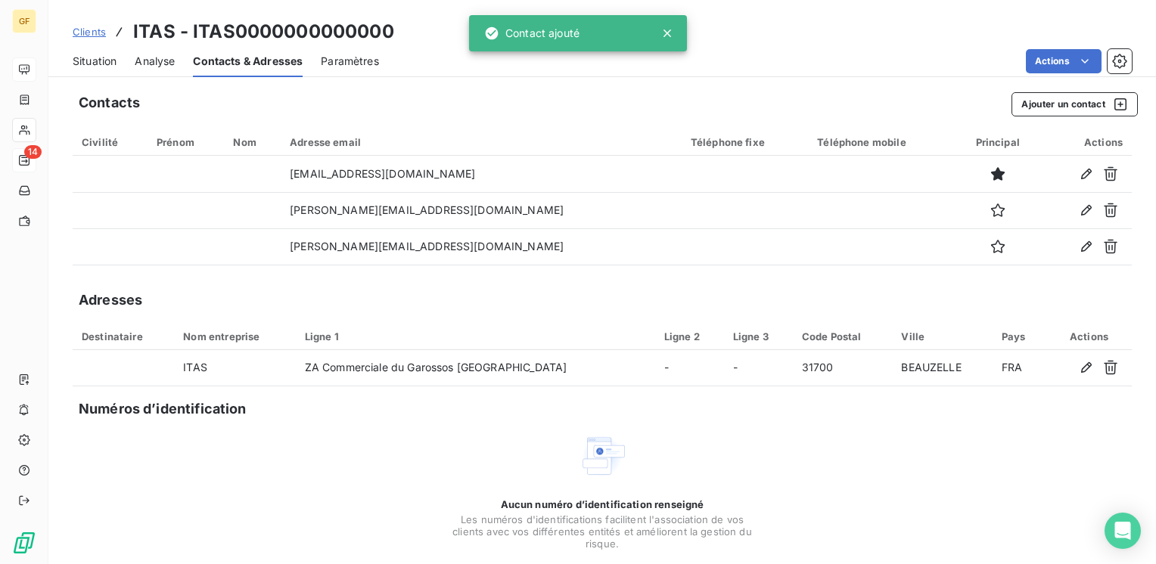
click at [355, 275] on div at bounding box center [578, 282] width 1156 height 564
click at [99, 54] on span "Situation" at bounding box center [95, 61] width 44 height 15
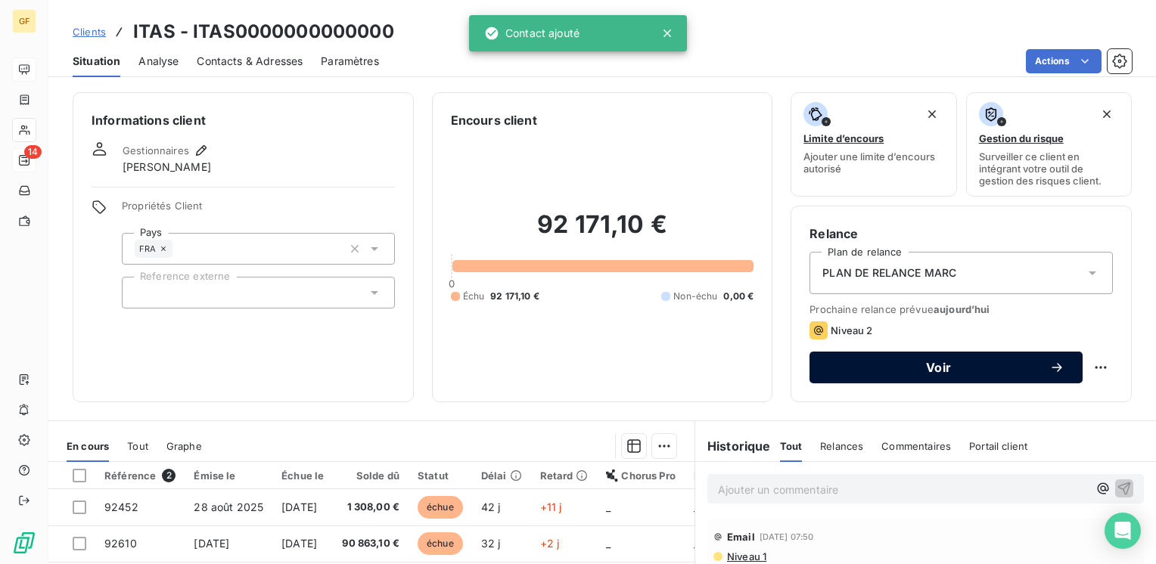
click at [877, 359] on button "Voir" at bounding box center [945, 368] width 273 height 32
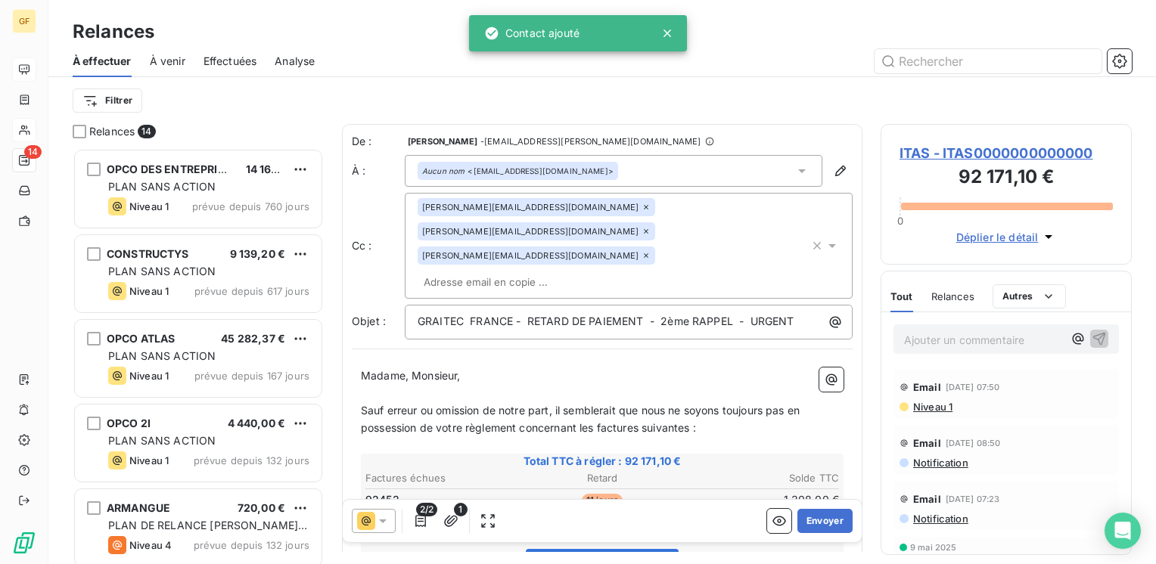
scroll to position [405, 239]
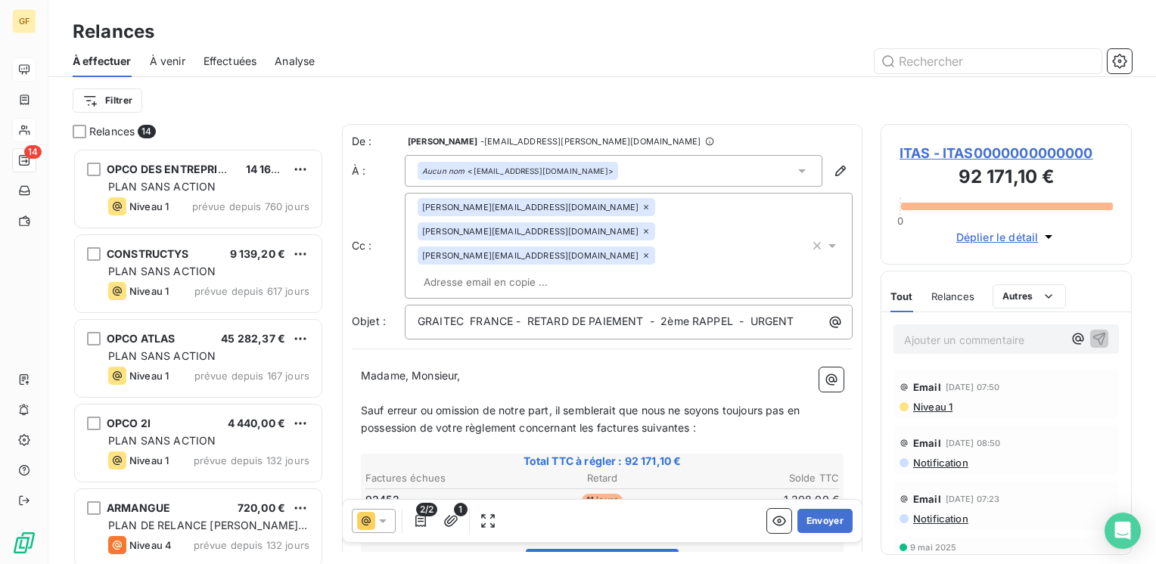
click at [382, 517] on icon at bounding box center [382, 521] width 15 height 15
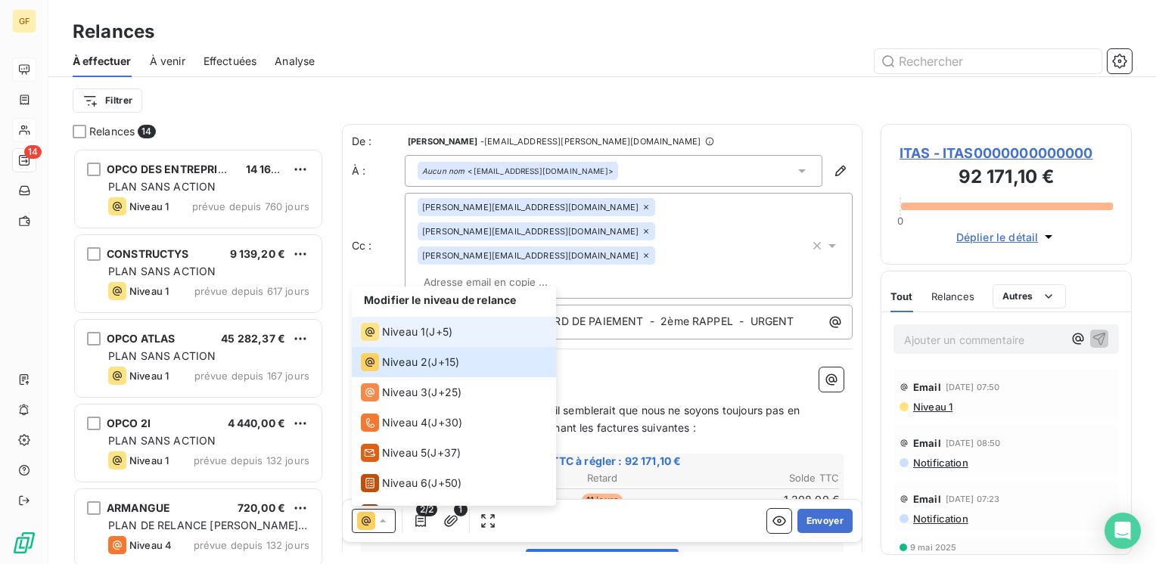
click at [398, 332] on span "Niveau 1" at bounding box center [403, 332] width 43 height 15
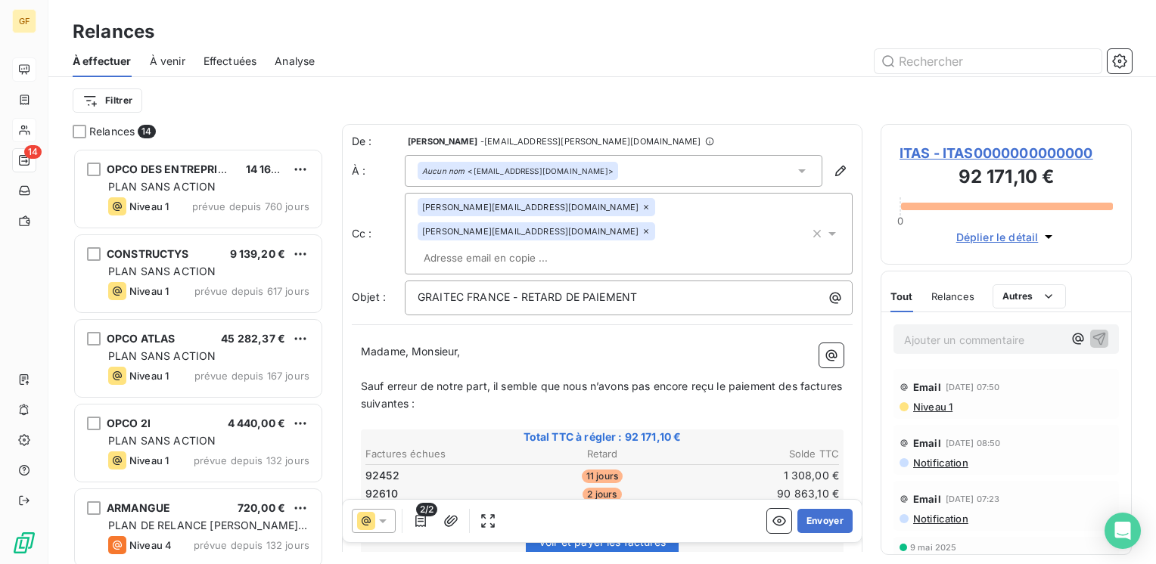
click at [707, 238] on div "caroline.bereau@itas.fr anne.bitzenhofer@itas.fr" at bounding box center [614, 233] width 392 height 71
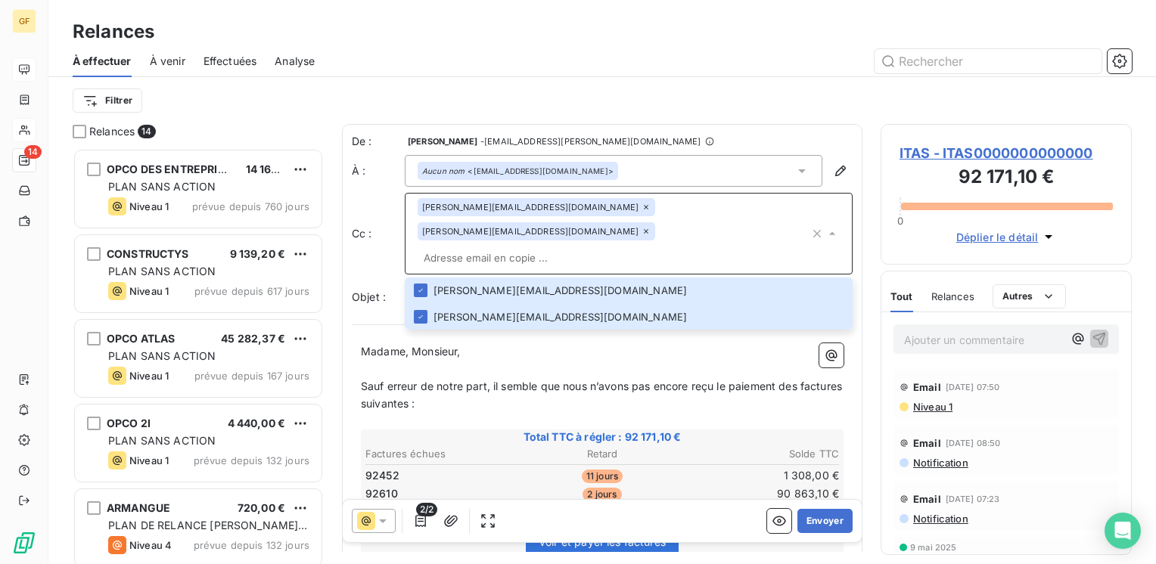
click at [641, 247] on input "text" at bounding box center [614, 258] width 392 height 23
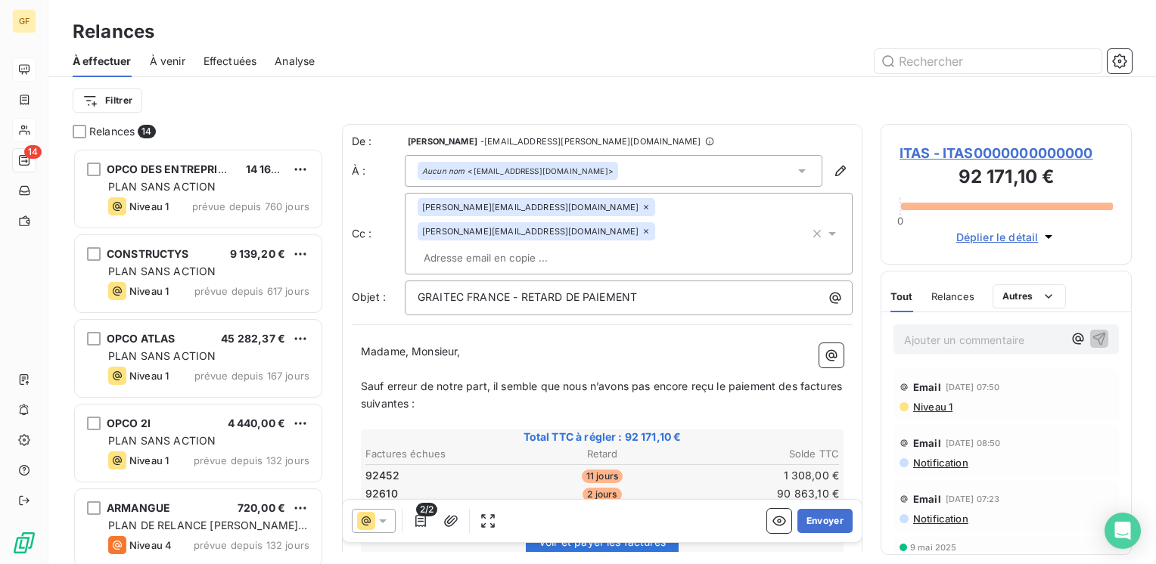
click at [505, 247] on input "text" at bounding box center [505, 258] width 175 height 23
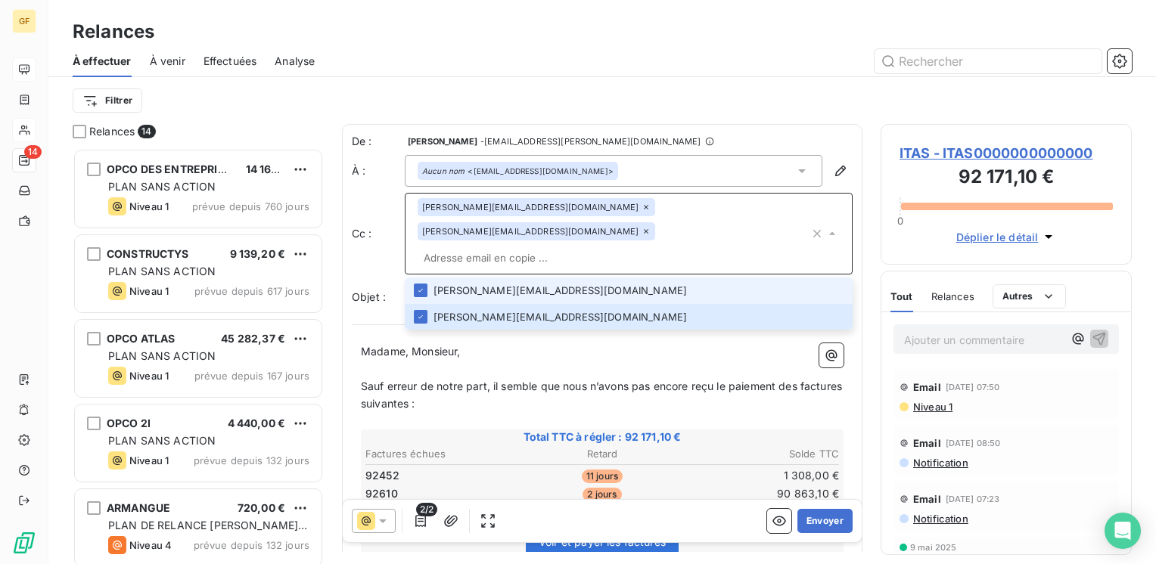
paste input "Hassan.Belfqih@graitec.com"
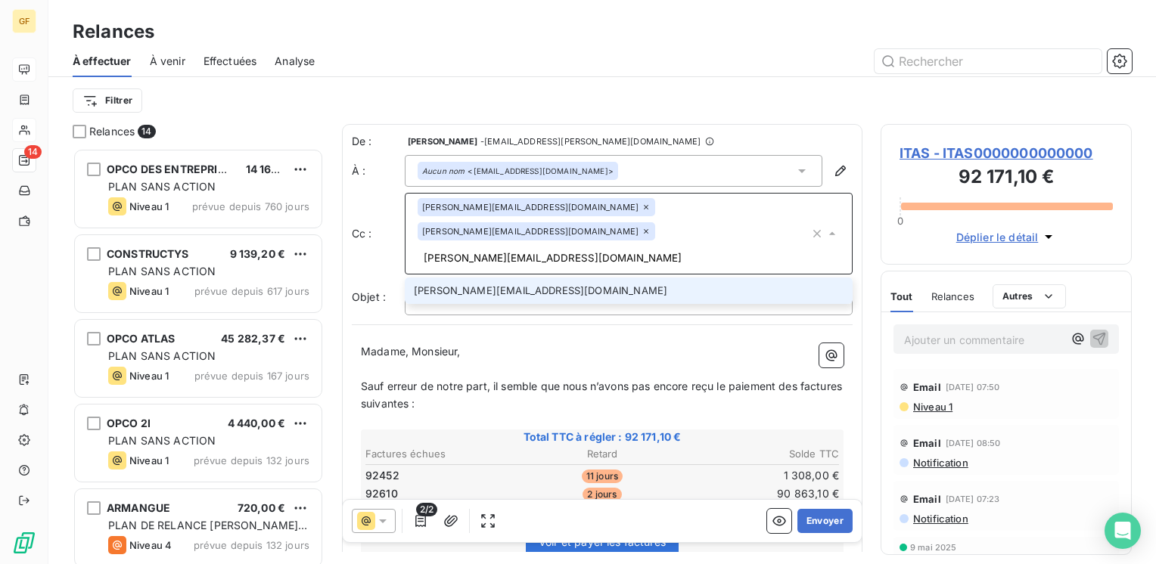
type input "Hassan.Belfqih@graitec.com"
click at [539, 278] on li "Hassan.Belfqih@graitec.com" at bounding box center [629, 291] width 448 height 26
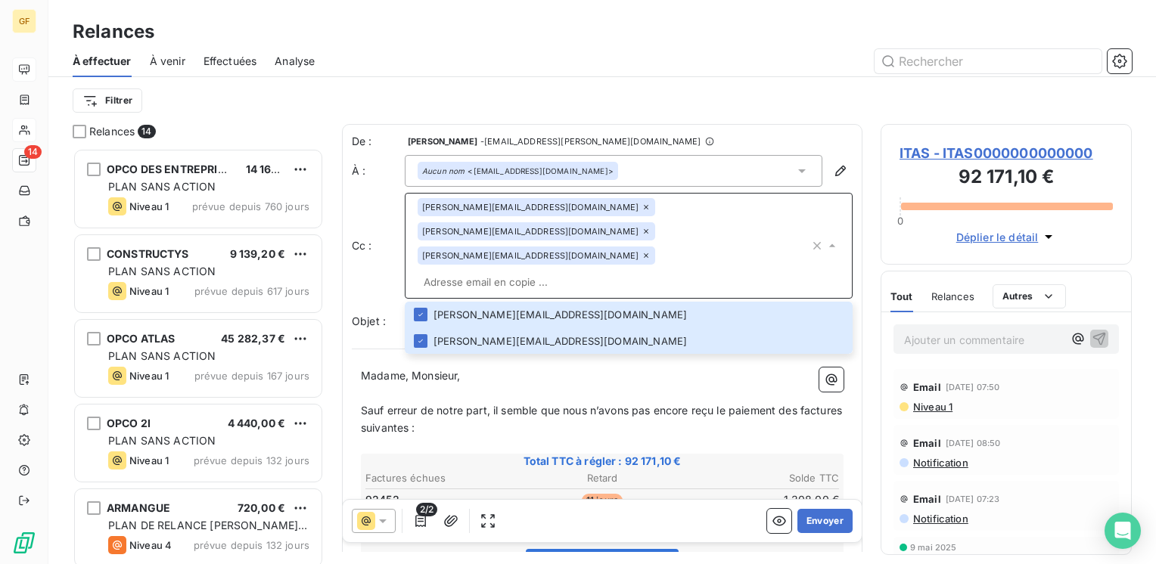
click at [738, 271] on input "text" at bounding box center [614, 282] width 392 height 23
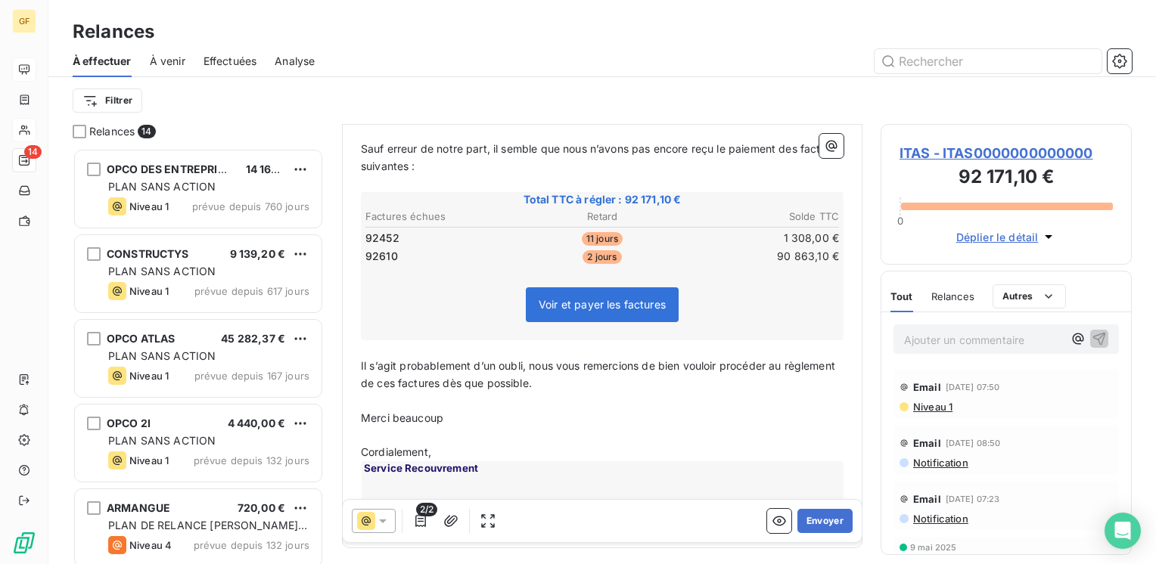
scroll to position [268, 0]
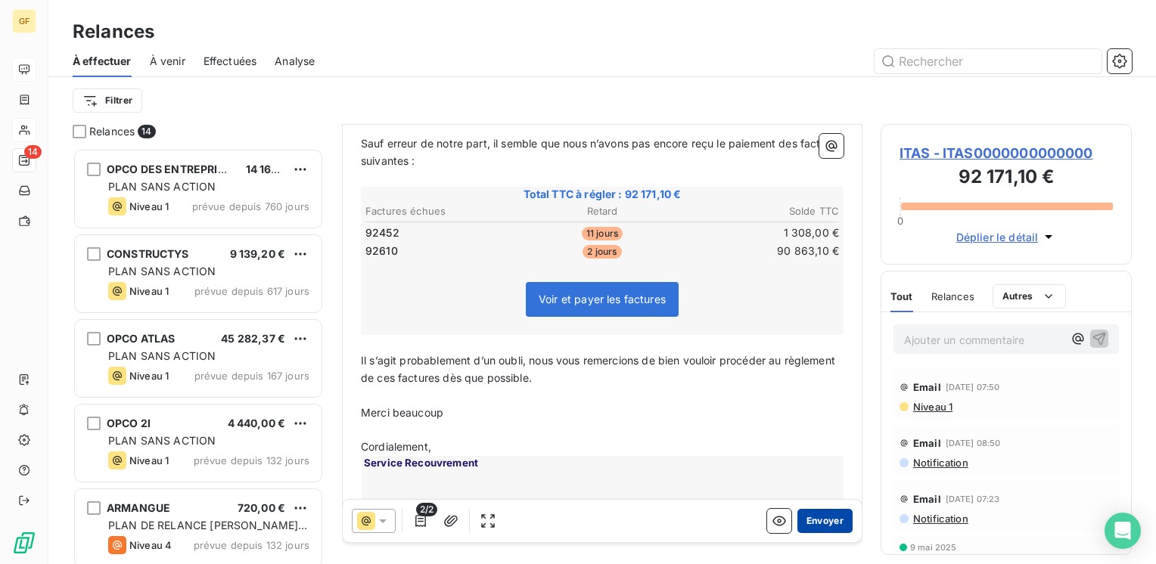
click at [817, 523] on button "Envoyer" at bounding box center [824, 521] width 55 height 24
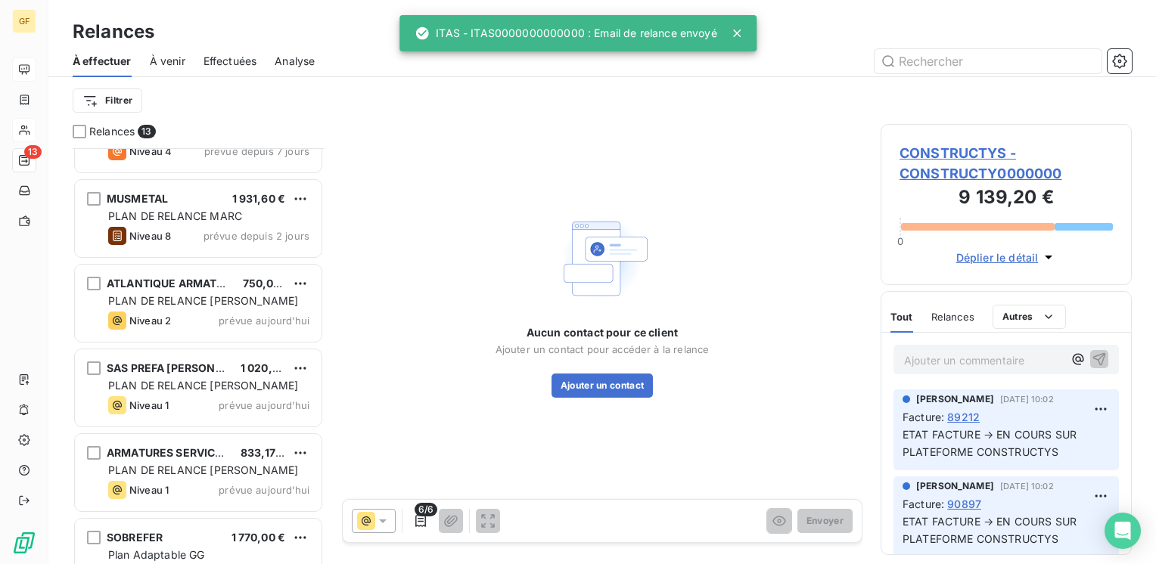
scroll to position [685, 0]
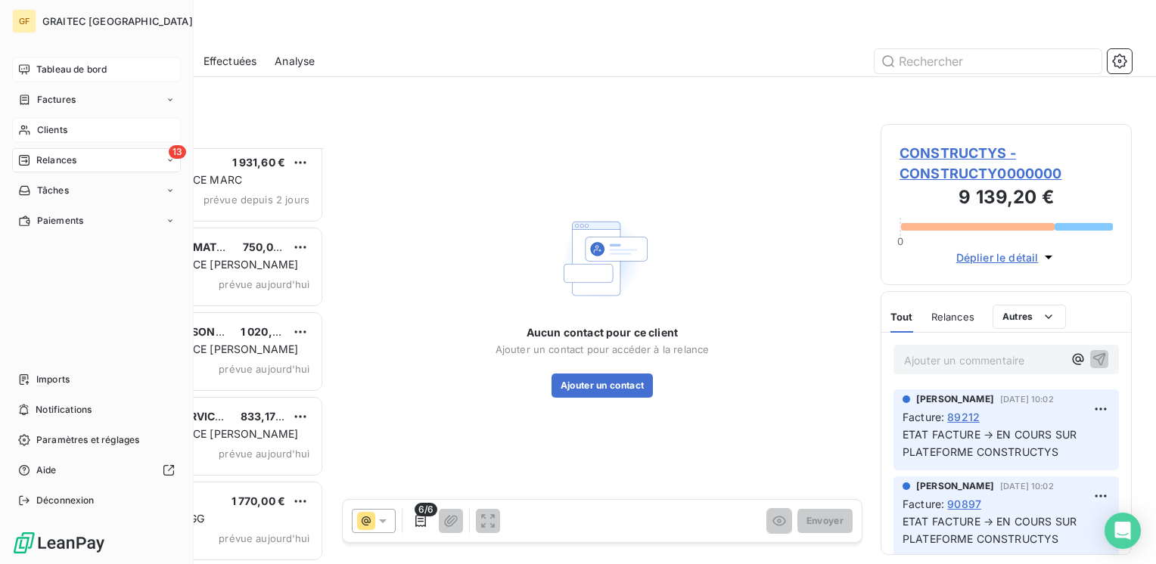
click at [44, 62] on div "Tableau de bord" at bounding box center [96, 69] width 169 height 24
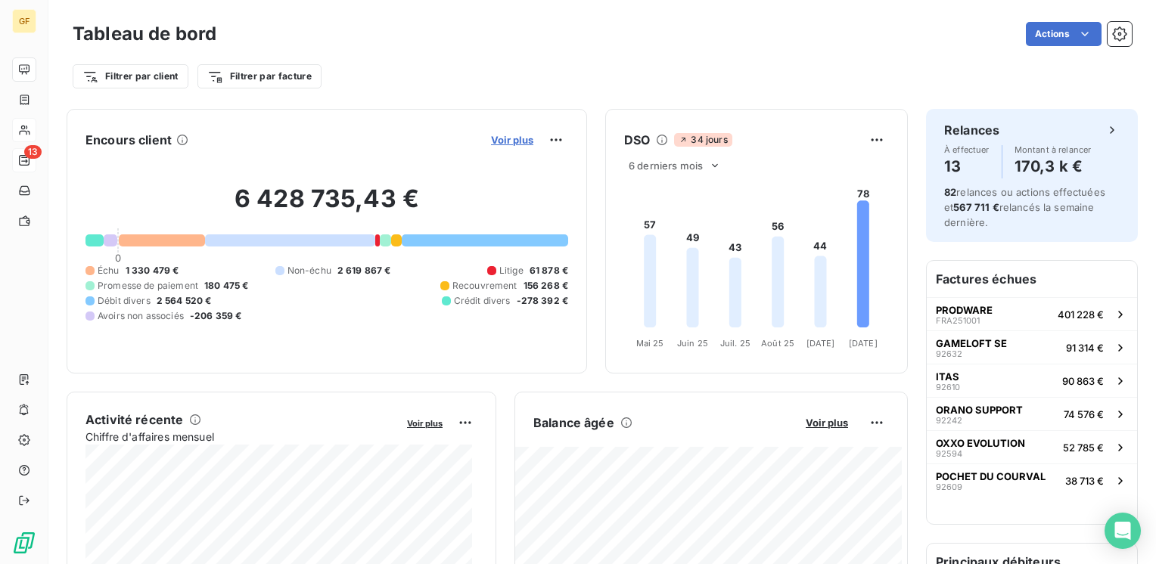
click at [502, 141] on span "Voir plus" at bounding box center [512, 140] width 42 height 12
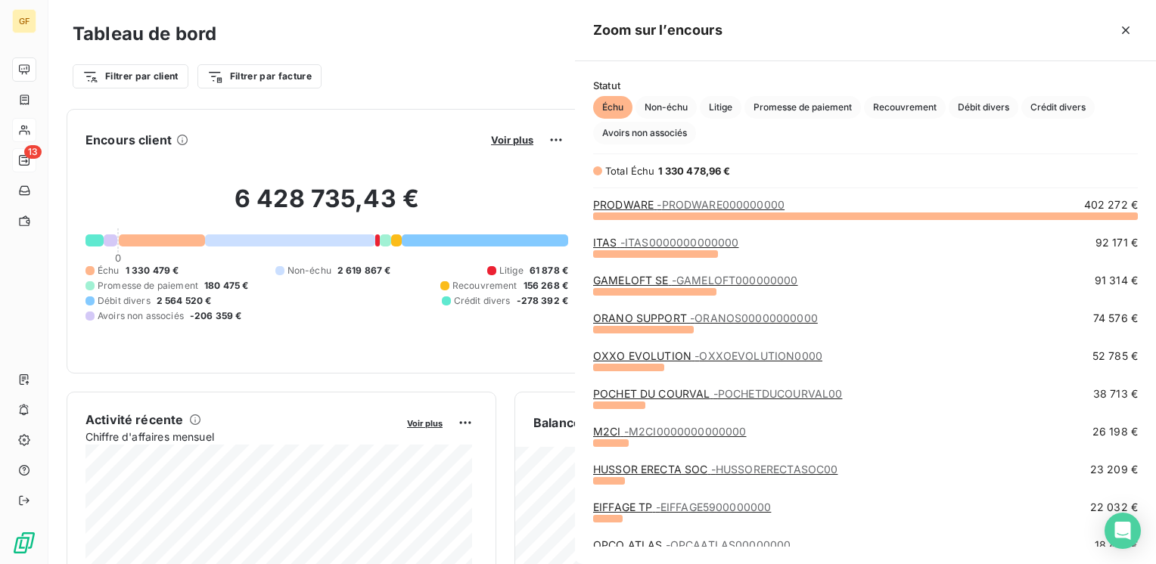
scroll to position [337, 569]
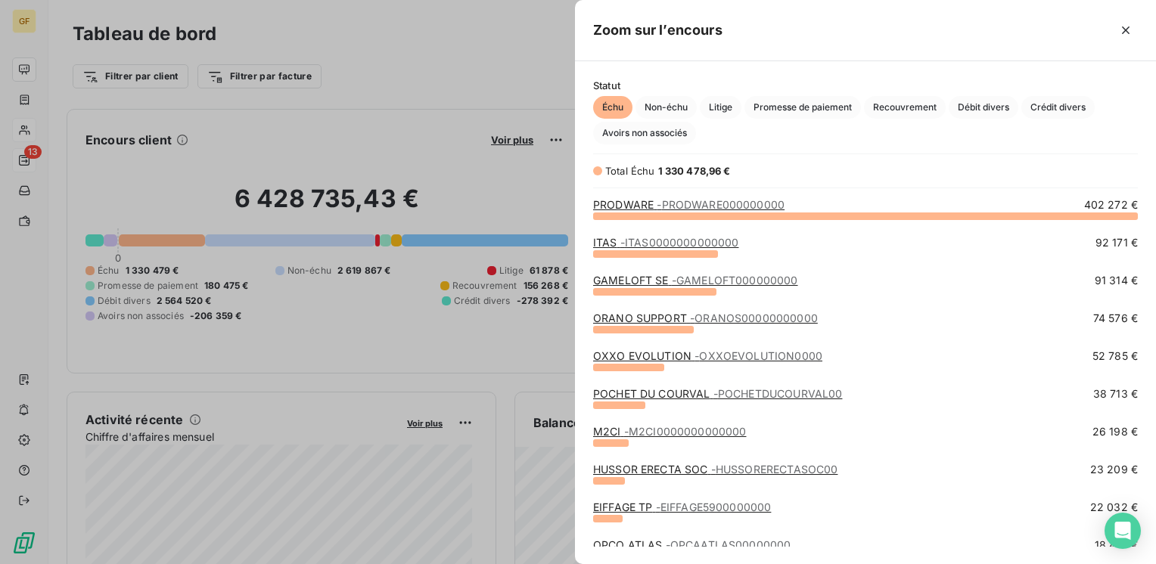
click at [689, 245] on span "- ITAS0000000000000" at bounding box center [679, 242] width 119 height 13
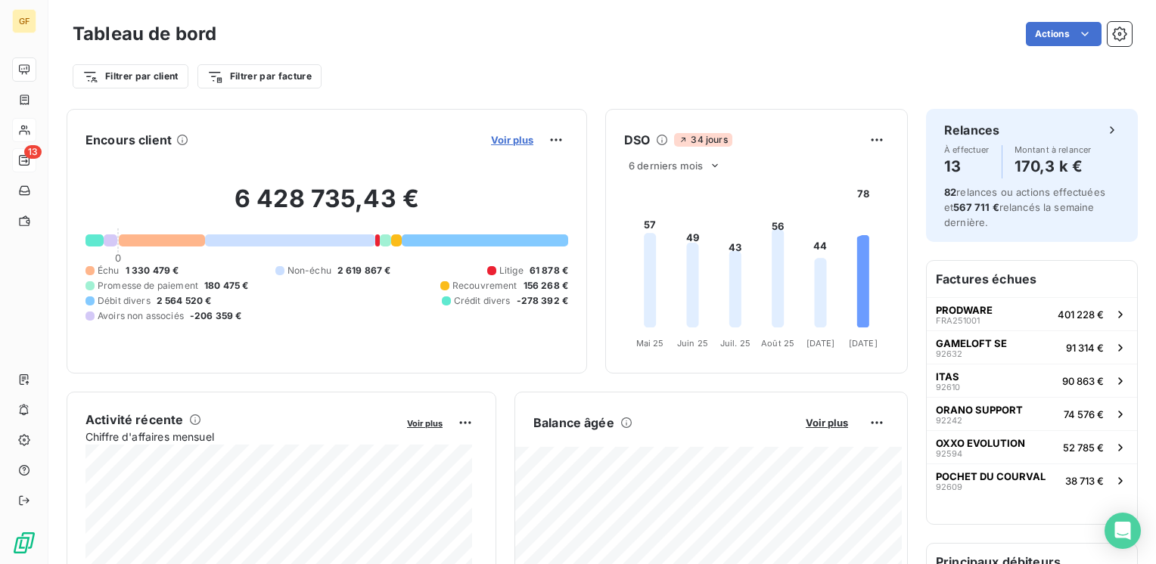
click at [502, 141] on span "Voir plus" at bounding box center [512, 140] width 42 height 12
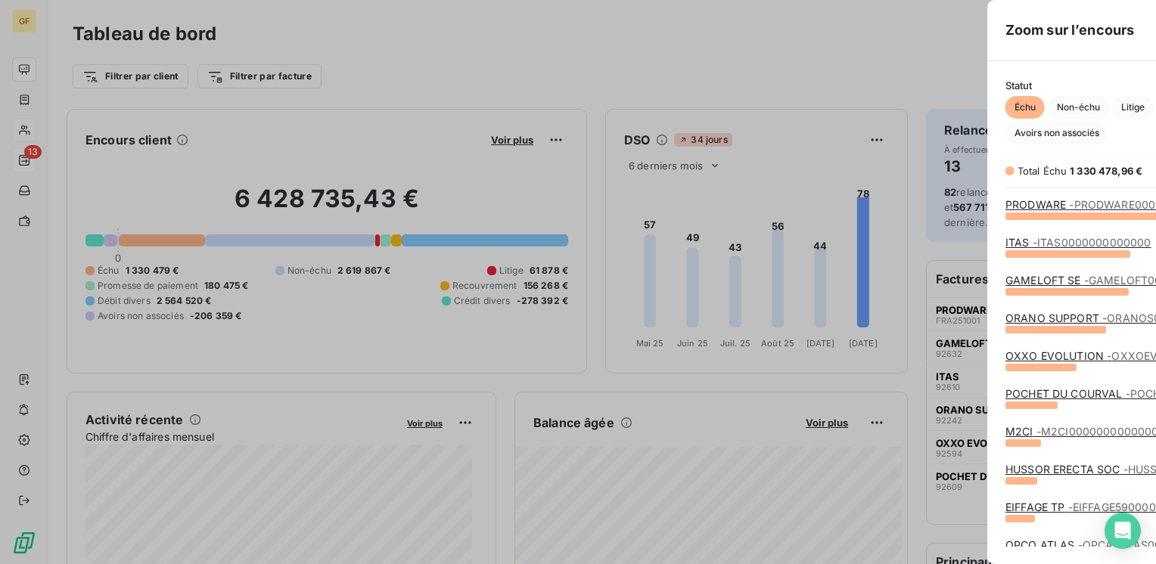
scroll to position [553, 569]
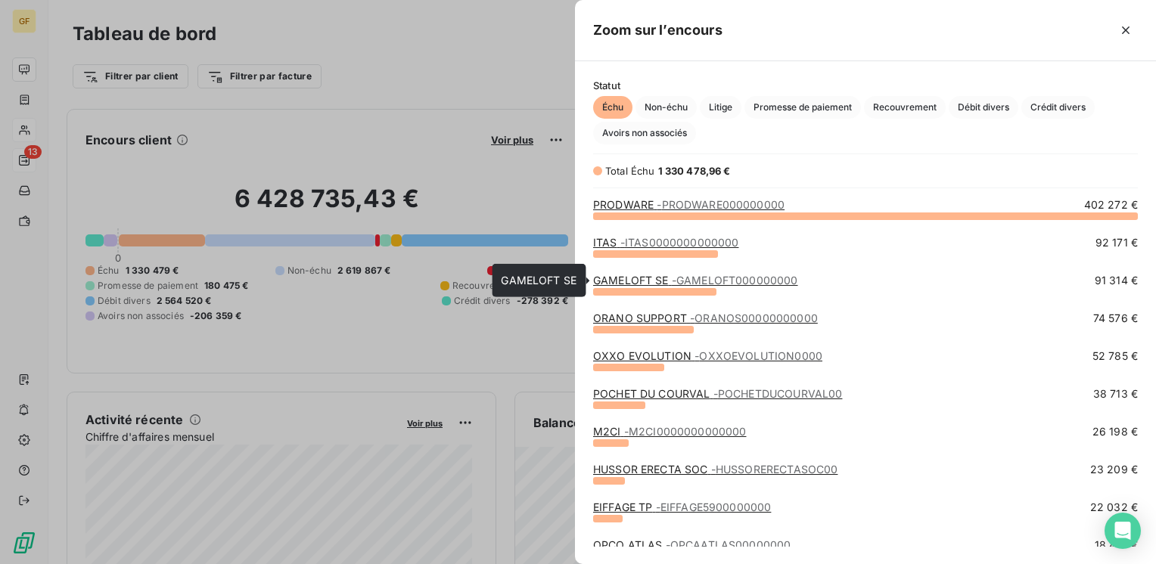
click at [669, 276] on link "GAMELOFT SE - GAMELOFT000000000" at bounding box center [695, 280] width 205 height 13
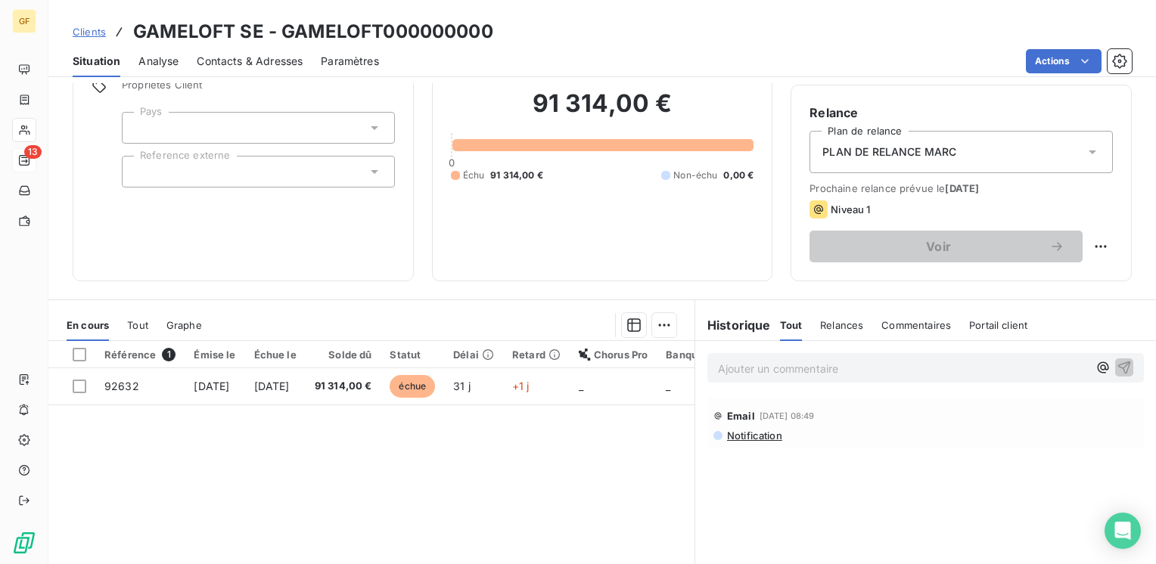
scroll to position [151, 0]
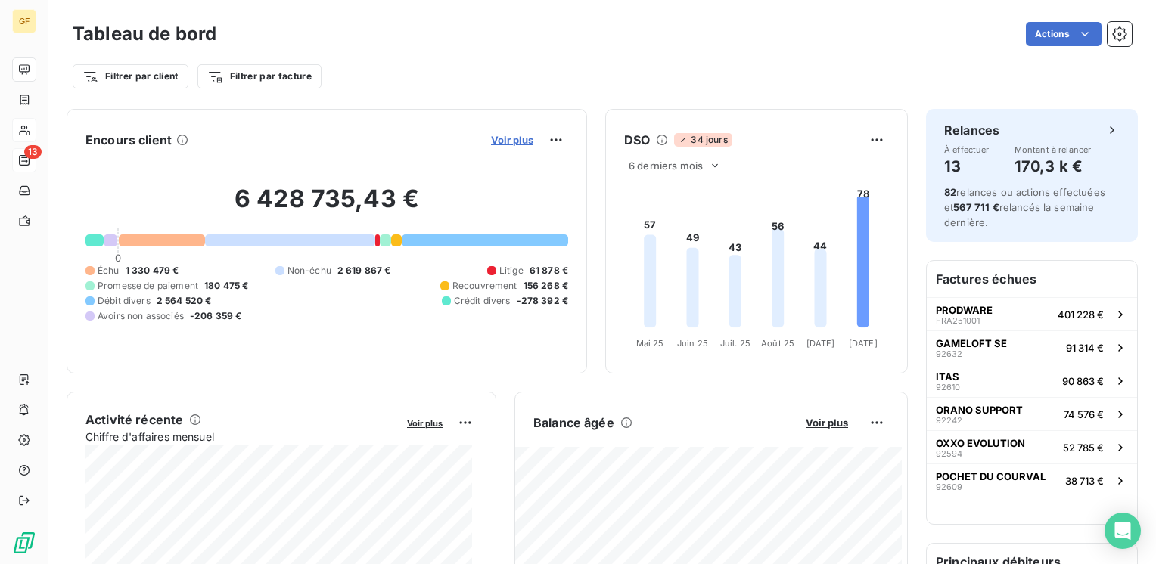
click at [502, 141] on span "Voir plus" at bounding box center [512, 140] width 42 height 12
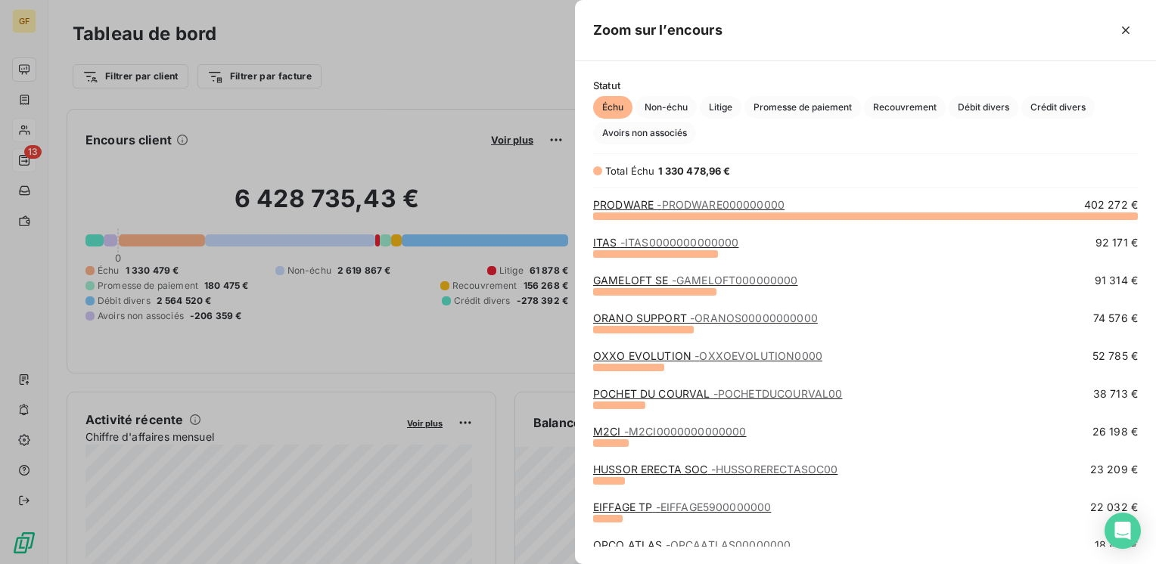
scroll to position [76, 0]
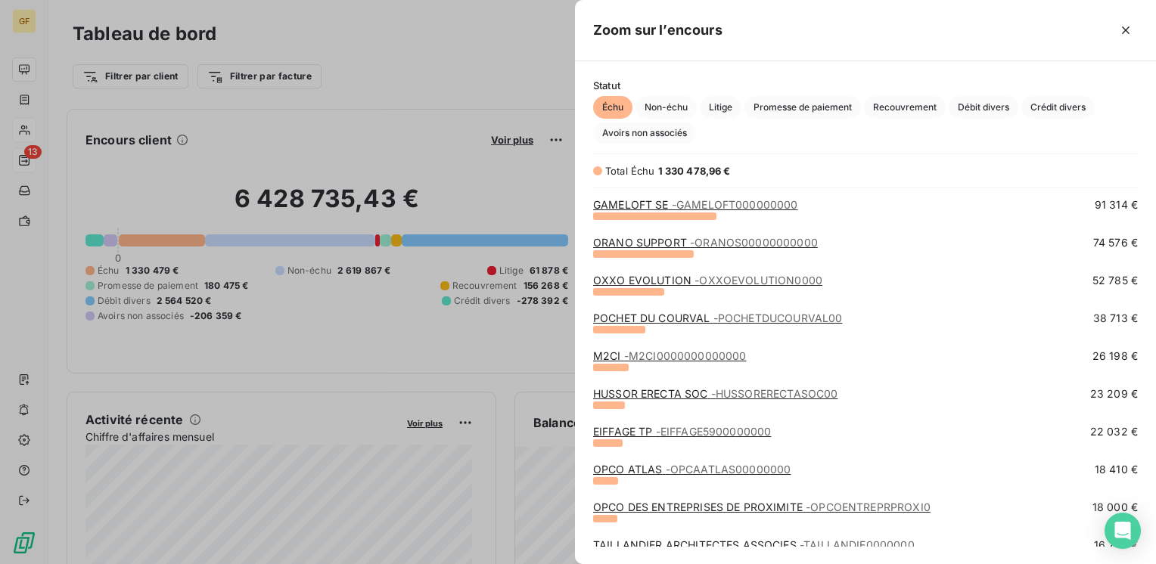
click at [671, 317] on link "POCHET DU COURVAL - POCHETDUCOURVAL00" at bounding box center [717, 318] width 249 height 13
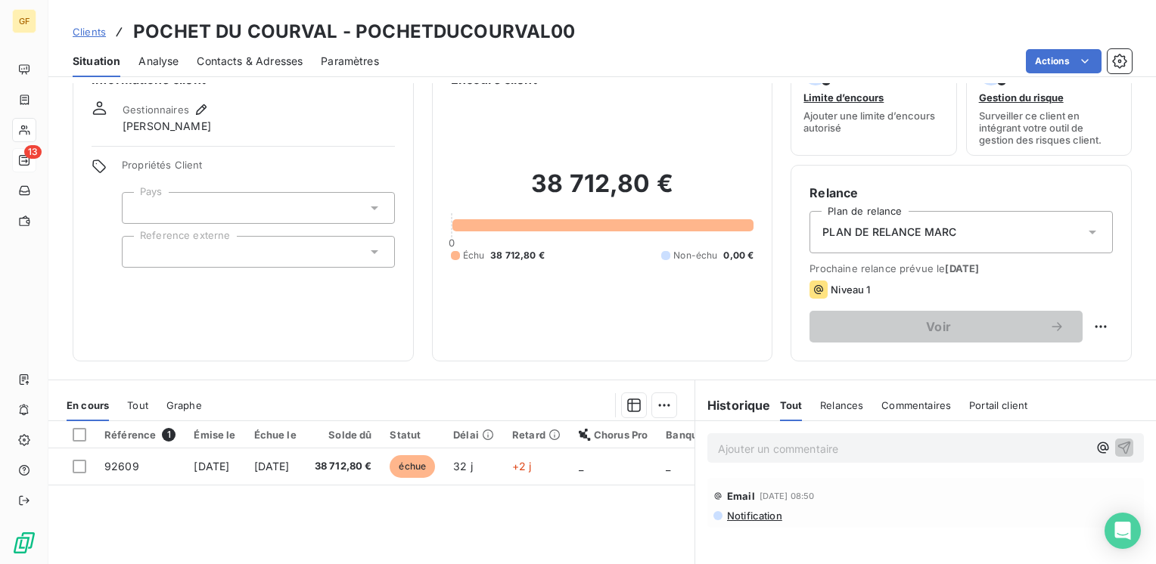
scroll to position [76, 0]
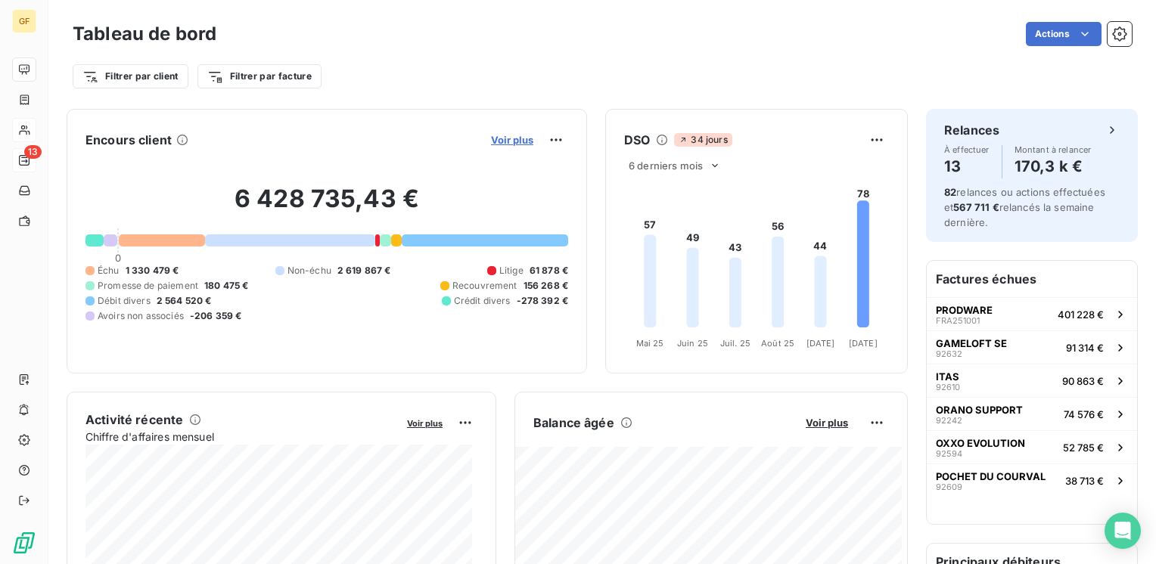
click at [501, 138] on span "Voir plus" at bounding box center [512, 140] width 42 height 12
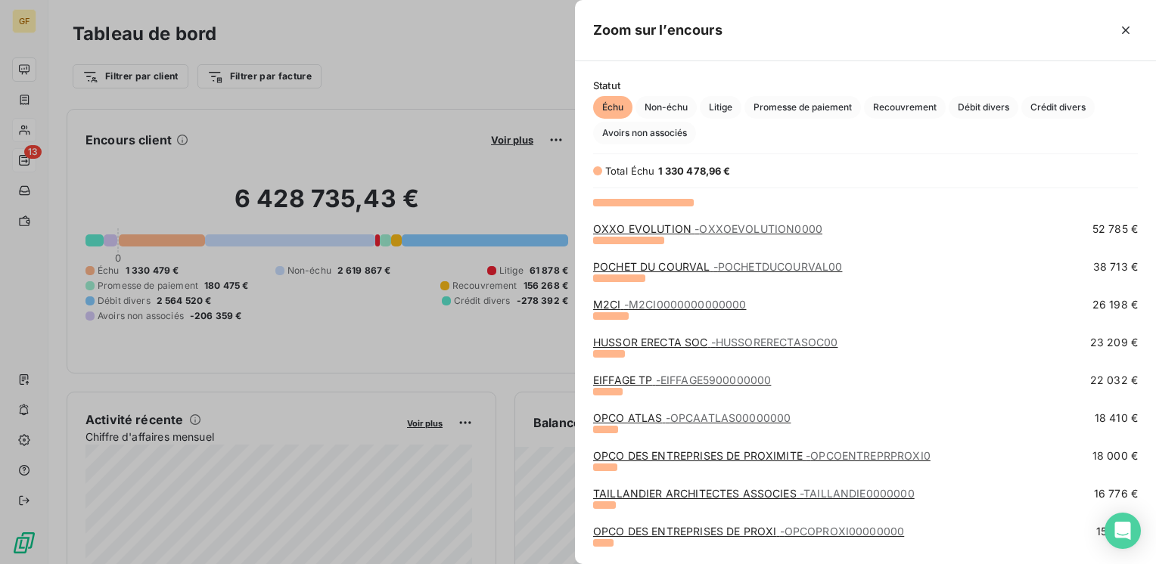
scroll to position [151, 0]
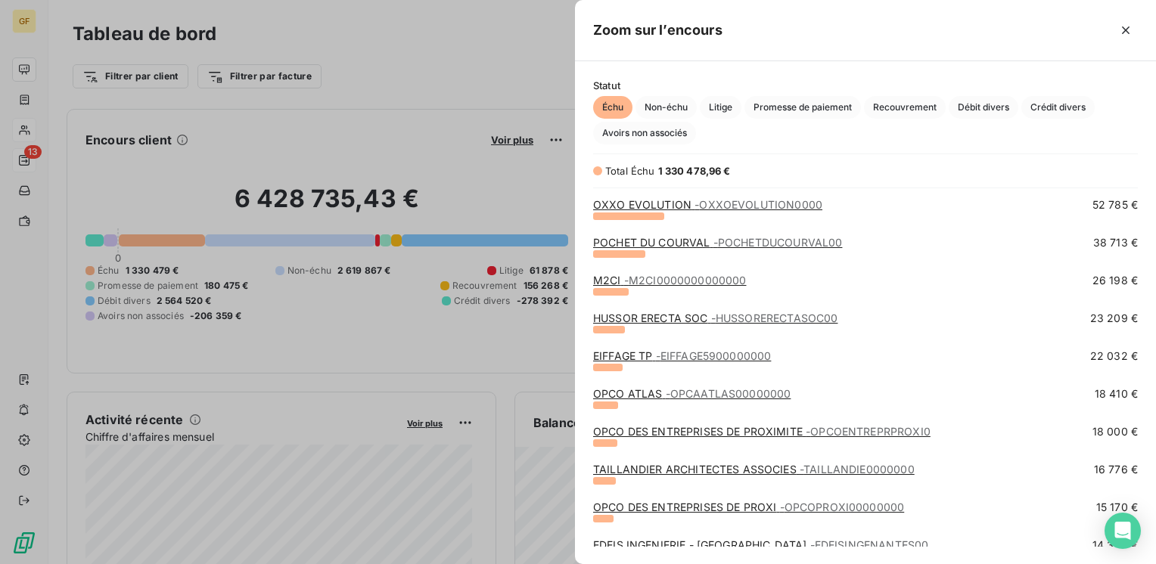
click at [691, 315] on link "HUSSOR ERECTA SOC - HUSSORERECTASOC00" at bounding box center [715, 318] width 244 height 13
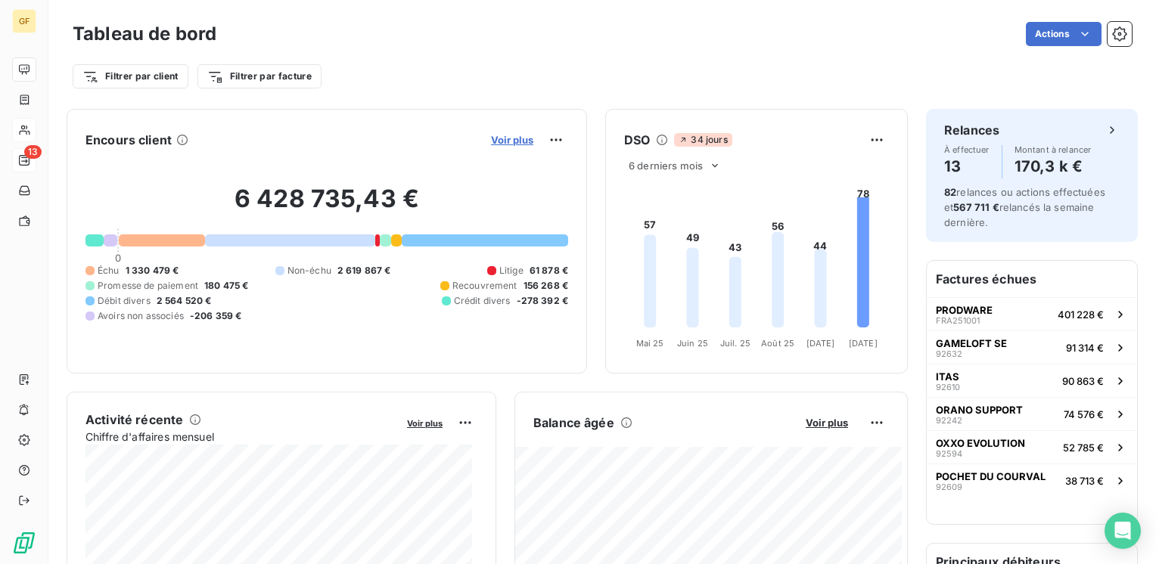
click at [507, 141] on span "Voir plus" at bounding box center [512, 140] width 42 height 12
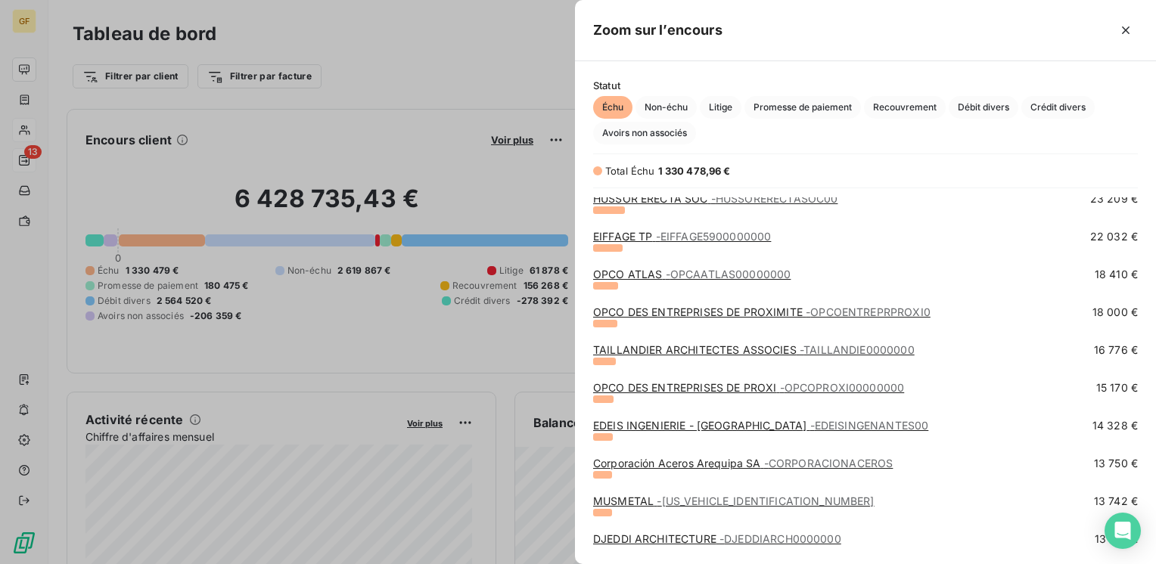
scroll to position [303, 0]
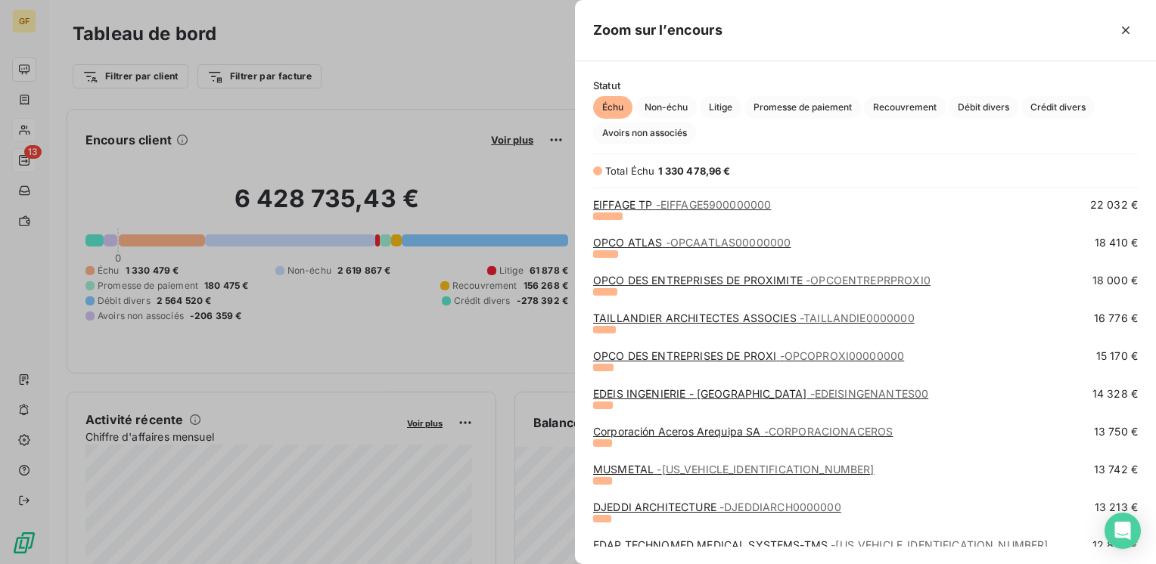
click at [672, 393] on link "EDEIS INGENIERIE - NANTES - EDEISINGENANTES00" at bounding box center [760, 393] width 335 height 13
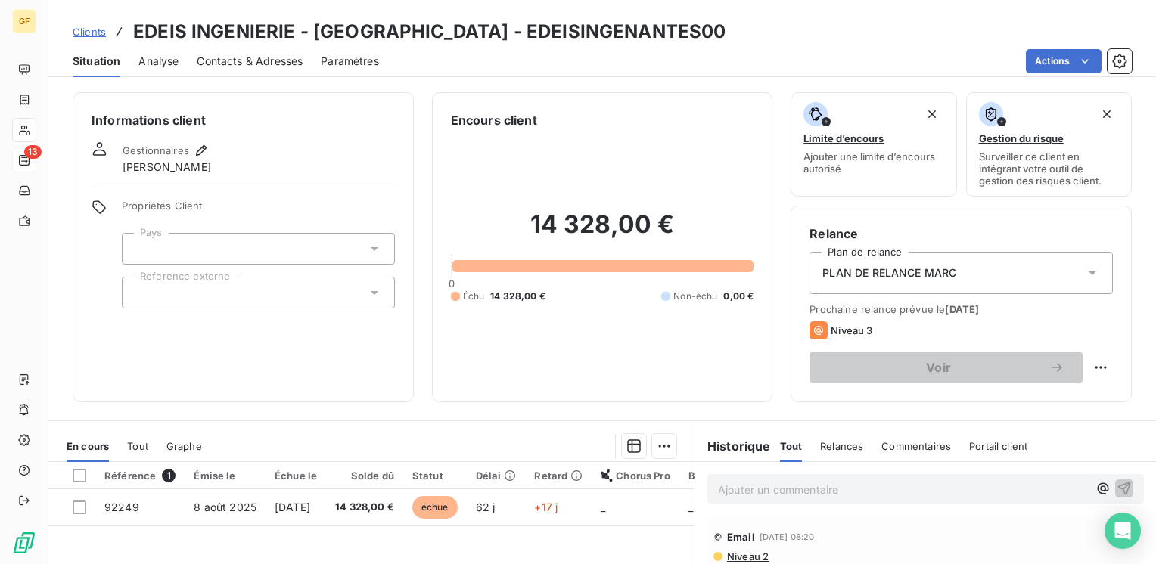
click at [233, 57] on span "Contacts & Adresses" at bounding box center [250, 61] width 106 height 15
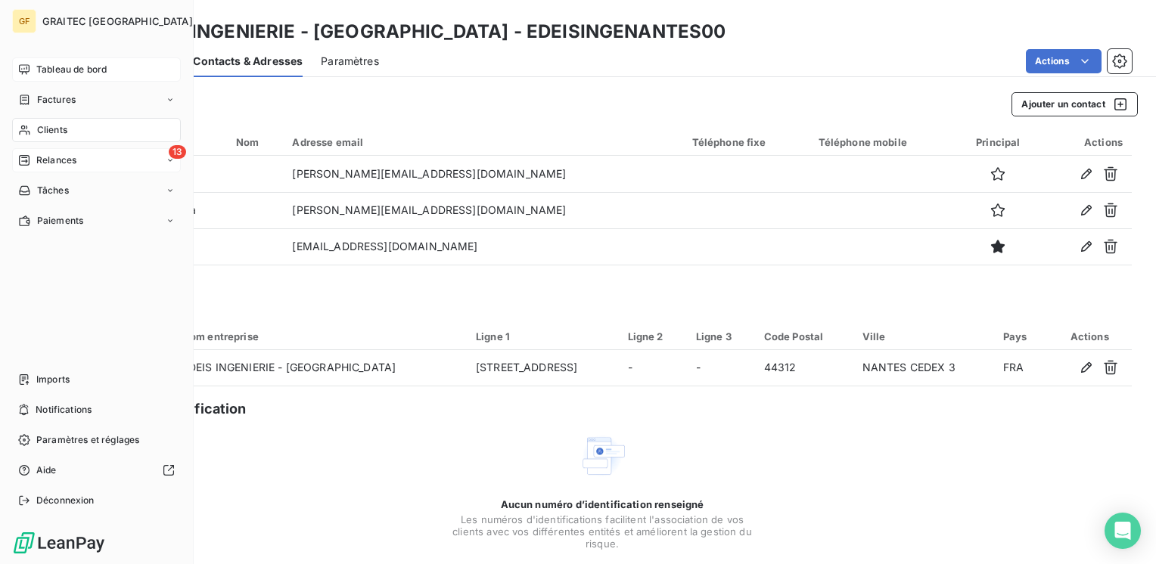
click at [51, 71] on span "Tableau de bord" at bounding box center [71, 70] width 70 height 14
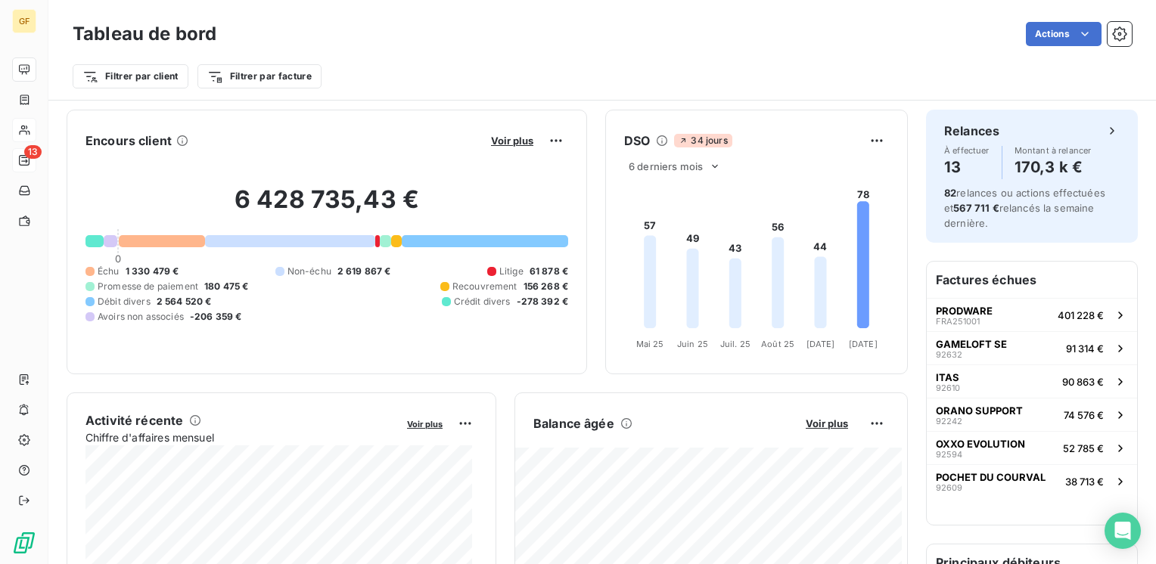
scroll to position [227, 0]
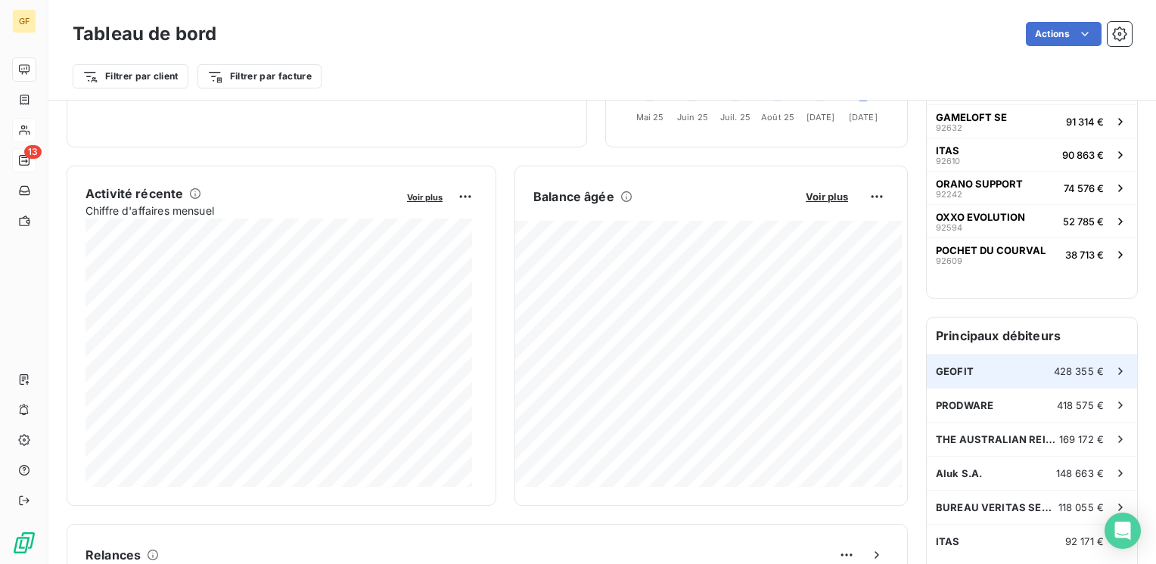
click at [980, 365] on div "GEOFIT 428 355 €" at bounding box center [1032, 371] width 210 height 33
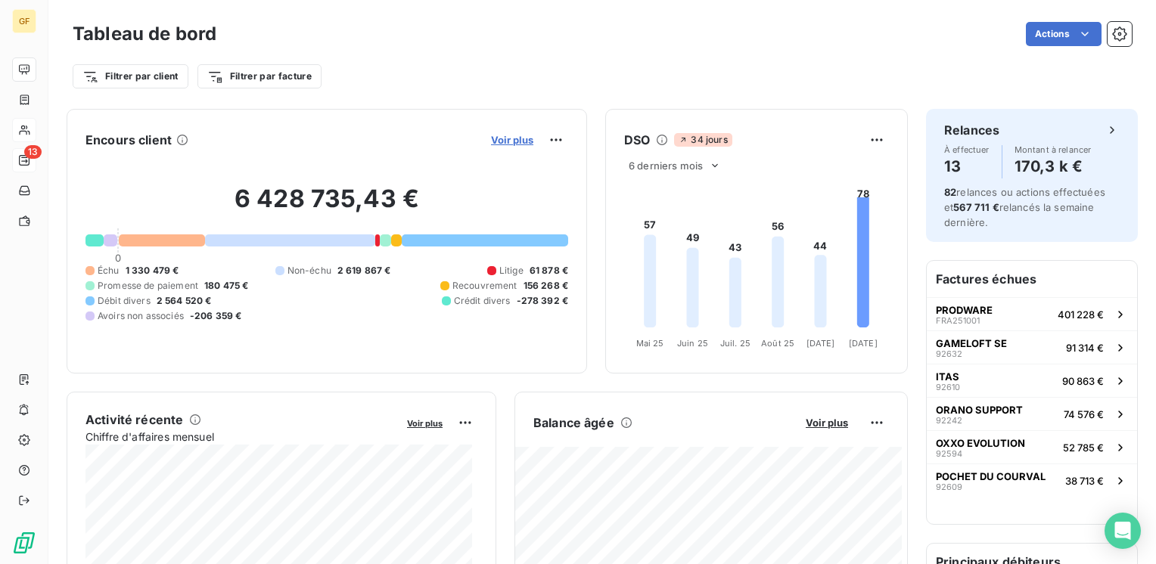
click at [499, 139] on span "Voir plus" at bounding box center [512, 140] width 42 height 12
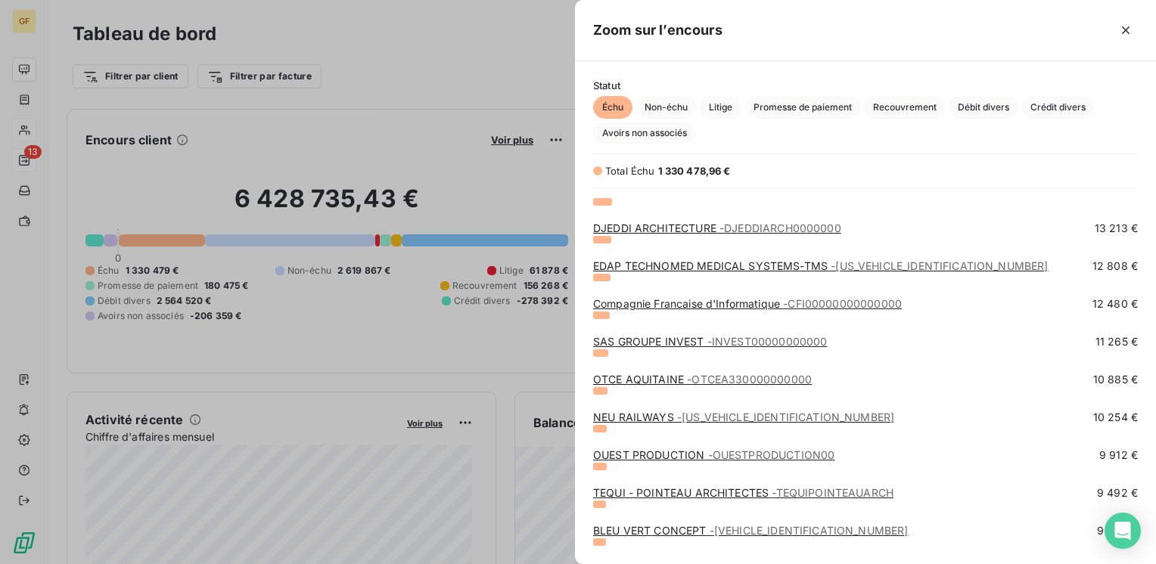
scroll to position [605, 0]
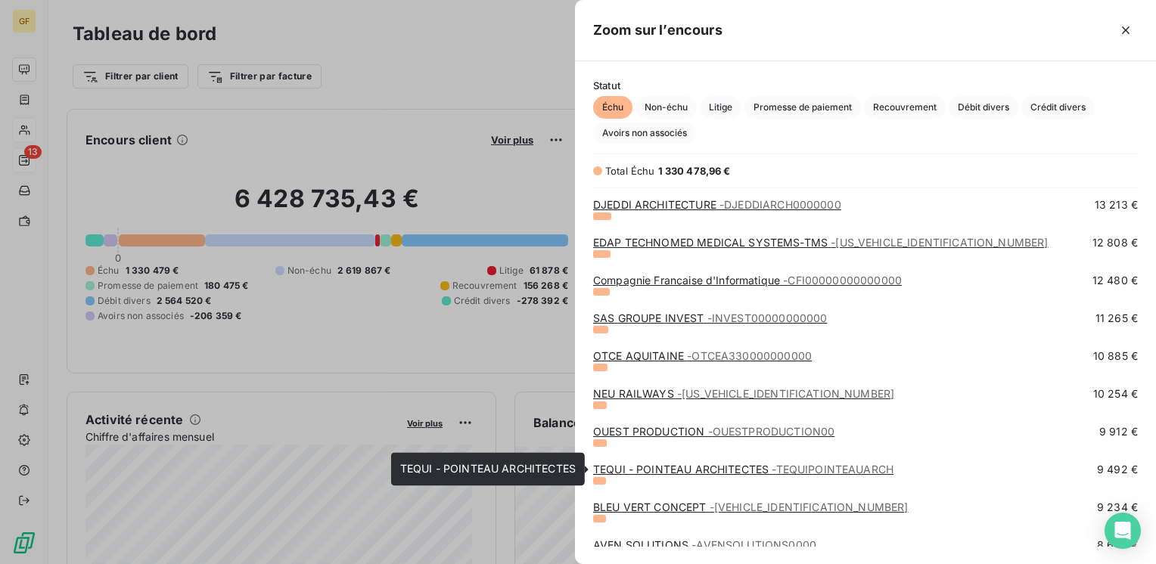
click at [660, 468] on link "TEQUI - POINTEAU ARCHITECTES - TEQUIPOINTEAUARCH" at bounding box center [743, 469] width 300 height 13
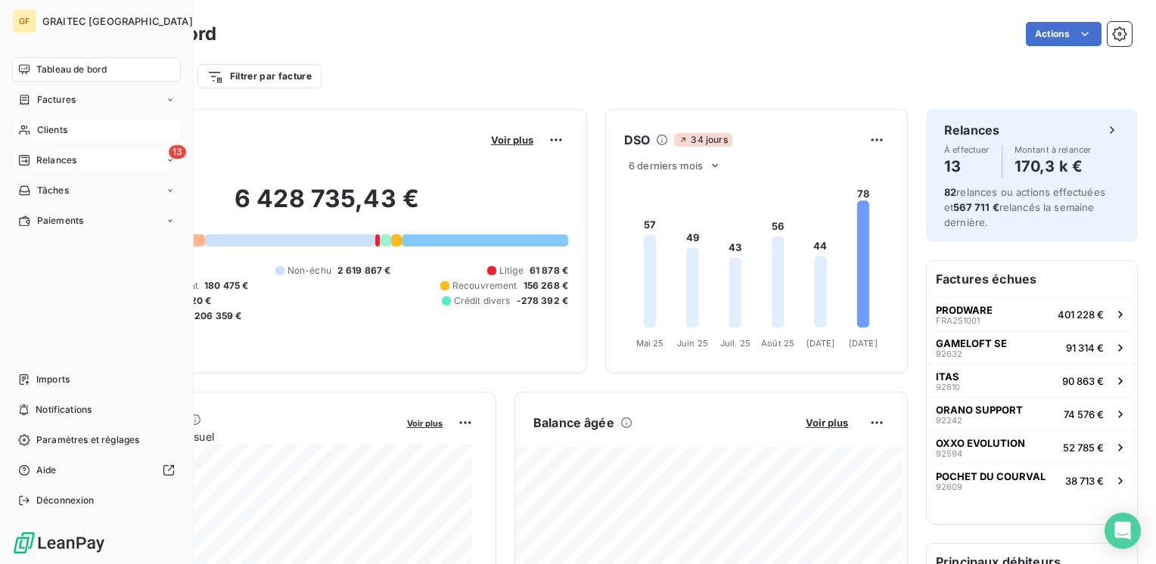
click at [63, 127] on span "Clients" at bounding box center [52, 130] width 30 height 14
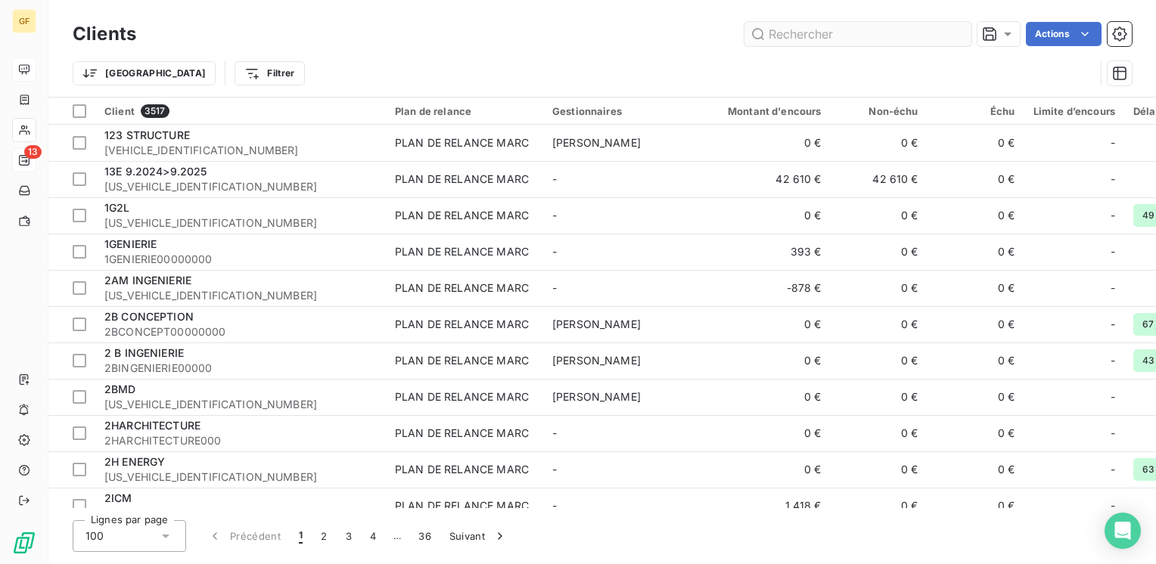
click at [843, 35] on input "text" at bounding box center [857, 34] width 227 height 24
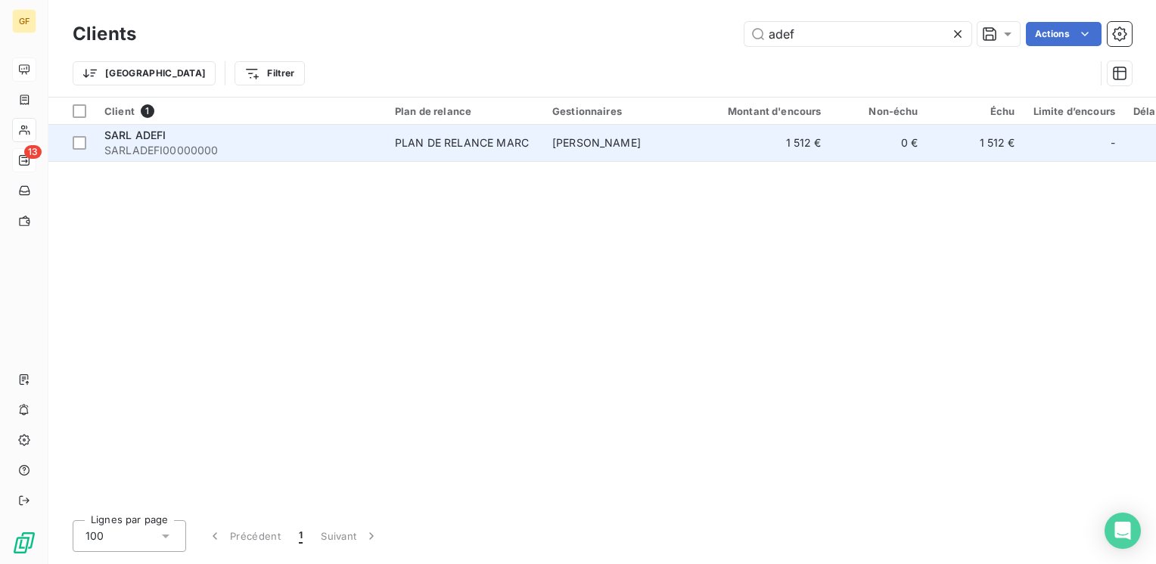
type input "adef"
click at [171, 141] on div "SARL ADEFI" at bounding box center [240, 135] width 272 height 15
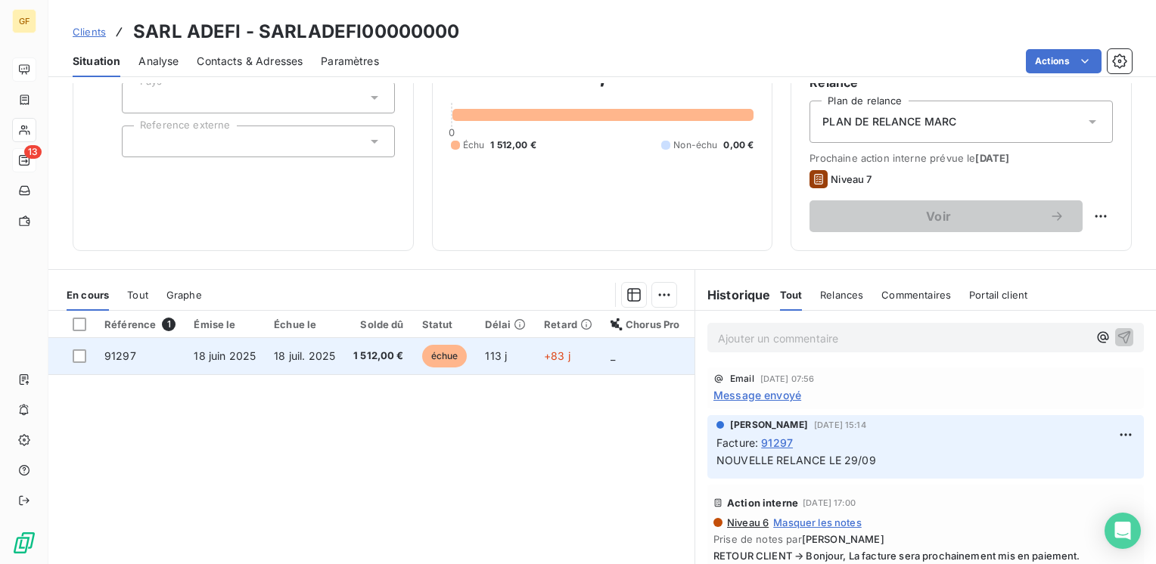
click at [306, 361] on span "18 juil. 2025" at bounding box center [304, 355] width 61 height 13
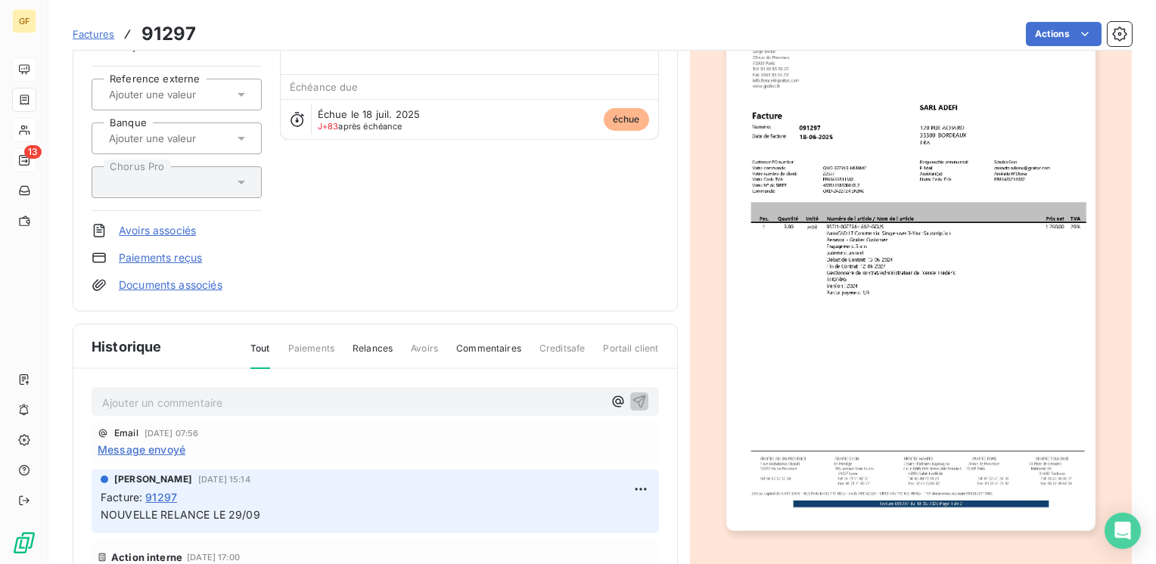
scroll to position [151, 0]
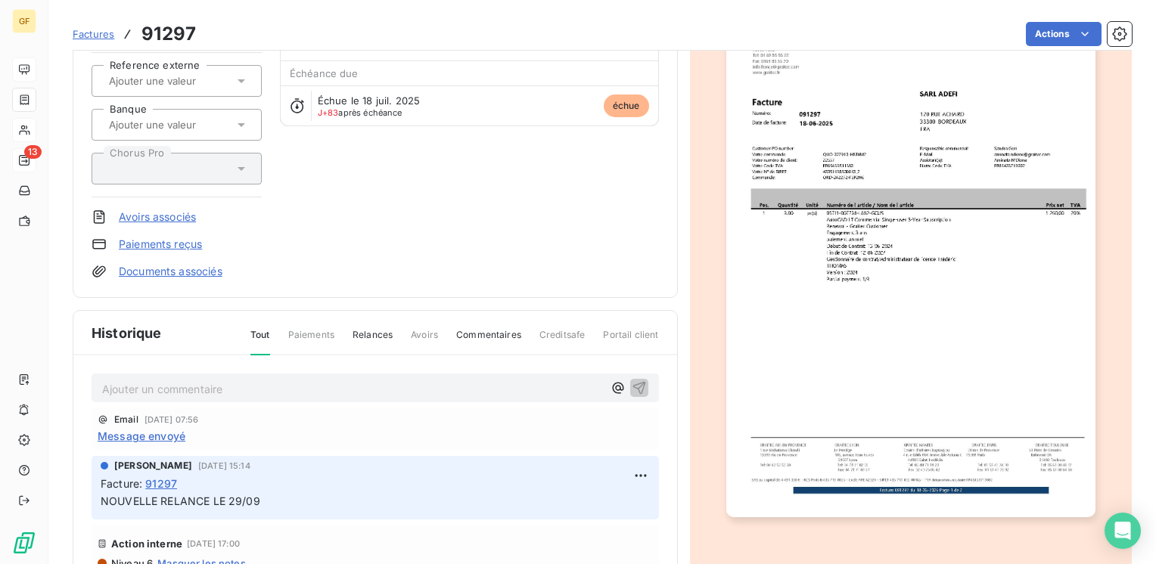
click at [164, 391] on p "Ajouter un commentaire ﻿" at bounding box center [352, 389] width 501 height 19
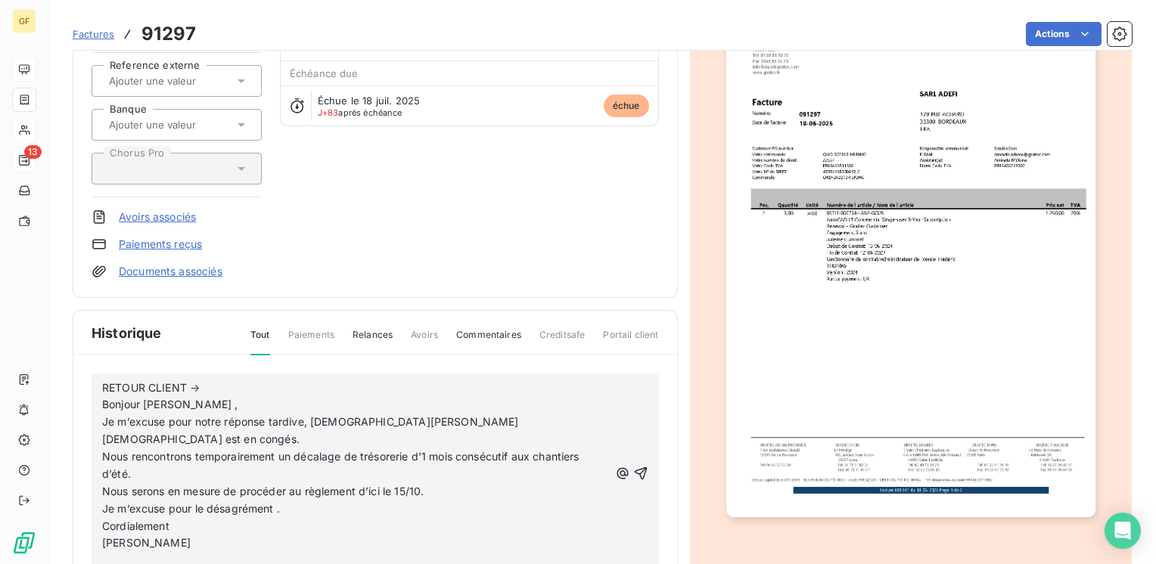
click at [245, 396] on p "Bonjour M. SANTORO ," at bounding box center [355, 404] width 507 height 17
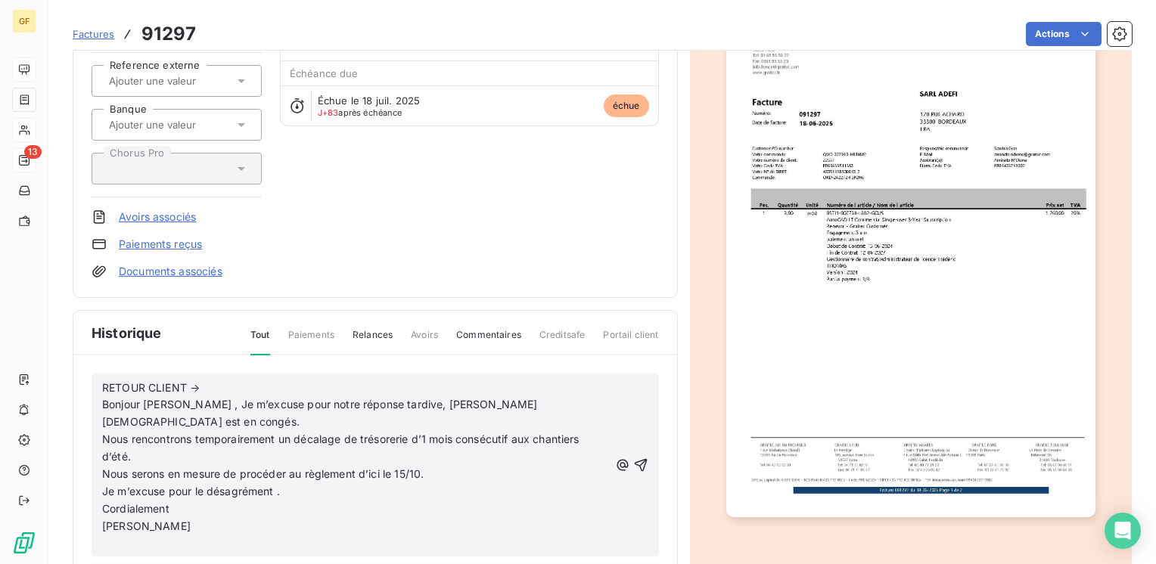
click at [190, 422] on p "Bonjour M. SANTORO , Je m’excuse pour notre réponse tardive, Mme BAPTISTA est e…" at bounding box center [355, 413] width 507 height 35
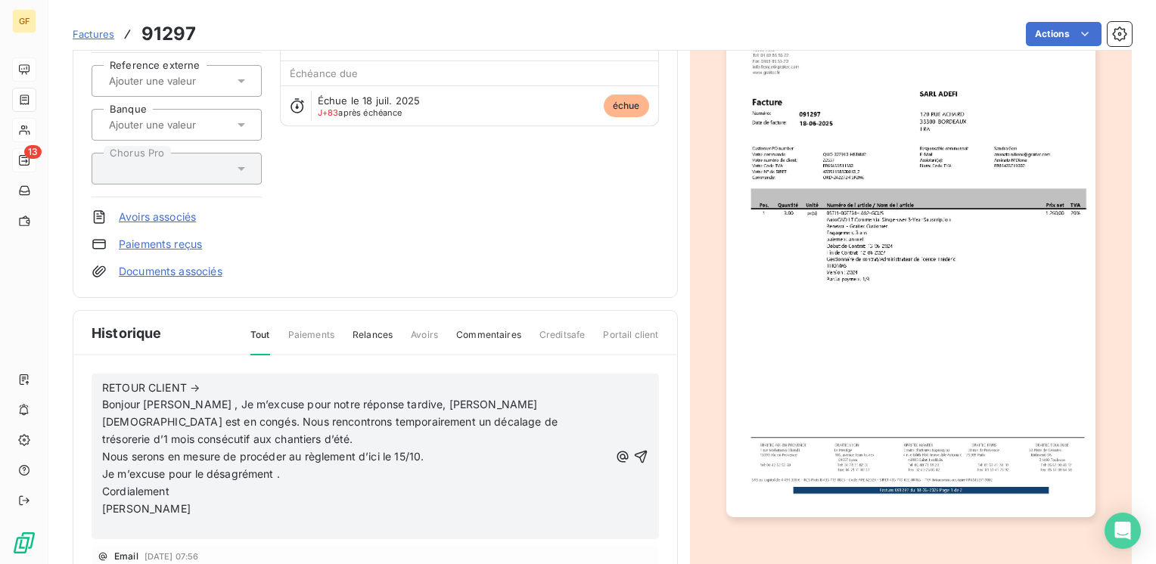
click at [183, 433] on p "Bonjour M. SANTORO , Je m’excuse pour notre réponse tardive, Mme BAPTISTA est e…" at bounding box center [355, 422] width 507 height 52
click at [463, 436] on p "Bonjour M. SANTORO , Je m’excuse pour notre réponse tardive, Mme BAPTISTA est e…" at bounding box center [355, 431] width 507 height 70
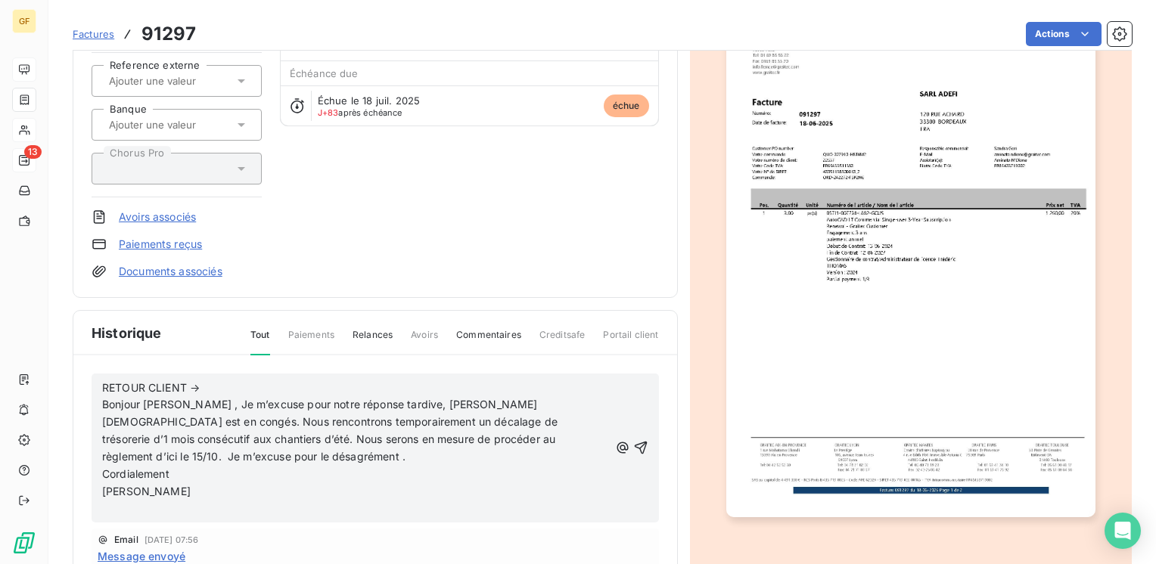
click at [233, 455] on p "Bonjour M. SANTORO , Je m’excuse pour notre réponse tardive, Mme BAPTISTA est e…" at bounding box center [355, 431] width 507 height 70
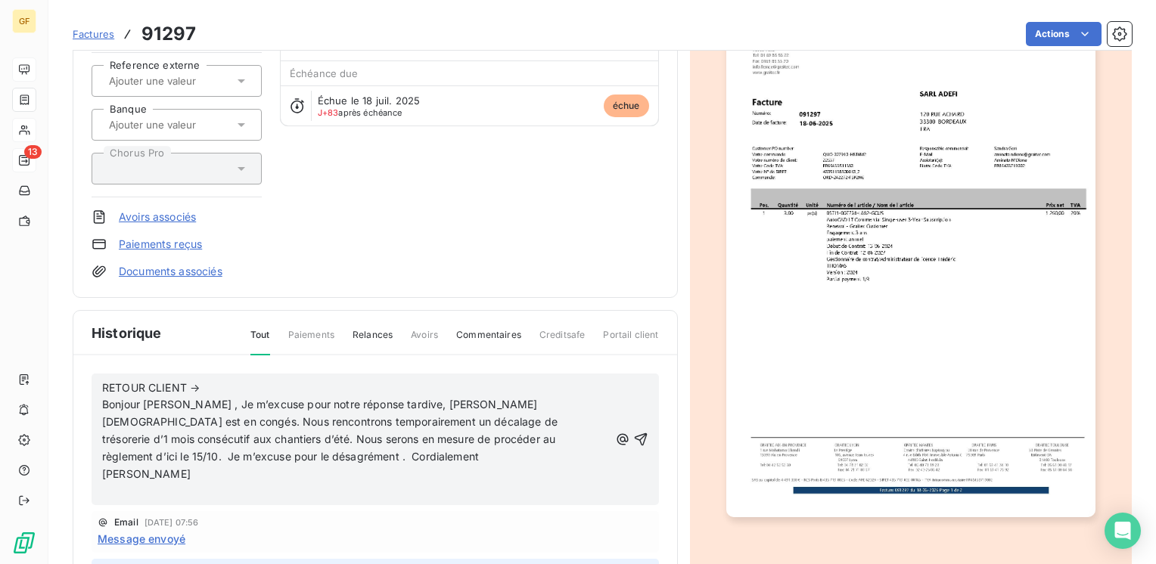
click at [260, 455] on p "Bonjour M. SANTORO , Je m’excuse pour notre réponse tardive, Mme BAPTISTA est e…" at bounding box center [355, 431] width 507 height 70
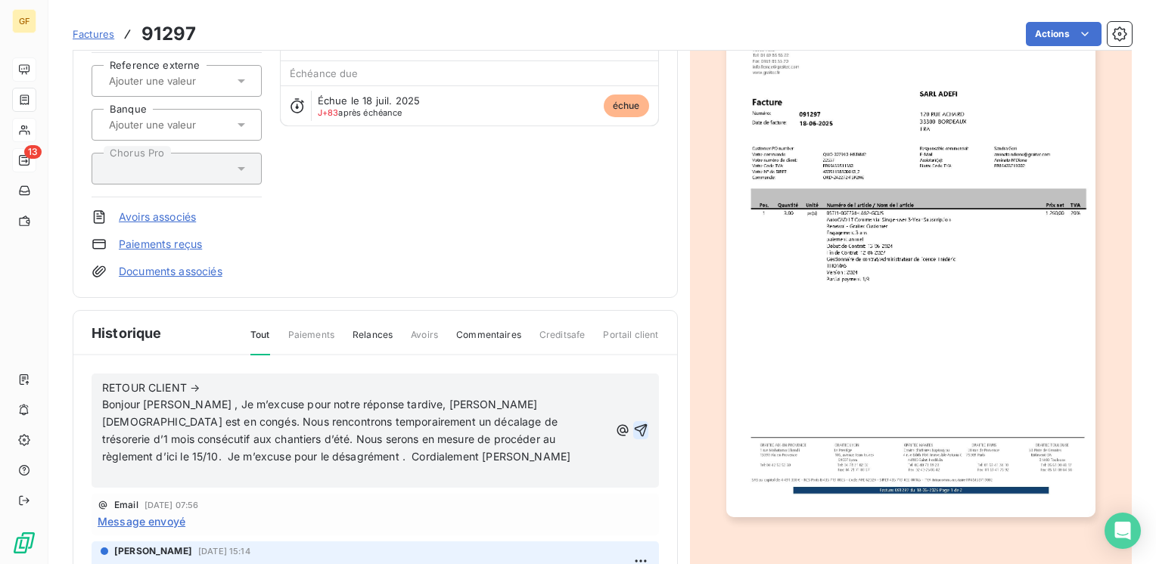
click at [633, 425] on icon "button" at bounding box center [640, 430] width 15 height 15
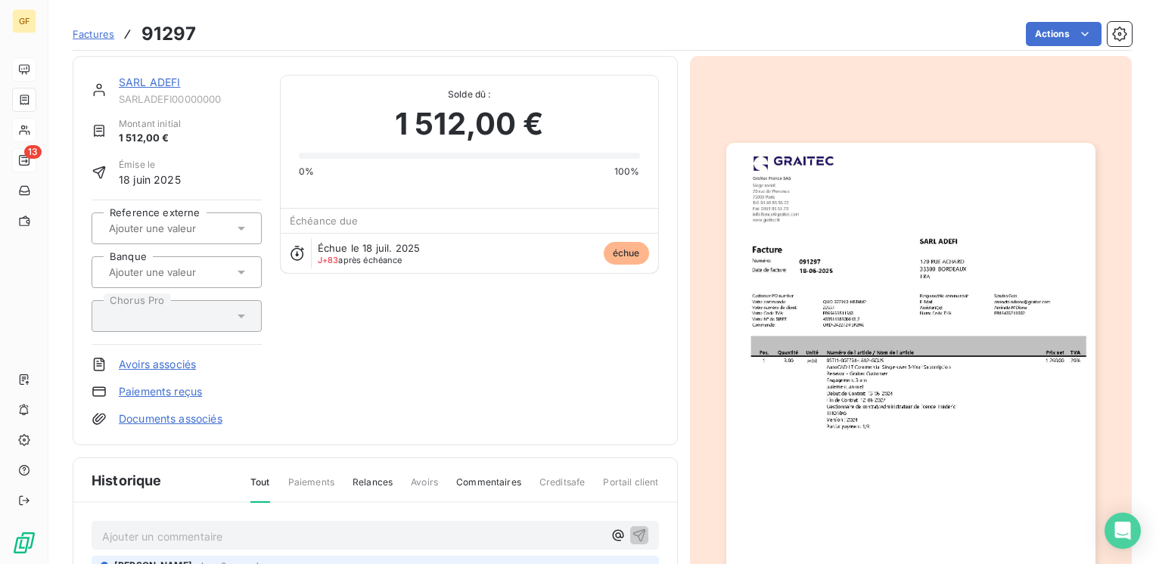
scroll to position [0, 0]
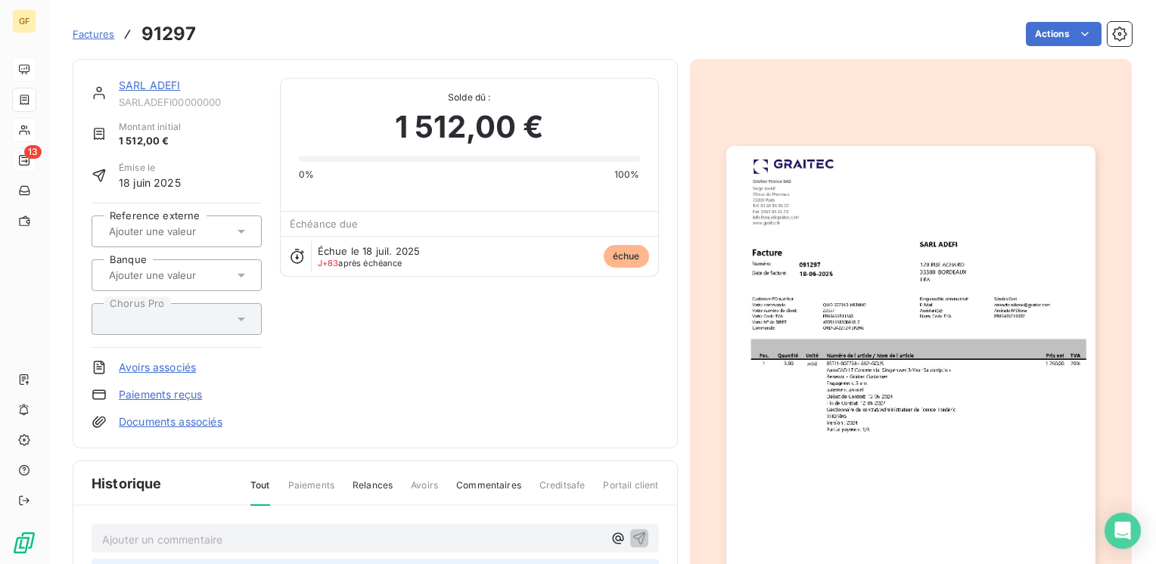
click at [163, 86] on link "SARL ADEFI" at bounding box center [150, 85] width 62 height 13
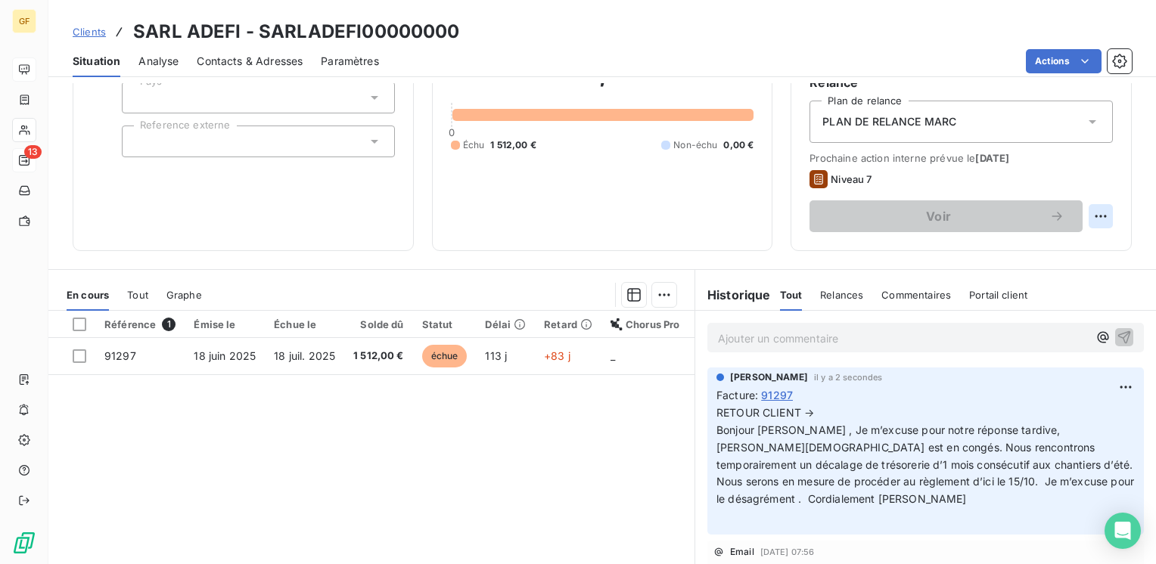
click at [1089, 214] on html "GF 13 Clients SARL ADEFI - SARLADEFI00000000 Situation Analyse Contacts & Adres…" at bounding box center [578, 282] width 1156 height 564
click at [1054, 244] on div "Replanifier cette action" at bounding box center [1026, 250] width 135 height 24
select select "9"
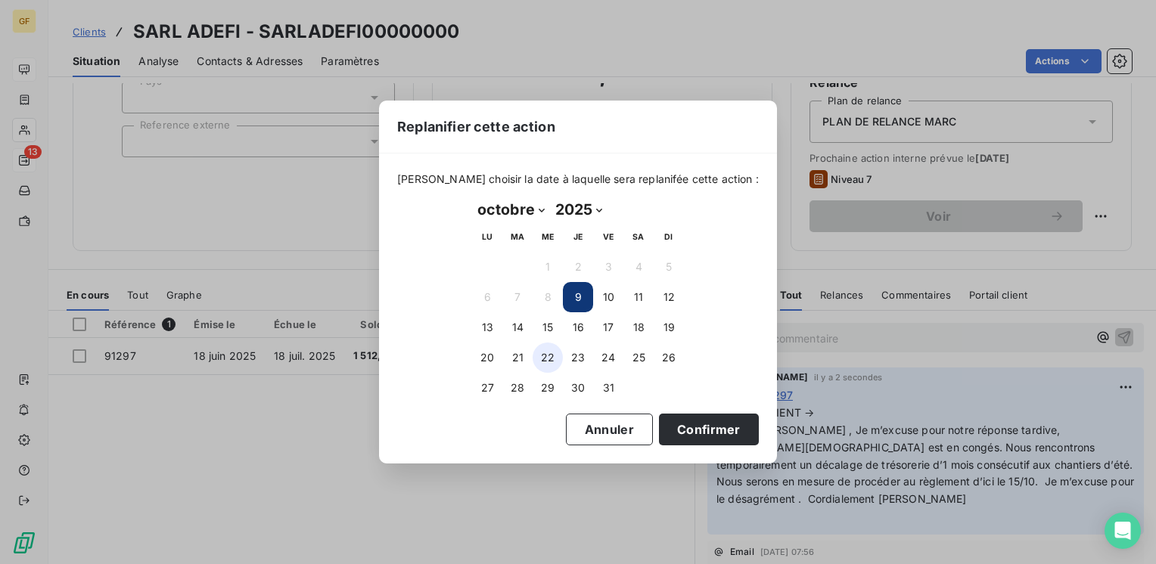
click at [542, 353] on button "22" at bounding box center [548, 358] width 30 height 30
click at [675, 418] on button "Confirmer" at bounding box center [709, 430] width 100 height 32
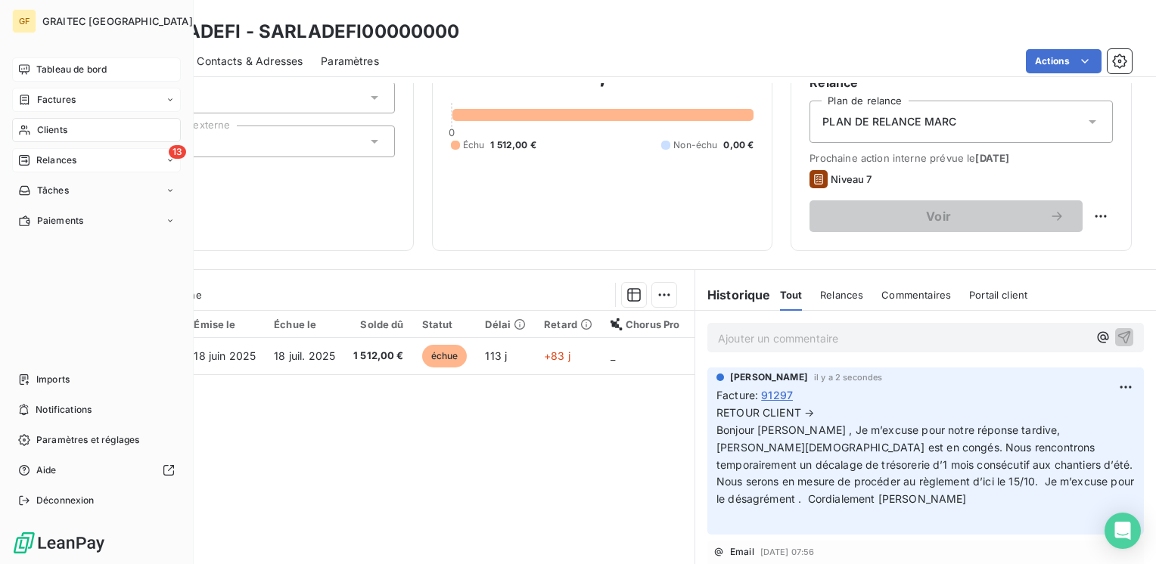
click at [45, 94] on span "Factures" at bounding box center [56, 100] width 39 height 14
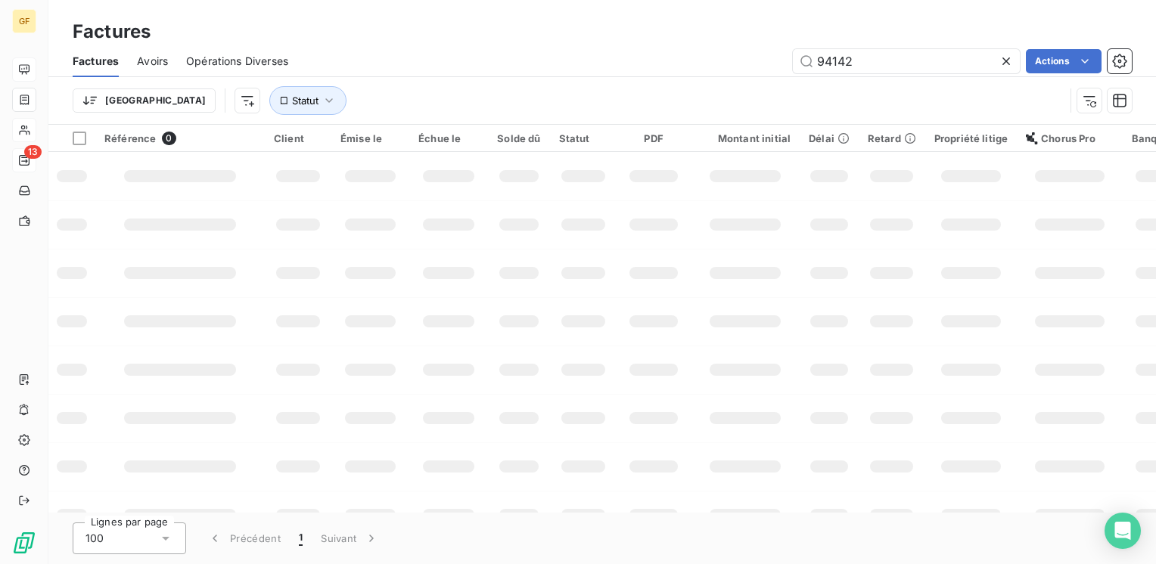
drag, startPoint x: 878, startPoint y: 54, endPoint x: 724, endPoint y: 53, distance: 154.3
click at [725, 54] on div "94142 Actions" at bounding box center [718, 61] width 825 height 24
type input "92277"
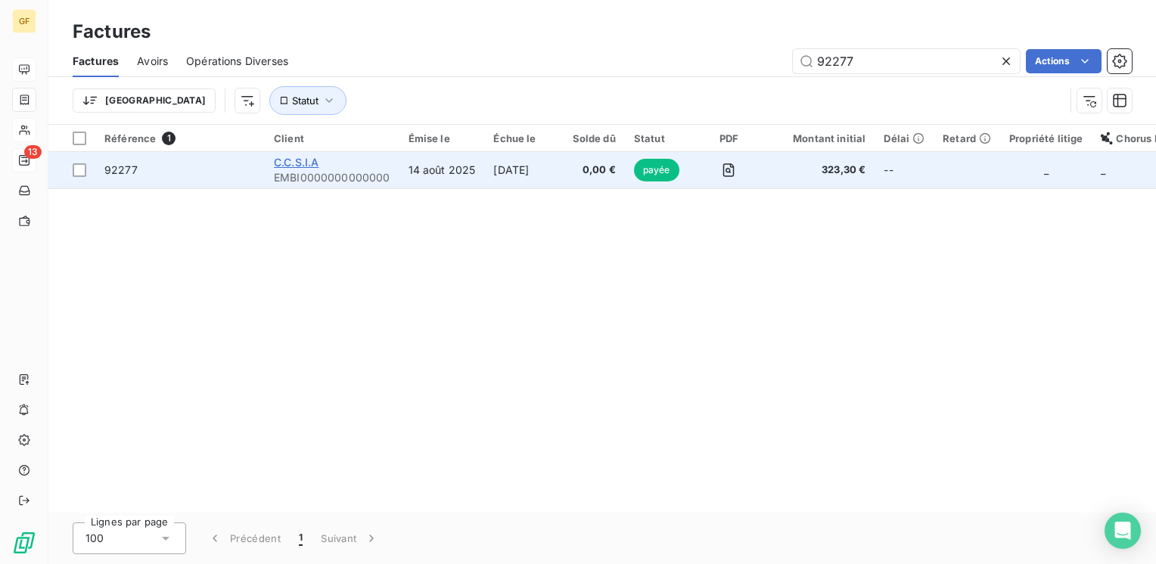
click at [311, 160] on span "C.C.S.I.A" at bounding box center [296, 162] width 45 height 13
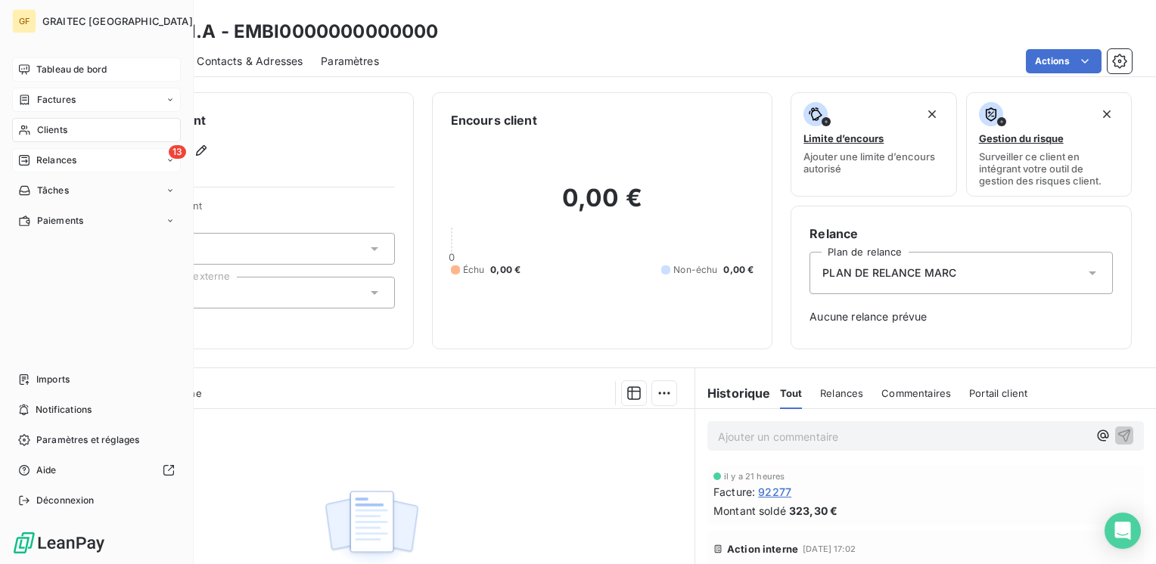
click at [48, 68] on span "Tableau de bord" at bounding box center [71, 70] width 70 height 14
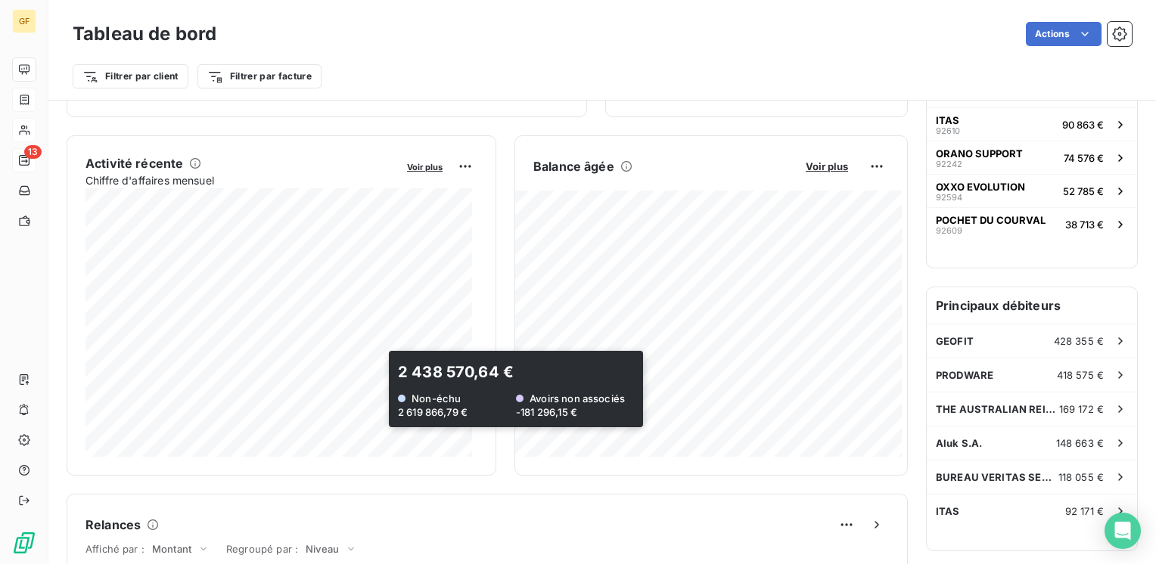
scroll to position [151, 0]
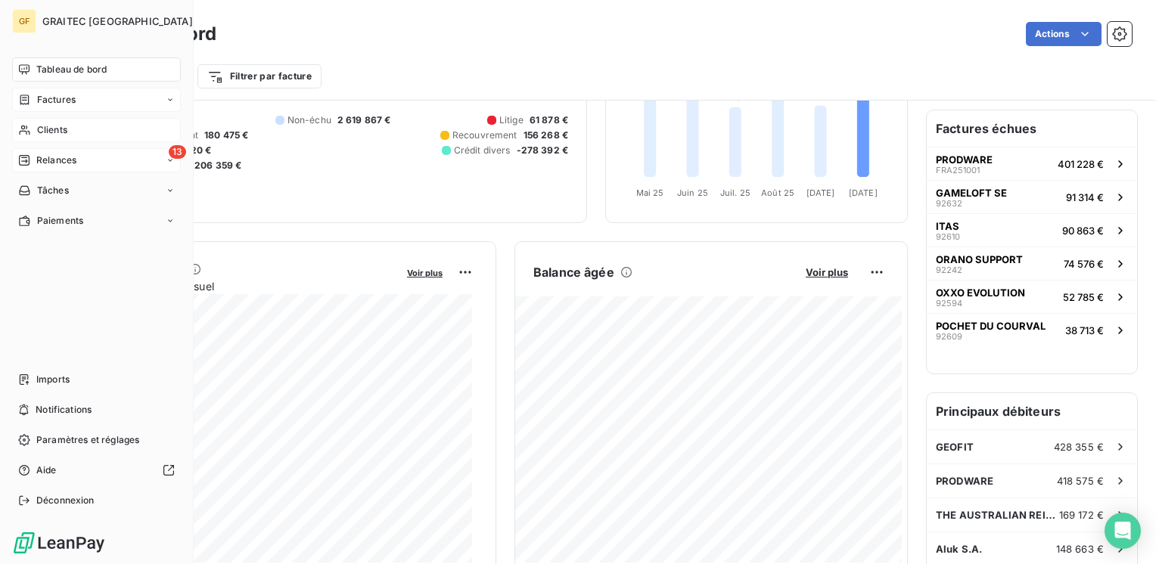
click at [43, 127] on span "Clients" at bounding box center [52, 130] width 30 height 14
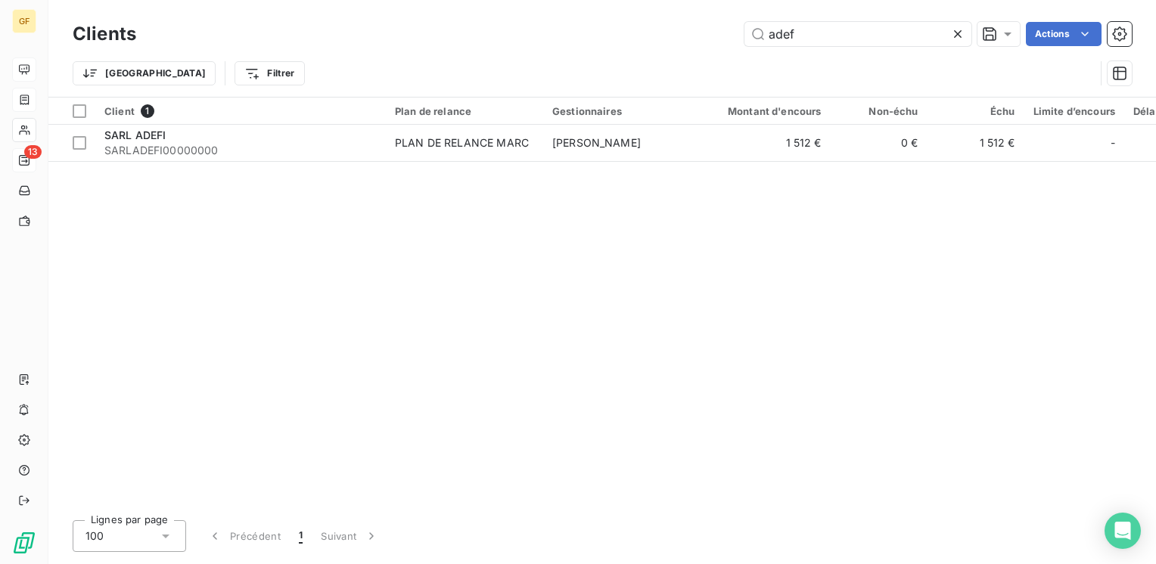
drag, startPoint x: 672, startPoint y: 35, endPoint x: 437, endPoint y: 35, distance: 235.3
click at [437, 35] on div "adef Actions" at bounding box center [642, 34] width 977 height 24
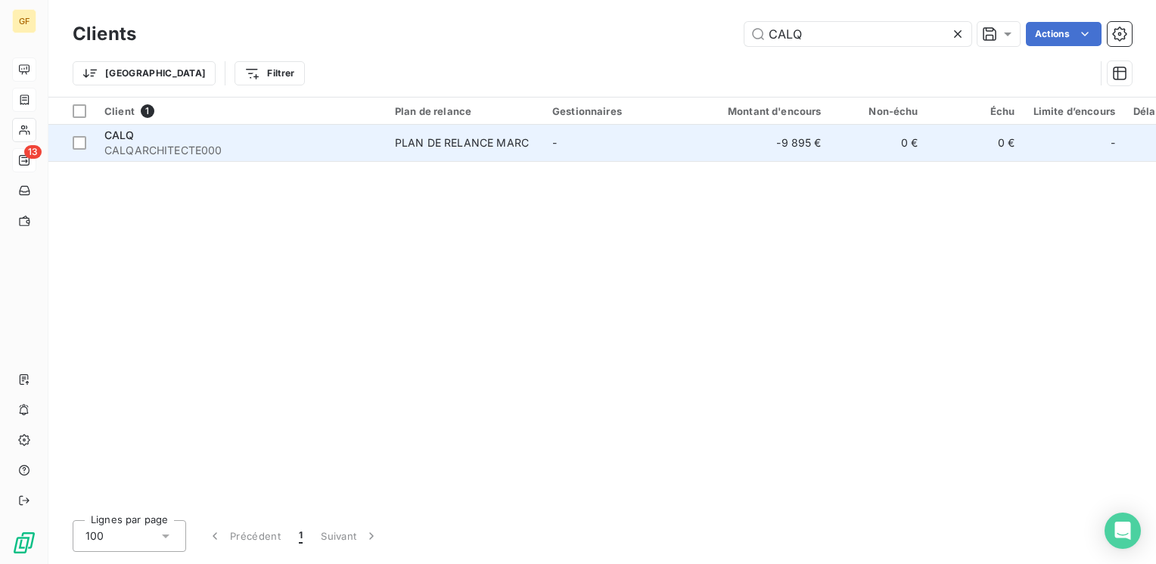
type input "CALQ"
click at [303, 156] on span "CALQARCHITECTE000" at bounding box center [240, 150] width 272 height 15
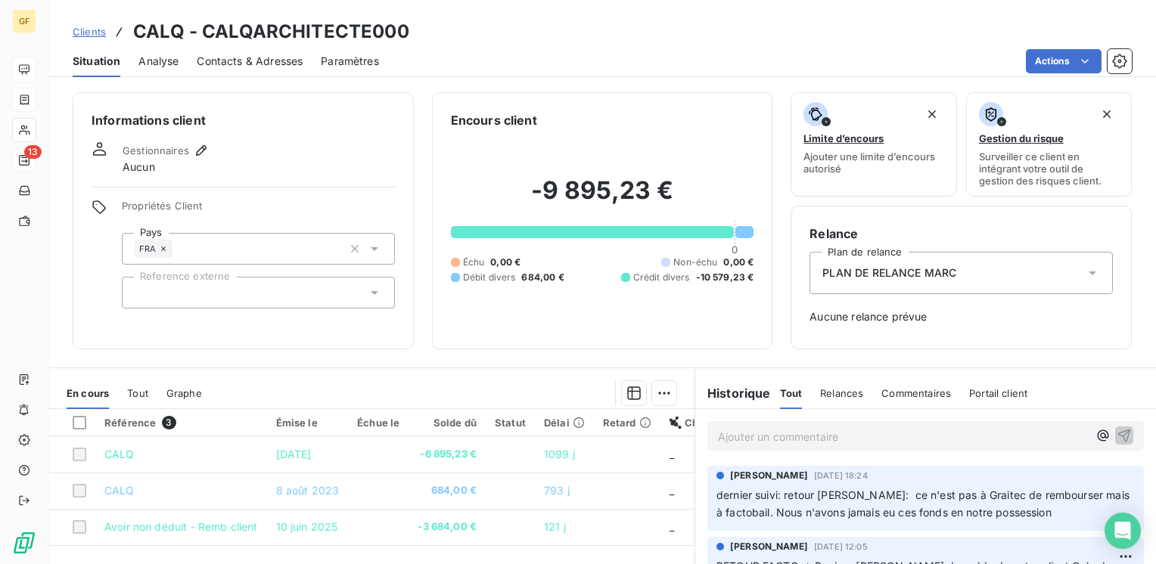
scroll to position [151, 0]
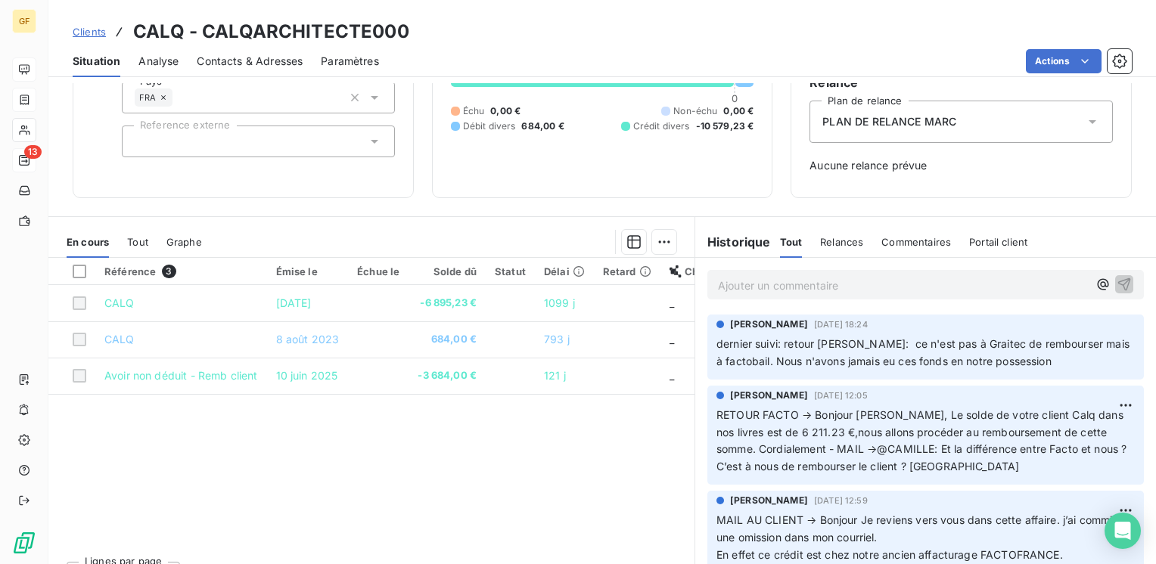
click at [774, 290] on p "Ajouter un commentaire ﻿" at bounding box center [903, 285] width 370 height 19
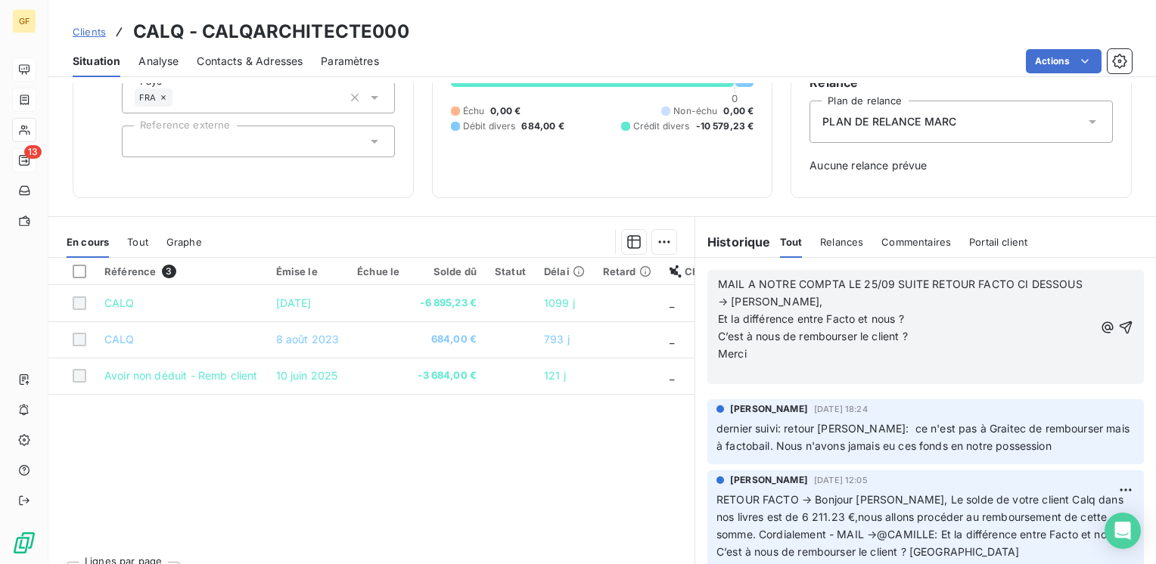
click at [826, 303] on p "MAIL A NOTRE COMPTA LE 25/09 SUITE RETOUR FACTO CI DESSOUS → Camille," at bounding box center [906, 293] width 376 height 35
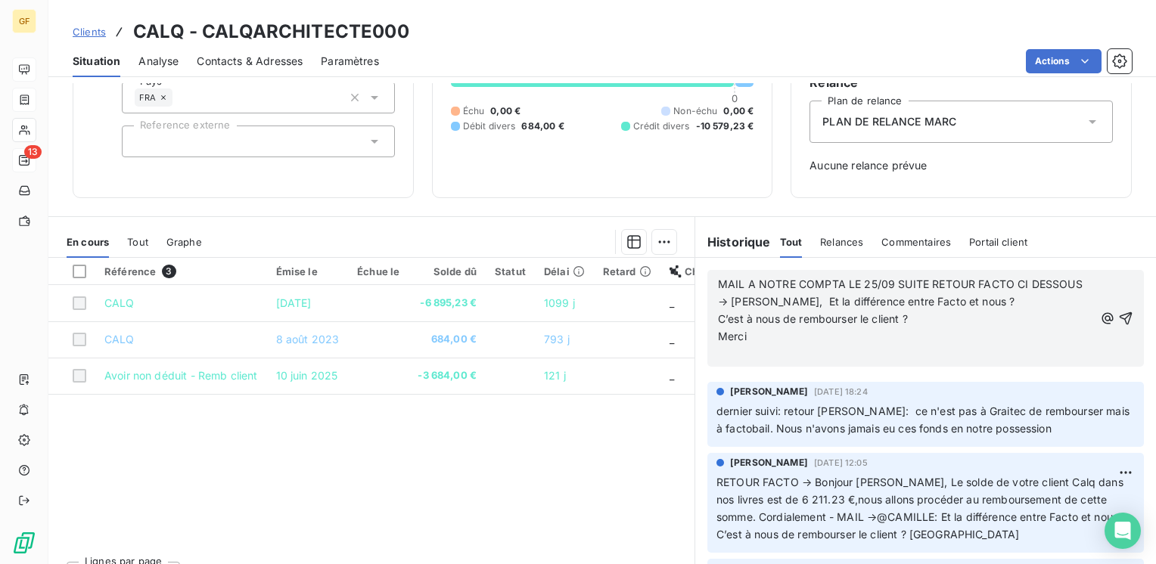
click at [921, 315] on p "C’est à nous de rembourser le client ?" at bounding box center [906, 319] width 376 height 17
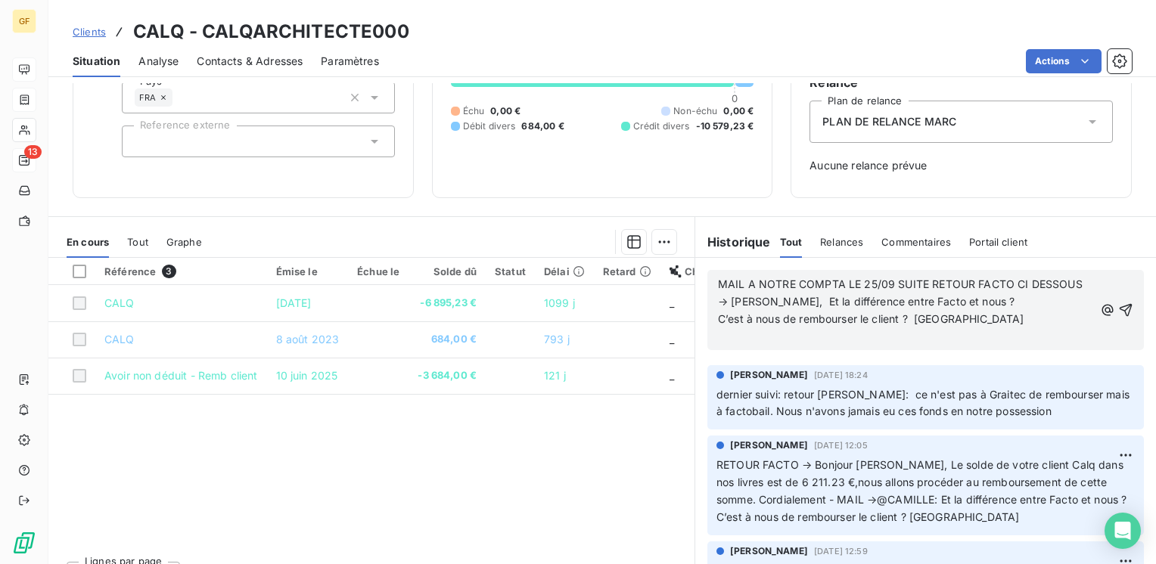
scroll to position [76, 0]
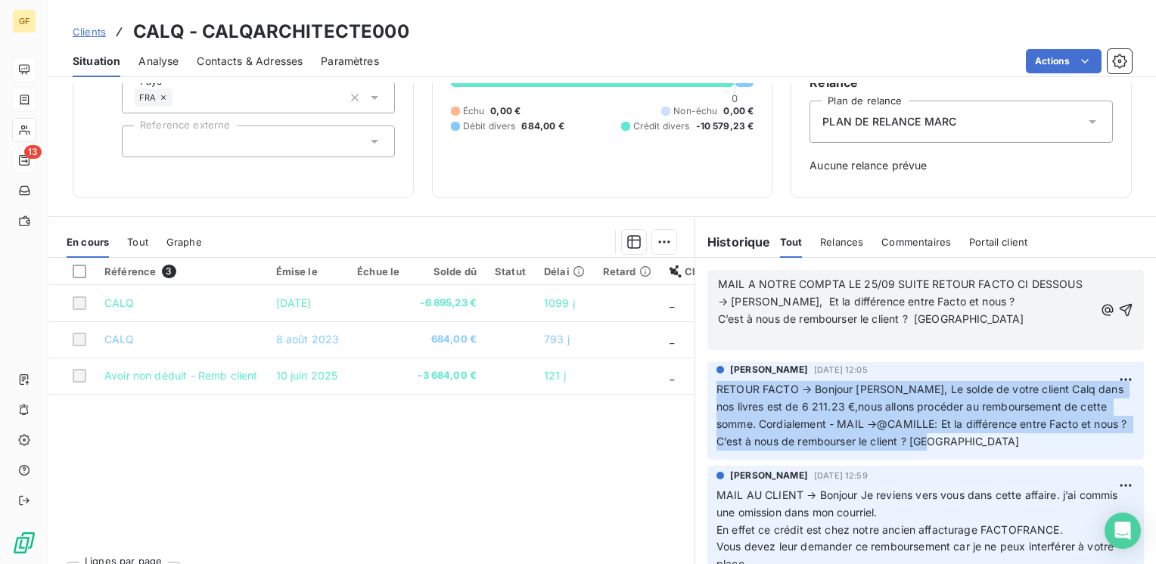
drag, startPoint x: 977, startPoint y: 443, endPoint x: 702, endPoint y: 391, distance: 280.1
click at [707, 391] on div "Marc Santoro 25 sept. 2025, 12:05 RETOUR FACTO → Bonjour M. Santoro, Le solde d…" at bounding box center [925, 410] width 436 height 100
copy span "RETOUR FACTO → Bonjour M. Santoro, Le solde de votre client Calq dans nos livre…"
click at [1104, 377] on html "GF 13 Clients CALQ - CALQARCHITECTE000 Situation Analyse Contacts & Adresses Pa…" at bounding box center [578, 282] width 1156 height 564
click at [1048, 441] on div "Supprimer" at bounding box center [1066, 440] width 85 height 24
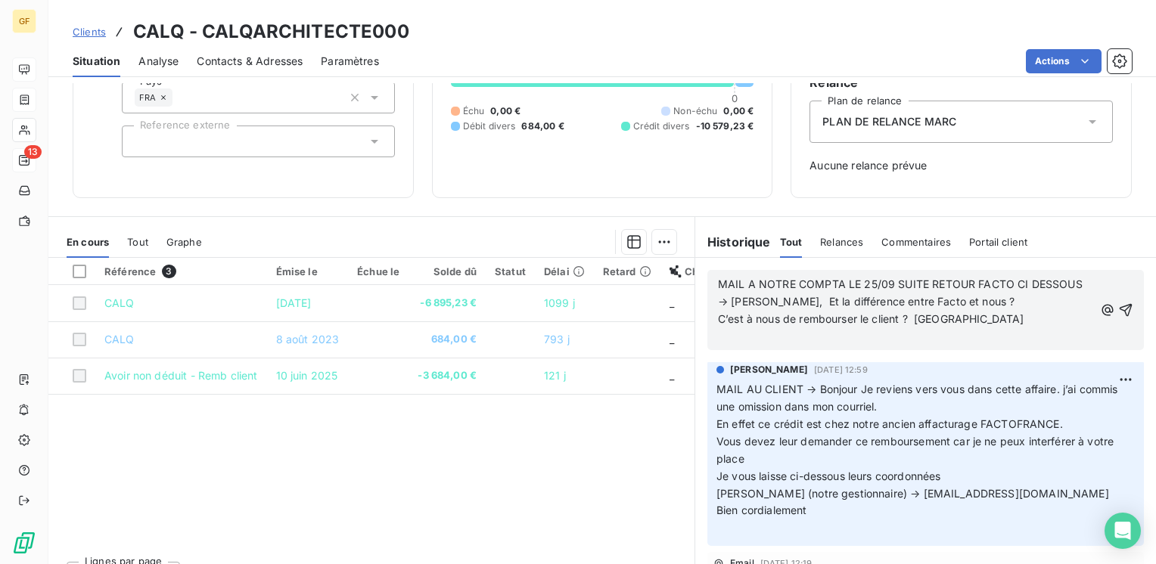
scroll to position [0, 0]
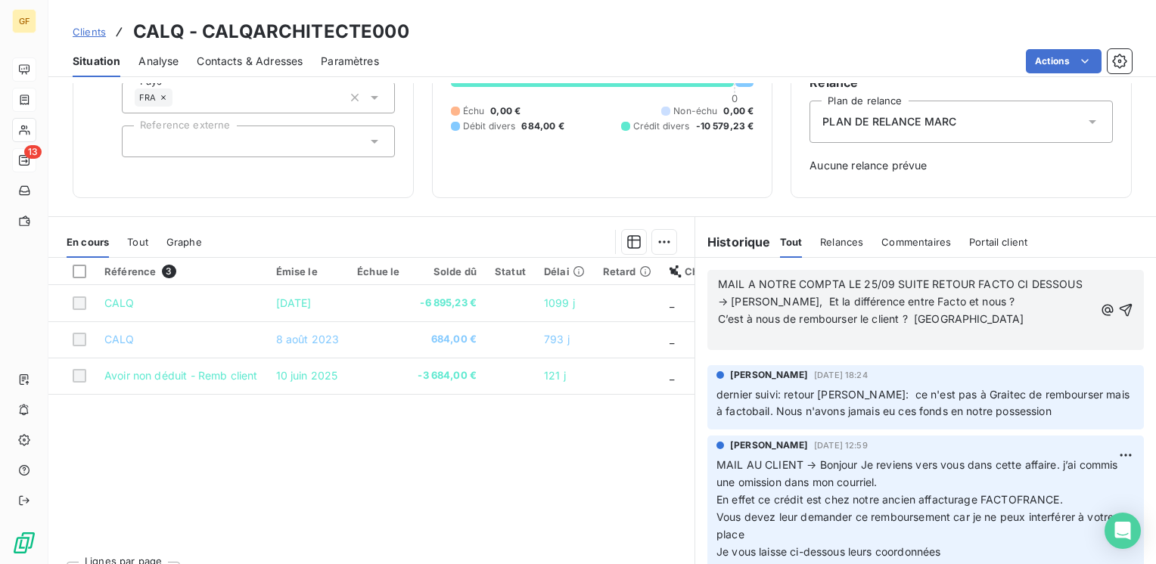
click at [718, 279] on span "MAIL A NOTRE COMPTA LE 25/09 SUITE RETOUR FACTO CI DESSOUS → Camille, Et la dif…" at bounding box center [902, 293] width 368 height 30
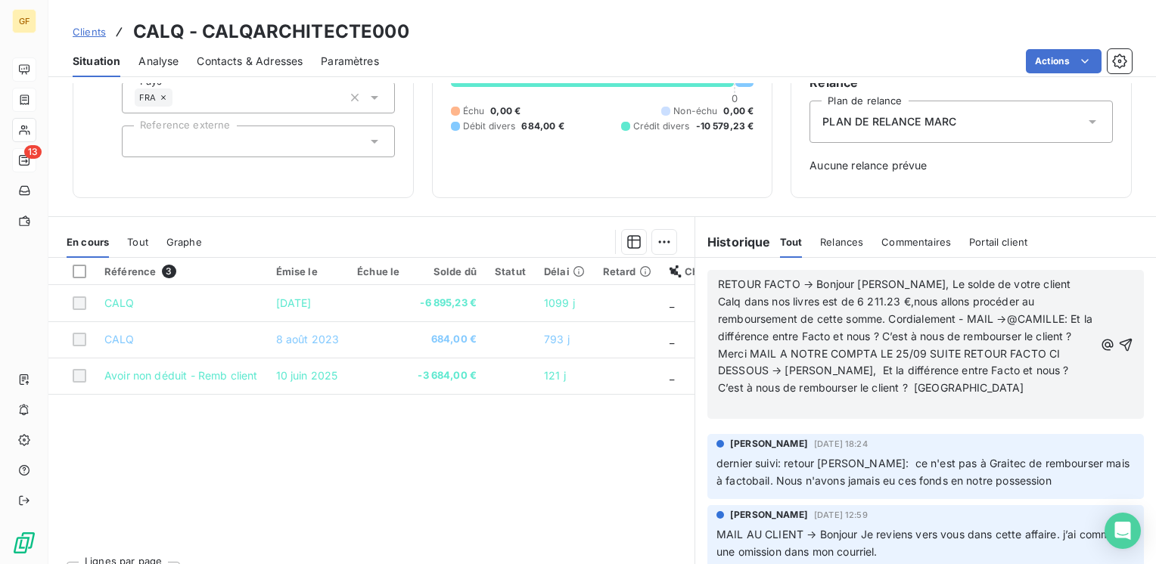
click at [962, 315] on span "RETOUR FACTO → Bonjour M. Santoro, Le solde de votre client Calq dans nos livre…" at bounding box center [906, 327] width 377 height 99
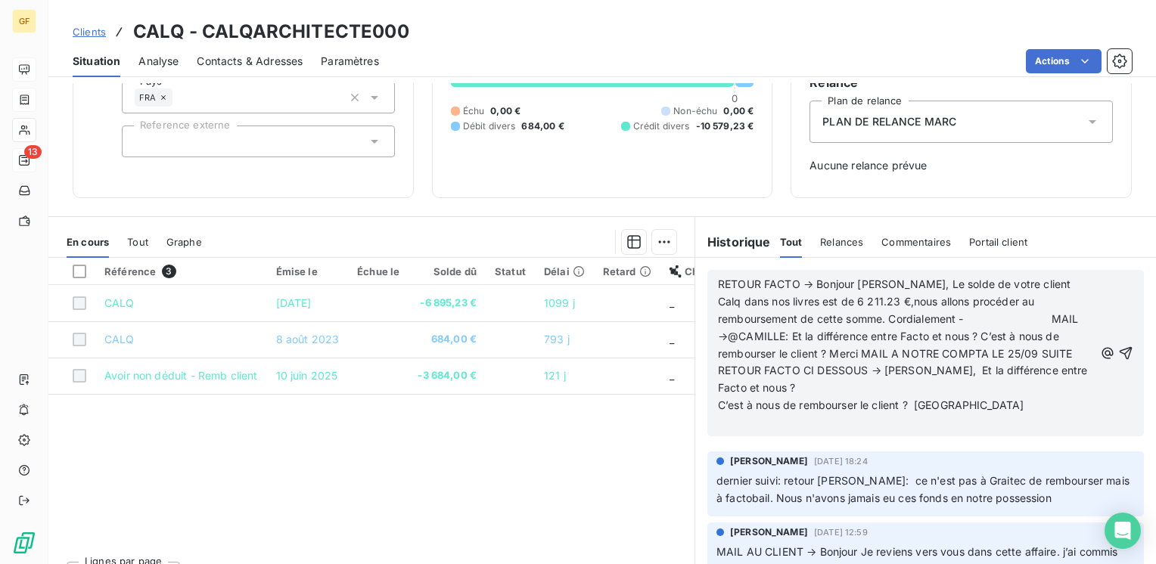
click at [990, 319] on span "RETOUR FACTO → Bonjour M. Santoro, Le solde de votre client Calq dans nos livre…" at bounding box center [904, 336] width 373 height 116
click at [971, 317] on span "RETOUR FACTO → Bonjour M. Santoro, Le solde de votre client Calq dans nos livre…" at bounding box center [904, 336] width 373 height 116
click at [962, 318] on span "RETOUR FACTO → Bonjour M. Santoro, Le solde de votre client Calq dans nos livre…" at bounding box center [904, 336] width 373 height 116
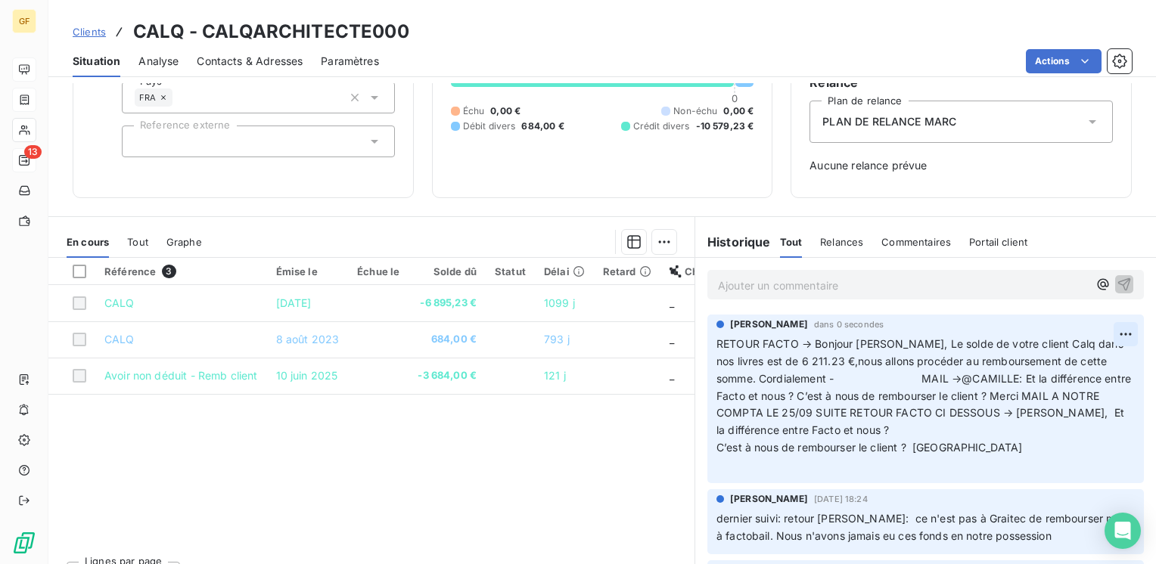
click at [1105, 327] on html "GF 13 Clients CALQ - CALQARCHITECTE000 Situation Analyse Contacts & Adresses Pa…" at bounding box center [578, 282] width 1156 height 564
click at [1058, 368] on div "Editer" at bounding box center [1066, 368] width 85 height 24
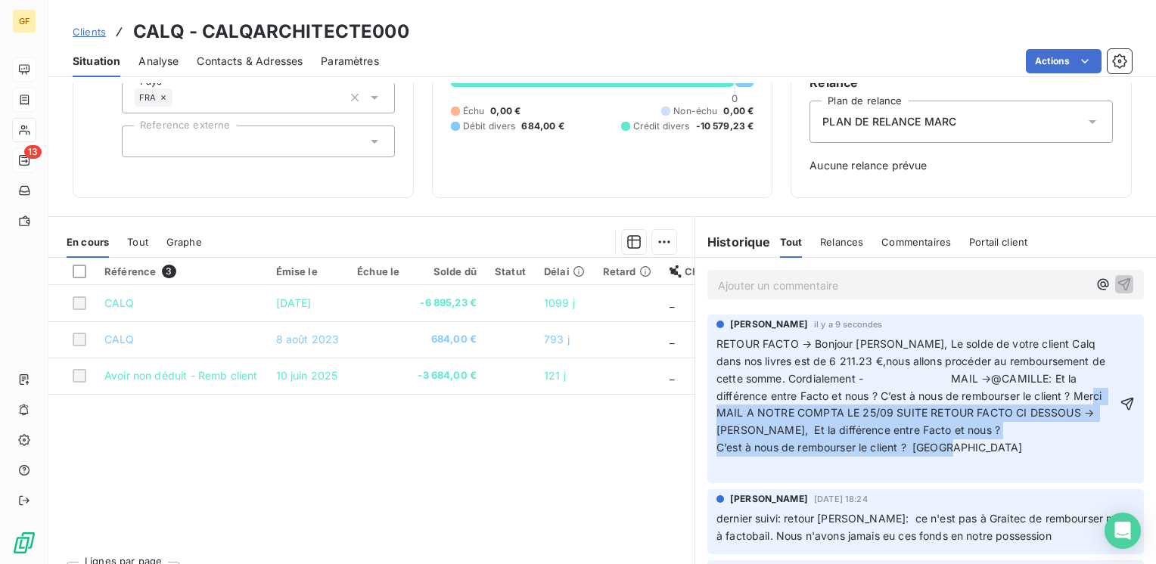
drag, startPoint x: 741, startPoint y: 411, endPoint x: 977, endPoint y: 446, distance: 238.7
click at [977, 446] on p "RETOUR FACTO → Bonjour M. Santoro, Le solde de votre client Calq dans nos livre…" at bounding box center [916, 405] width 400 height 138
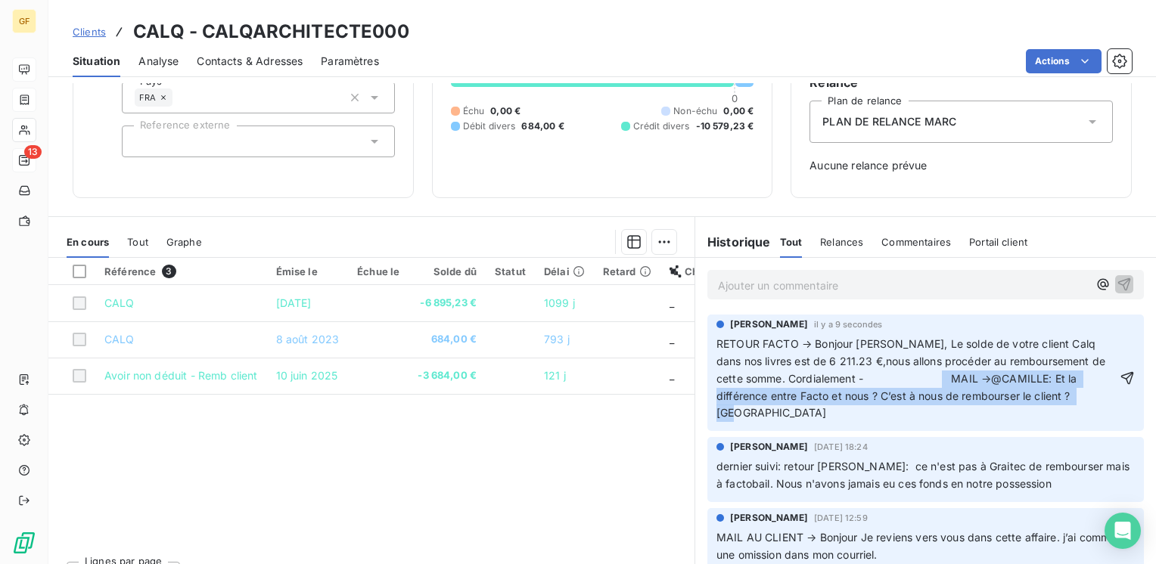
drag, startPoint x: 947, startPoint y: 376, endPoint x: 1074, endPoint y: 408, distance: 131.2
click at [1075, 410] on p "RETOUR FACTO → Bonjour M. Santoro, Le solde de votre client Calq dans nos livre…" at bounding box center [916, 379] width 400 height 86
copy span "MAIL →@CAMILLE: Et la différence entre Facto et nous ? C’est à nous de rembours…"
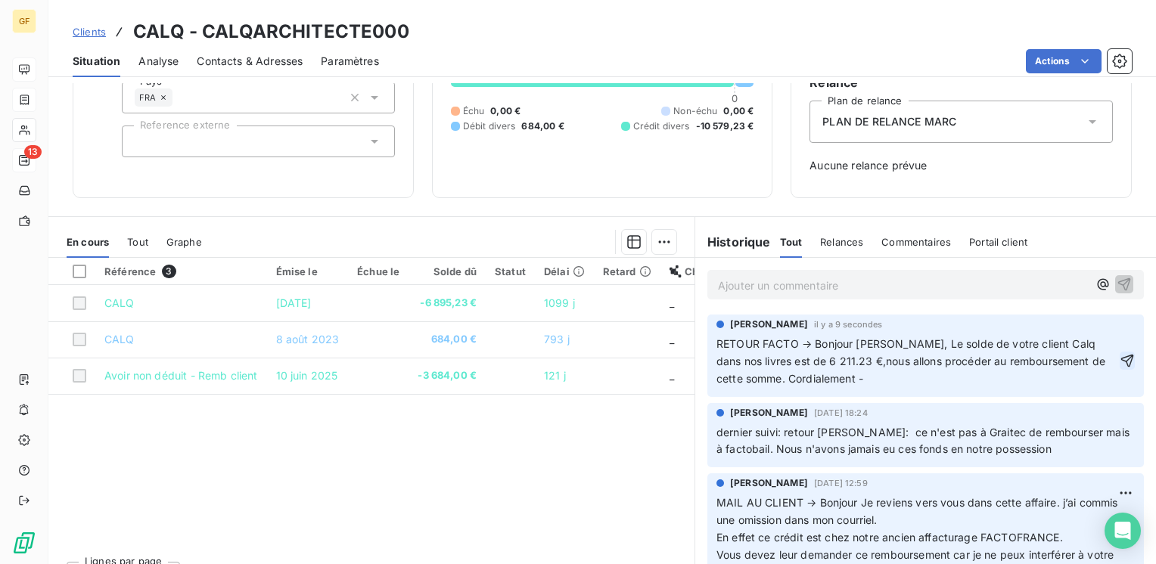
click at [1120, 365] on icon "button" at bounding box center [1127, 360] width 15 height 15
click at [751, 284] on p "Ajouter un commentaire ﻿" at bounding box center [903, 285] width 370 height 19
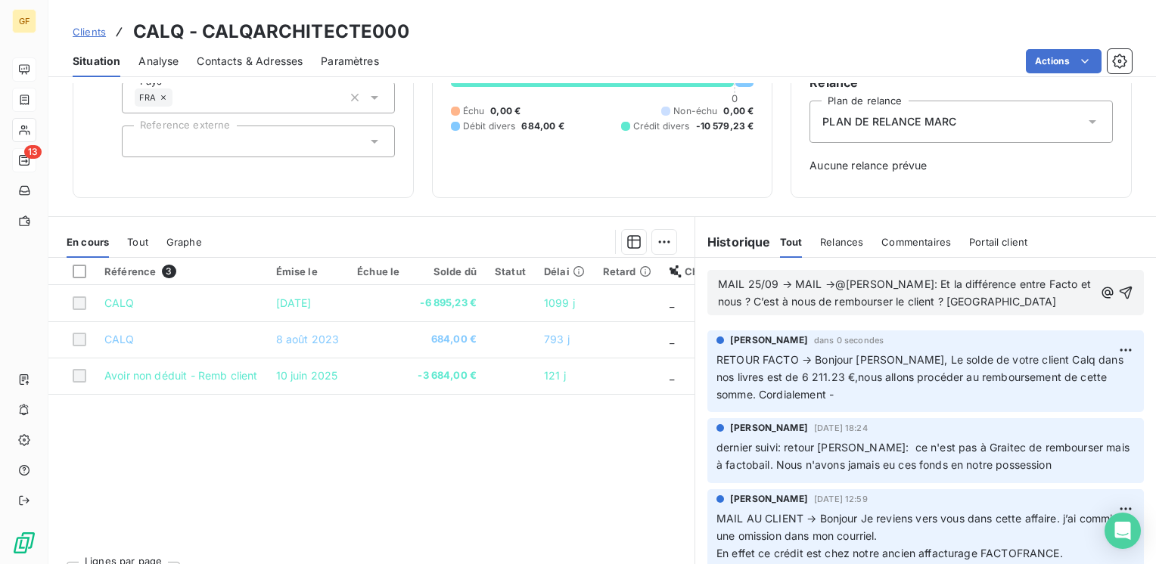
click at [787, 279] on span "MAIL 25/09 → MAIL →@CAMILLE: Et la différence entre Facto et nous ? C’est à nou…" at bounding box center [906, 293] width 376 height 30
click at [1118, 285] on icon "button" at bounding box center [1125, 292] width 15 height 15
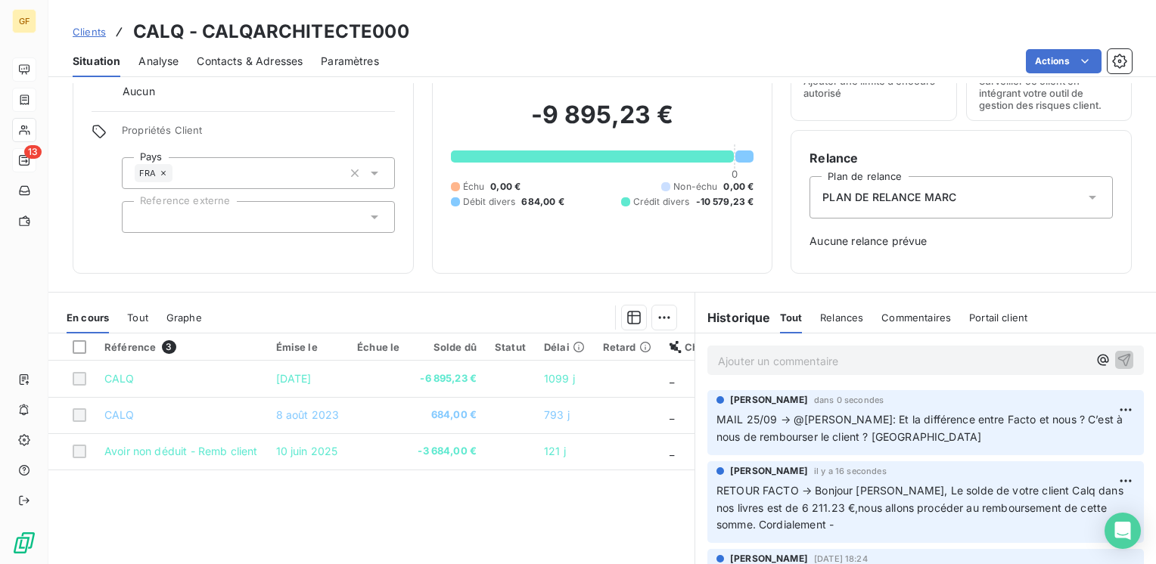
click at [1101, 478] on html "GF 13 Clients CALQ - CALQARCHITECTE000 Situation Analyse Contacts & Adresses Pa…" at bounding box center [578, 282] width 1156 height 564
click at [1046, 508] on div "Editer" at bounding box center [1066, 514] width 85 height 24
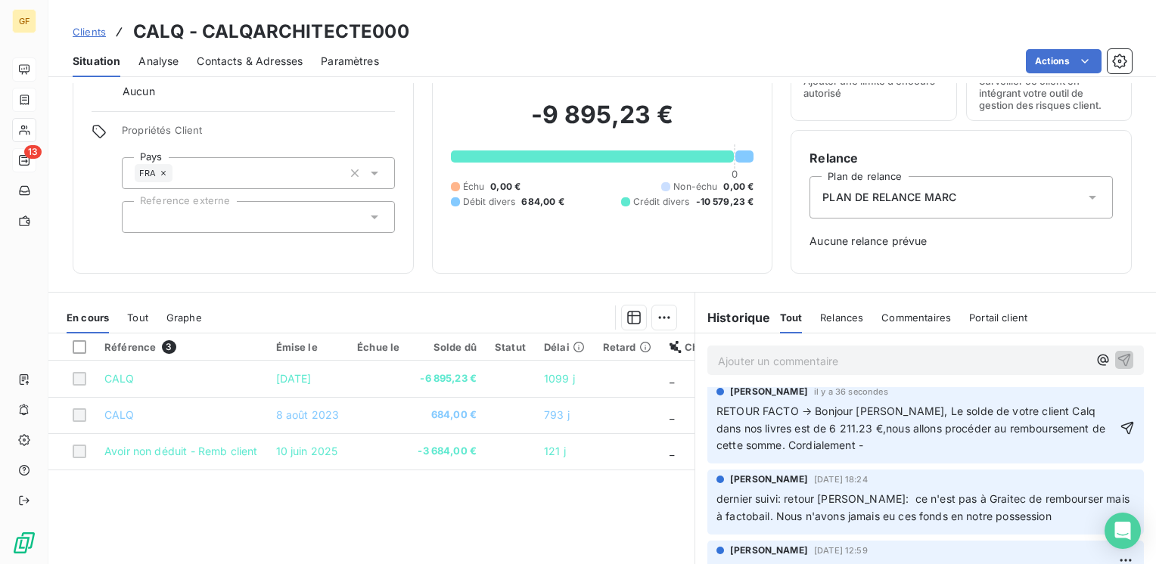
scroll to position [76, 0]
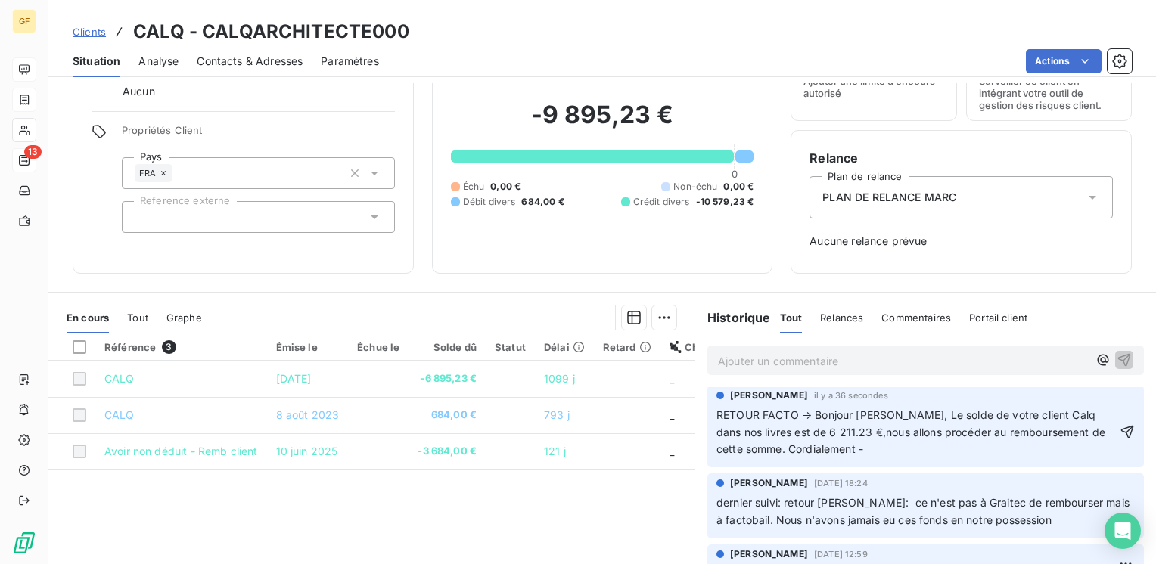
click at [868, 446] on span "RETOUR FACTO → Bonjour M. Santoro, Le solde de votre client Calq dans nos livre…" at bounding box center [912, 432] width 392 height 48
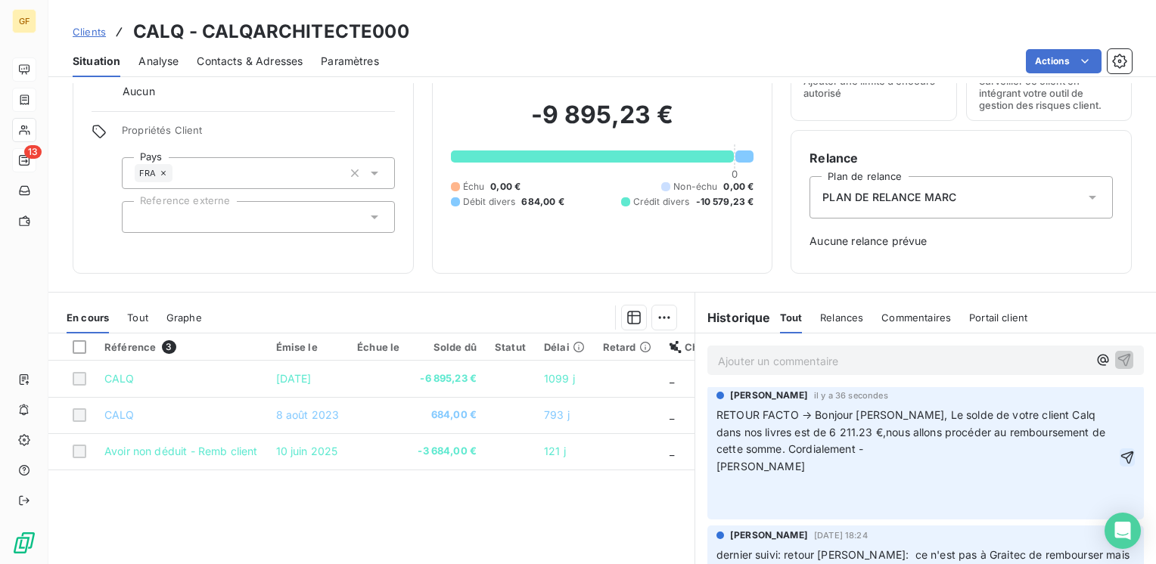
click at [1121, 455] on icon "button" at bounding box center [1127, 458] width 13 height 13
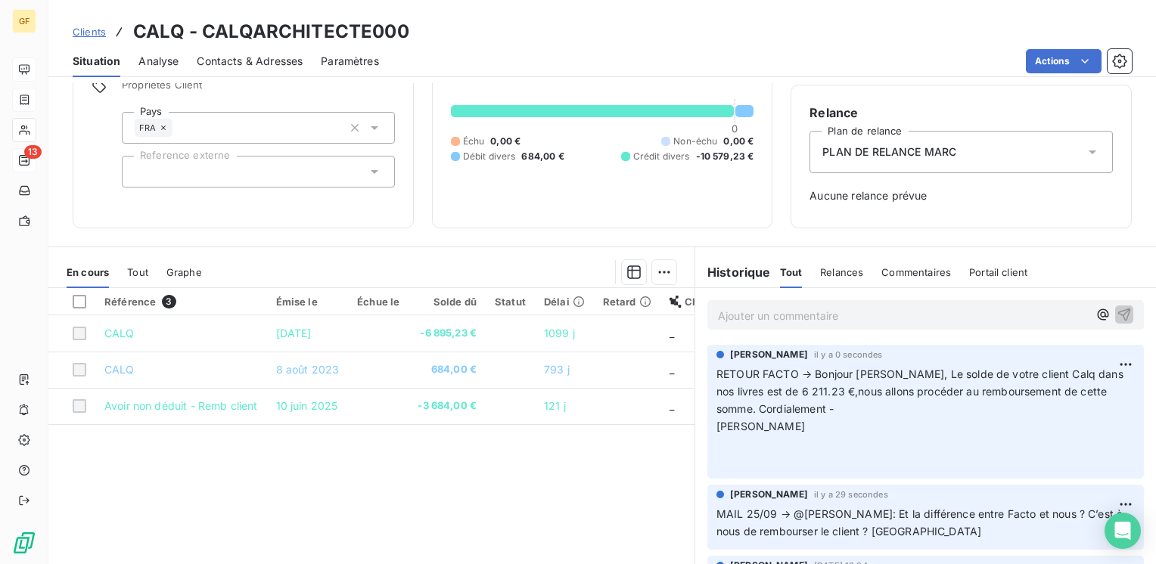
scroll to position [95, 0]
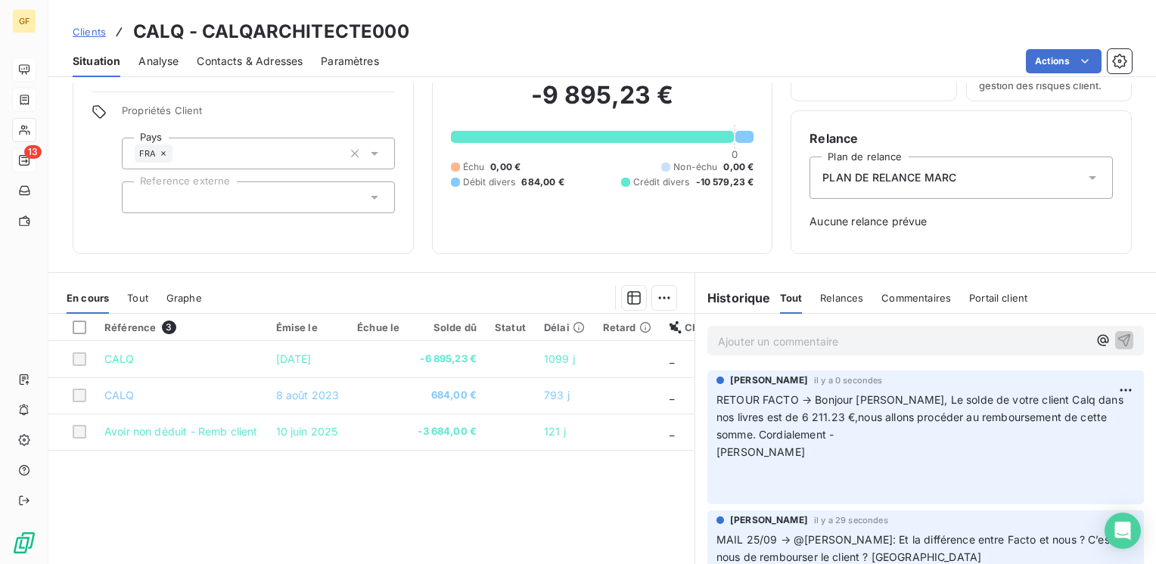
click at [818, 455] on p "Béatrice Hag" at bounding box center [925, 452] width 418 height 17
click at [1098, 384] on html "GF 13 Clients CALQ - CALQARCHITECTE000 Situation Analyse Contacts & Adresses Pa…" at bounding box center [578, 282] width 1156 height 564
click at [1057, 427] on div "Editer" at bounding box center [1066, 423] width 85 height 24
click at [791, 454] on p "Béatrice Hag" at bounding box center [916, 452] width 400 height 17
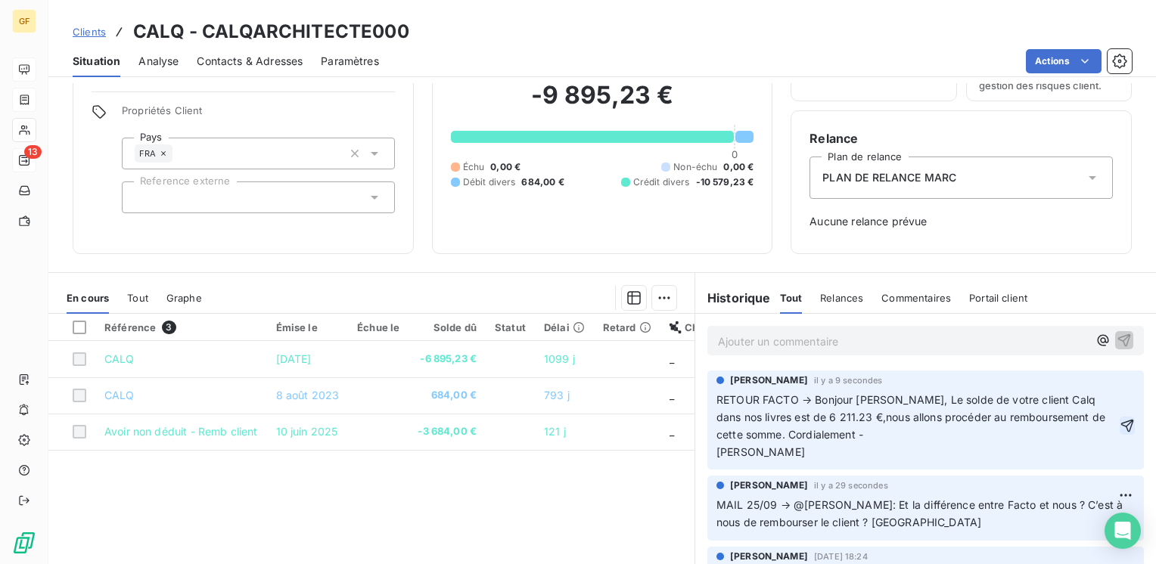
click at [1120, 430] on icon "button" at bounding box center [1127, 425] width 15 height 15
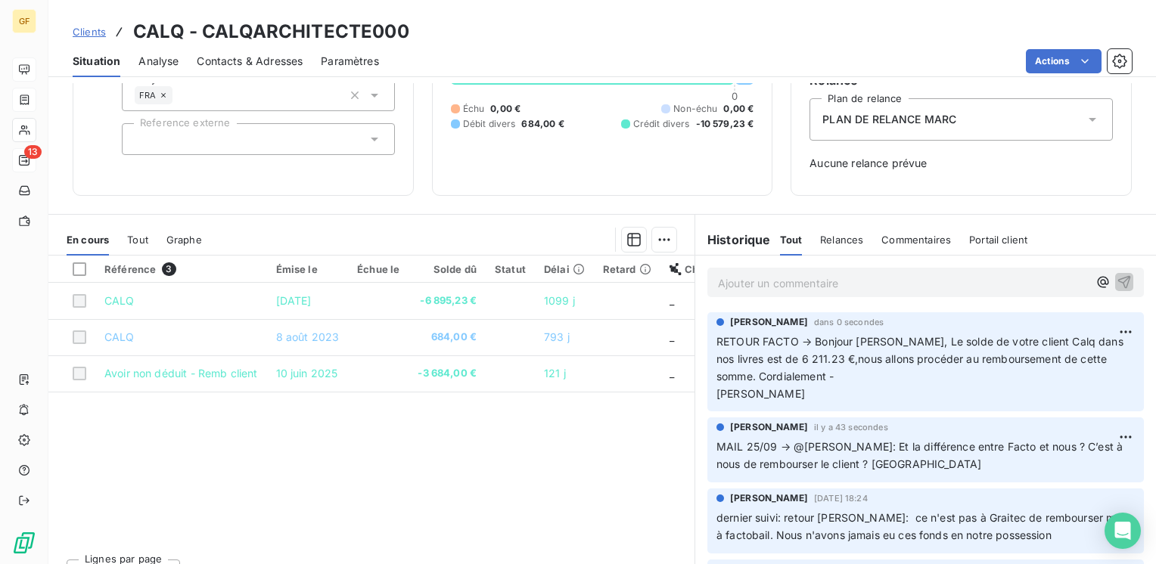
scroll to position [180, 0]
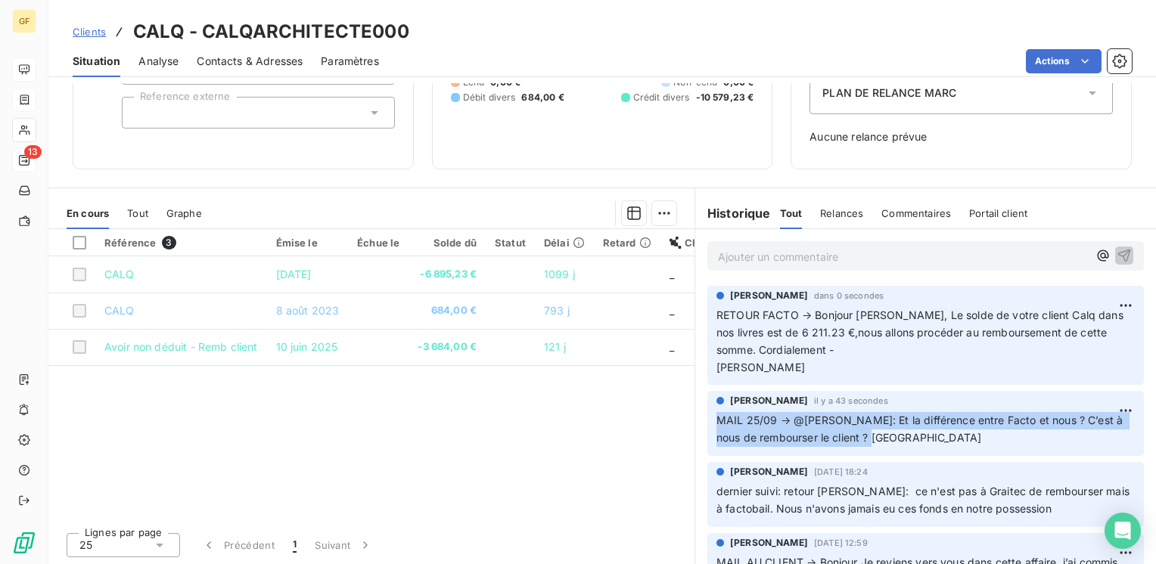
drag, startPoint x: 870, startPoint y: 455, endPoint x: 692, endPoint y: 434, distance: 178.9
click at [695, 434] on div "Marc Santoro il y a 43 secondes MAIL 25/09 → @CAMILLE: Et la différence entre F…" at bounding box center [925, 423] width 461 height 71
copy span "MAIL 25/09 → @CAMILLE: Et la différence entre Facto et nous ? C’est à nous de r…"
click at [1104, 425] on html "GF 13 Clients CALQ - CALQARCHITECTE000 Situation Analyse Contacts & Adresses Pa…" at bounding box center [578, 282] width 1156 height 564
click at [1058, 489] on div "Supprimer" at bounding box center [1066, 489] width 85 height 24
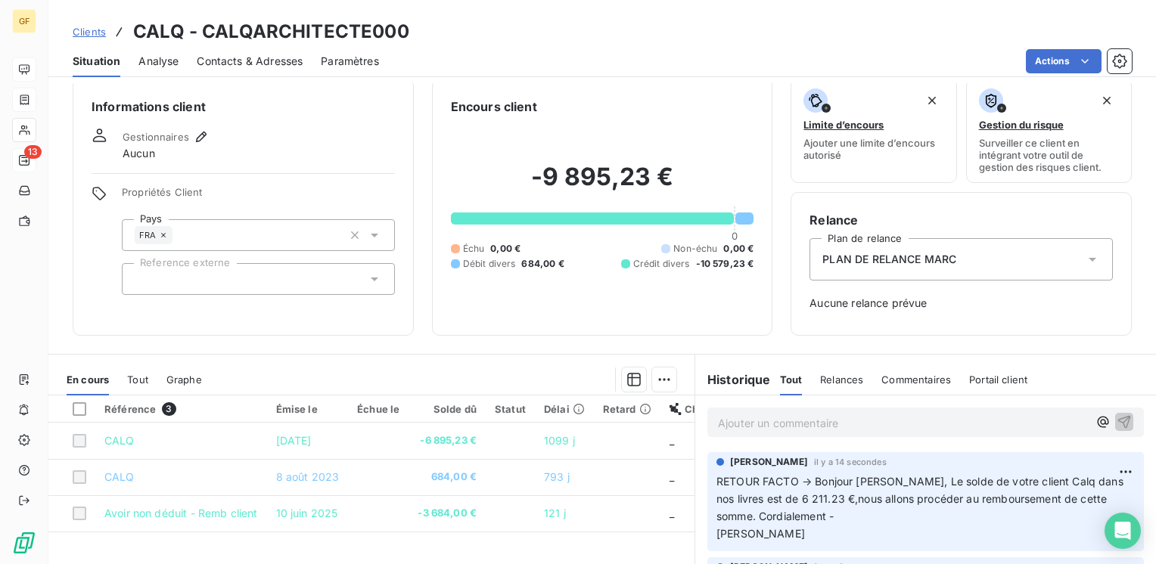
scroll to position [0, 0]
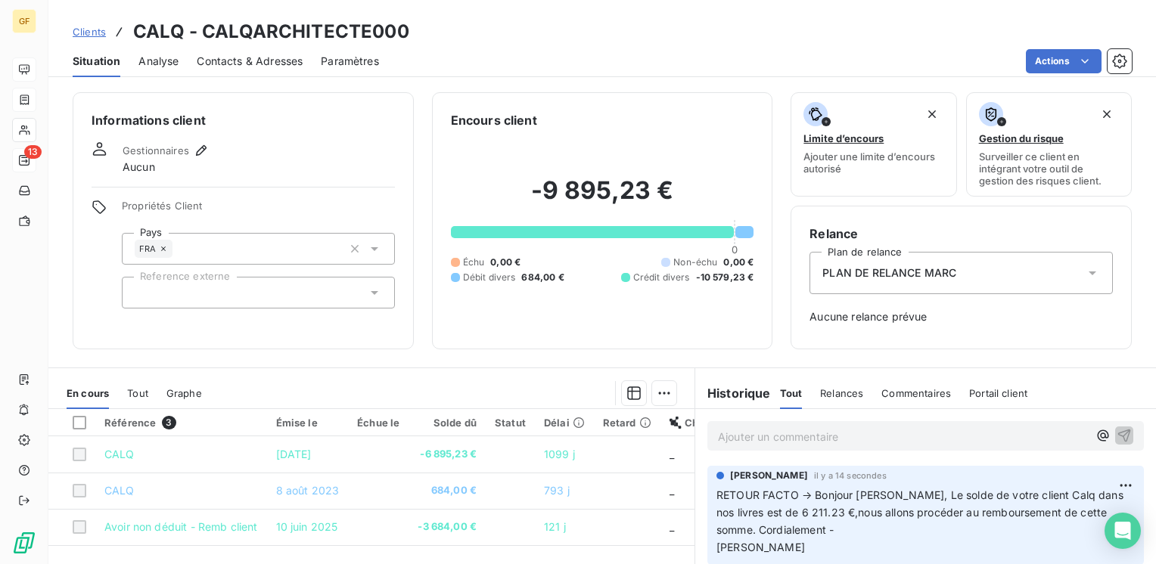
click at [759, 447] on div "Ajouter un commentaire ﻿" at bounding box center [925, 436] width 436 height 30
click at [760, 439] on p "Ajouter un commentaire ﻿" at bounding box center [903, 436] width 370 height 19
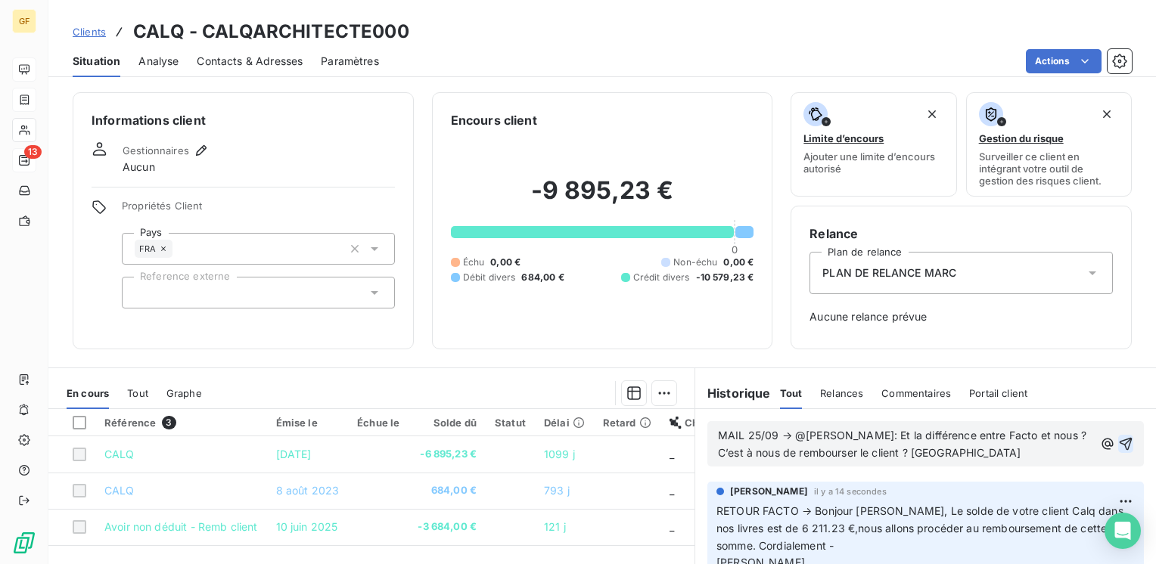
click at [1118, 442] on icon "button" at bounding box center [1125, 443] width 15 height 15
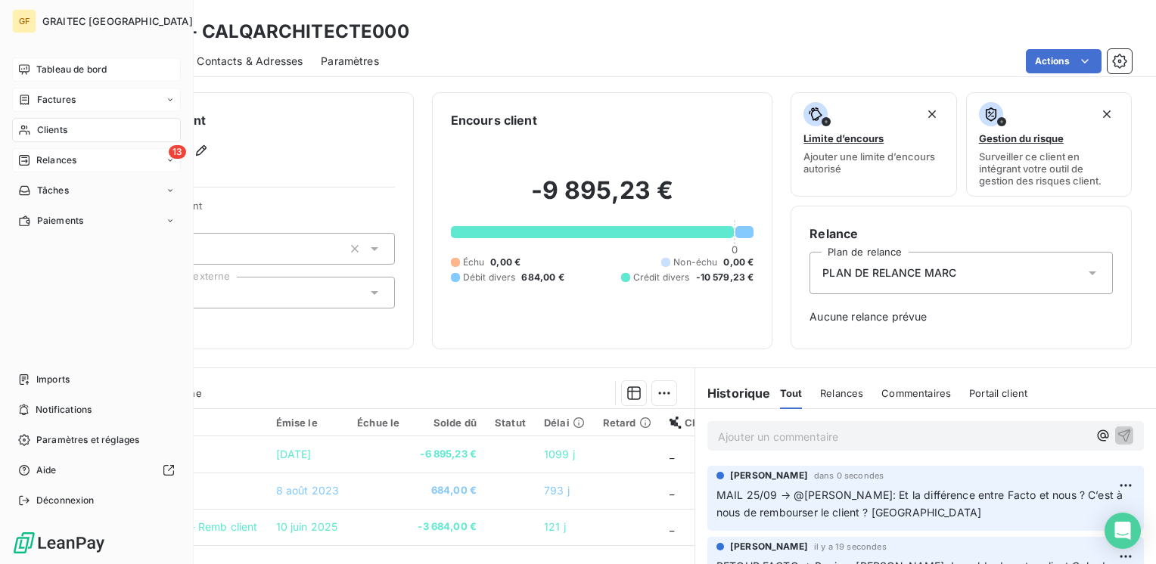
click at [45, 124] on span "Clients" at bounding box center [52, 130] width 30 height 14
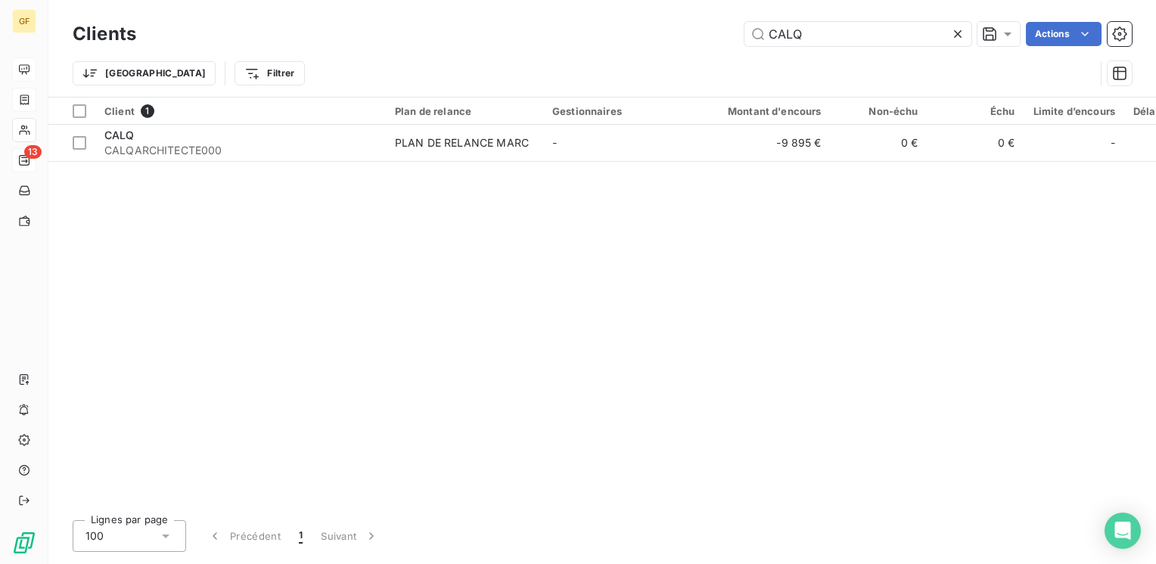
drag, startPoint x: 817, startPoint y: 33, endPoint x: 416, endPoint y: 44, distance: 401.1
click at [416, 44] on div "CALQ Actions" at bounding box center [642, 34] width 977 height 24
drag, startPoint x: 644, startPoint y: 36, endPoint x: 554, endPoint y: 50, distance: 91.2
click at [554, 50] on div "Clients CALQ Actions Trier Filtrer" at bounding box center [602, 57] width 1059 height 79
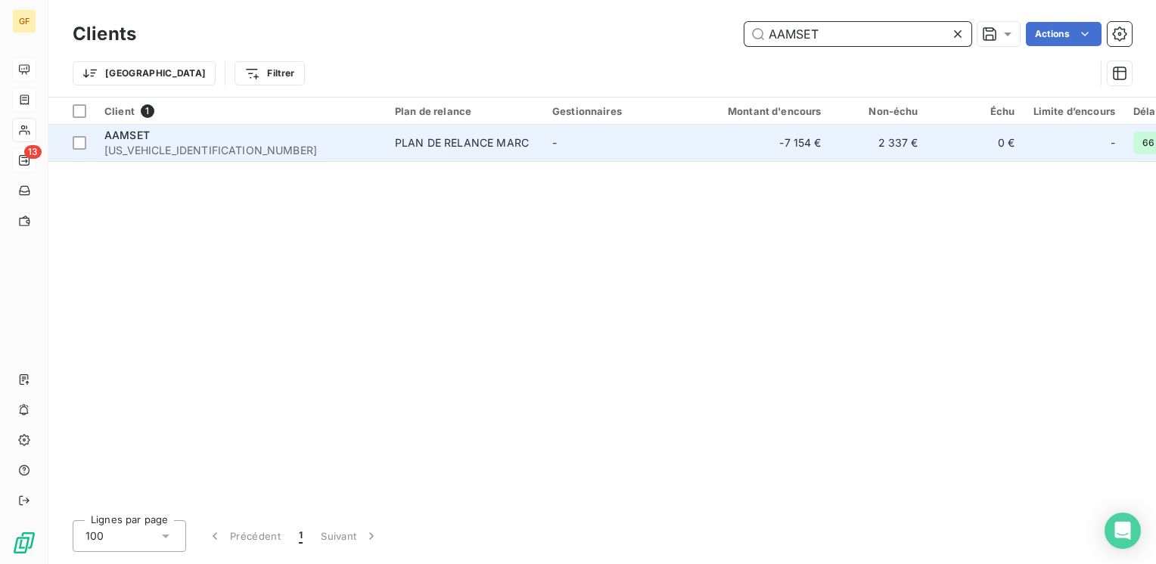
type input "AAMSET"
click at [293, 141] on div "AAMSET" at bounding box center [240, 135] width 272 height 15
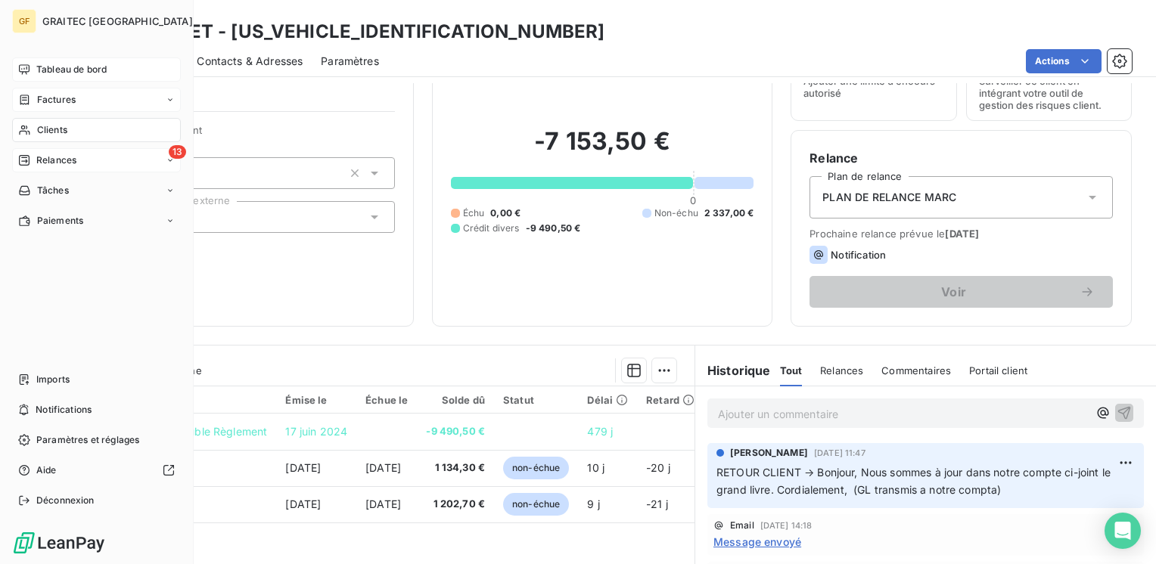
click at [56, 64] on span "Tableau de bord" at bounding box center [71, 70] width 70 height 14
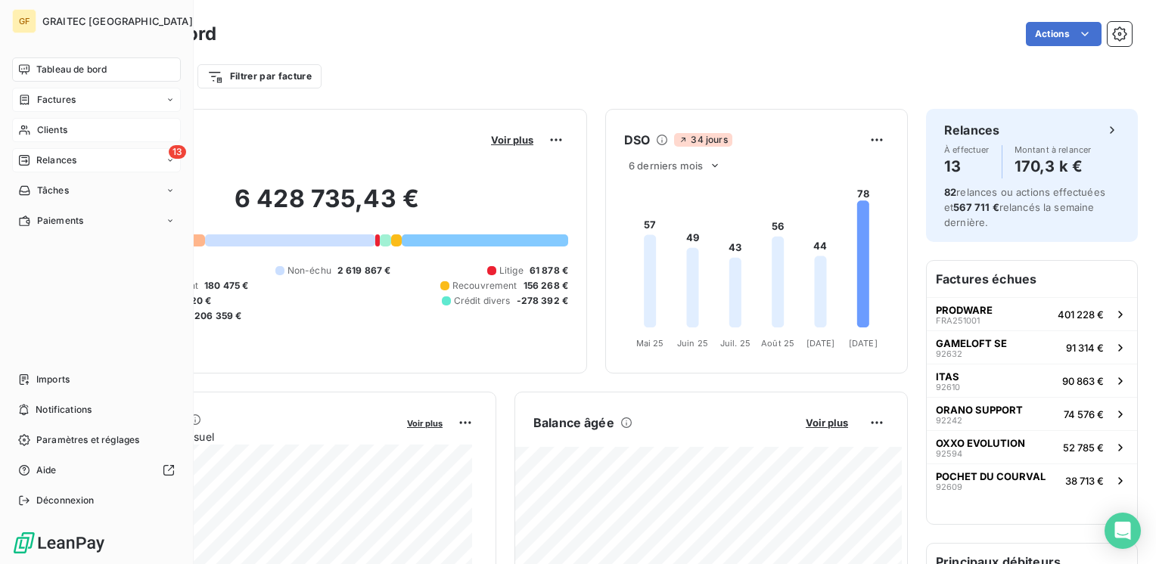
click at [58, 126] on span "Clients" at bounding box center [52, 130] width 30 height 14
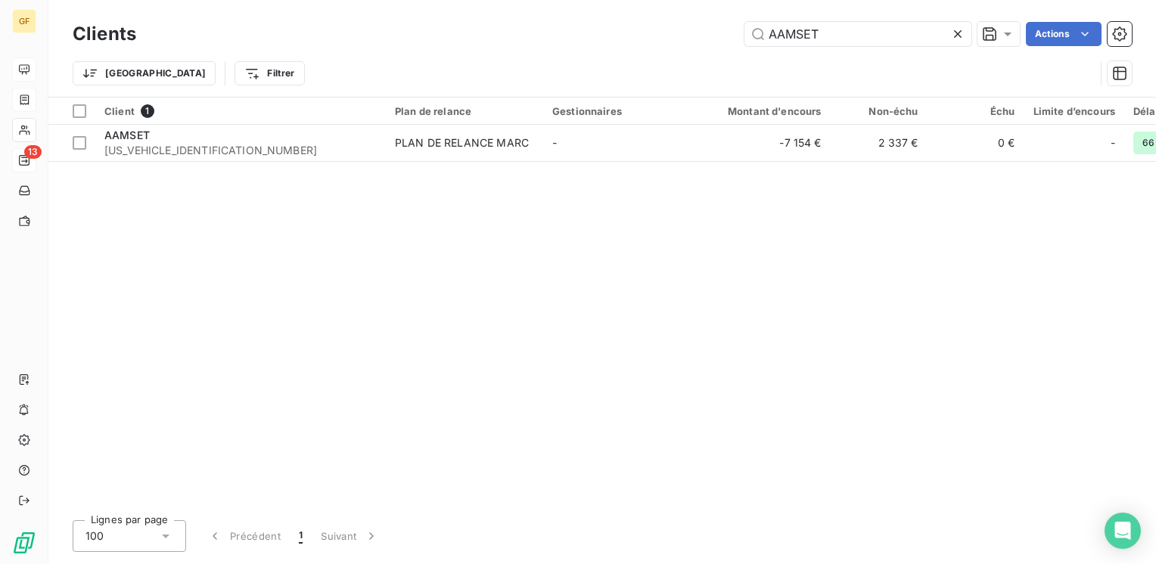
drag, startPoint x: 846, startPoint y: 30, endPoint x: 254, endPoint y: 41, distance: 592.4
click at [254, 41] on div "AAMSET Actions" at bounding box center [642, 34] width 977 height 24
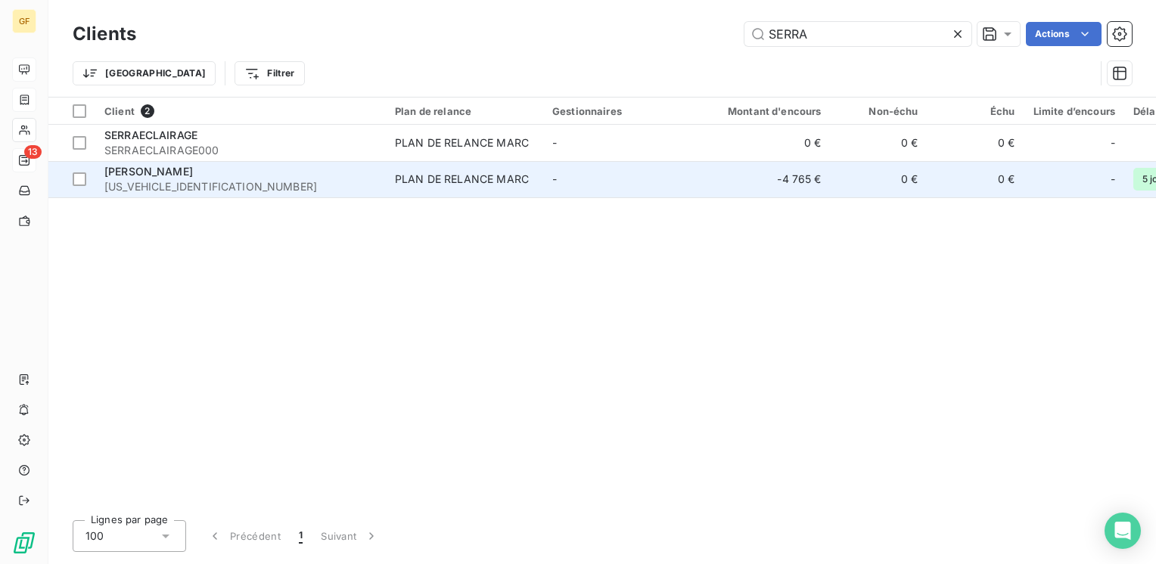
type input "SERRA"
click at [166, 176] on span "[PERSON_NAME]" at bounding box center [148, 171] width 89 height 13
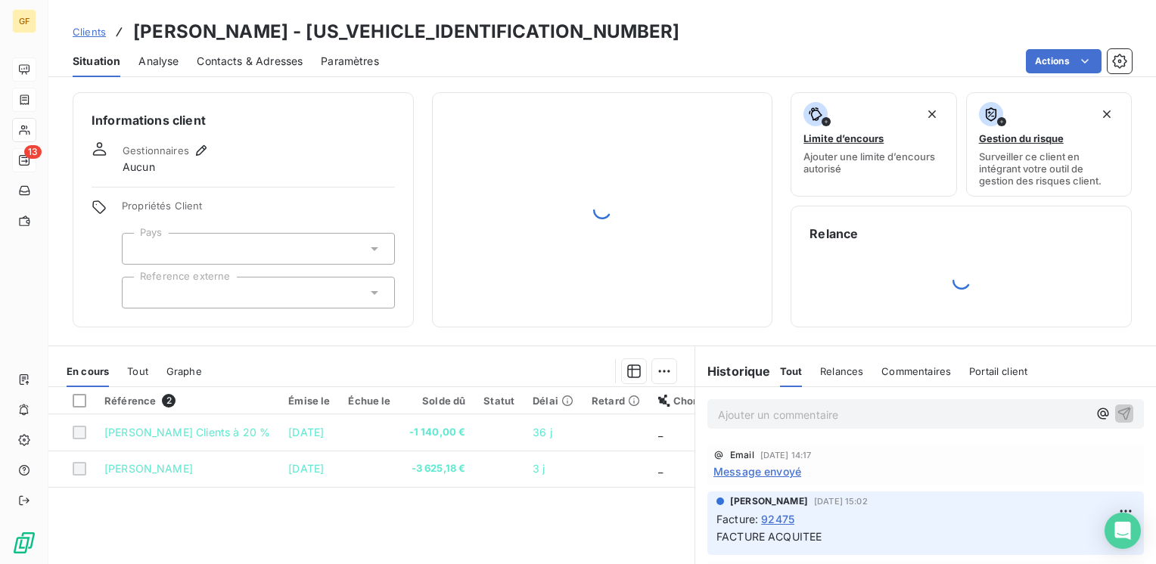
scroll to position [76, 0]
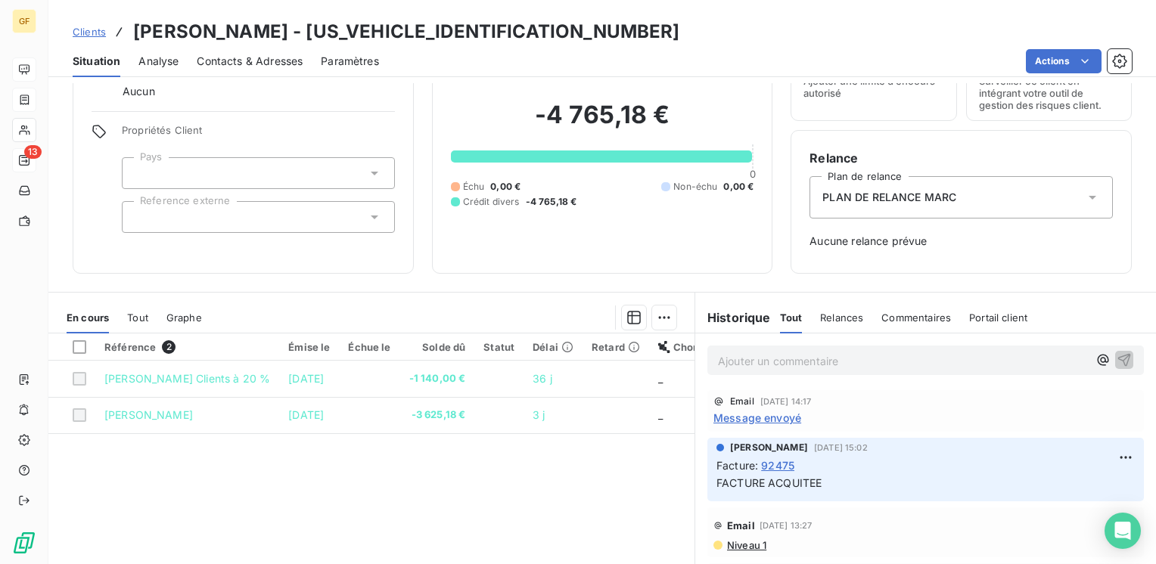
click at [754, 352] on p "Ajouter un commentaire ﻿" at bounding box center [903, 361] width 370 height 19
drag, startPoint x: 711, startPoint y: 356, endPoint x: 667, endPoint y: 356, distance: 43.9
click at [667, 356] on div "En cours Tout Graphe Référence 2 Émise le Échue le Solde dû Statut Délai Retard…" at bounding box center [601, 481] width 1107 height 378
click at [1118, 354] on icon "button" at bounding box center [1124, 359] width 13 height 13
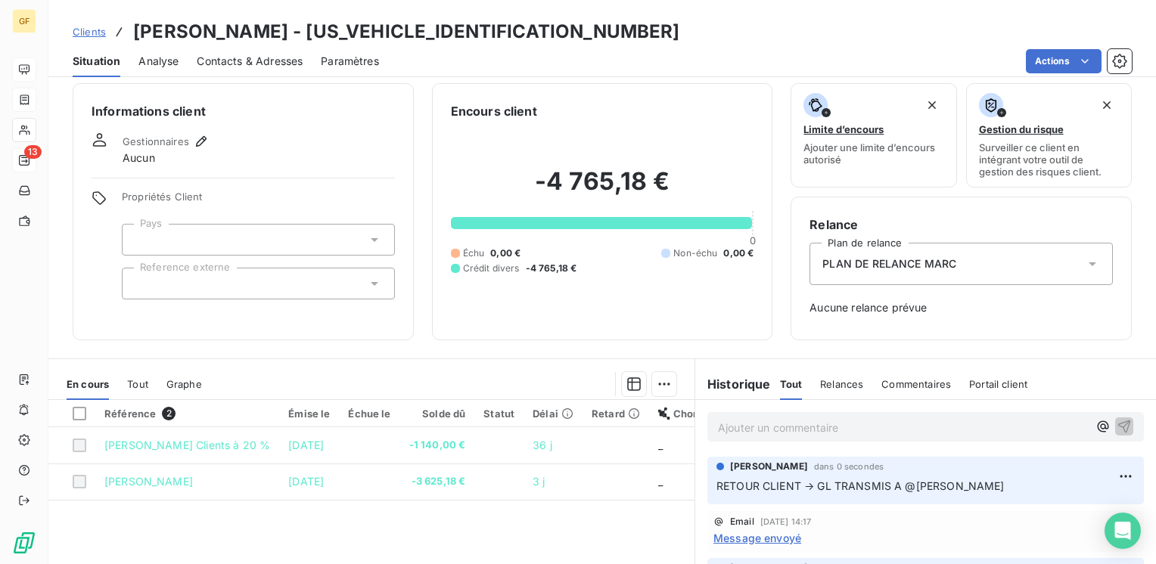
scroll to position [0, 0]
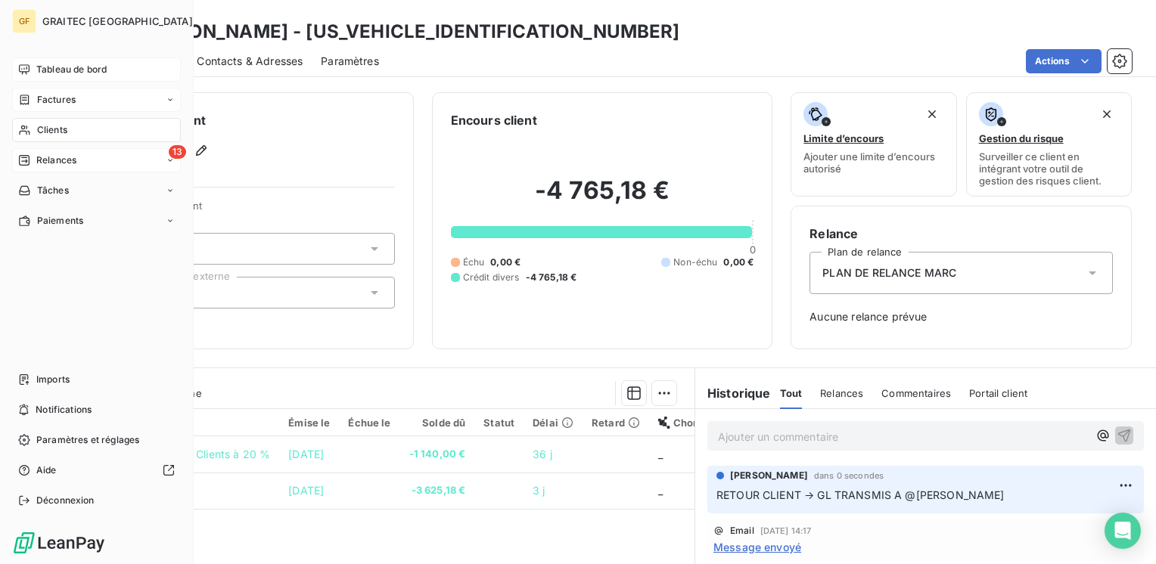
click at [47, 69] on span "Tableau de bord" at bounding box center [71, 70] width 70 height 14
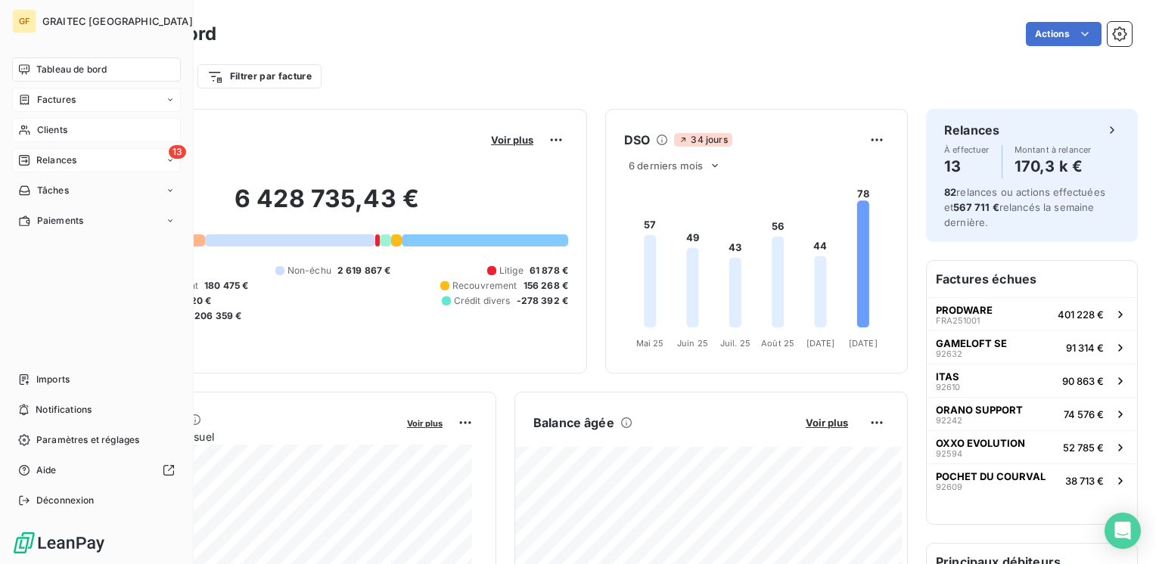
click at [54, 129] on span "Clients" at bounding box center [52, 130] width 30 height 14
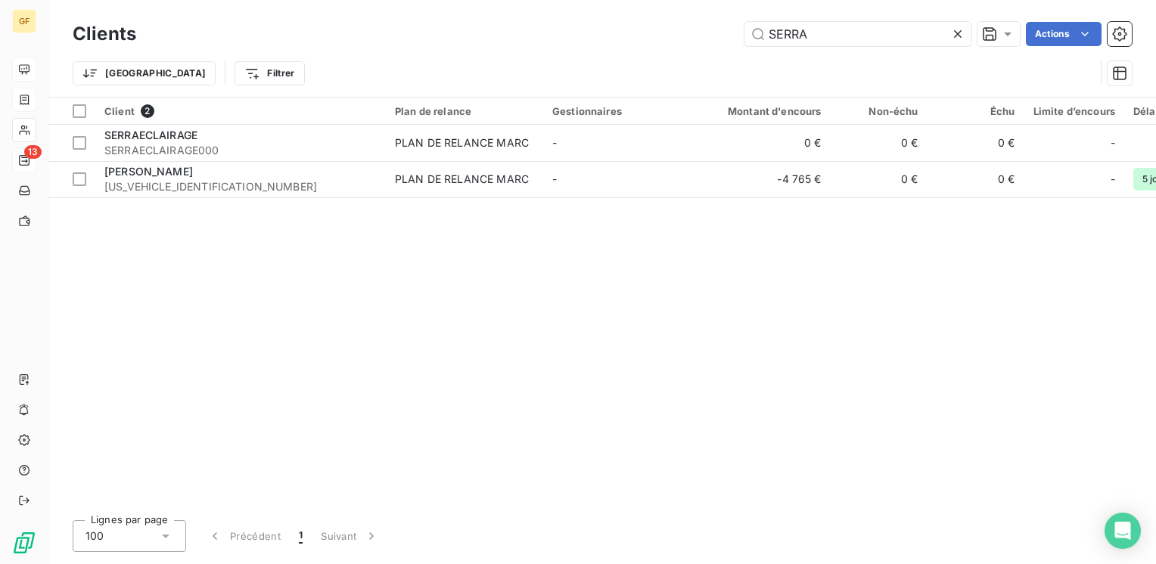
drag, startPoint x: 819, startPoint y: 35, endPoint x: 235, endPoint y: 59, distance: 584.5
click at [241, 66] on div "Clients SERRA Actions Trier Filtrer" at bounding box center [602, 57] width 1059 height 79
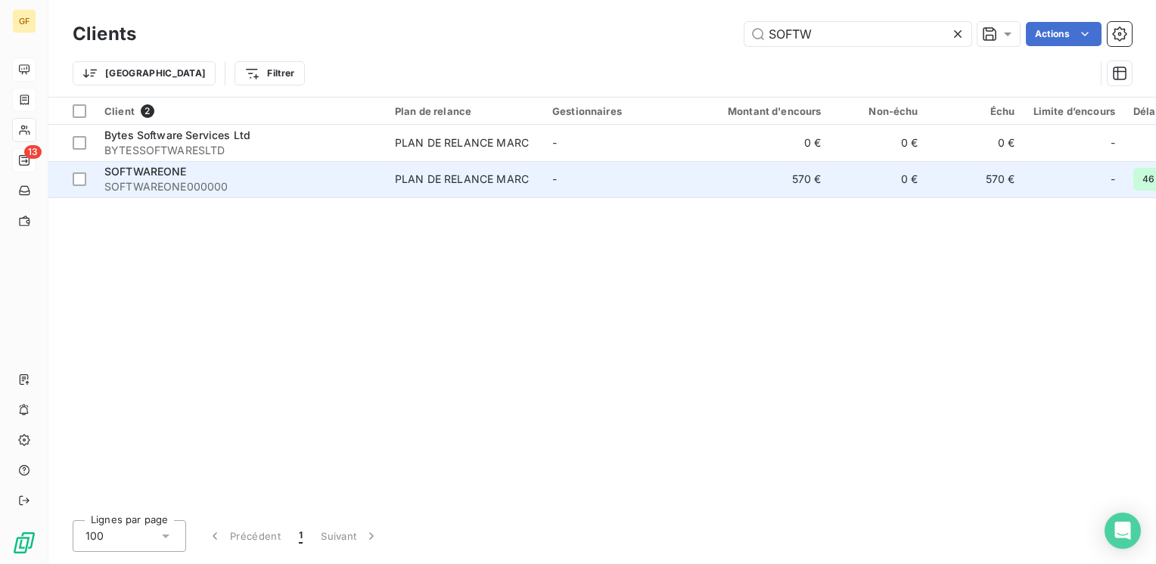
type input "SOFTW"
click at [187, 183] on span "SOFTWAREONE000000" at bounding box center [240, 186] width 272 height 15
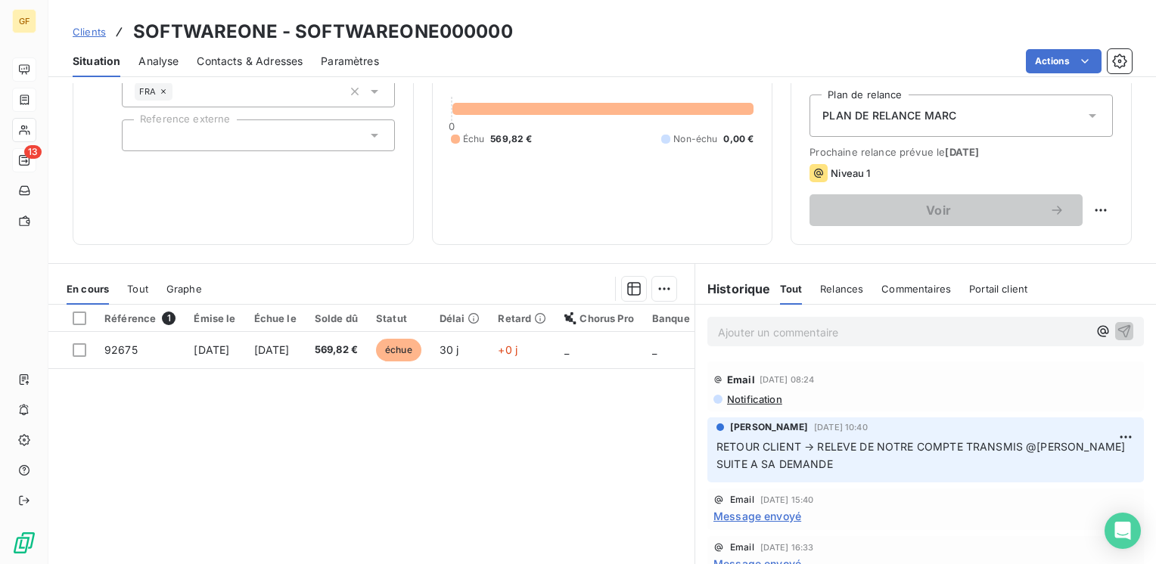
scroll to position [82, 0]
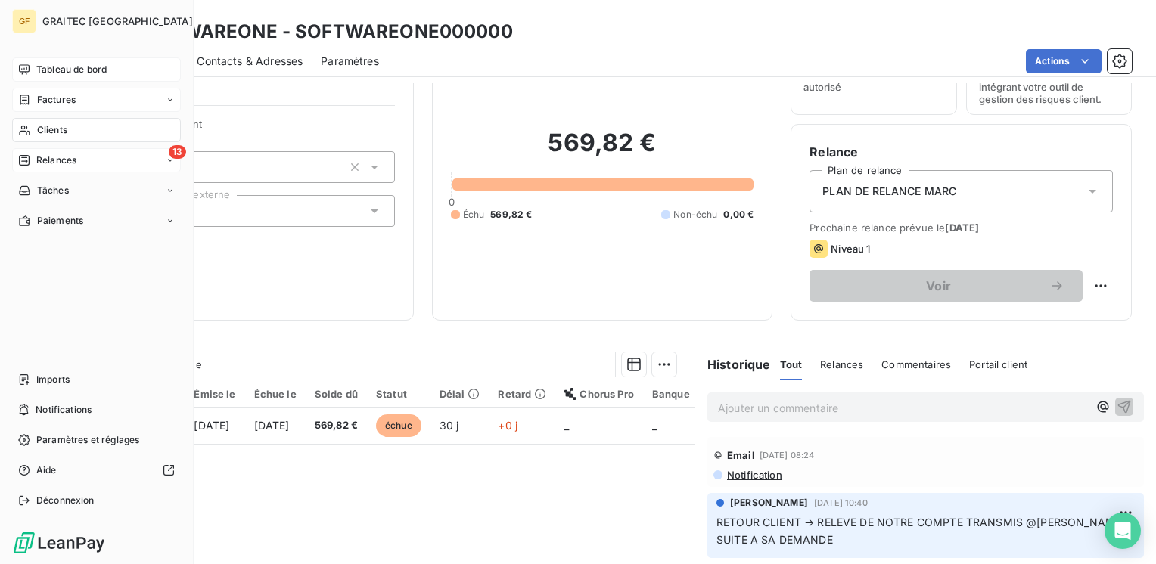
click at [51, 126] on span "Clients" at bounding box center [52, 130] width 30 height 14
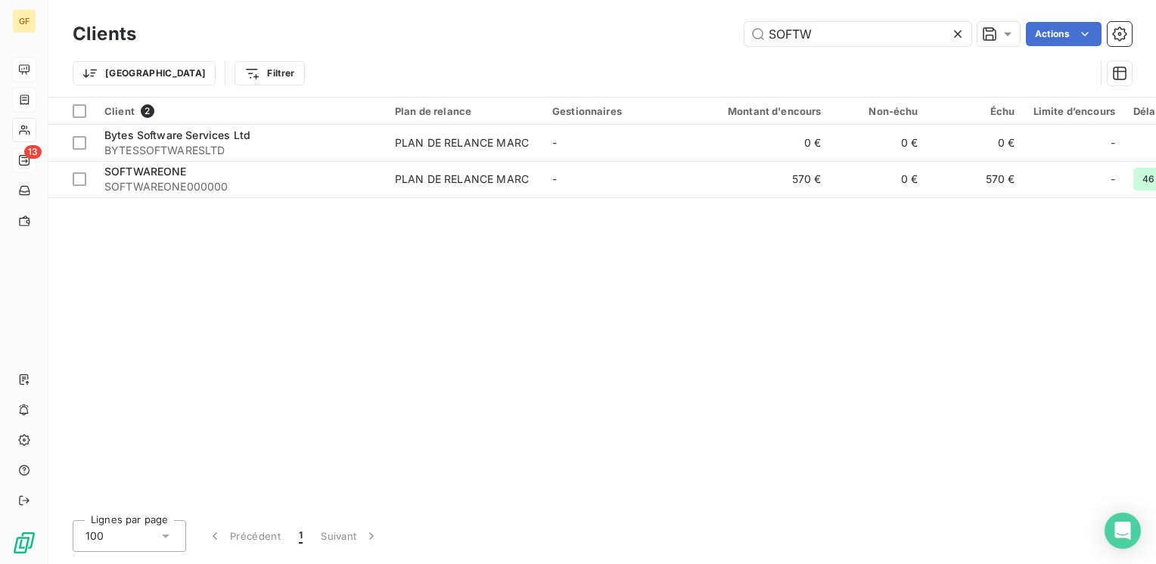
drag, startPoint x: 799, startPoint y: 36, endPoint x: 429, endPoint y: 29, distance: 370.0
click at [448, 39] on div "SOFTW Actions" at bounding box center [642, 34] width 977 height 24
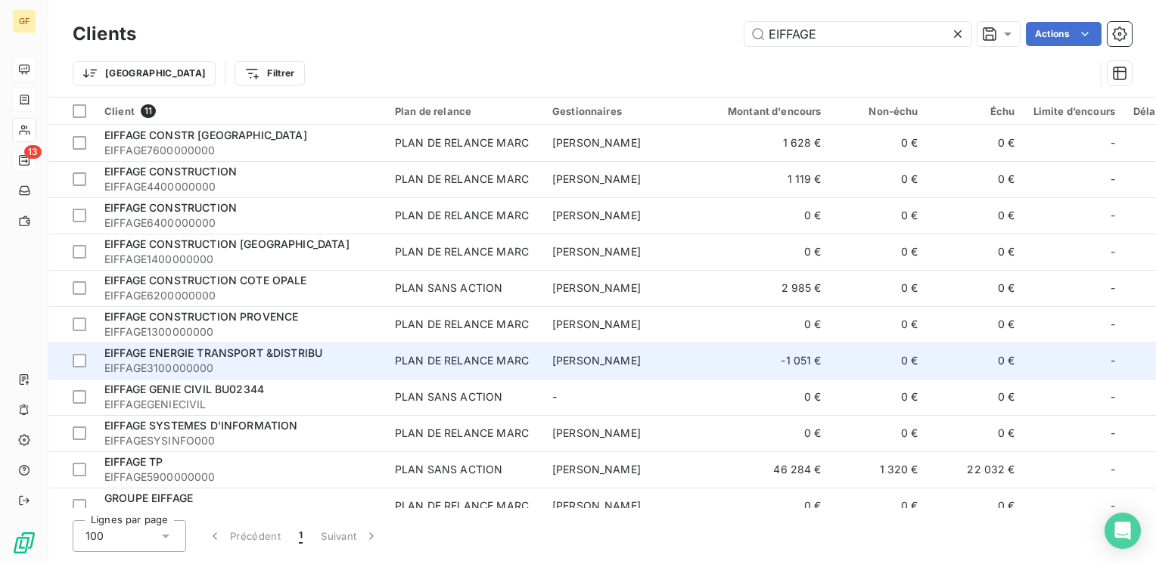
type input "EIFFAGE"
click at [427, 372] on td "PLAN DE RELANCE MARC" at bounding box center [464, 361] width 157 height 36
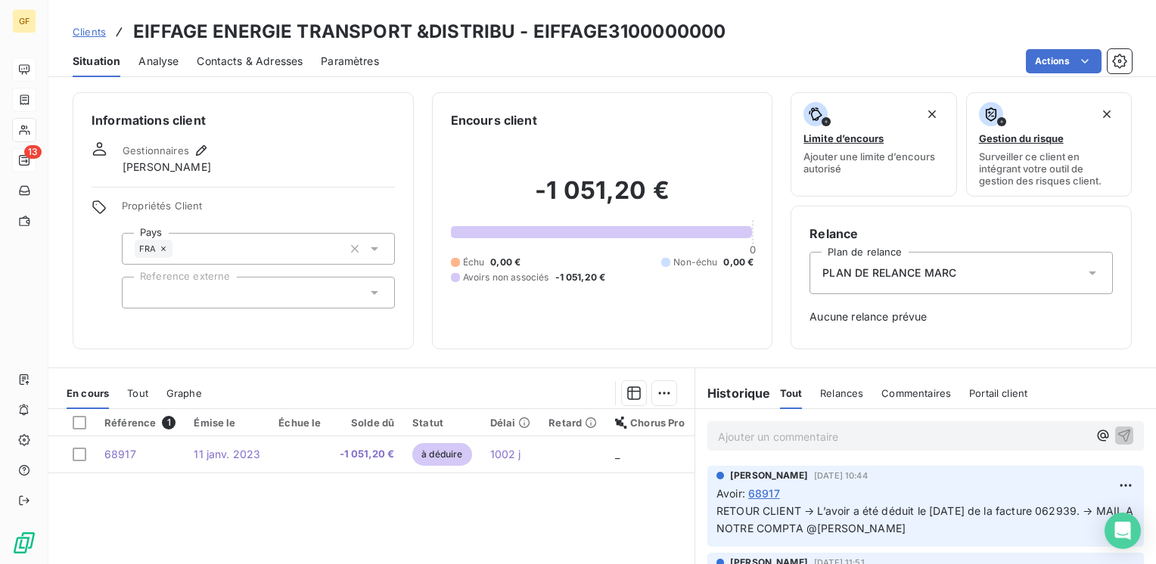
scroll to position [76, 0]
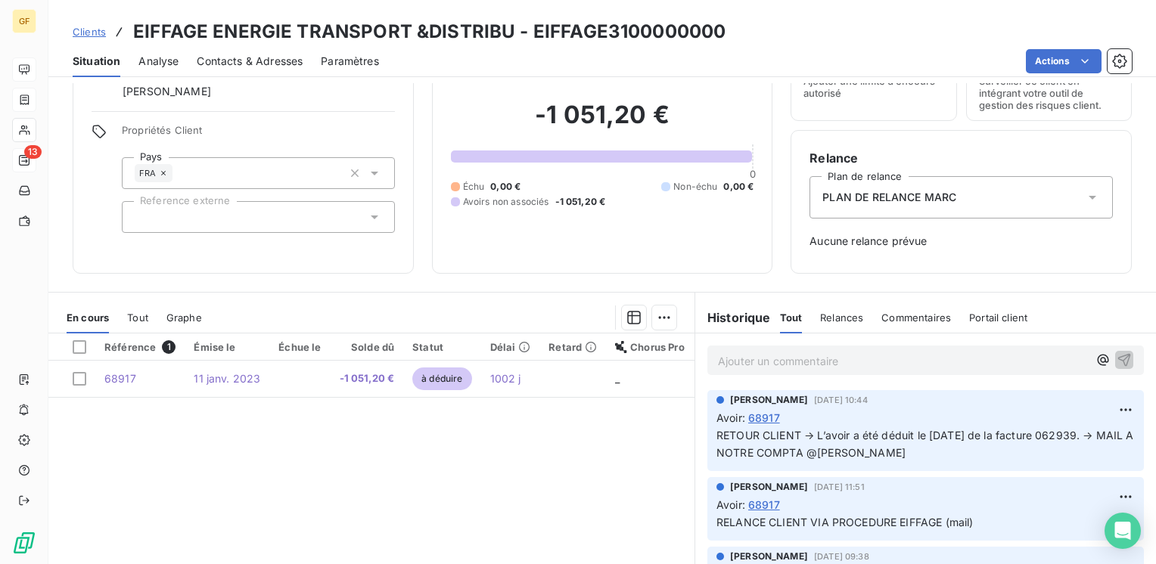
click at [768, 364] on p "Ajouter un commentaire ﻿" at bounding box center [903, 361] width 370 height 19
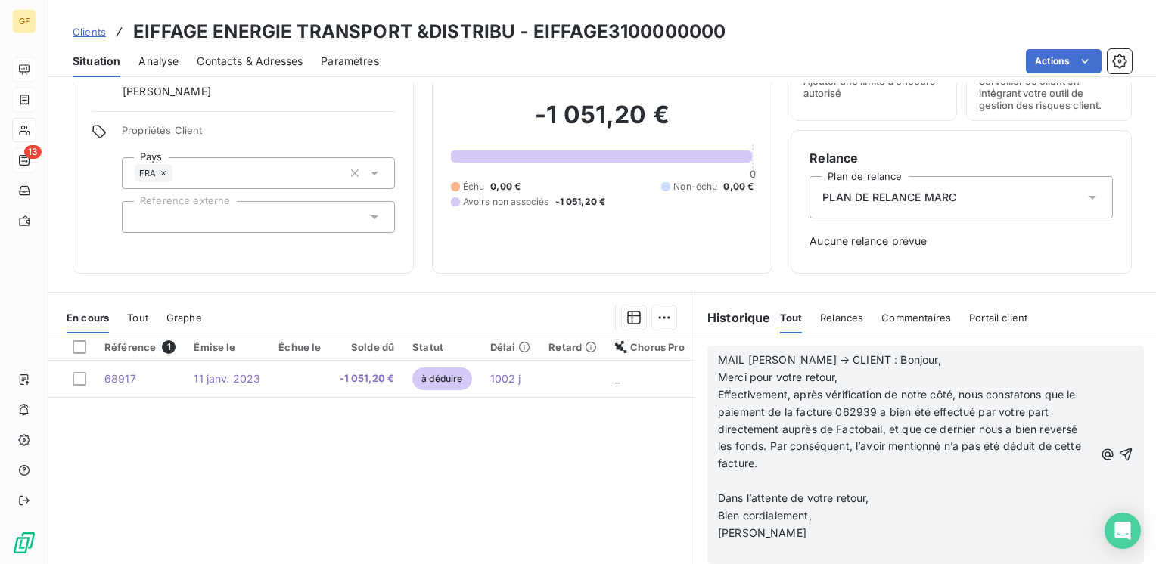
click at [918, 361] on p "MAIL SARAH → CLIENT : Bonjour," at bounding box center [906, 360] width 376 height 17
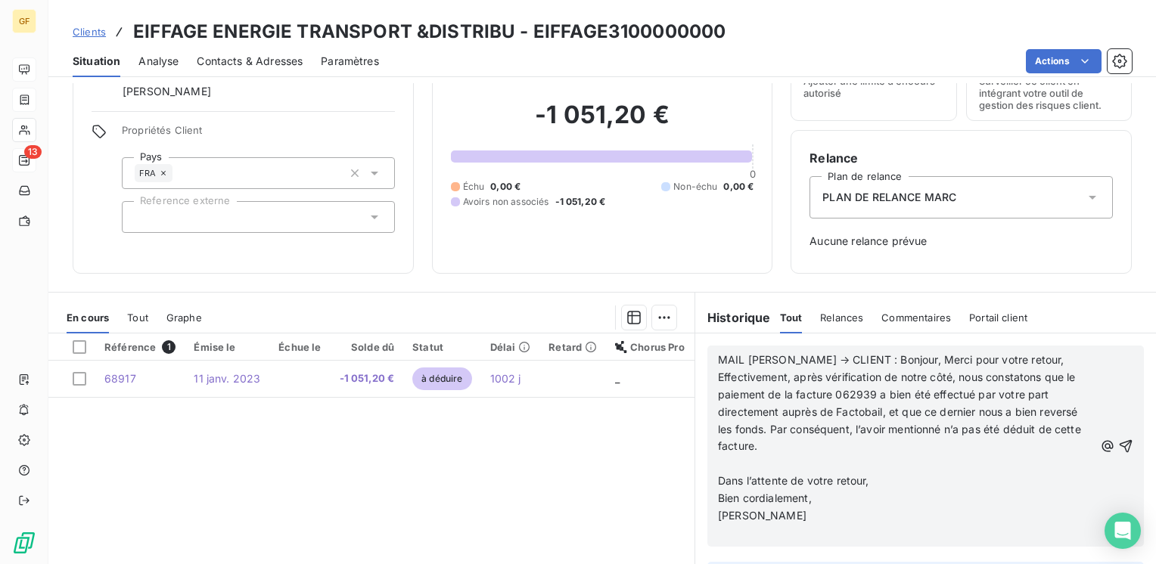
click at [866, 441] on p "Effectivement, après vérification de notre côté, nous constatons que le paiemen…" at bounding box center [906, 412] width 376 height 86
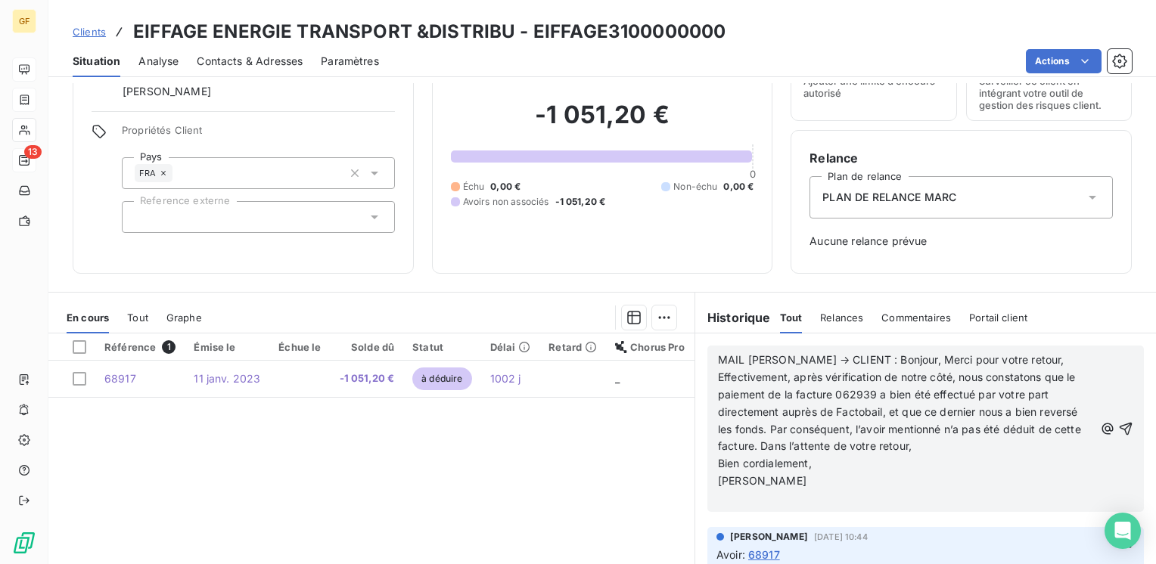
click at [996, 446] on p "Effectivement, après vérification de notre côté, nous constatons que le paiemen…" at bounding box center [906, 412] width 376 height 86
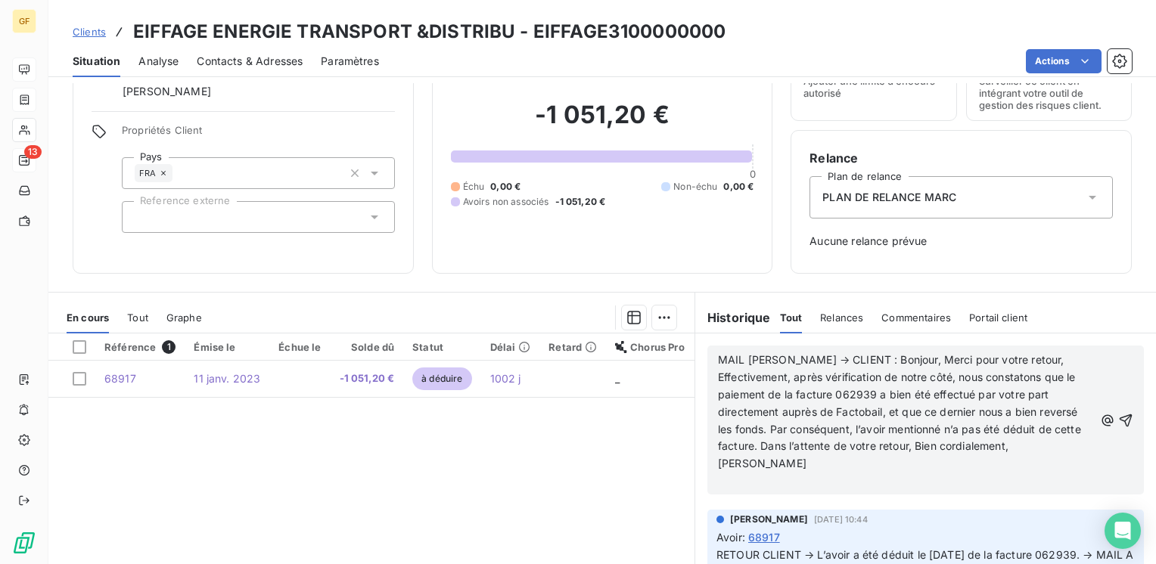
click at [817, 455] on p "Effectivement, après vérification de notre côté, nous constatons que le paiemen…" at bounding box center [906, 412] width 376 height 86
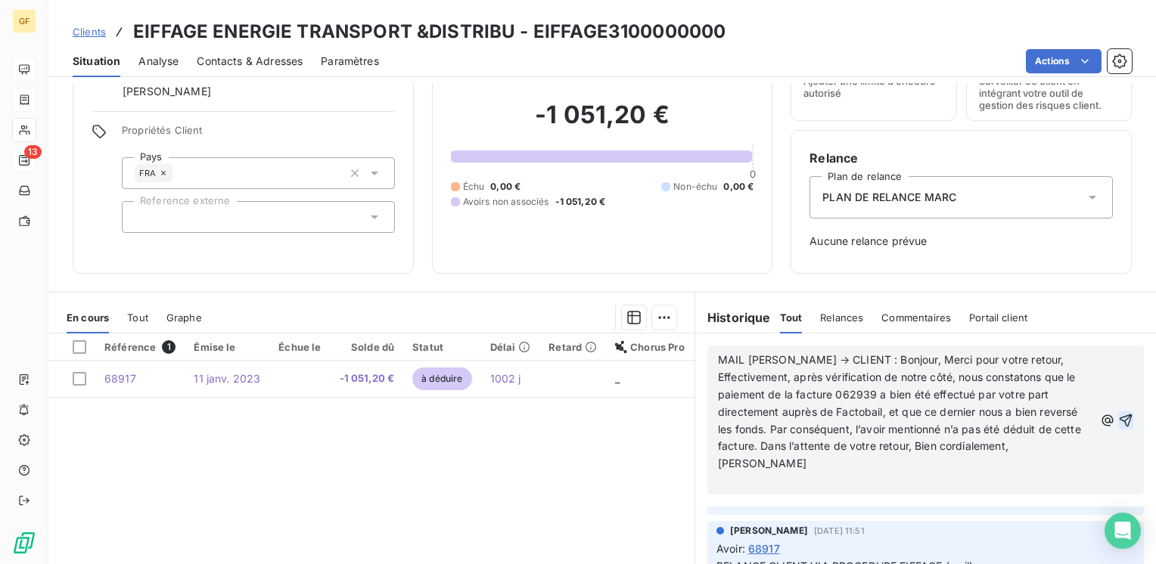
click at [1118, 416] on icon "button" at bounding box center [1125, 420] width 15 height 15
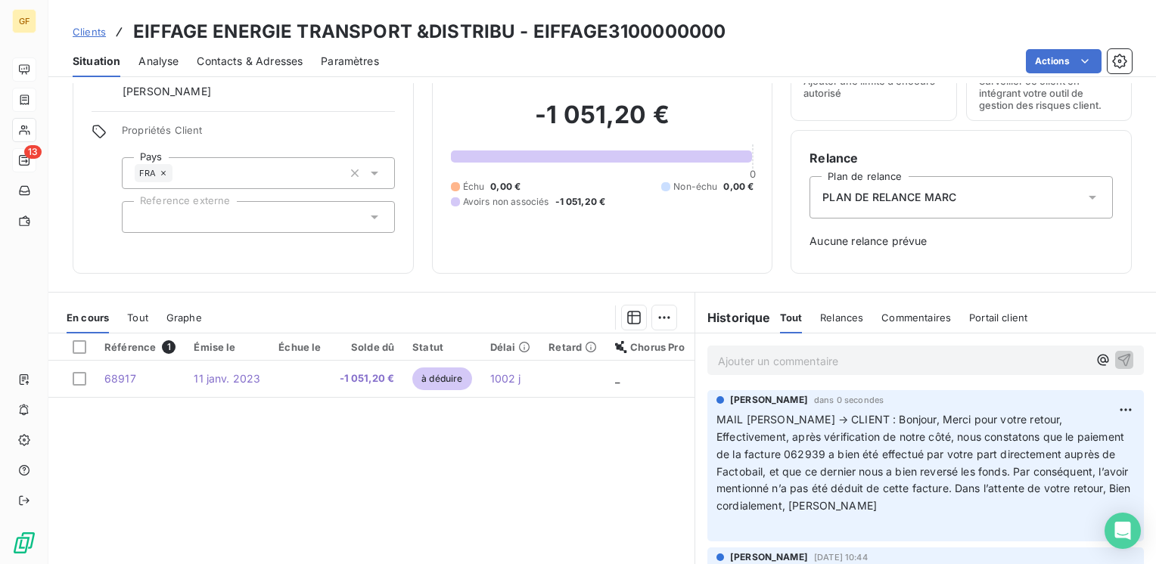
scroll to position [0, 0]
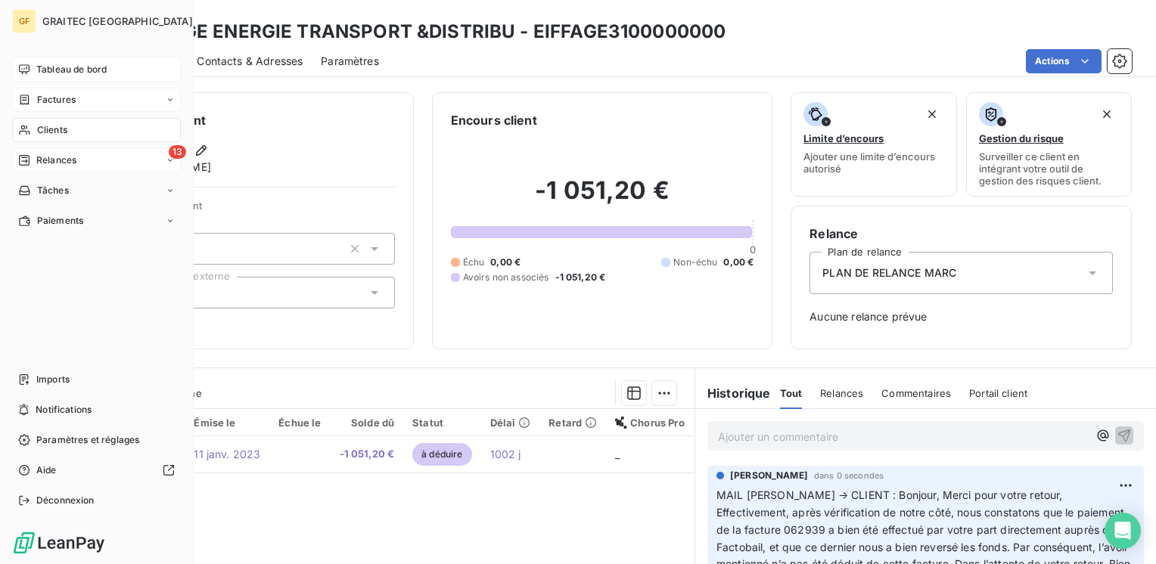
click at [52, 134] on span "Clients" at bounding box center [52, 130] width 30 height 14
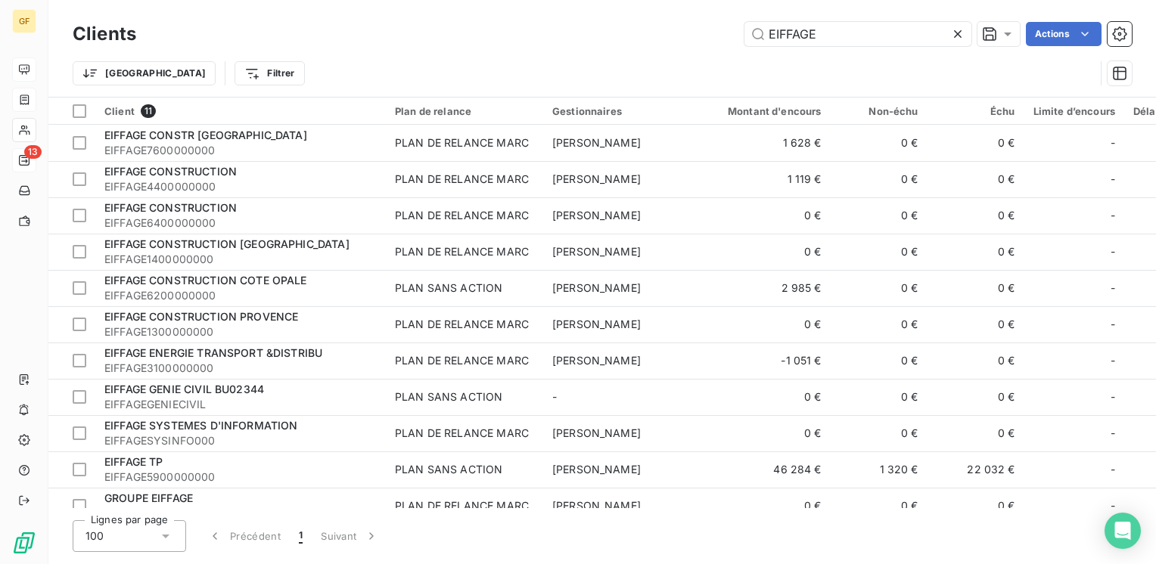
drag, startPoint x: 847, startPoint y: 30, endPoint x: 461, endPoint y: 55, distance: 386.6
click at [461, 55] on div "Clients EIFFAGE Actions Trier Filtrer" at bounding box center [602, 57] width 1059 height 79
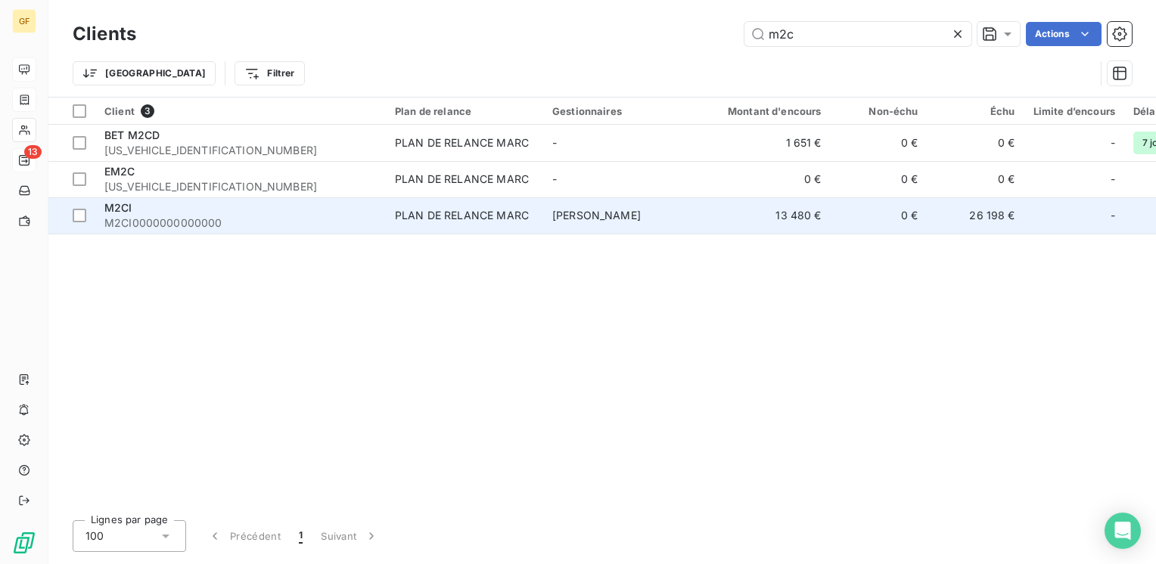
type input "m2c"
click at [210, 216] on span "M2CI0000000000000" at bounding box center [240, 223] width 272 height 15
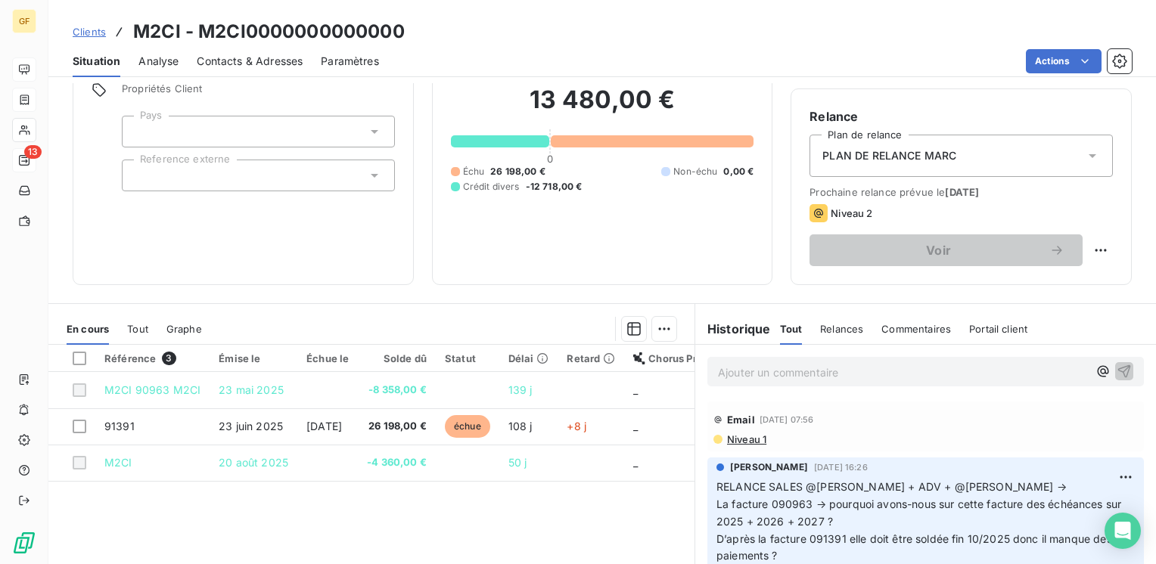
scroll to position [151, 0]
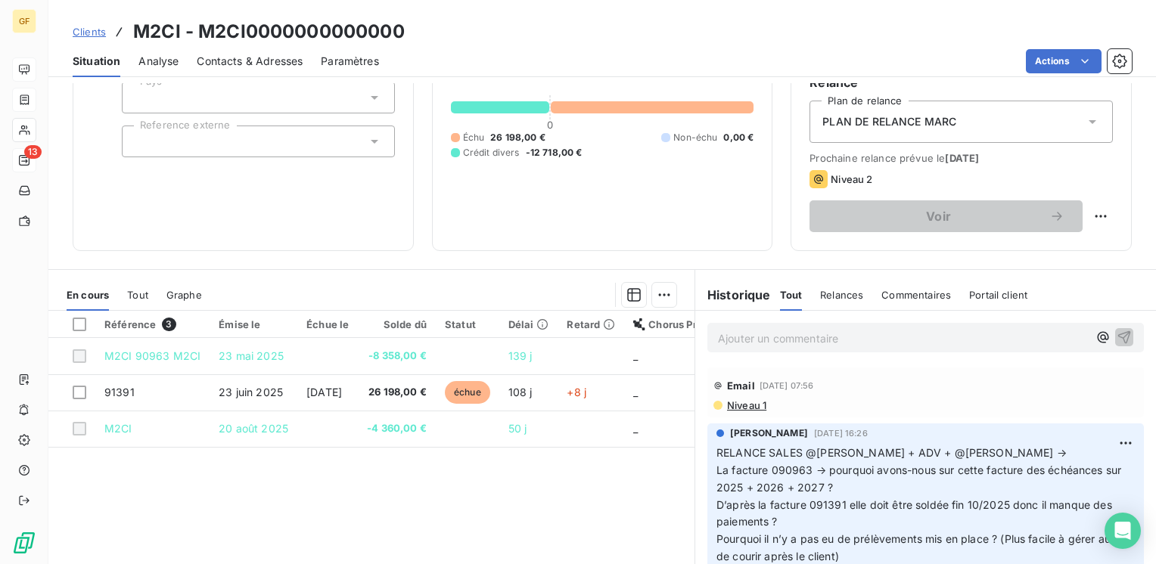
click at [743, 341] on p "Ajouter un commentaire ﻿" at bounding box center [903, 338] width 370 height 19
click at [1118, 331] on icon "button" at bounding box center [1124, 337] width 13 height 13
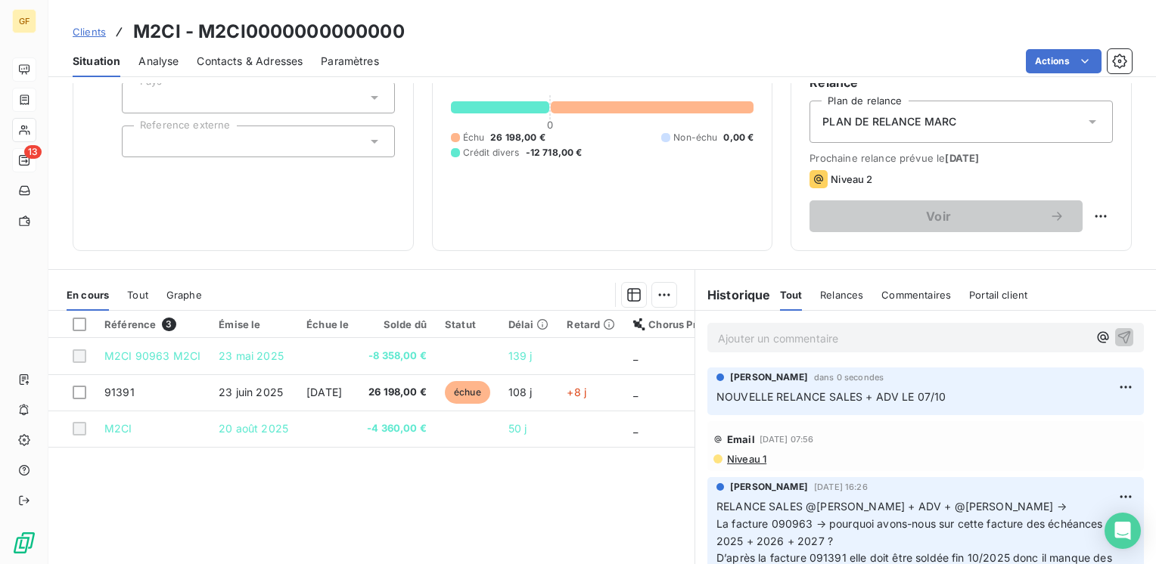
scroll to position [76, 0]
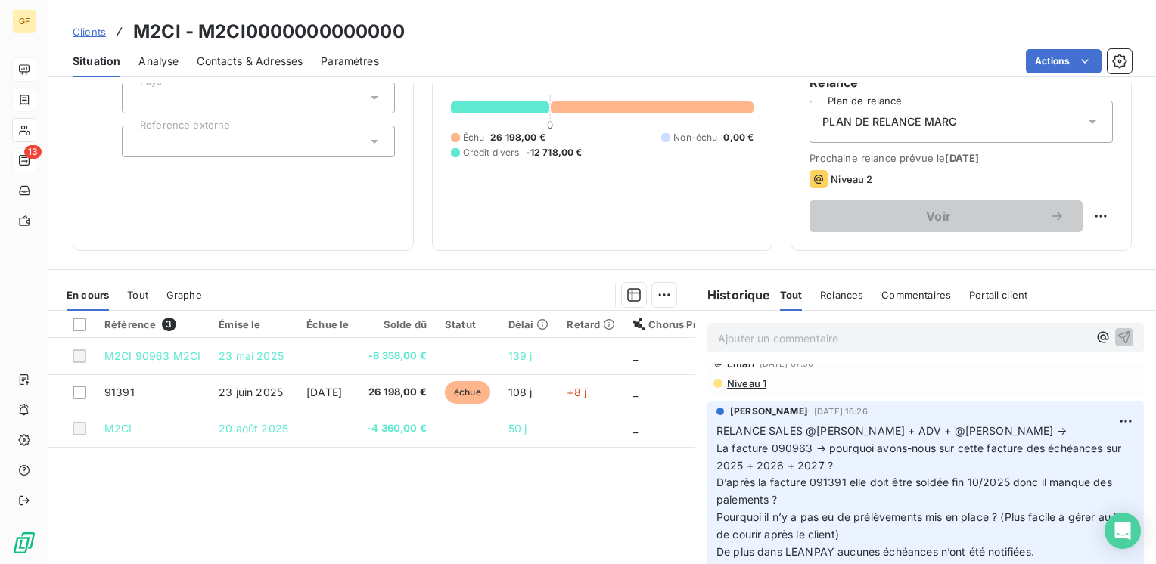
click at [750, 379] on span "Niveau 1" at bounding box center [745, 383] width 41 height 12
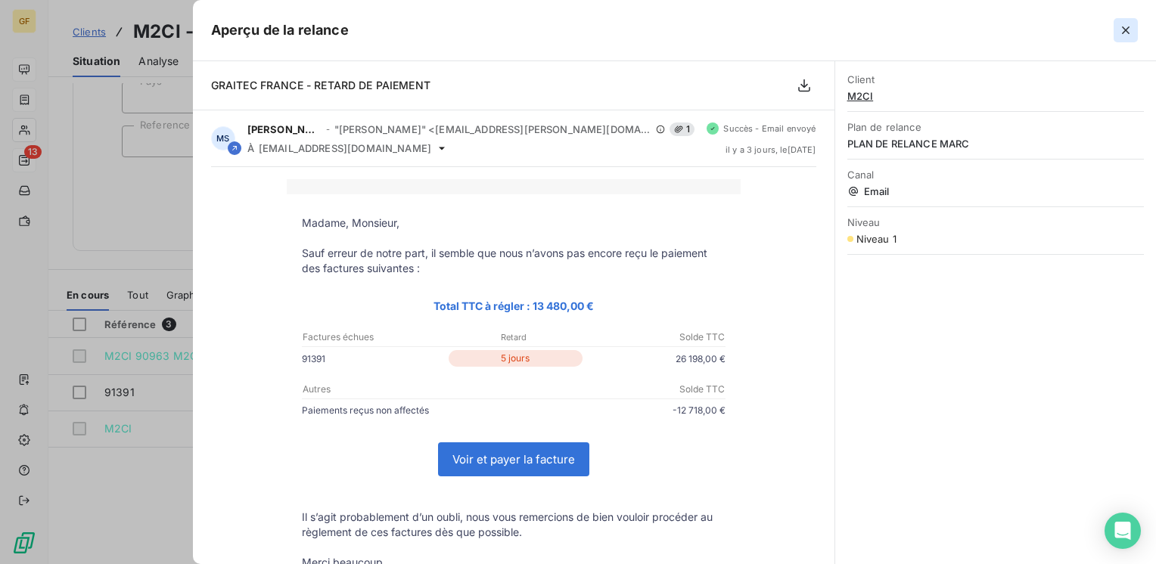
click at [1126, 26] on icon "button" at bounding box center [1125, 30] width 15 height 15
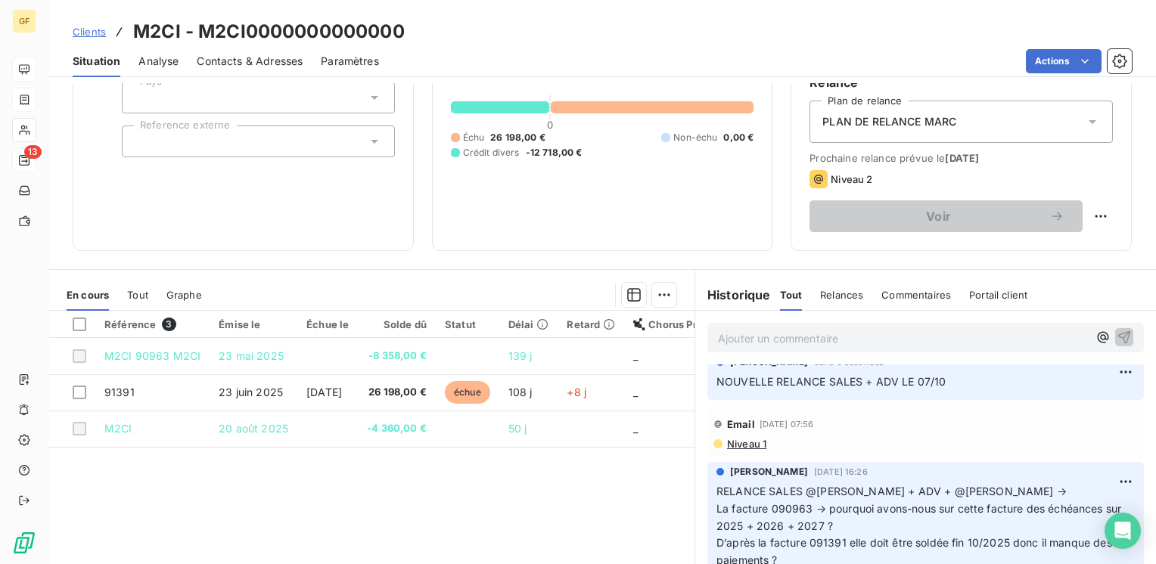
scroll to position [0, 0]
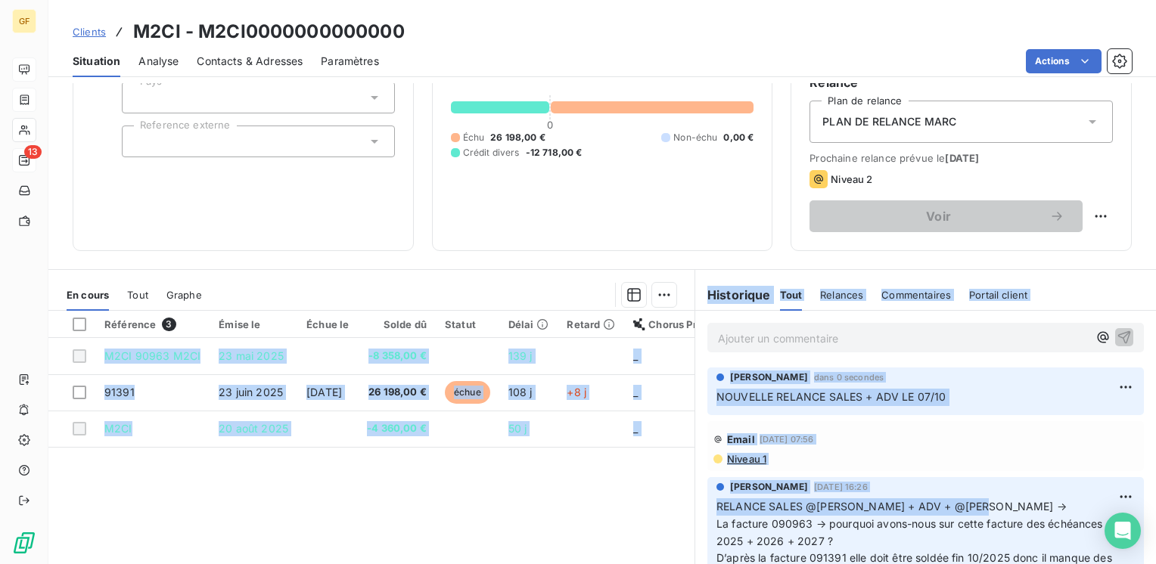
drag, startPoint x: 965, startPoint y: 504, endPoint x: 678, endPoint y: 505, distance: 287.5
click at [678, 505] on div "En cours Tout Graphe Référence 3 Émise le Échue le Solde dû Statut Délai Retard…" at bounding box center [601, 458] width 1107 height 378
drag, startPoint x: 678, startPoint y: 505, endPoint x: 790, endPoint y: 492, distance: 112.7
click at [787, 492] on div "Marc Santoro 1 oct. 2025, 16:26" at bounding box center [925, 487] width 418 height 14
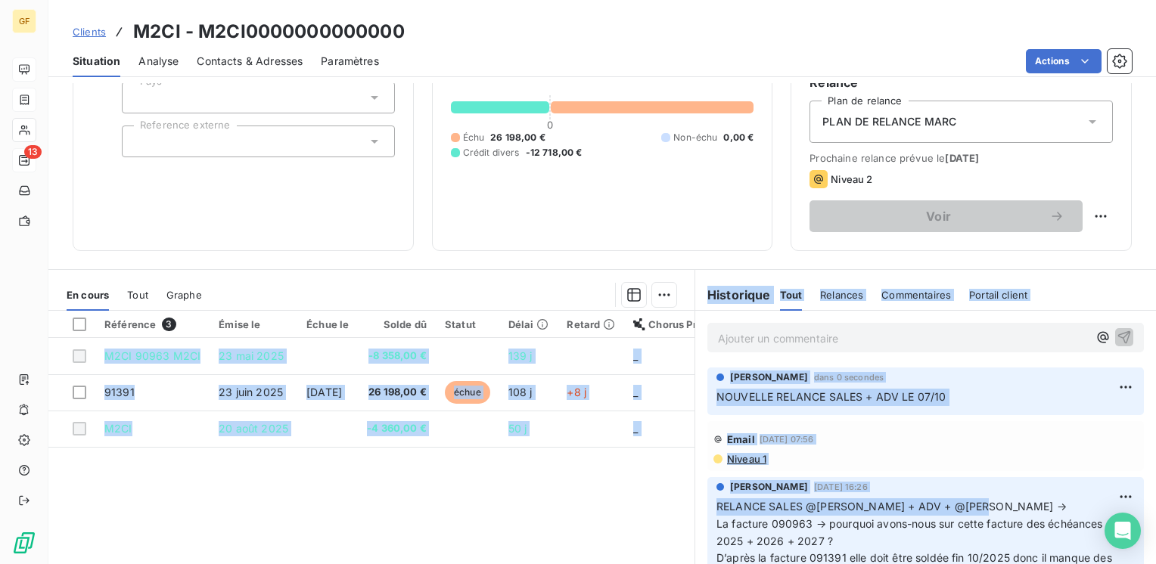
click at [975, 464] on div "Niveau 1" at bounding box center [925, 459] width 424 height 12
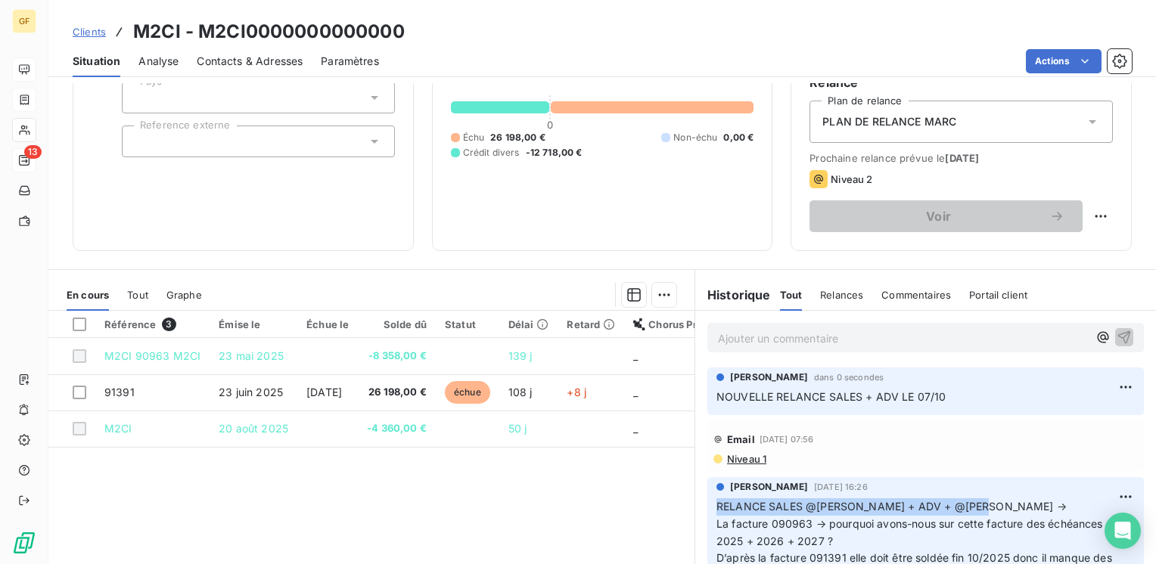
drag, startPoint x: 964, startPoint y: 502, endPoint x: 705, endPoint y: 500, distance: 259.5
copy span "RELANCE SALES @DIDIER P. + ADV + @CAMILLE"
click at [1101, 381] on html "GF 13 Clients M2CI - M2CI0000000000000 Situation Analyse Contacts & Adresses Pa…" at bounding box center [578, 282] width 1156 height 564
click at [1047, 417] on div "Editer" at bounding box center [1066, 420] width 85 height 24
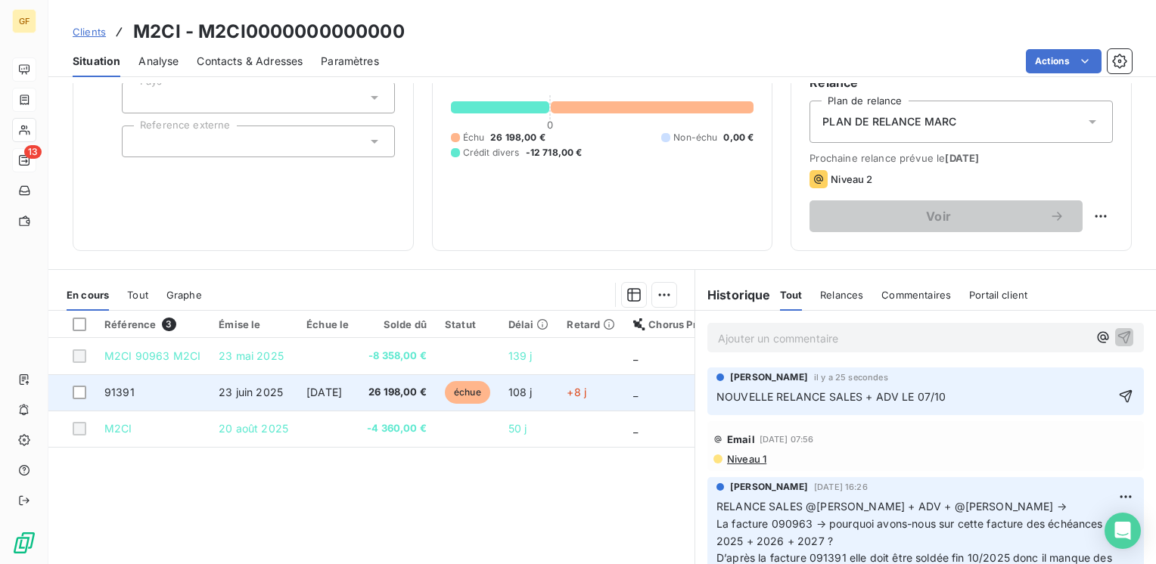
drag, startPoint x: 808, startPoint y: 395, endPoint x: 574, endPoint y: 406, distance: 234.0
click at [576, 406] on div "En cours Tout Graphe Référence 3 Émise le Échue le Solde dû Statut Délai Retard…" at bounding box center [601, 458] width 1107 height 378
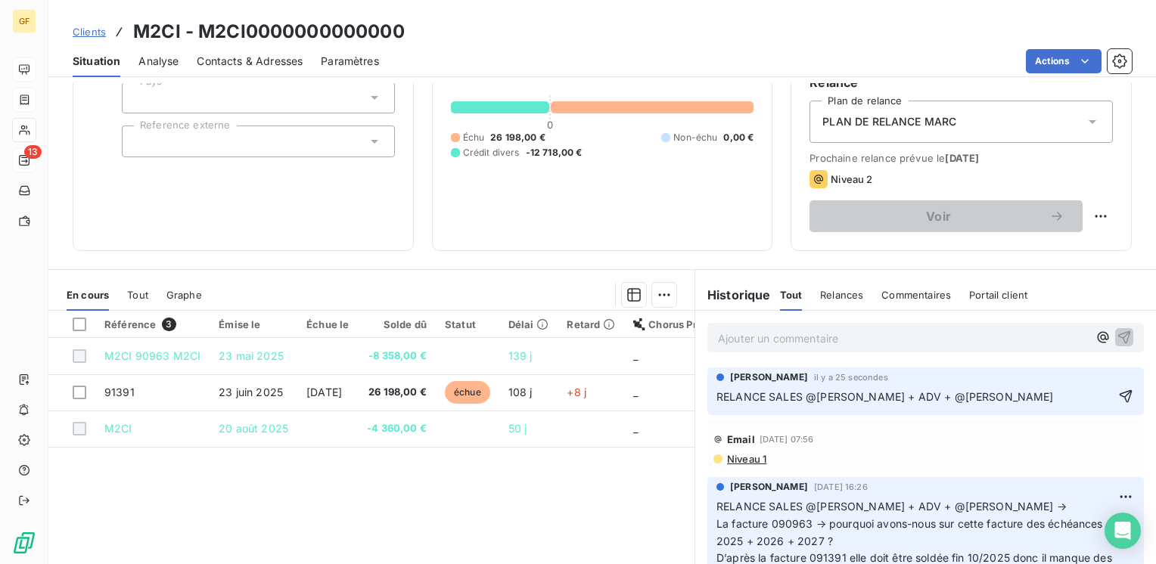
click at [799, 395] on span "RELANCE SALES @DIDIER P. + ADV + @CAMILLE" at bounding box center [884, 396] width 337 height 13
click at [763, 398] on span "RELANCE SALES @DIDIER P. + ADV + @CAMILLE" at bounding box center [884, 396] width 337 height 13
drag, startPoint x: 1102, startPoint y: 393, endPoint x: 1079, endPoint y: 384, distance: 25.4
click at [1118, 393] on icon "button" at bounding box center [1125, 396] width 15 height 15
click at [1106, 387] on html "GF 13 Clients M2CI - M2CI0000000000000 Situation Analyse Contacts & Adresses Pa…" at bounding box center [578, 282] width 1156 height 564
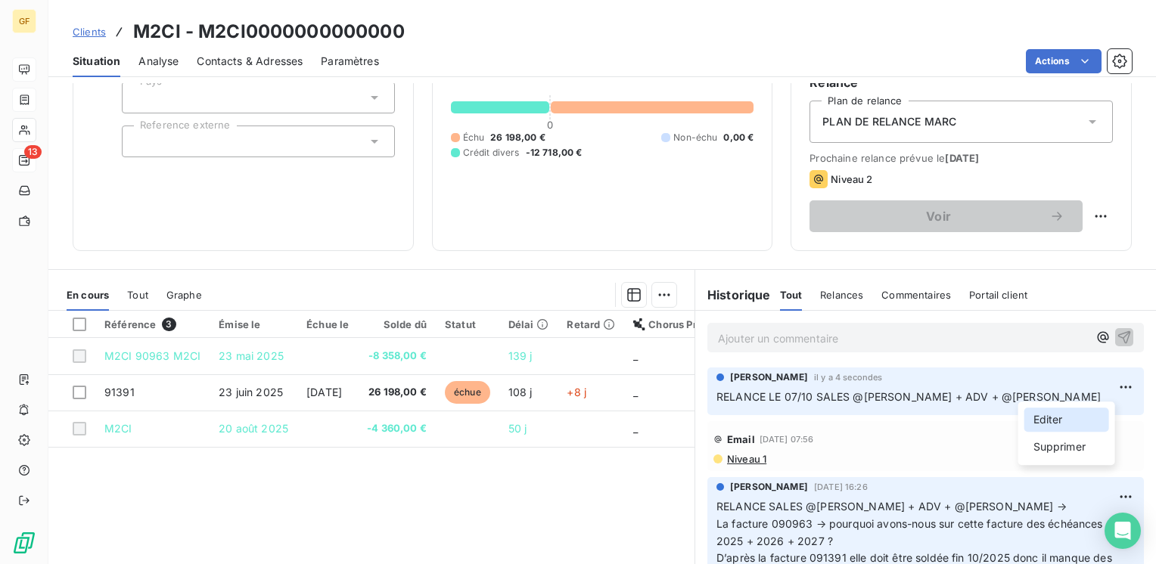
click at [1048, 419] on div "Editer" at bounding box center [1066, 420] width 85 height 24
click at [716, 392] on span "RELANCE LE 07/10 SALES @DIDIER P. + ADV + @CAMILLE" at bounding box center [908, 396] width 384 height 13
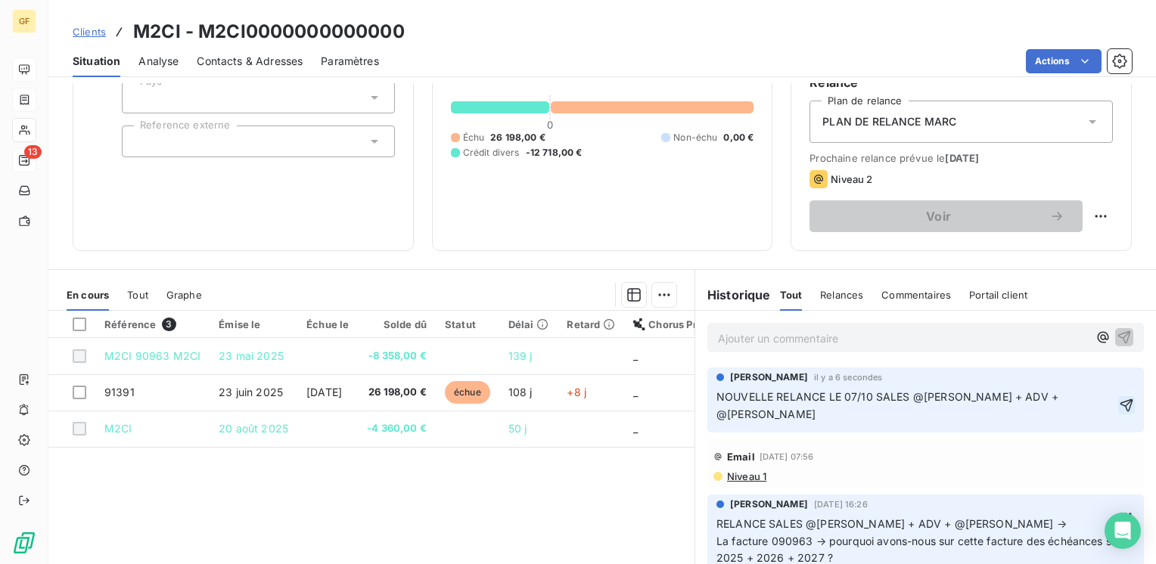
click at [1119, 398] on icon "button" at bounding box center [1126, 405] width 15 height 15
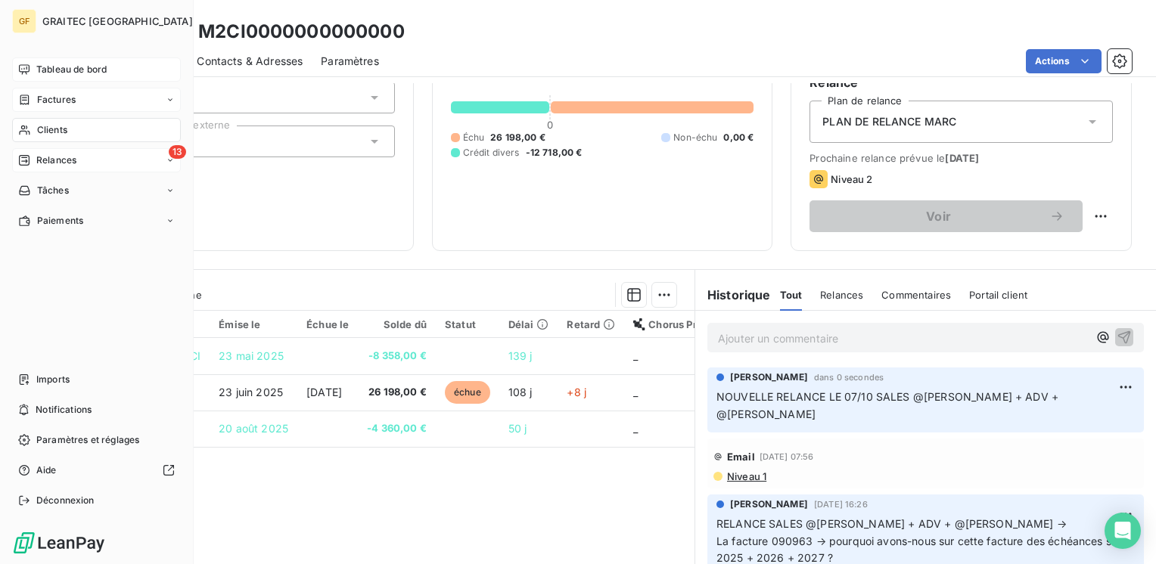
click at [58, 101] on span "Factures" at bounding box center [56, 100] width 39 height 14
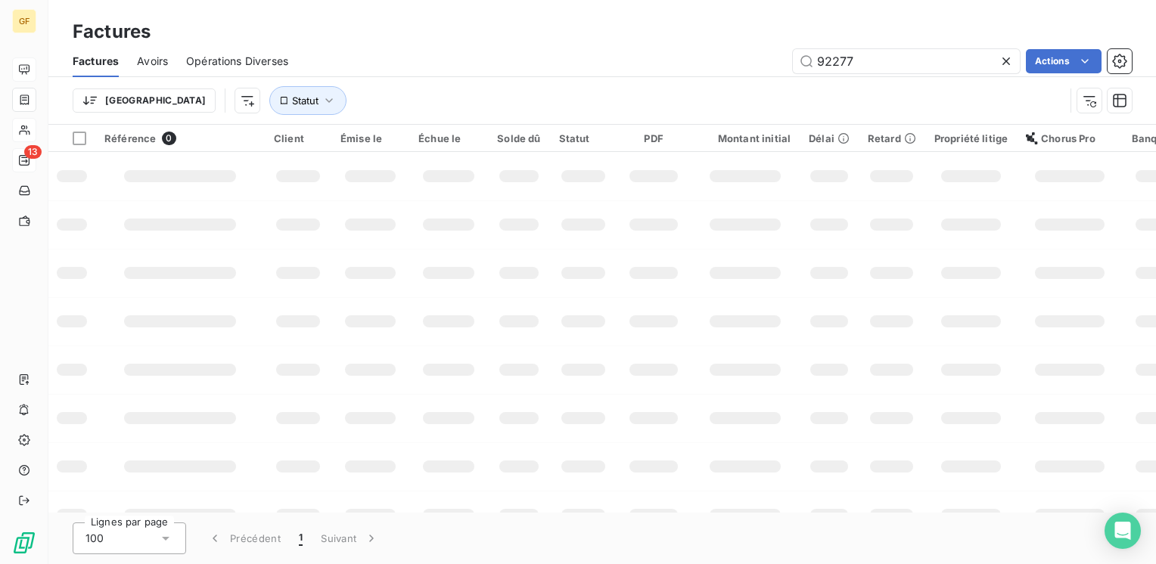
drag, startPoint x: 871, startPoint y: 69, endPoint x: 721, endPoint y: 85, distance: 151.5
click at [722, 87] on div "Factures Avoirs Opérations Diverses 92277 Actions Trier Statut" at bounding box center [601, 84] width 1107 height 79
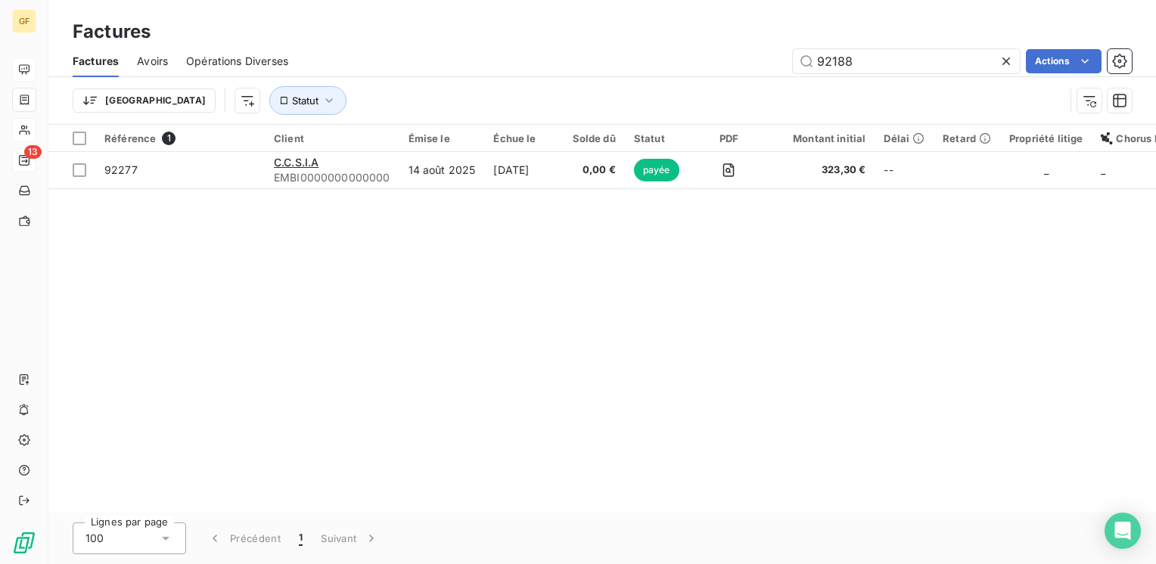
type input "92188"
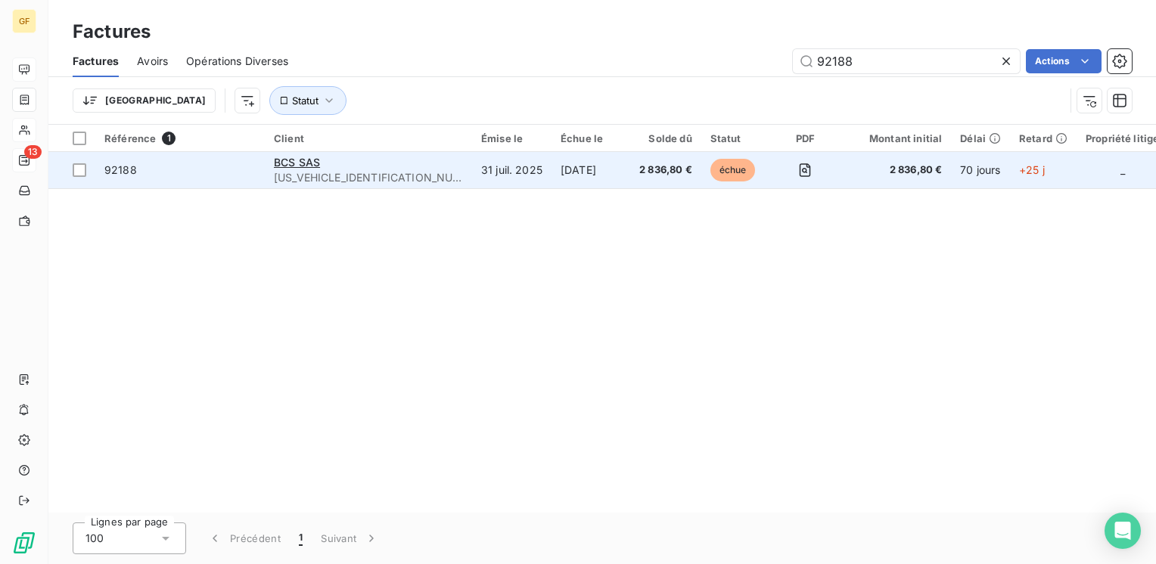
click at [315, 173] on span "BCSSAS00000000000" at bounding box center [368, 177] width 189 height 15
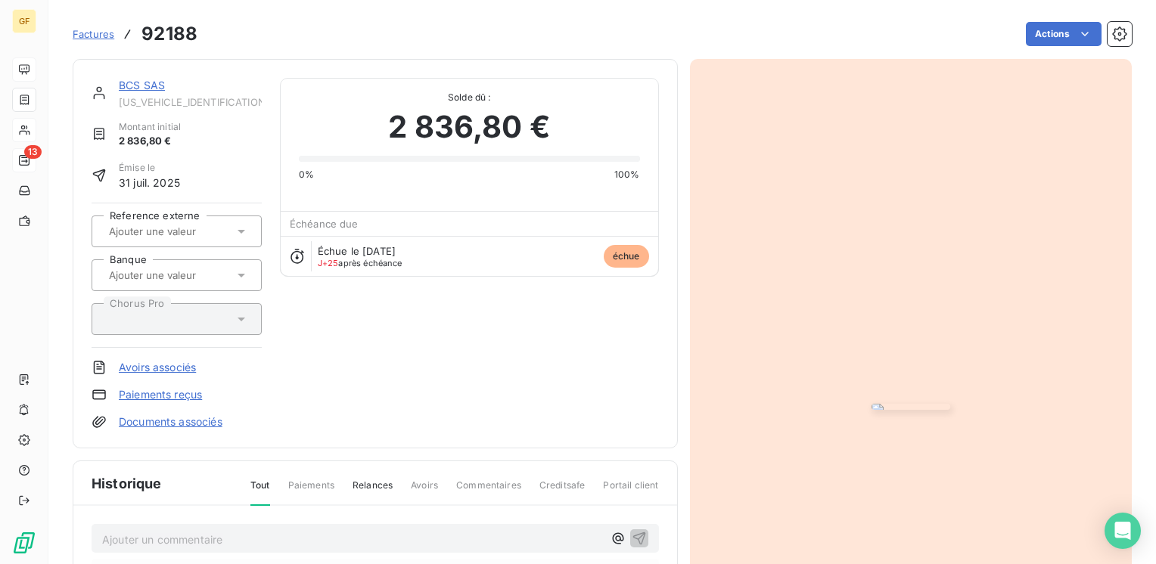
click at [154, 83] on link "BCS SAS" at bounding box center [142, 85] width 46 height 13
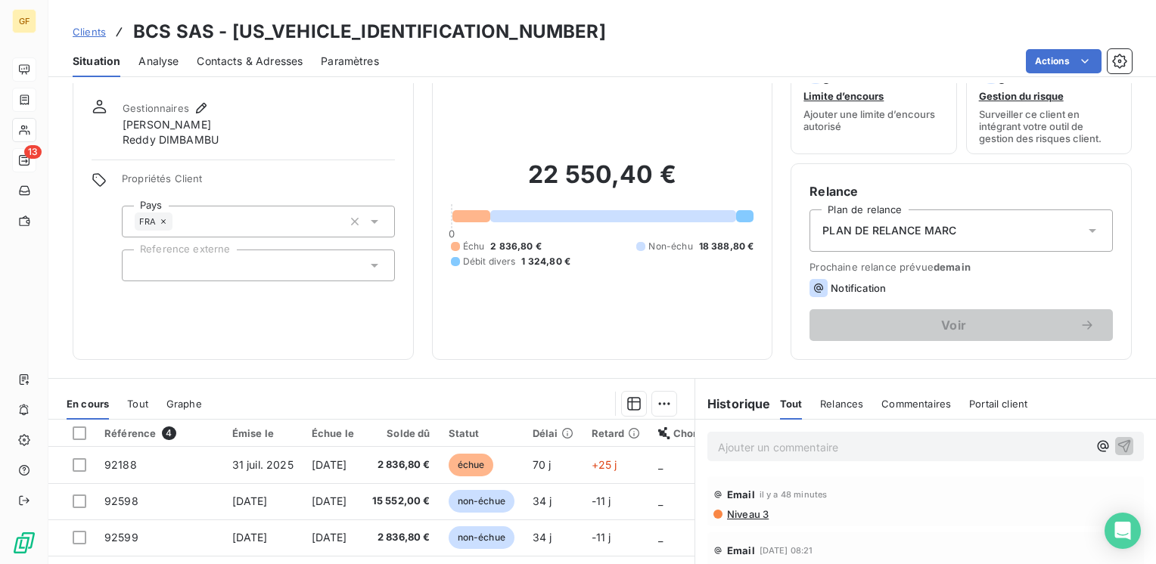
scroll to position [76, 0]
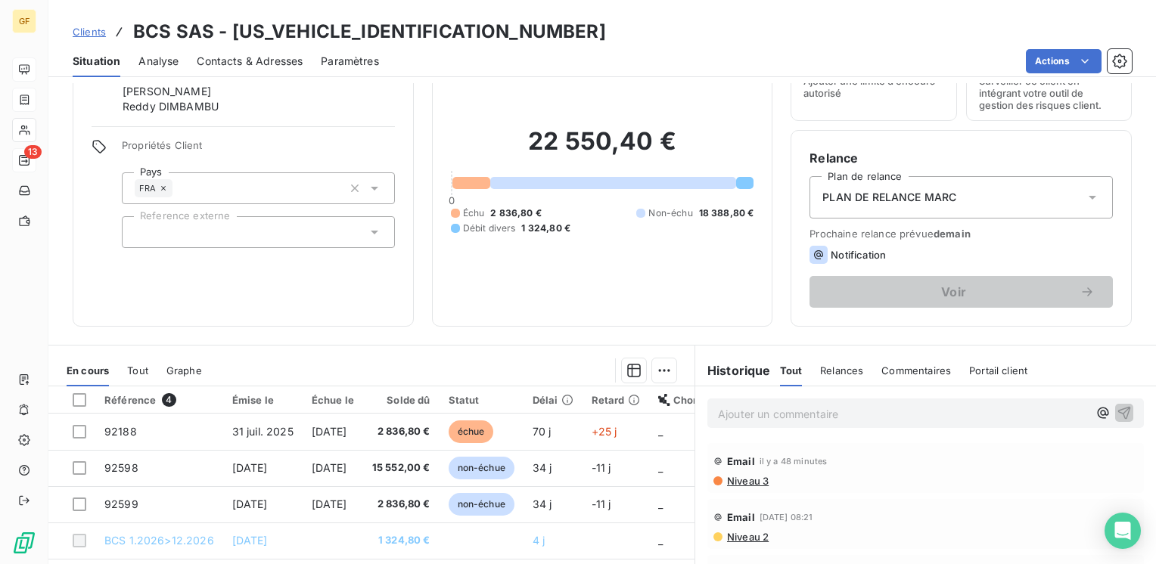
click at [247, 57] on span "Contacts & Adresses" at bounding box center [250, 61] width 106 height 15
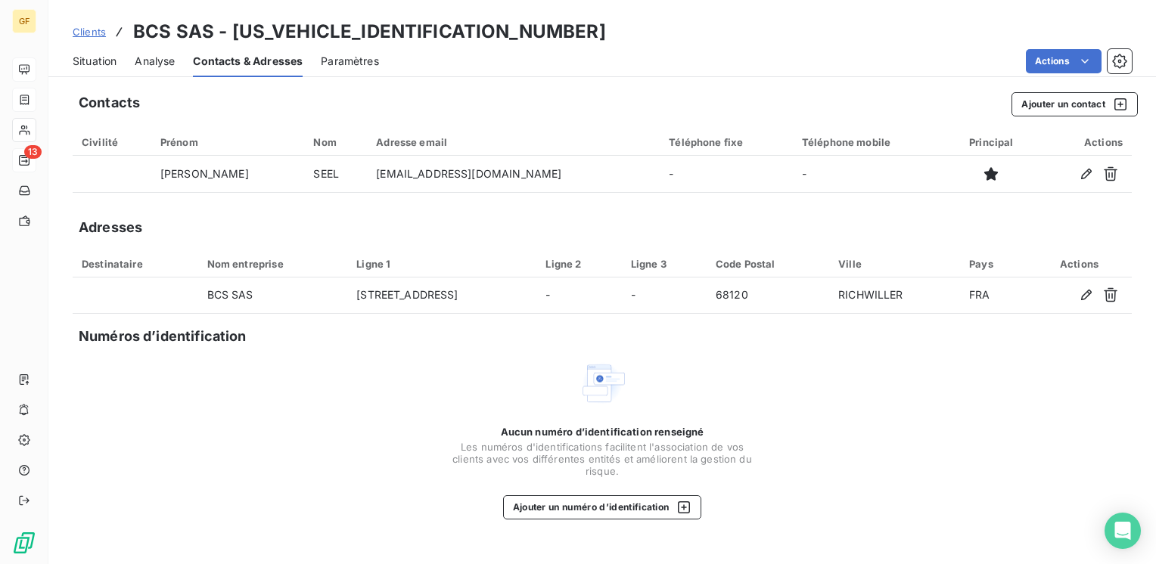
click at [1108, 141] on div "Actions" at bounding box center [1084, 142] width 78 height 12
click at [1056, 104] on button "Ajouter un contact" at bounding box center [1074, 104] width 126 height 24
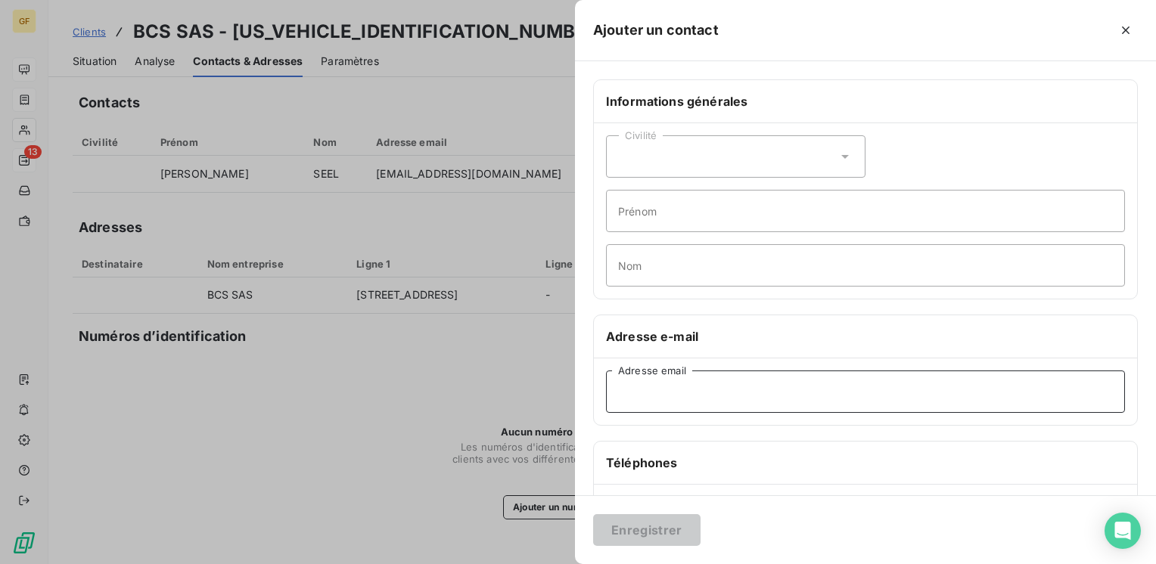
click at [637, 394] on input "Adresse email" at bounding box center [865, 392] width 519 height 42
paste input "s.fournisseurs@bcs-prefa.com"
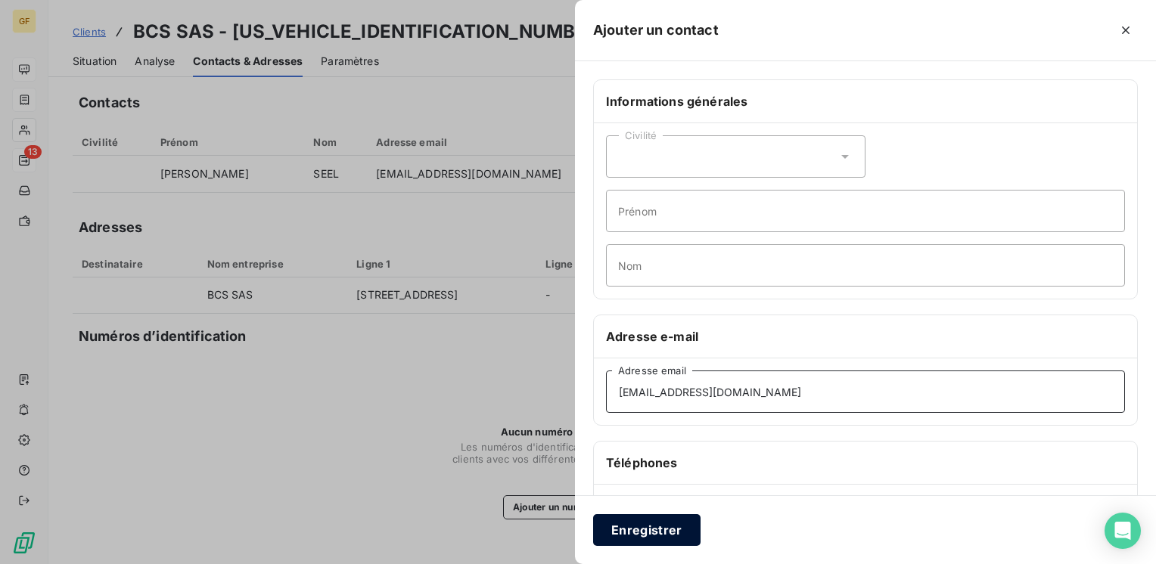
type input "s.fournisseurs@bcs-prefa.com"
click at [638, 523] on button "Enregistrer" at bounding box center [646, 530] width 107 height 32
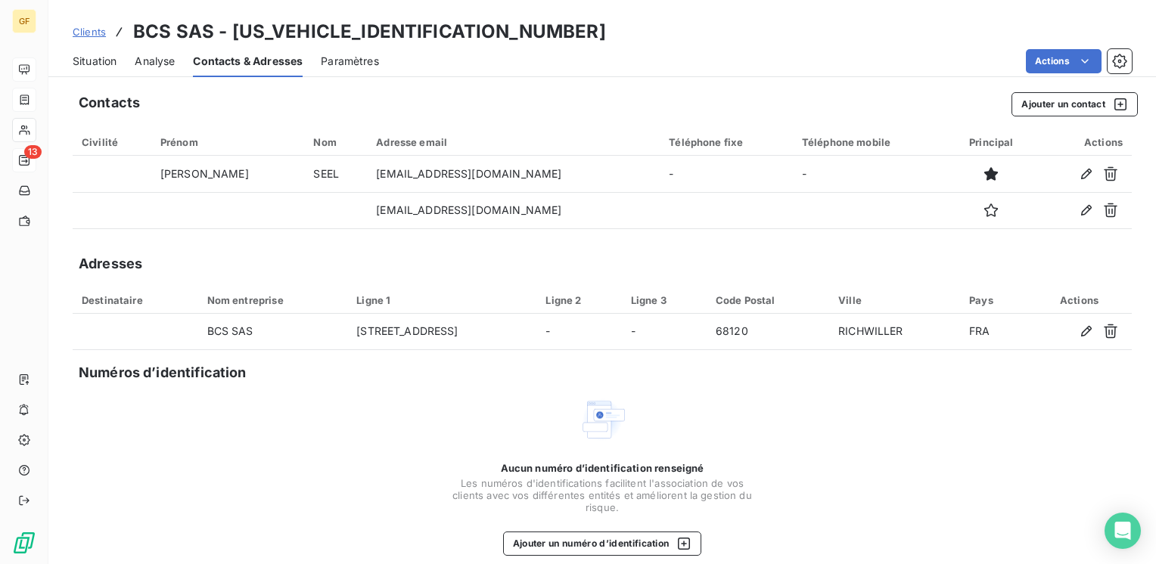
drag, startPoint x: 101, startPoint y: 61, endPoint x: 248, endPoint y: 74, distance: 147.4
click at [102, 61] on span "Situation" at bounding box center [95, 61] width 44 height 15
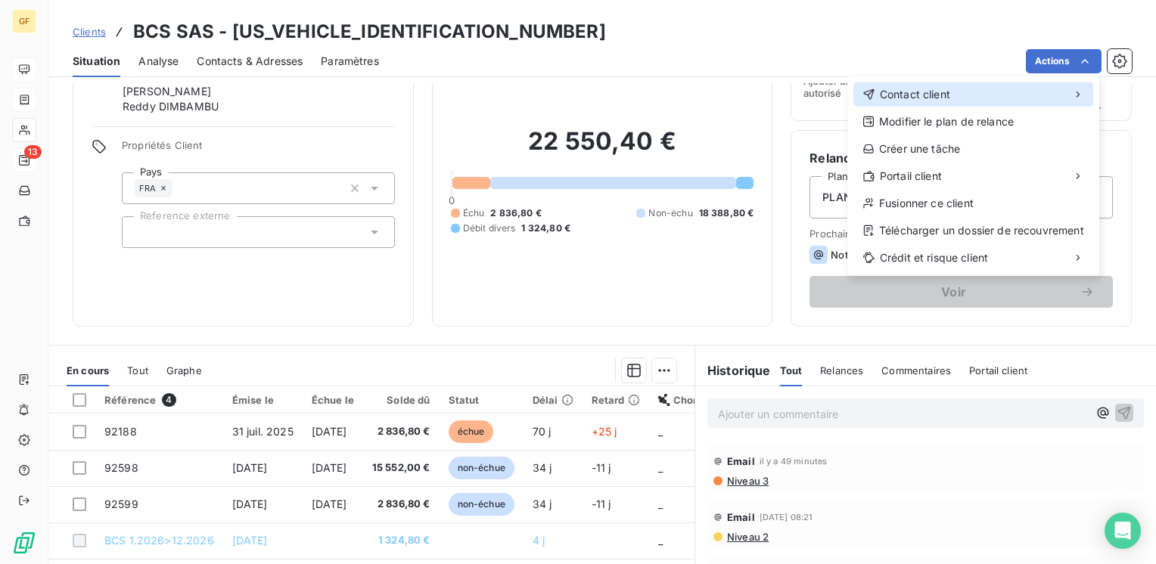
click at [1072, 86] on div "Contact client" at bounding box center [973, 94] width 240 height 24
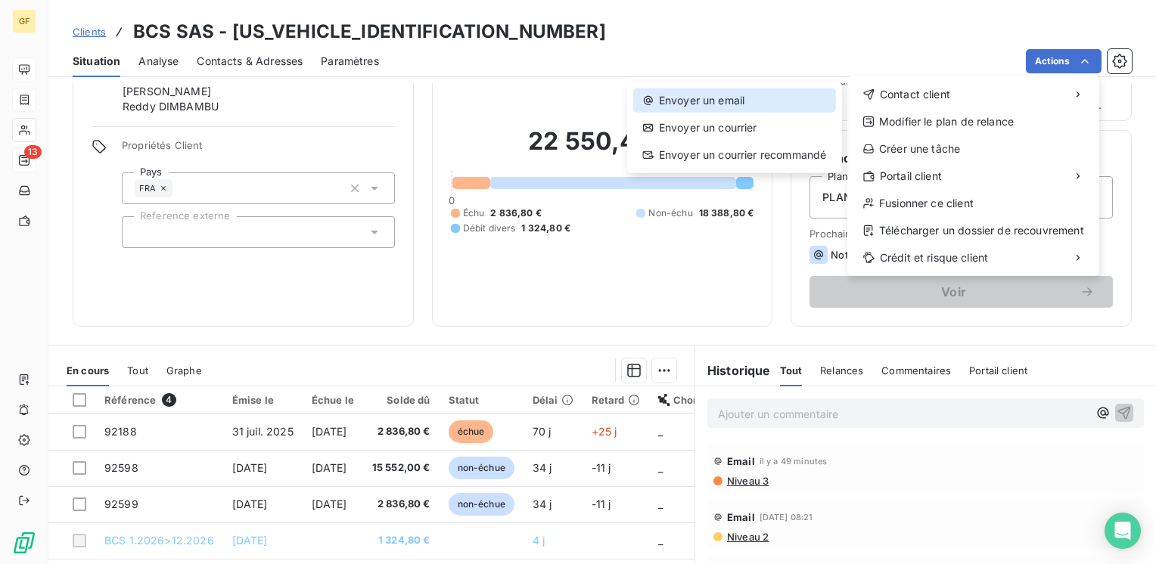
click at [728, 98] on div "Envoyer un email" at bounding box center [734, 101] width 203 height 24
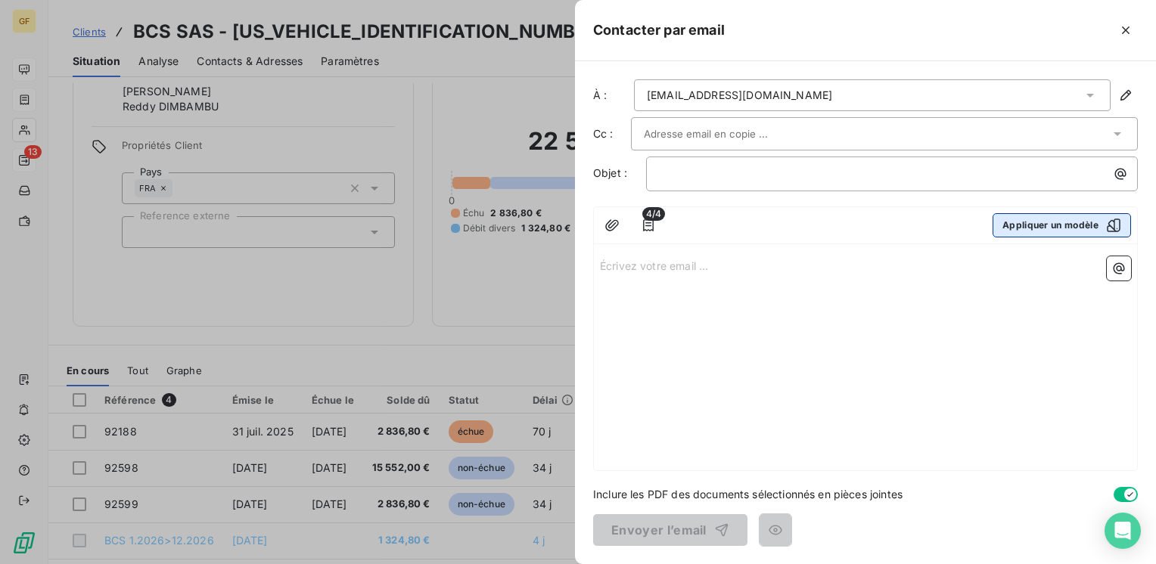
click at [1071, 228] on button "Appliquer un modèle" at bounding box center [1061, 225] width 138 height 24
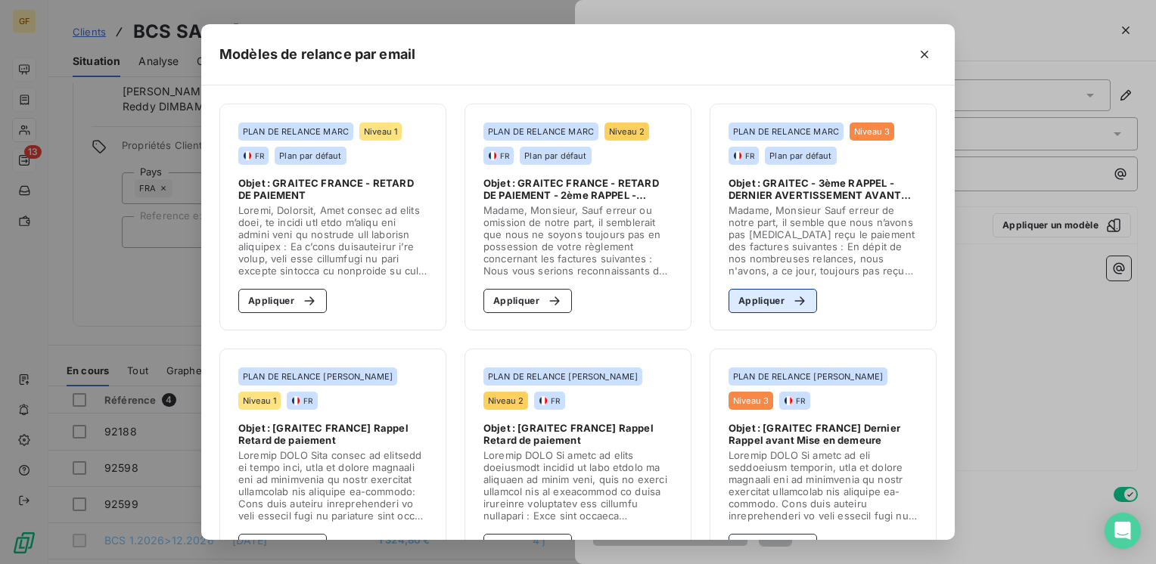
click at [753, 295] on button "Appliquer" at bounding box center [772, 301] width 89 height 24
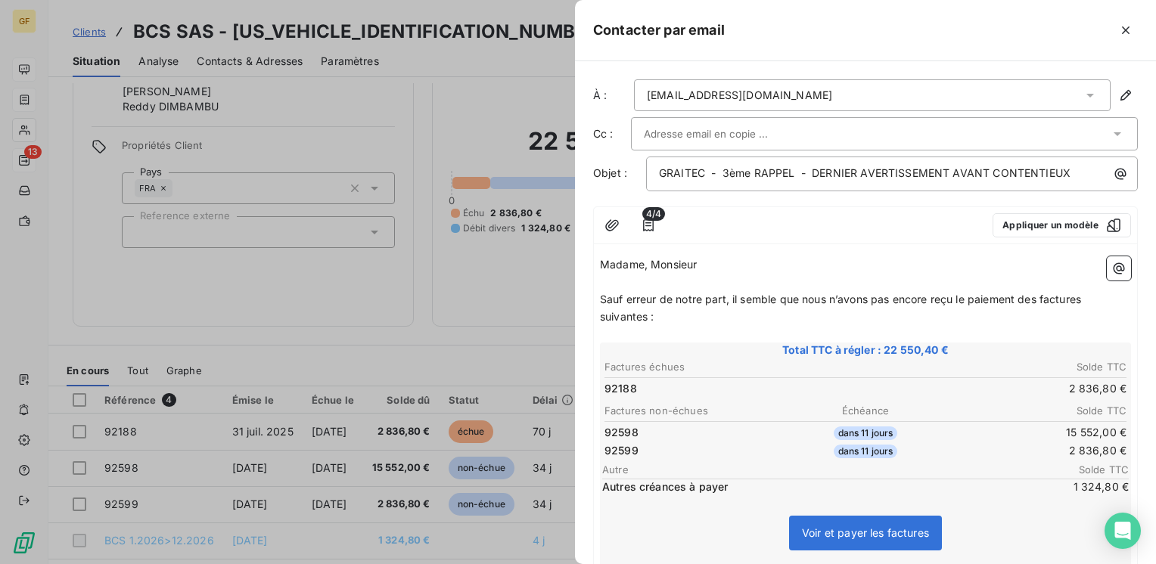
click at [735, 135] on input "text" at bounding box center [725, 134] width 163 height 23
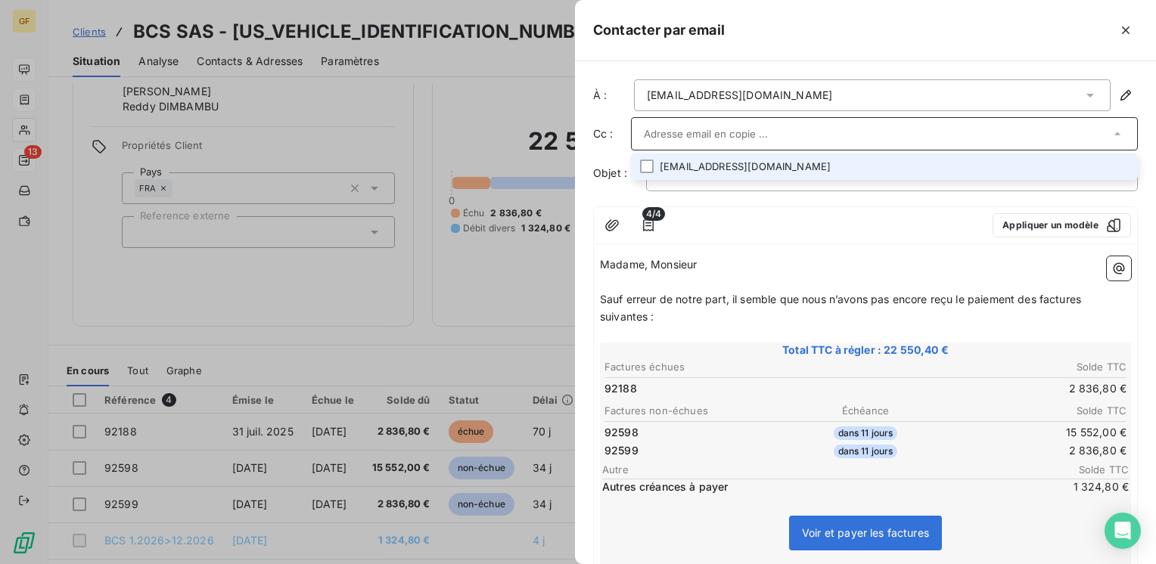
click at [732, 168] on li "s.fournisseurs@bcs-prefa.com" at bounding box center [884, 167] width 507 height 26
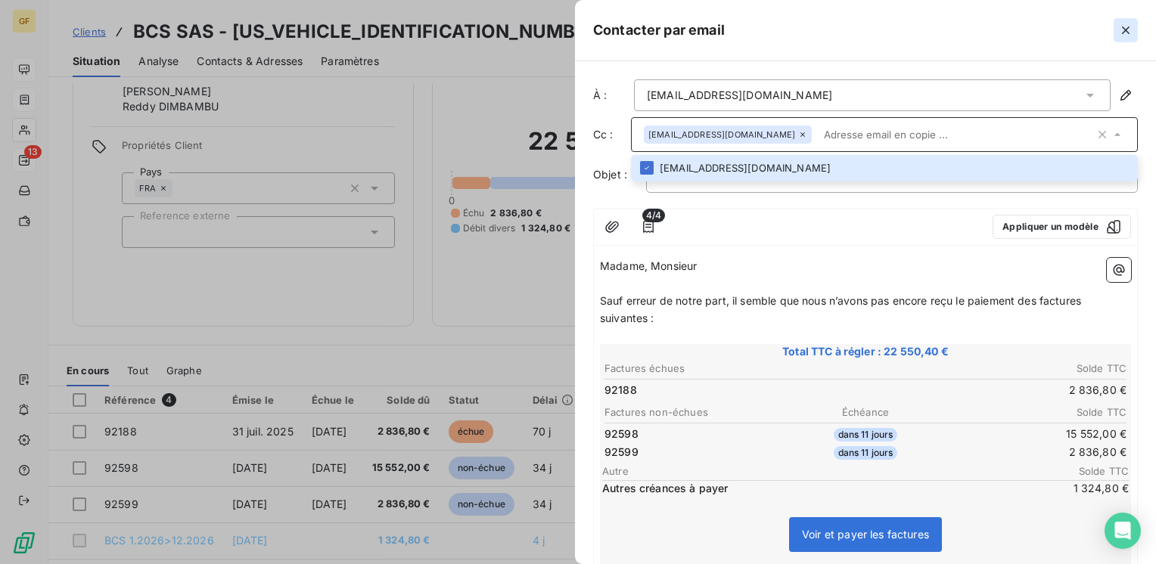
click at [1118, 26] on icon "button" at bounding box center [1125, 30] width 15 height 15
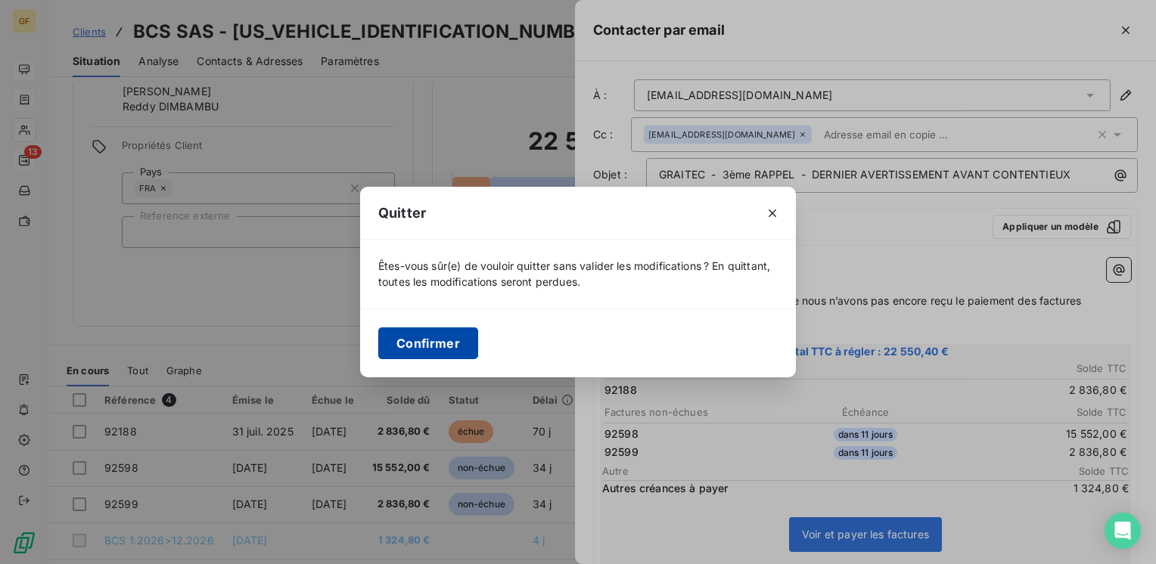
click at [459, 352] on button "Confirmer" at bounding box center [428, 344] width 100 height 32
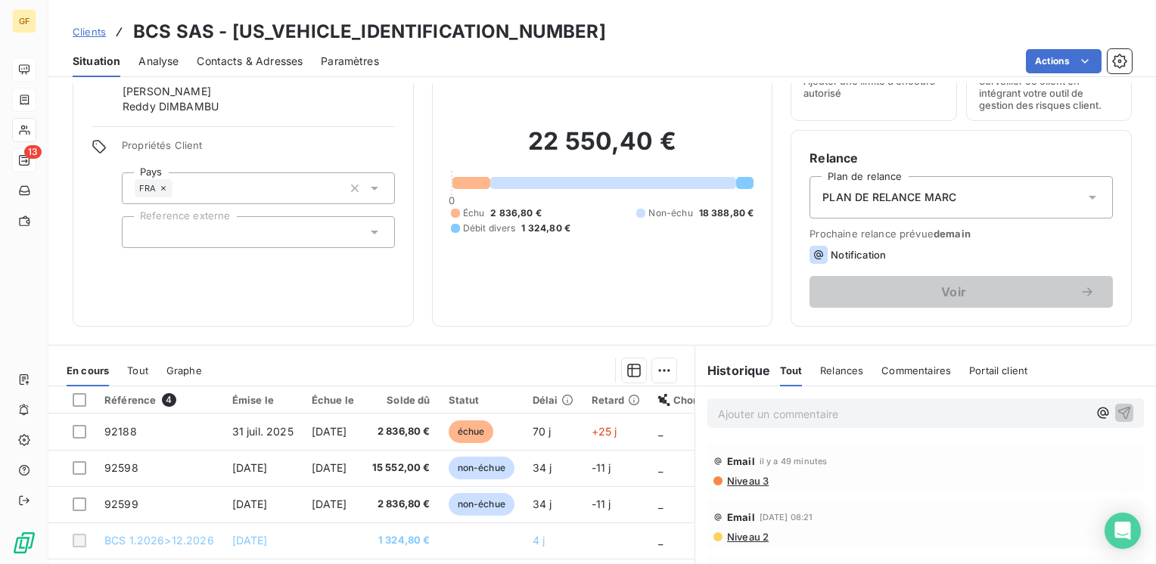
click at [255, 57] on span "Contacts & Adresses" at bounding box center [250, 61] width 106 height 15
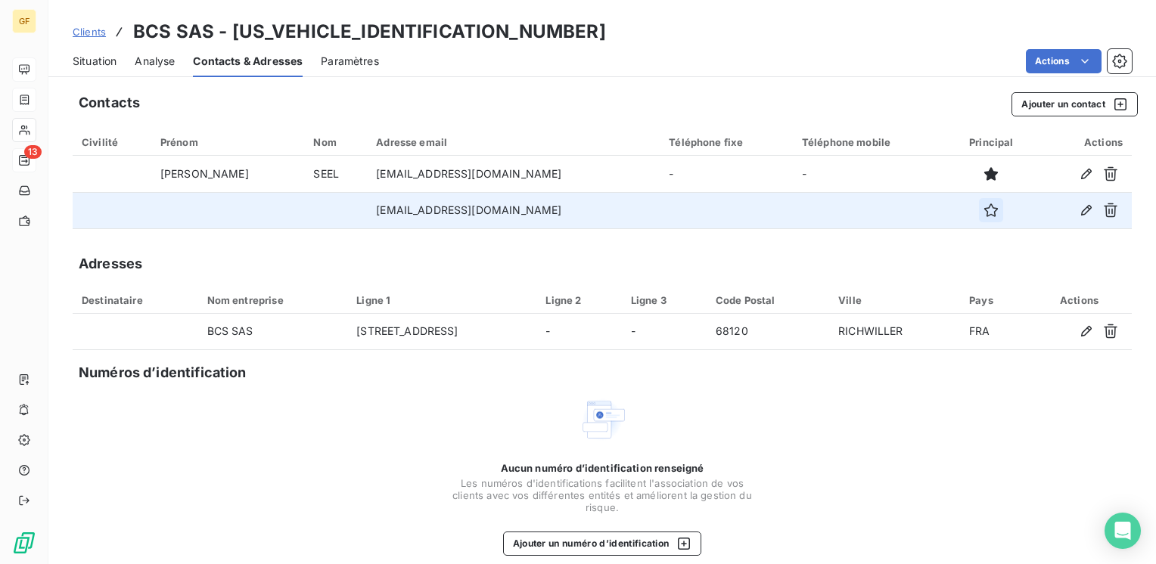
click at [983, 210] on icon "button" at bounding box center [990, 210] width 15 height 15
click at [115, 62] on span "Situation" at bounding box center [95, 61] width 44 height 15
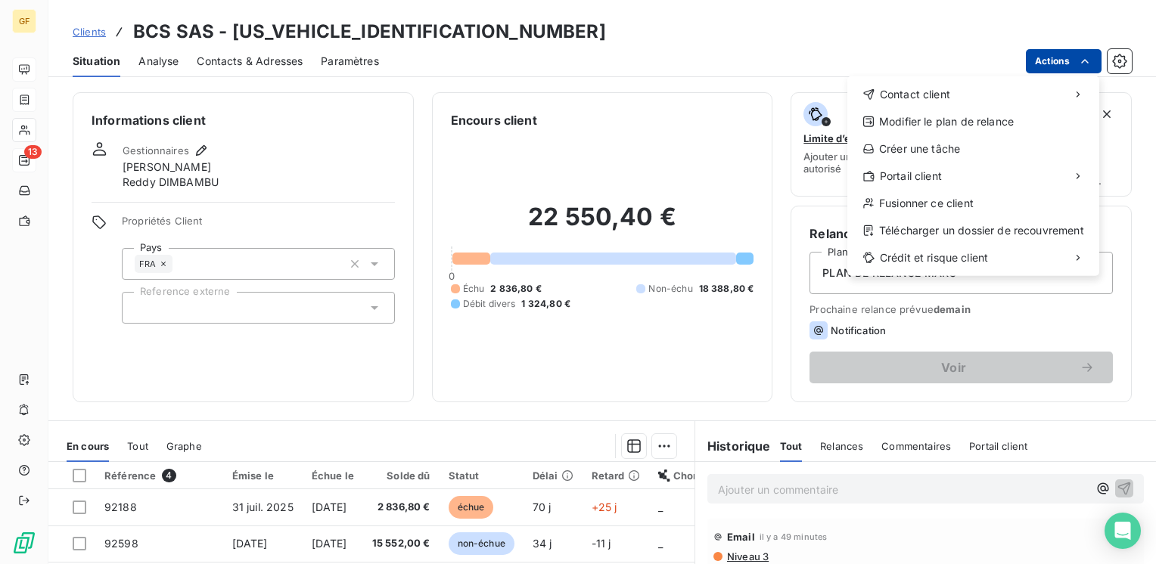
click at [1037, 58] on html "GF 13 Clients BCS SAS - BCSSAS00000000000 Situation Analyse Contacts & Adresses…" at bounding box center [578, 282] width 1156 height 564
click at [1011, 98] on div "Contact client" at bounding box center [973, 94] width 240 height 24
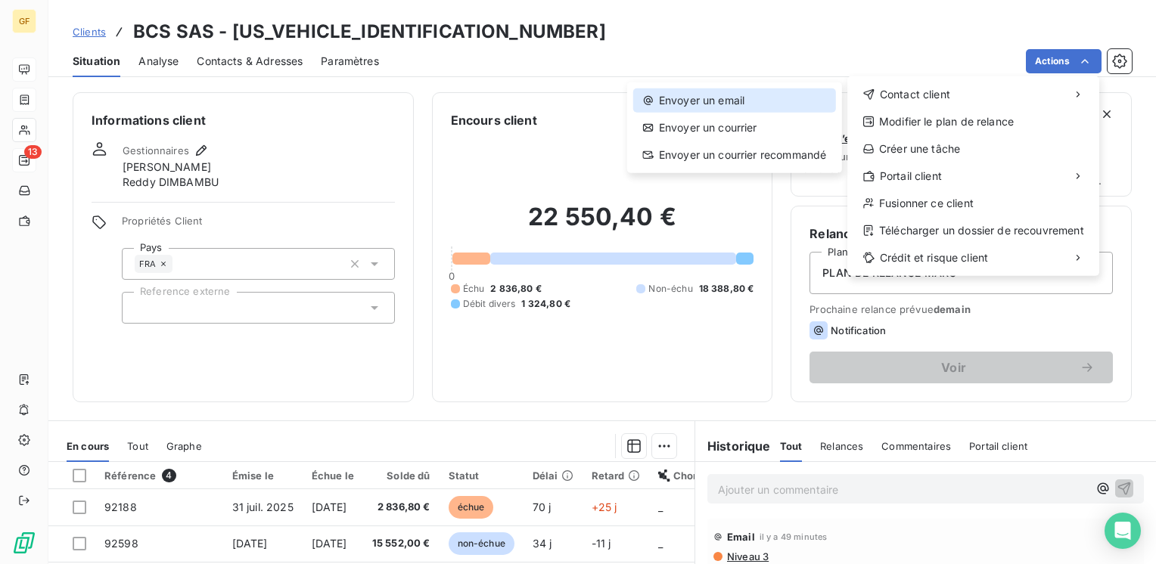
click at [723, 104] on div "Envoyer un email" at bounding box center [734, 101] width 203 height 24
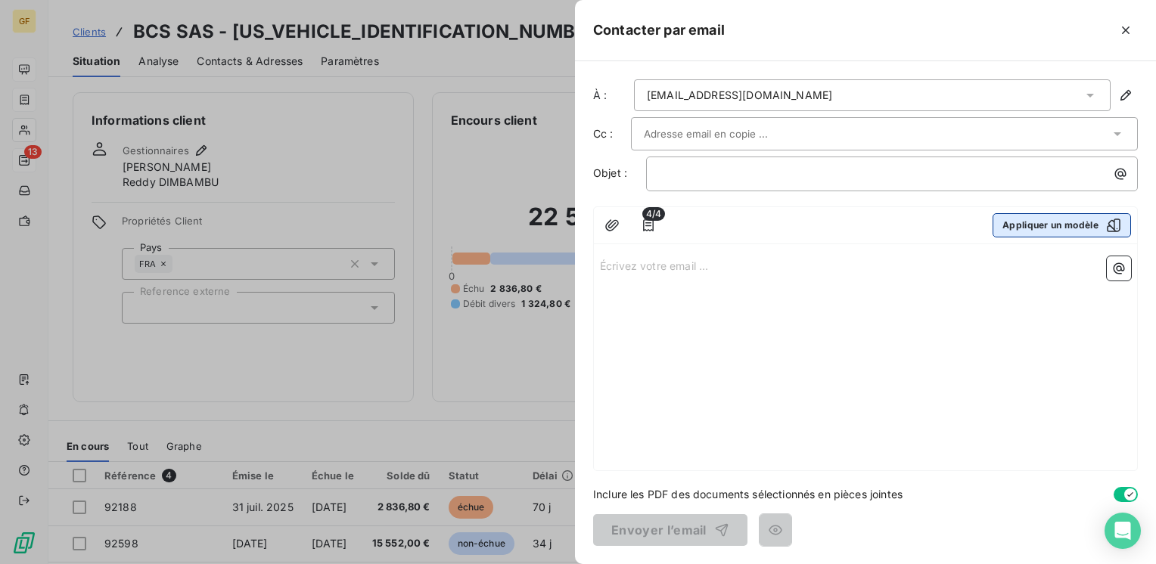
click at [1049, 225] on button "Appliquer un modèle" at bounding box center [1061, 225] width 138 height 24
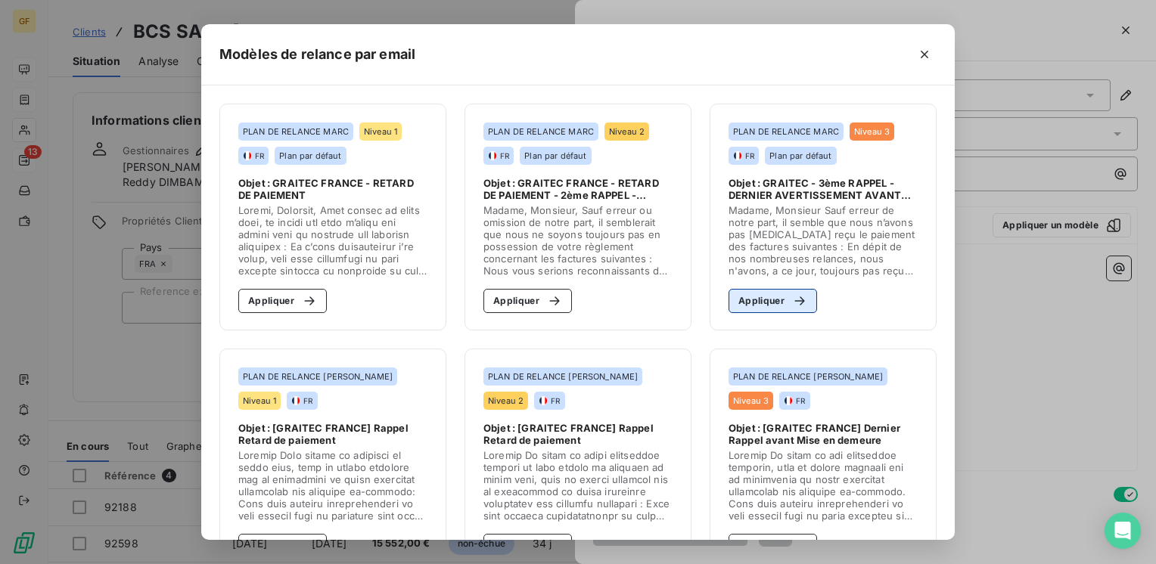
click at [756, 307] on button "Appliquer" at bounding box center [772, 301] width 89 height 24
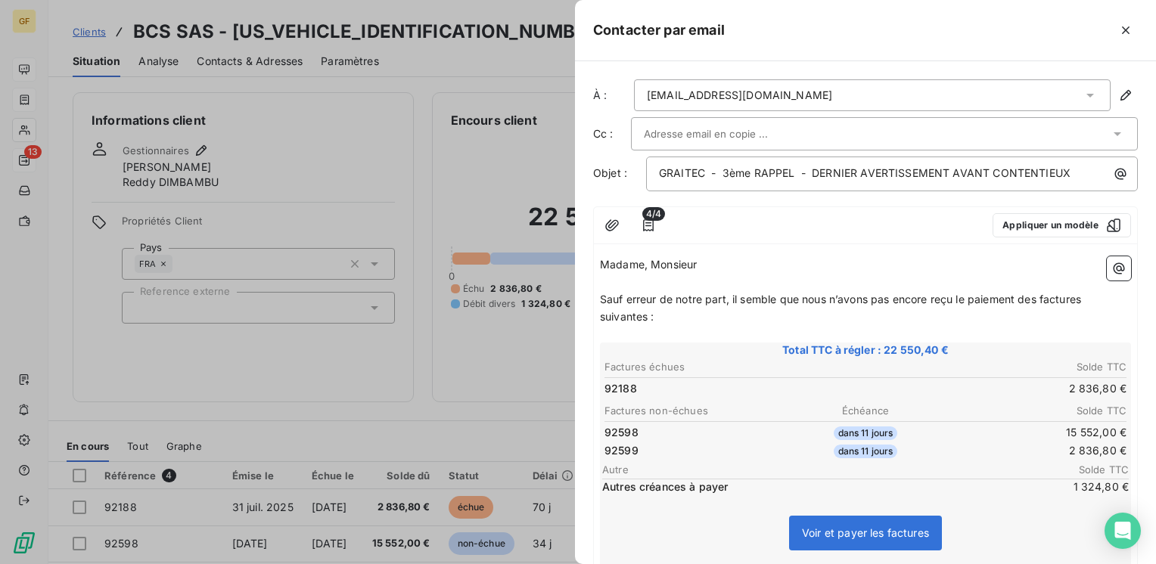
click at [735, 133] on input "text" at bounding box center [725, 134] width 163 height 23
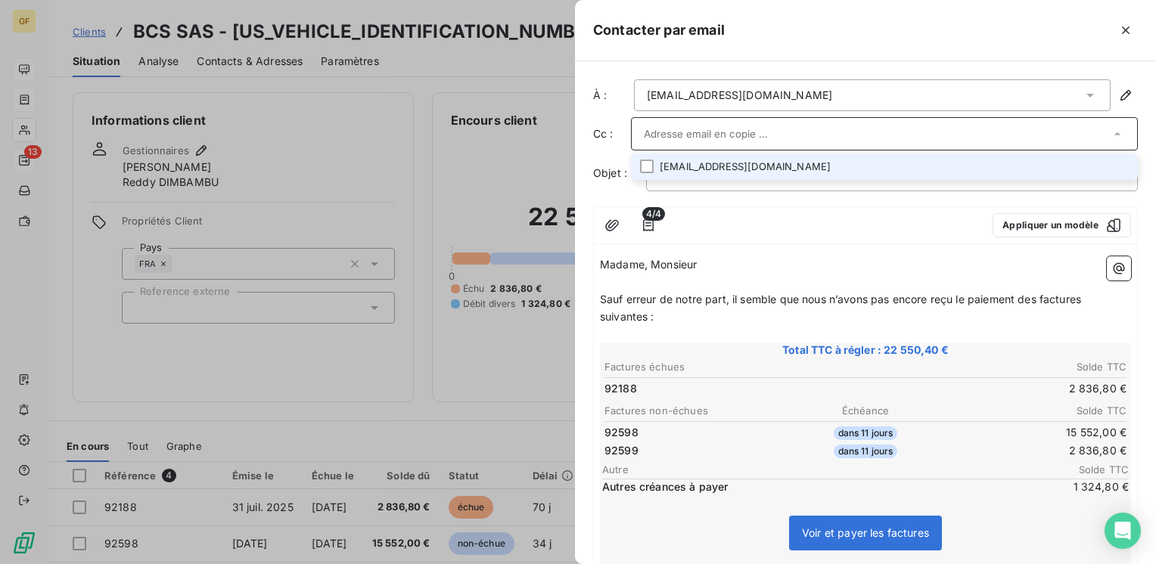
click at [718, 173] on li "contact@bcs-prefa.com" at bounding box center [884, 167] width 507 height 26
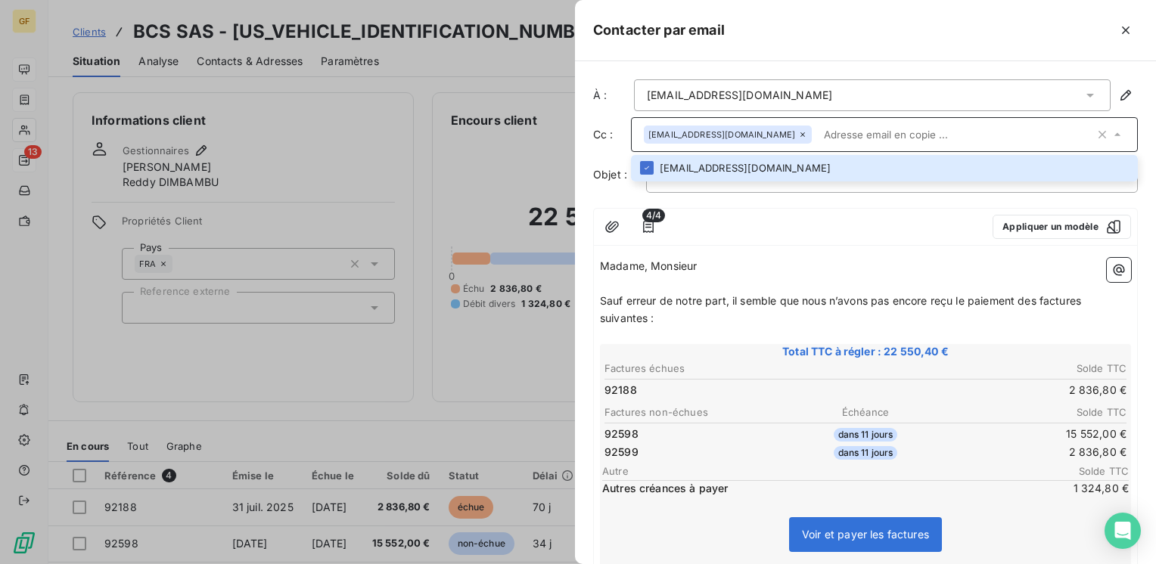
paste input "Reddy.Dimbambu@graitec.com"
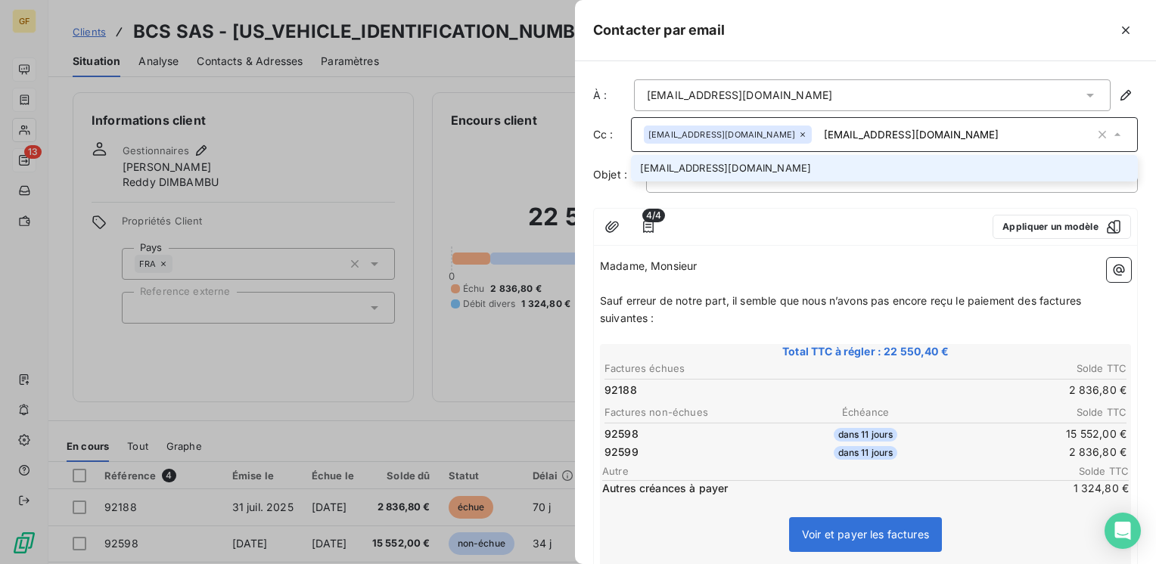
type input "Reddy.Dimbambu@graitec.com"
click at [792, 167] on li "Reddy.Dimbambu@graitec.com" at bounding box center [884, 168] width 507 height 26
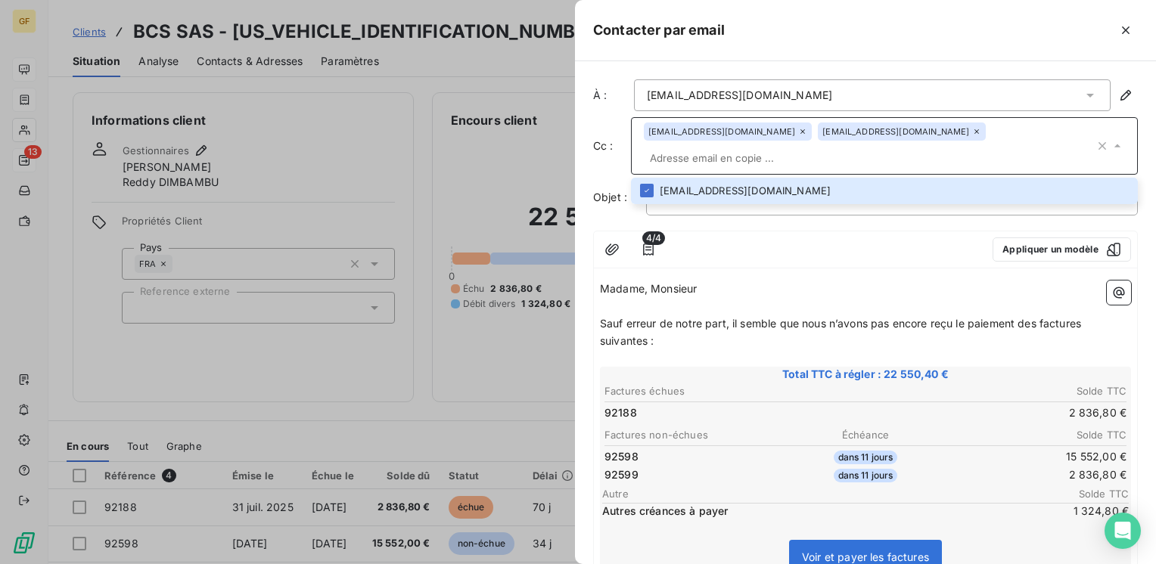
drag, startPoint x: 953, startPoint y: 227, endPoint x: 914, endPoint y: 219, distance: 40.1
click at [952, 238] on div at bounding box center [826, 250] width 308 height 24
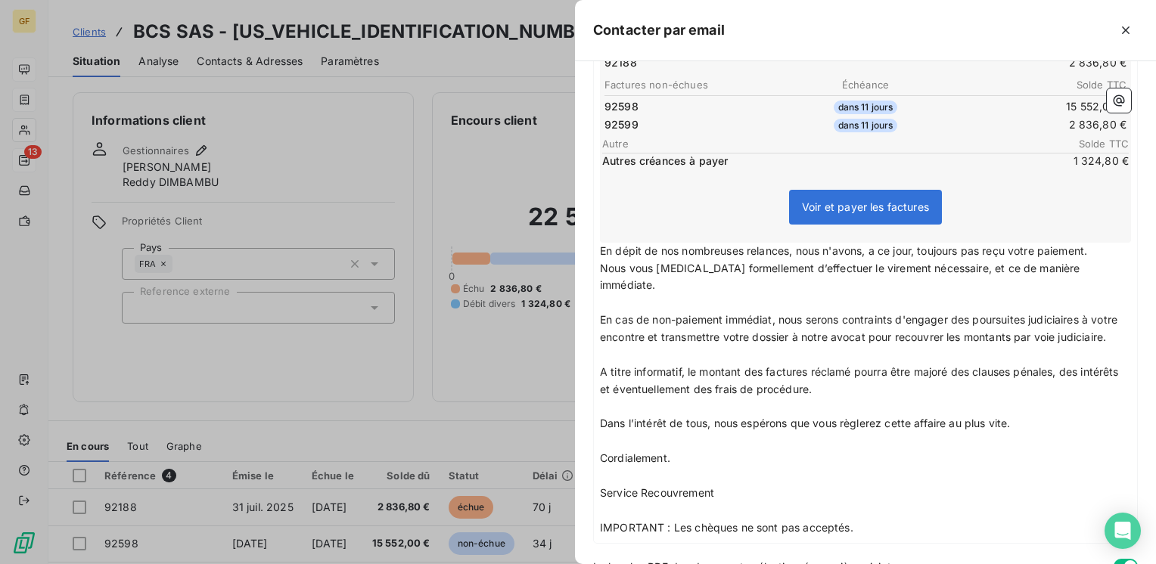
scroll to position [396, 0]
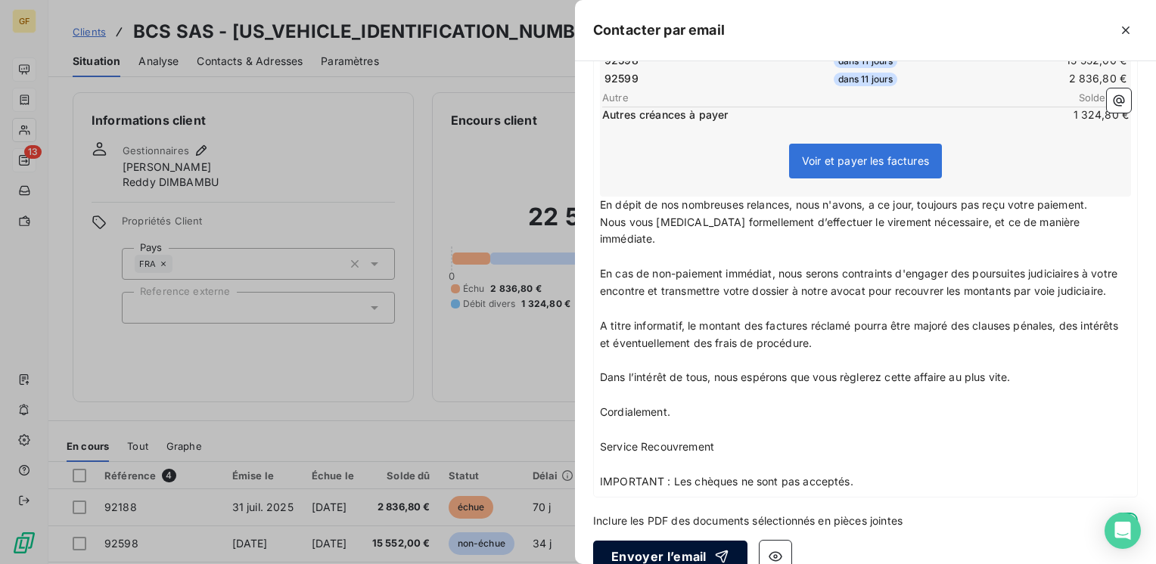
click at [641, 541] on button "Envoyer l’email" at bounding box center [670, 557] width 154 height 32
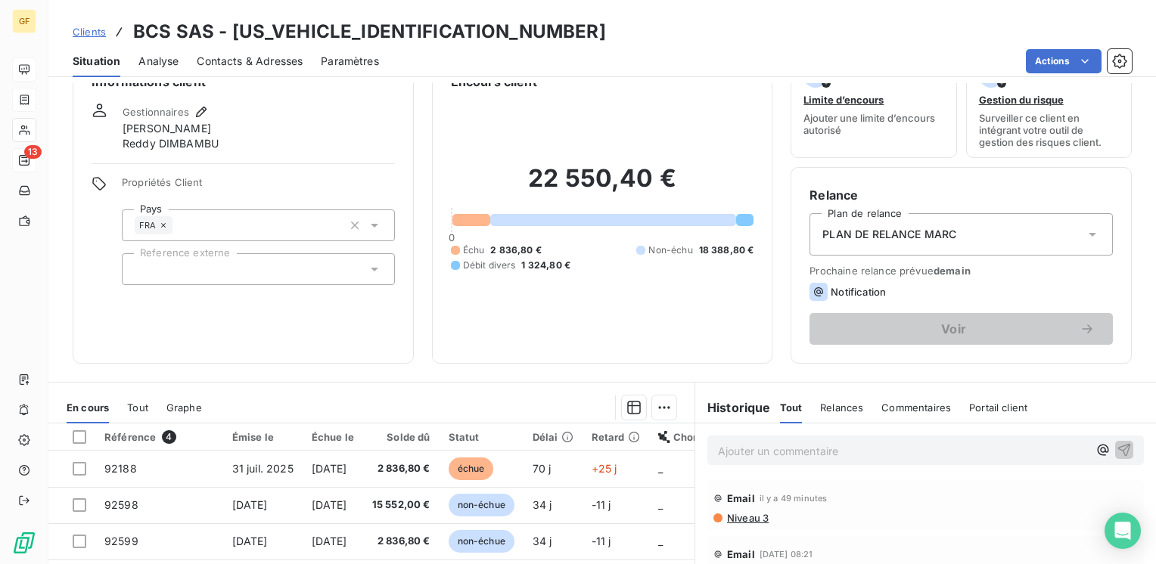
scroll to position [0, 0]
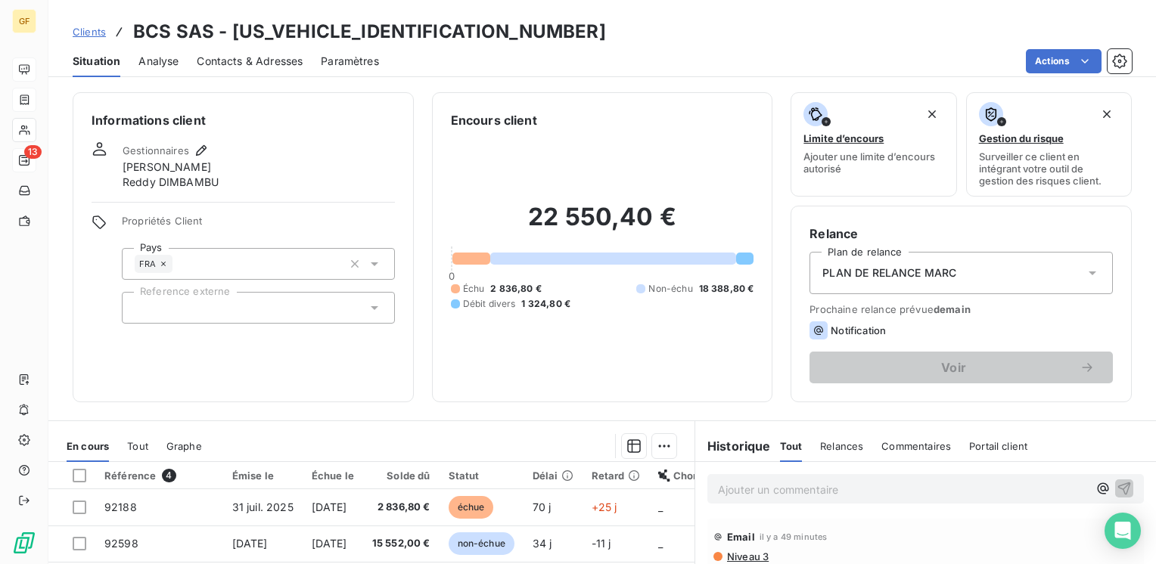
click at [277, 57] on span "Contacts & Adresses" at bounding box center [250, 61] width 106 height 15
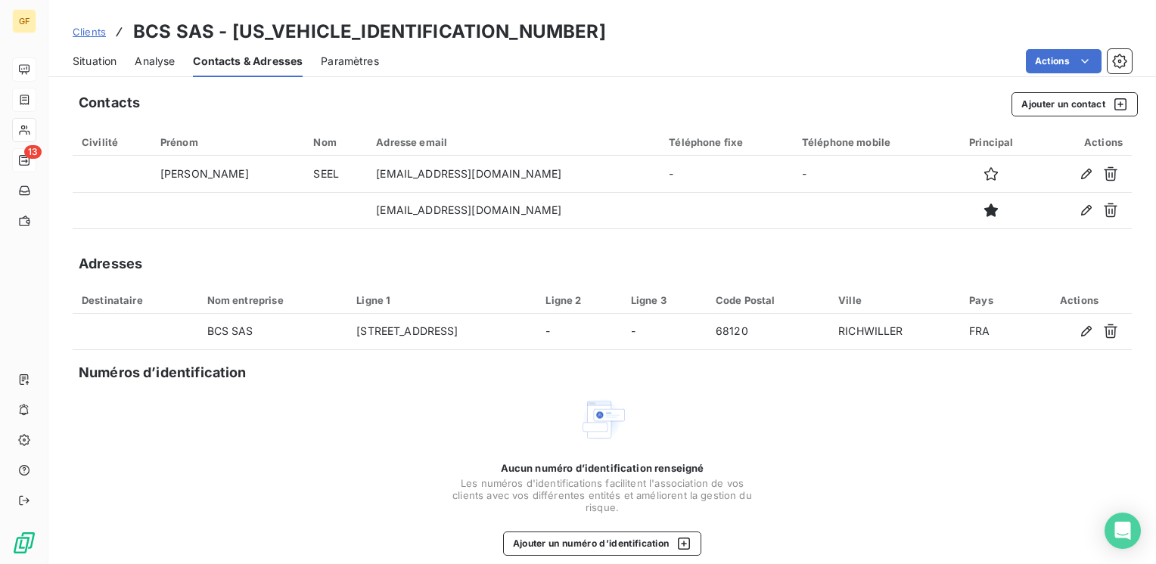
drag, startPoint x: 82, startPoint y: 58, endPoint x: 169, endPoint y: 61, distance: 86.3
click at [84, 58] on span "Situation" at bounding box center [95, 61] width 44 height 15
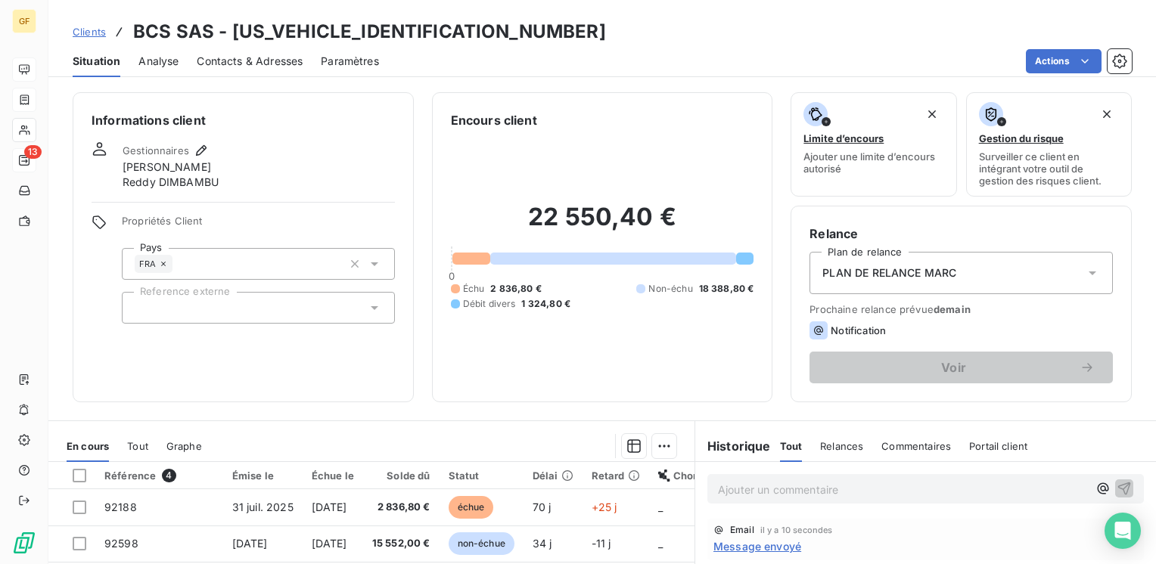
click at [740, 546] on span "Message envoyé" at bounding box center [757, 547] width 88 height 16
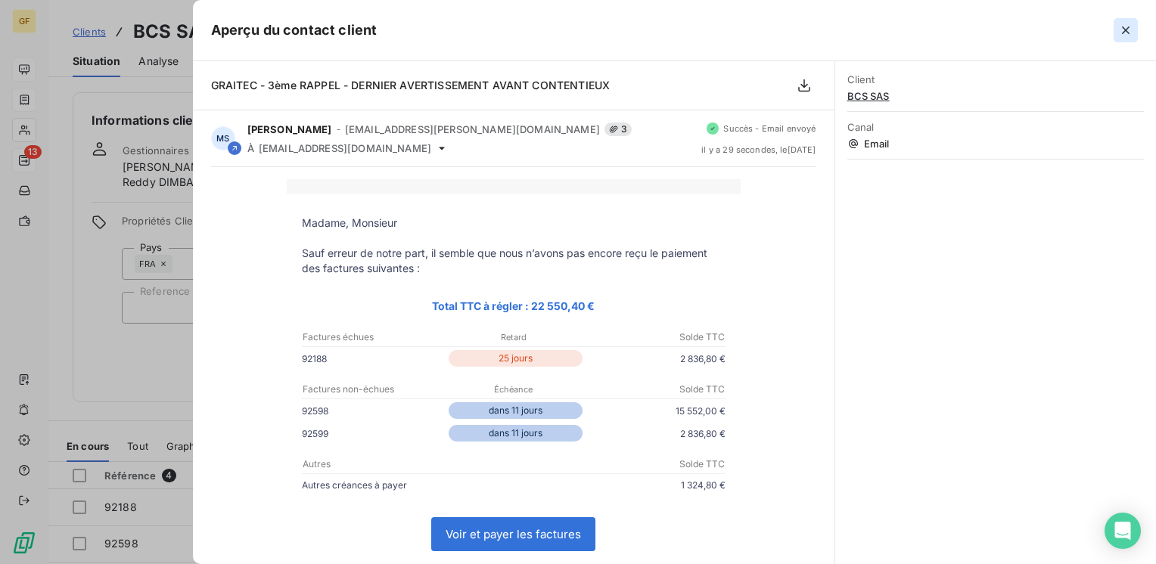
click at [1132, 27] on icon "button" at bounding box center [1125, 30] width 15 height 15
